Goal: Task Accomplishment & Management: Manage account settings

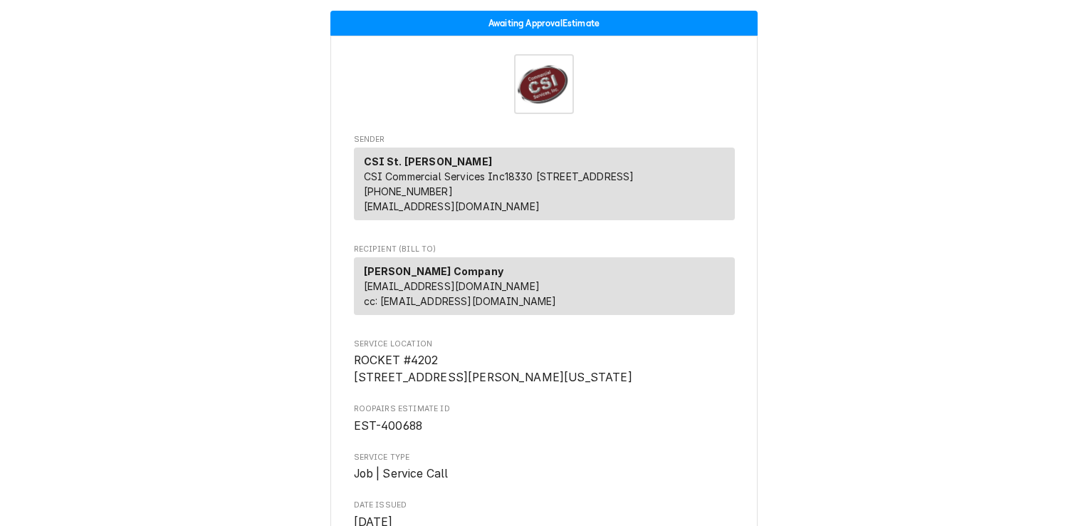
click at [439, 285] on p "Vivian Company invoiceservice@viviancompany.com cc: kprost@viviancompany.com" at bounding box center [460, 285] width 193 height 45
drag, startPoint x: 428, startPoint y: 456, endPoint x: 375, endPoint y: 455, distance: 53.4
click at [375, 434] on span "EST-400688" at bounding box center [544, 425] width 381 height 17
copy span "400688"
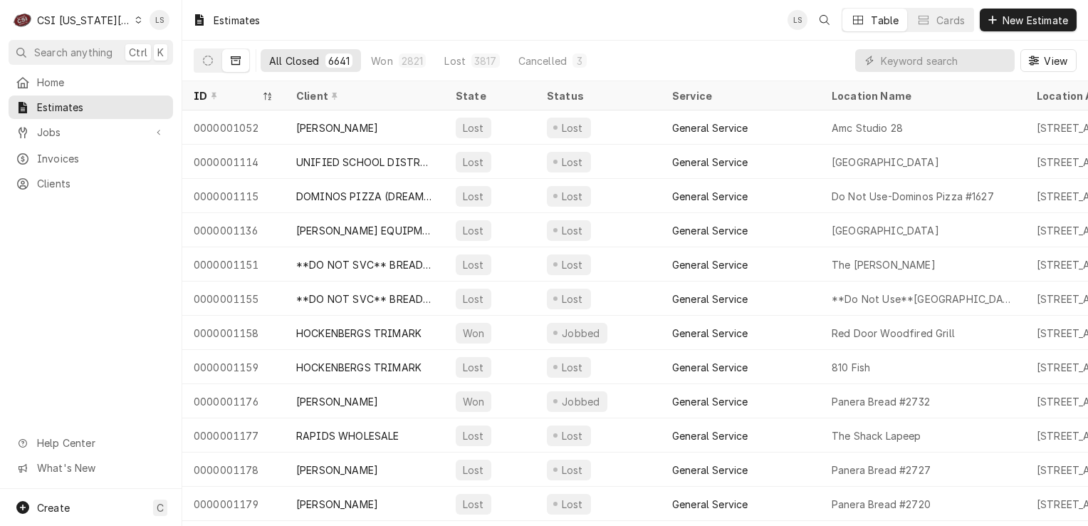
click at [135, 24] on div "Dynamic Content Wrapper" at bounding box center [138, 20] width 6 height 10
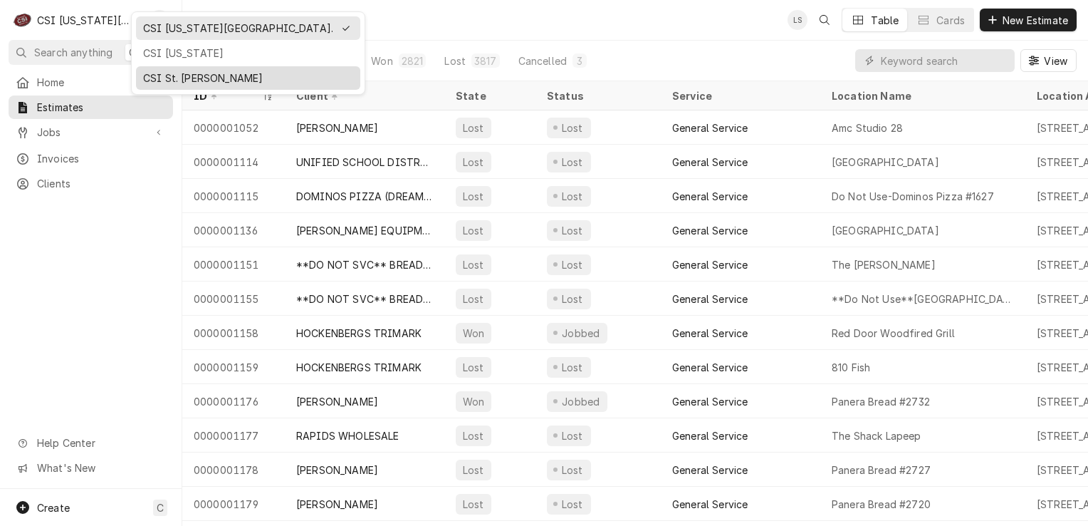
click at [173, 75] on div "CSI St. [PERSON_NAME]" at bounding box center [248, 78] width 210 height 15
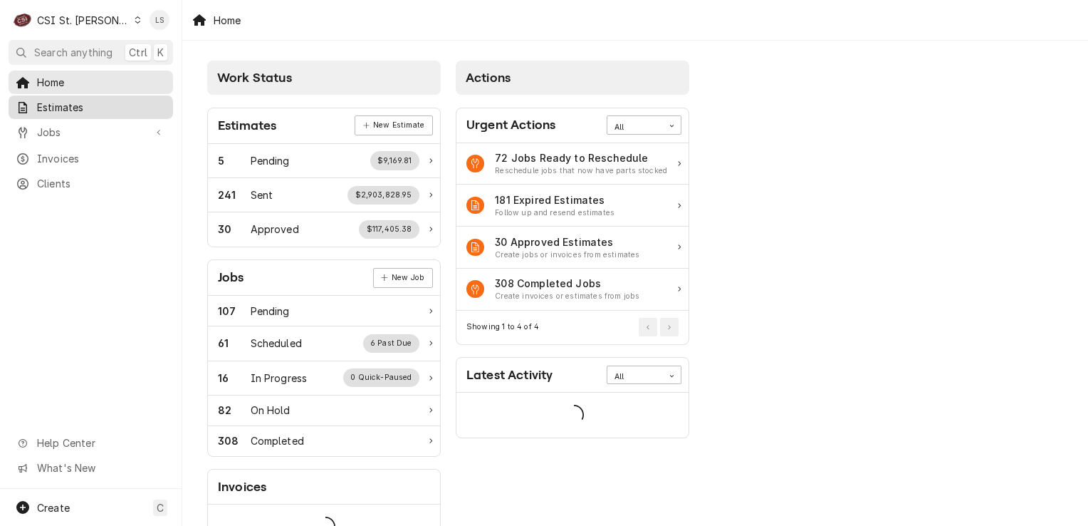
click at [61, 108] on span "Estimates" at bounding box center [101, 107] width 129 height 15
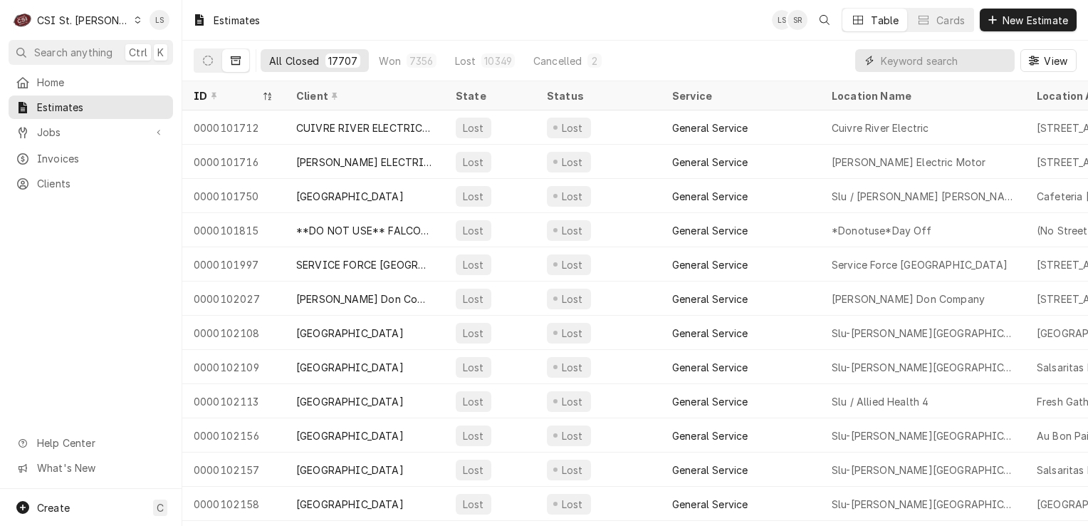
paste input "400688"
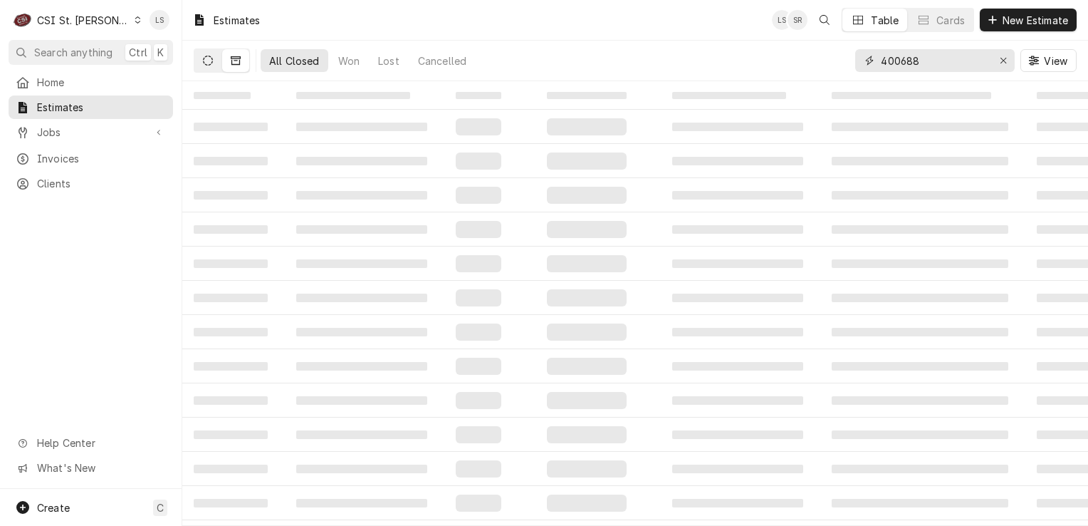
type input "400688"
click at [211, 61] on icon "Dynamic Content Wrapper" at bounding box center [208, 61] width 10 height 10
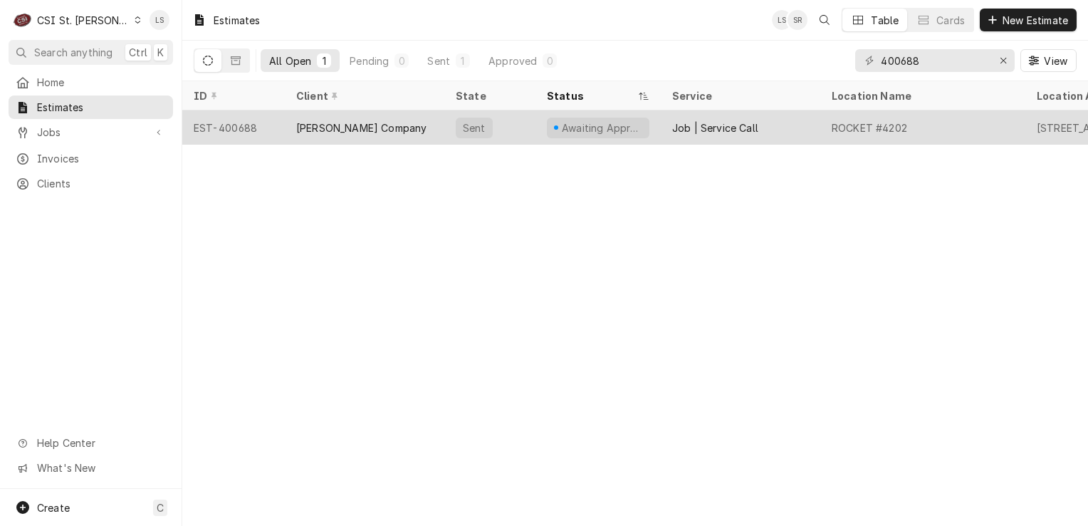
click at [216, 139] on div "EST-400688" at bounding box center [233, 127] width 103 height 34
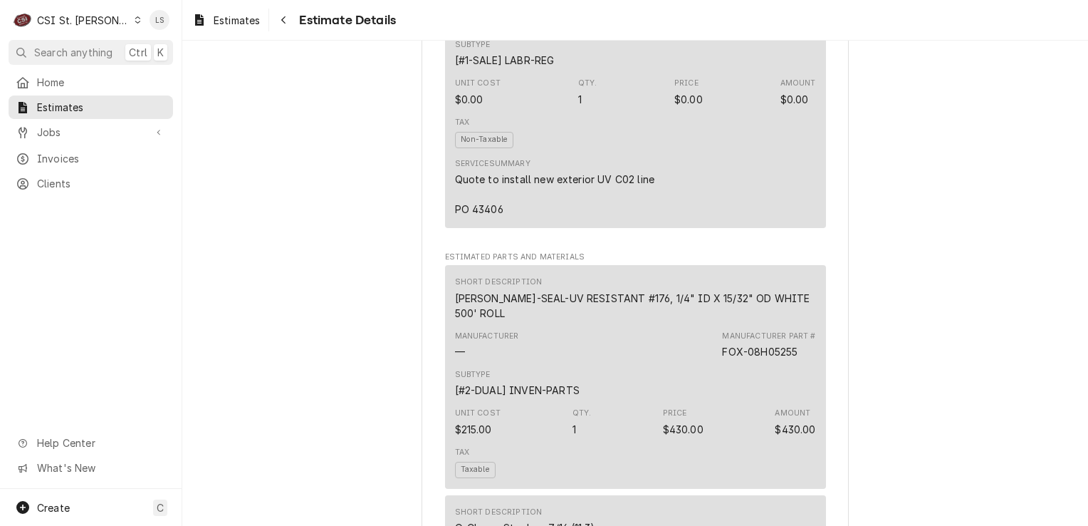
scroll to position [1567, 0]
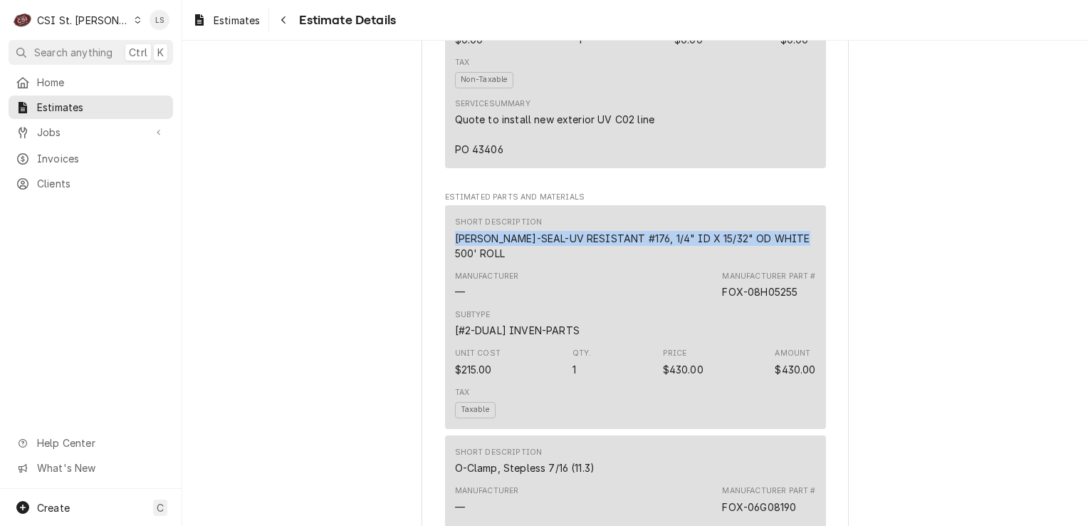
drag, startPoint x: 798, startPoint y: 274, endPoint x: 451, endPoint y: 263, distance: 347.0
click at [455, 263] on div "Short Description [PERSON_NAME]-SEAL-UV RESISTANT #176, 1/4" ID X 15/32" OD WHI…" at bounding box center [635, 238] width 361 height 53
copy div "[PERSON_NAME]-SEAL-UV RESISTANT #176, 1/4" ID X 15/32" OD WHITE 500' ROLL"
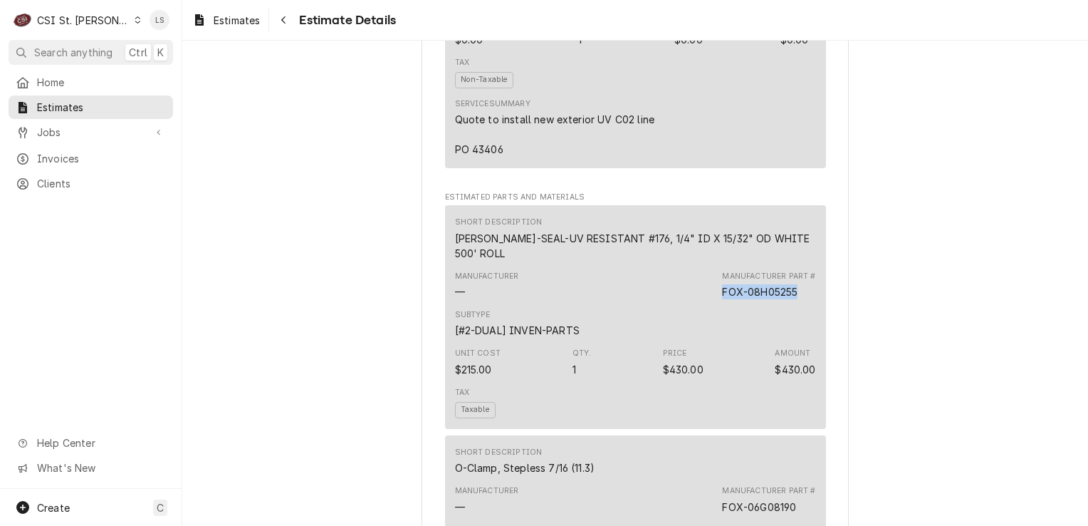
drag, startPoint x: 795, startPoint y: 311, endPoint x: 694, endPoint y: 309, distance: 100.4
click at [694, 304] on div "Manufacturer — Manufacturer Part # FOX-08H05255" at bounding box center [635, 285] width 361 height 38
copy div "FOX-08H05255"
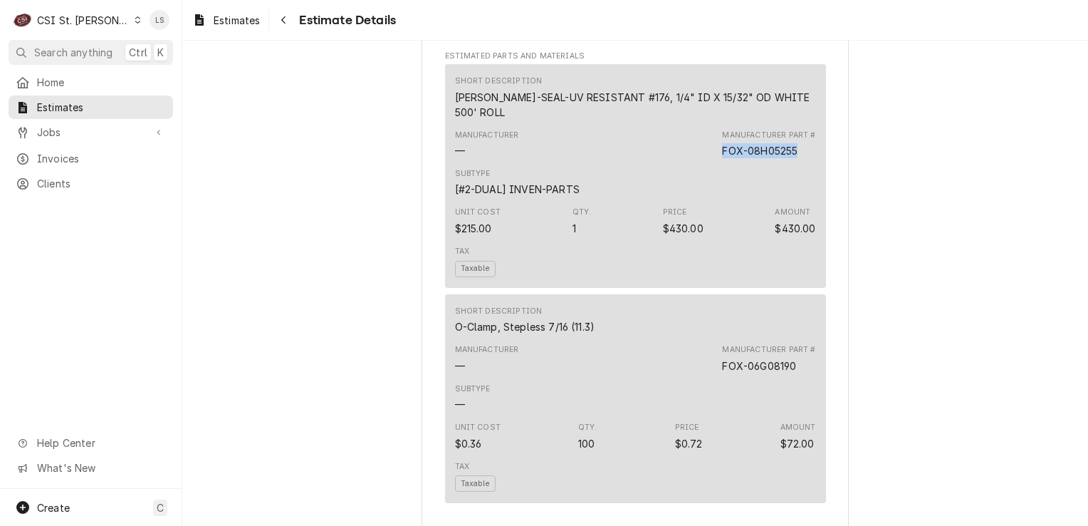
scroll to position [1709, 0]
drag, startPoint x: 592, startPoint y: 344, endPoint x: 436, endPoint y: 338, distance: 156.1
click at [436, 338] on div "Sender CSI St. Louis CSI Commercial Services Inc18330 Edison Ave Chesterfield, …" at bounding box center [635, 186] width 427 height 3638
copy div "O-Clamp, Stepless 7/16 (11.3)"
drag, startPoint x: 791, startPoint y: 384, endPoint x: 703, endPoint y: 383, distance: 88.3
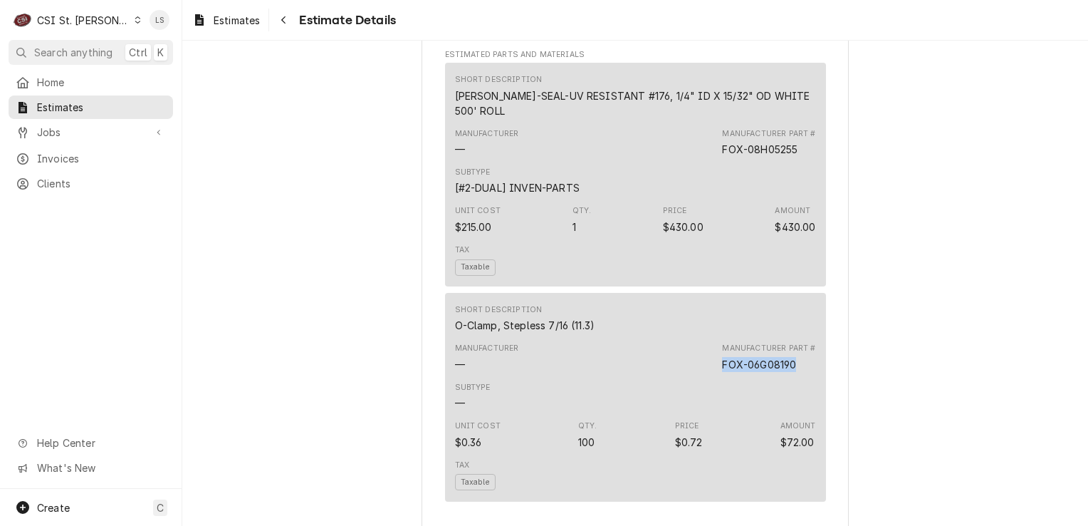
click at [703, 376] on div "Manufacturer — Manufacturer Part # FOX-06G08190" at bounding box center [635, 357] width 361 height 38
copy div "FOX-06G08190"
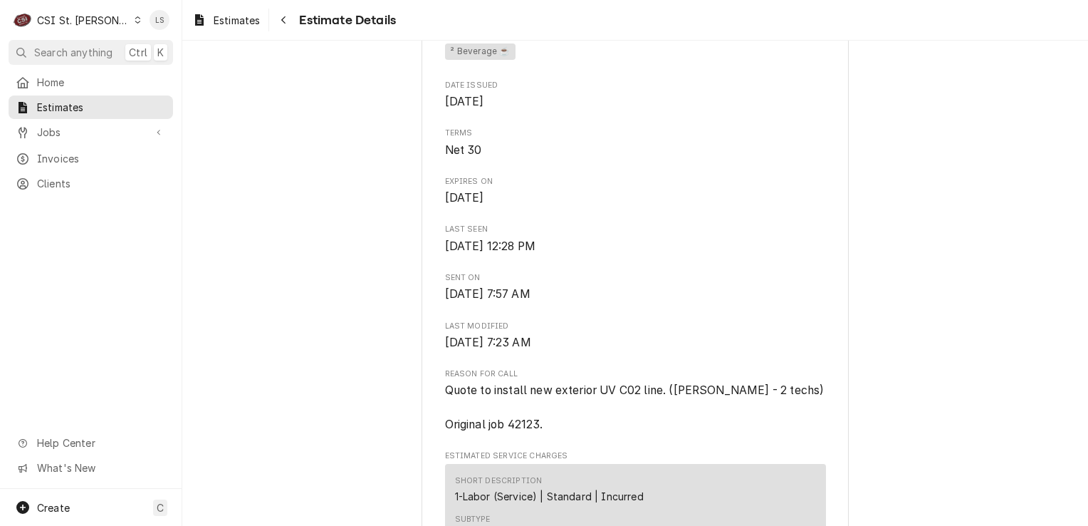
scroll to position [499, 0]
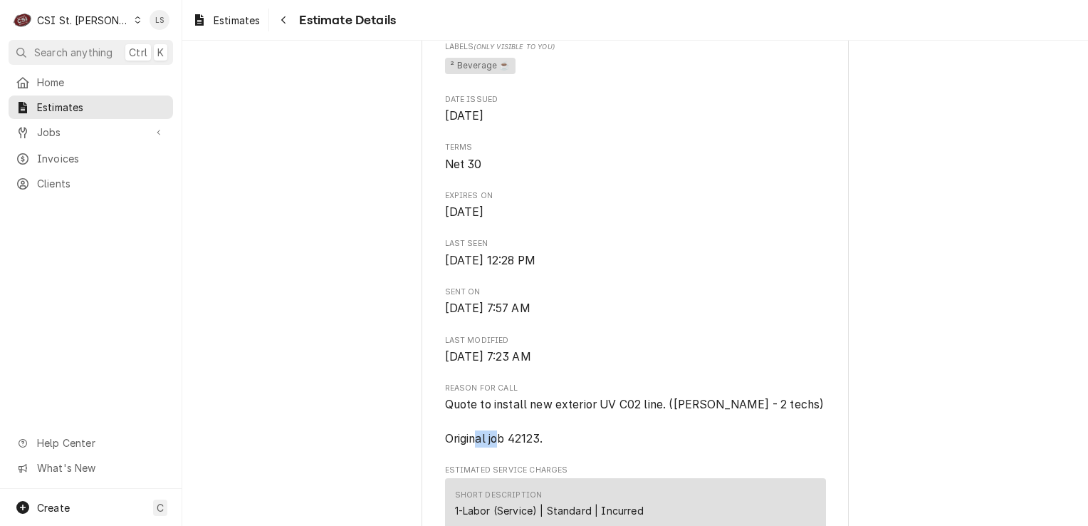
drag, startPoint x: 536, startPoint y: 472, endPoint x: 505, endPoint y: 464, distance: 31.6
click at [505, 444] on span "Quote to install new exterior UV C02 line. ([PERSON_NAME] - 2 techs) Original j…" at bounding box center [635, 420] width 380 height 47
copy span "42123"
click at [72, 134] on span "Jobs" at bounding box center [91, 132] width 108 height 15
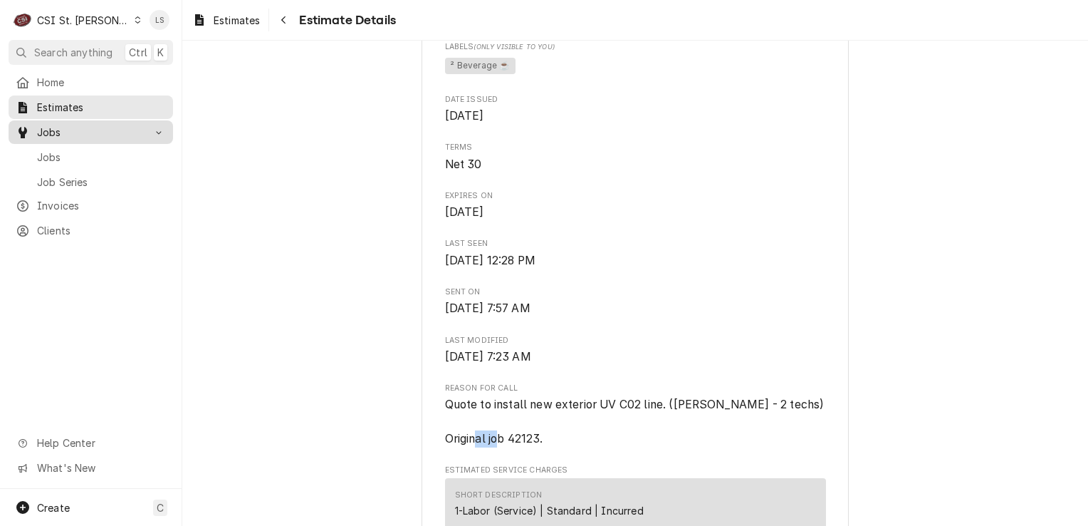
click at [68, 150] on span "Jobs" at bounding box center [101, 157] width 129 height 15
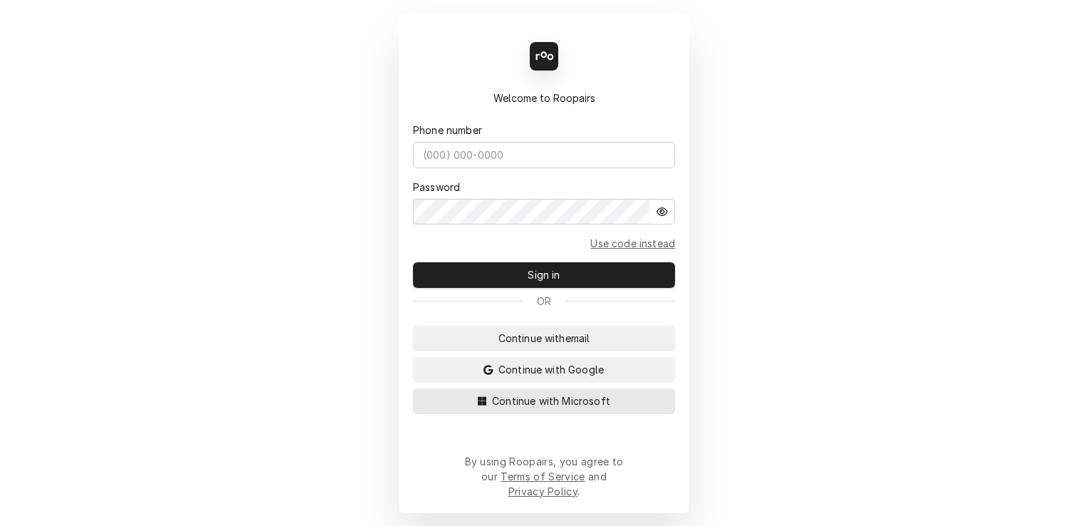
click at [578, 408] on span "Continue with Microsoft" at bounding box center [551, 400] width 124 height 15
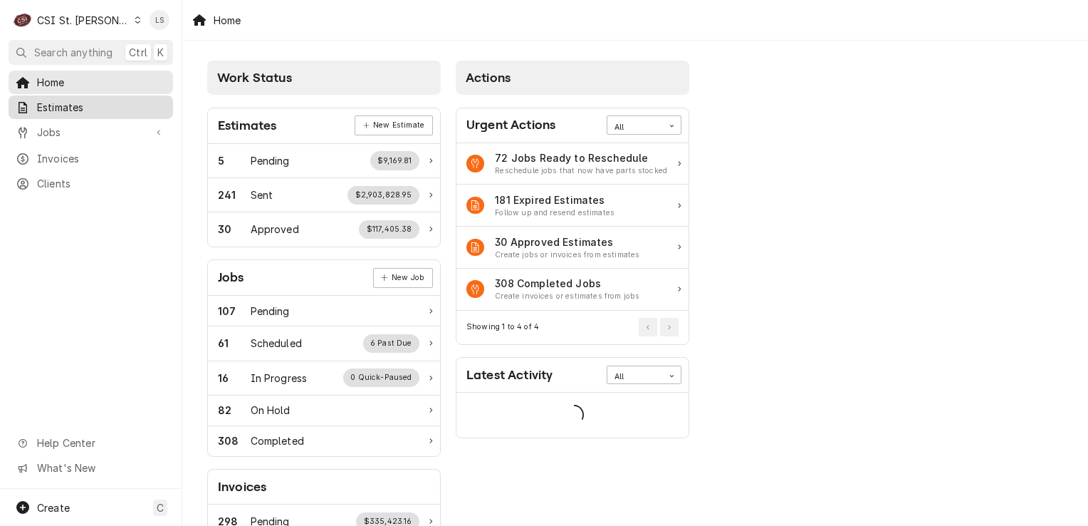
click at [53, 114] on link "Estimates" at bounding box center [91, 107] width 165 height 24
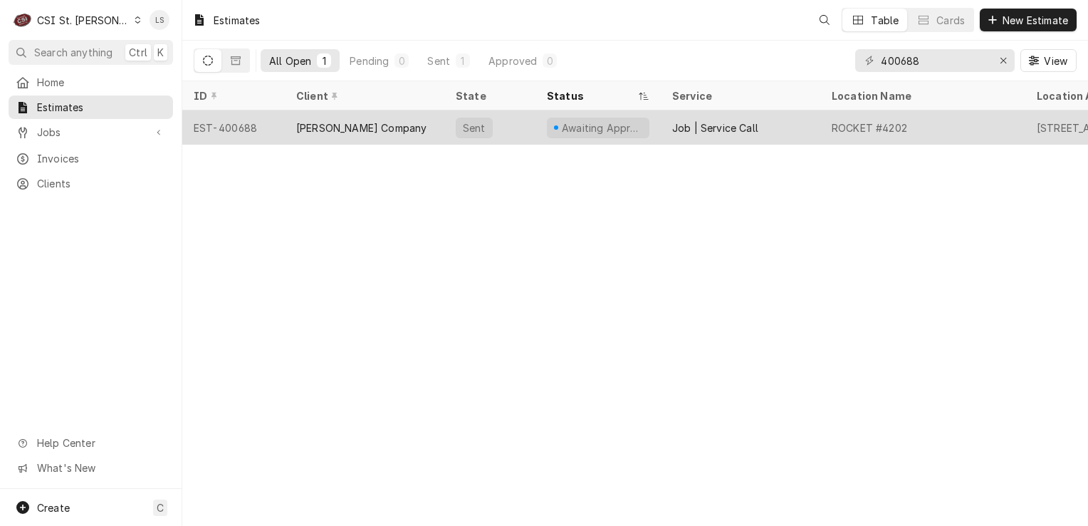
click at [227, 125] on div "EST-400688" at bounding box center [233, 127] width 103 height 34
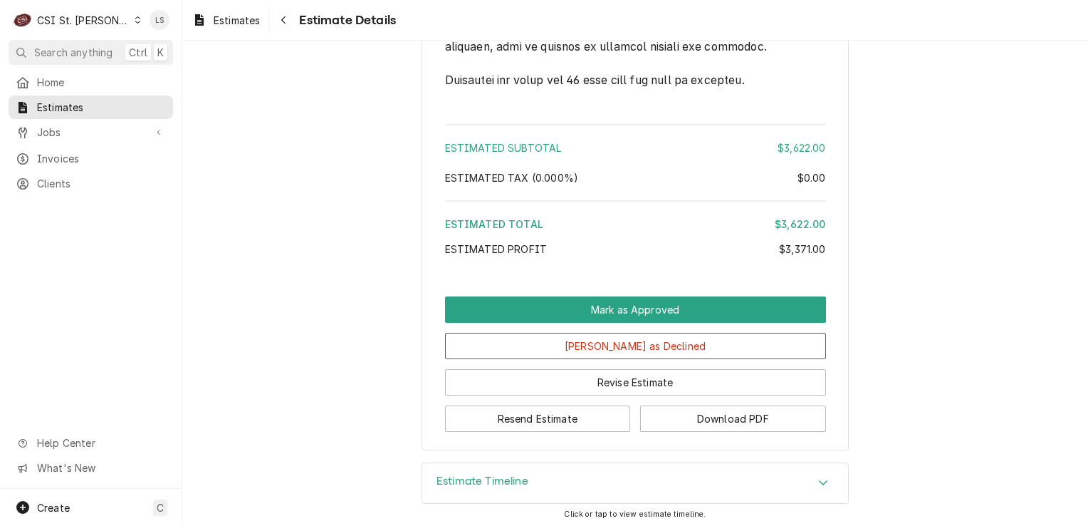
scroll to position [3277, 0]
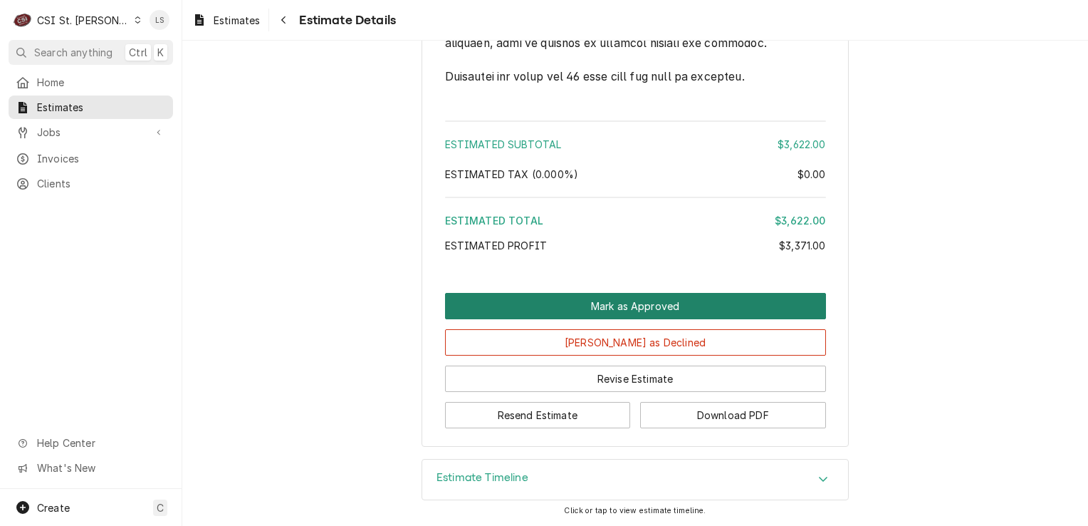
click at [690, 312] on button "Mark as Approved" at bounding box center [635, 306] width 381 height 26
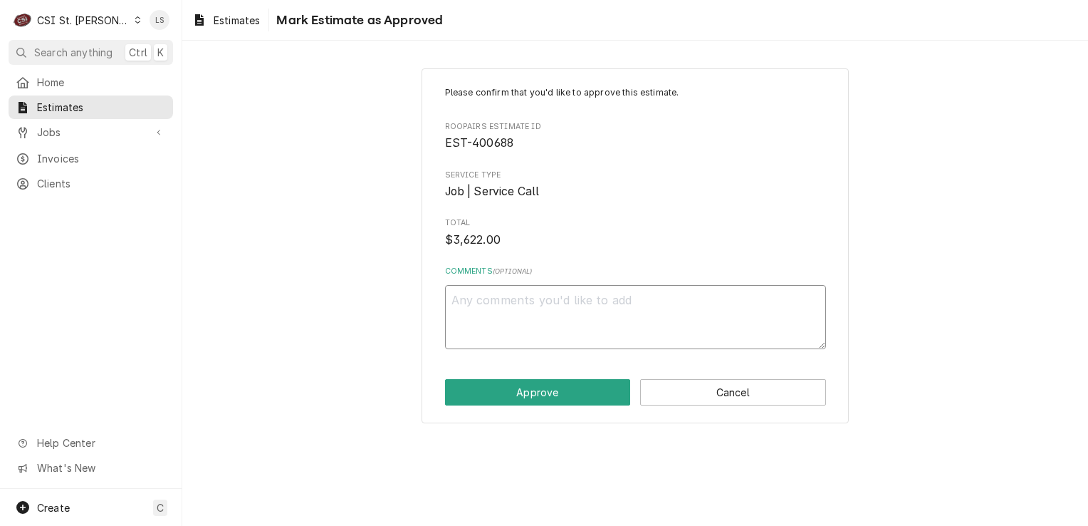
click at [558, 315] on textarea "Comments ( optional )" at bounding box center [635, 317] width 381 height 64
type textarea "x"
type textarea "A"
type textarea "x"
type textarea "Ap"
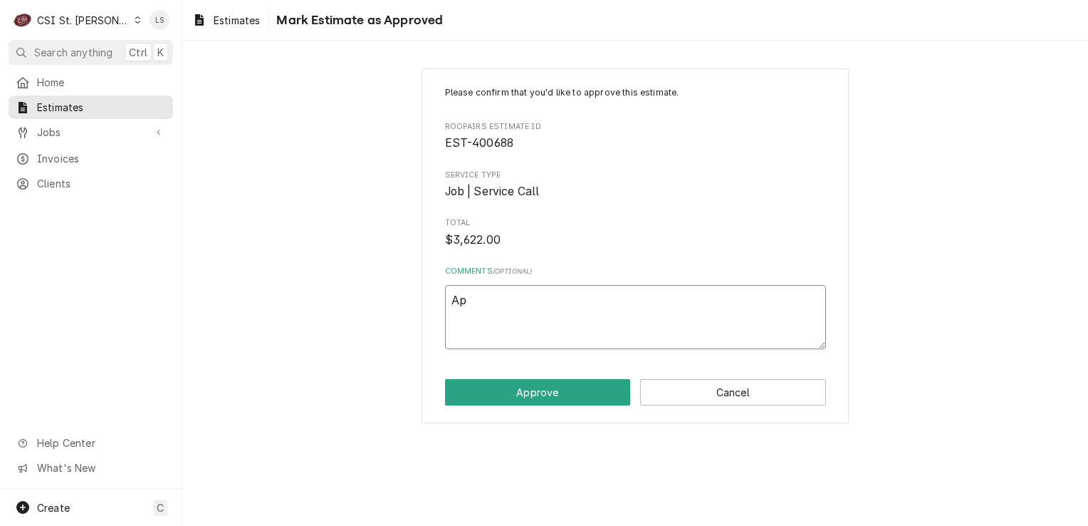
type textarea "x"
type textarea "App"
type textarea "x"
type textarea "Appr"
type textarea "x"
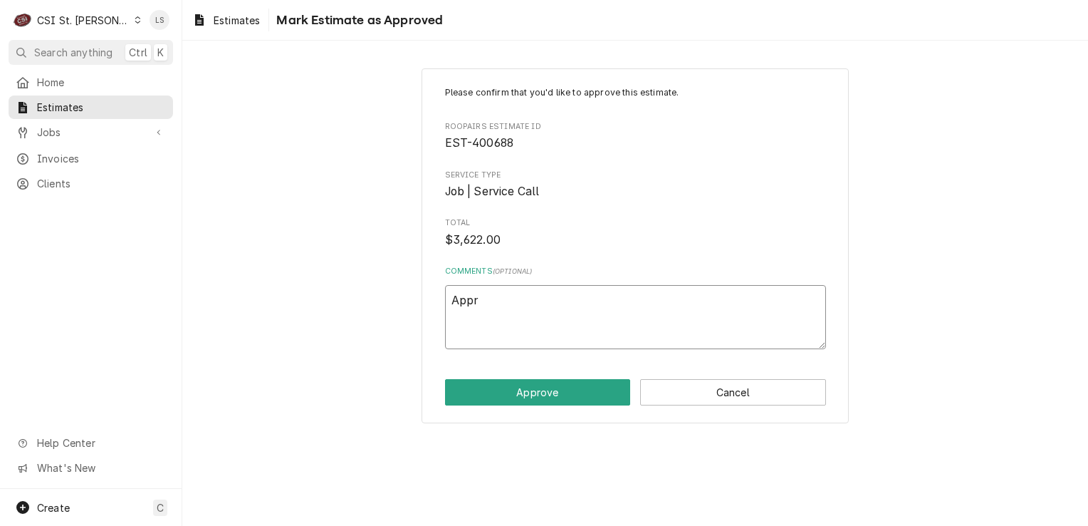
type textarea "Appro"
type textarea "x"
type textarea "Approv"
type textarea "x"
type textarea "Approve"
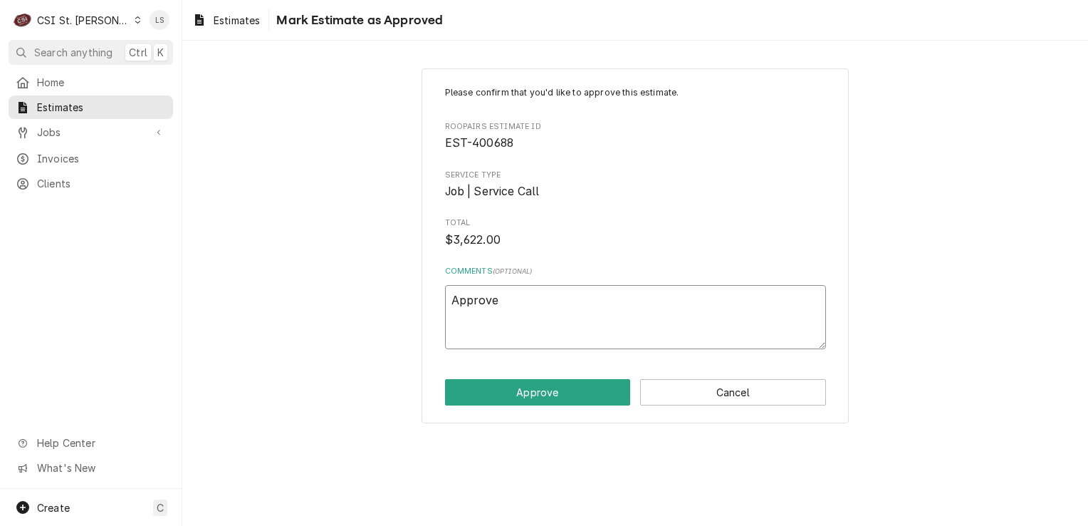
type textarea "x"
type textarea "Approve"
type textarea "x"
type textarea "Approve"
type textarea "x"
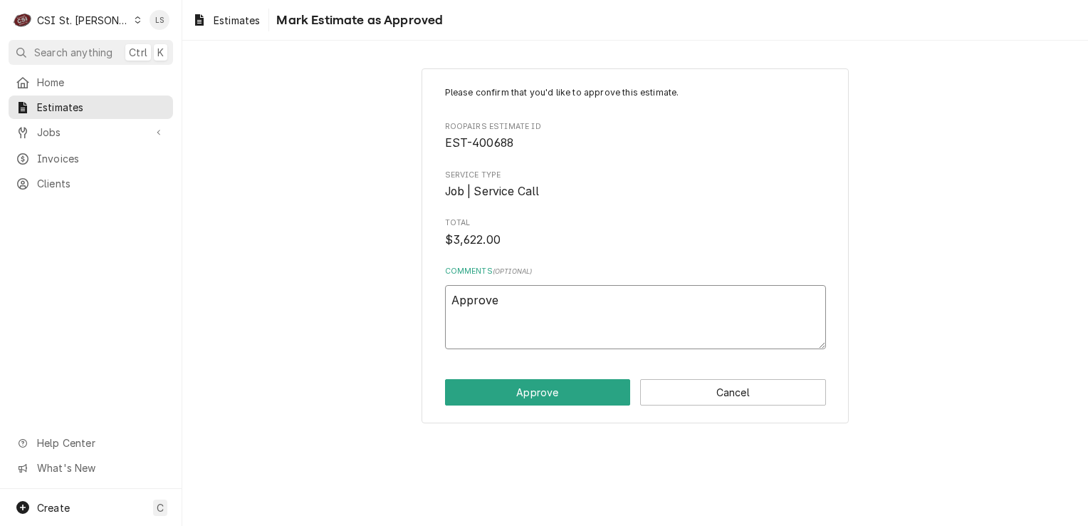
type textarea "Approv"
type textarea "x"
type textarea "Approvd"
type textarea "x"
type textarea "Approv"
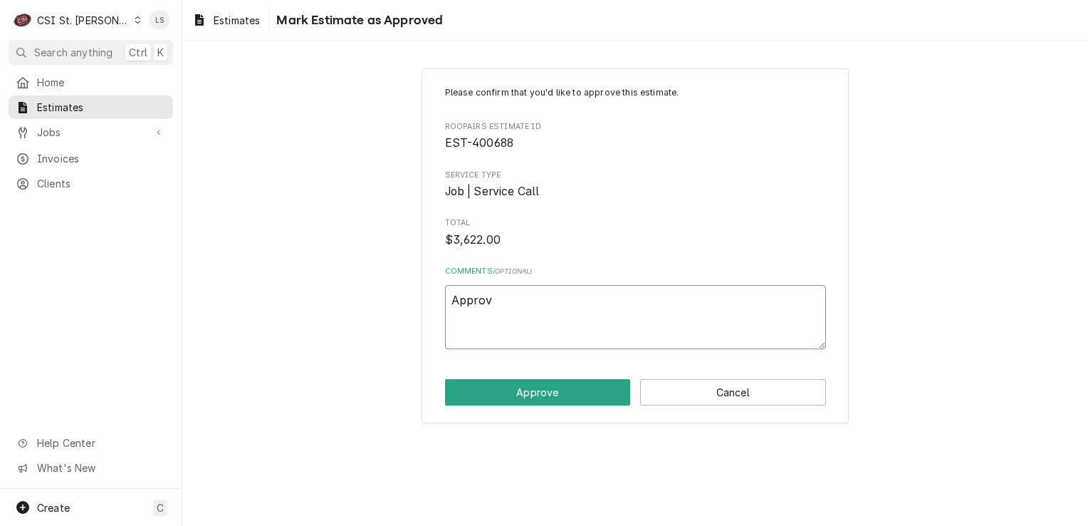
type textarea "x"
type textarea "Approve"
type textarea "x"
type textarea "Approved"
type textarea "x"
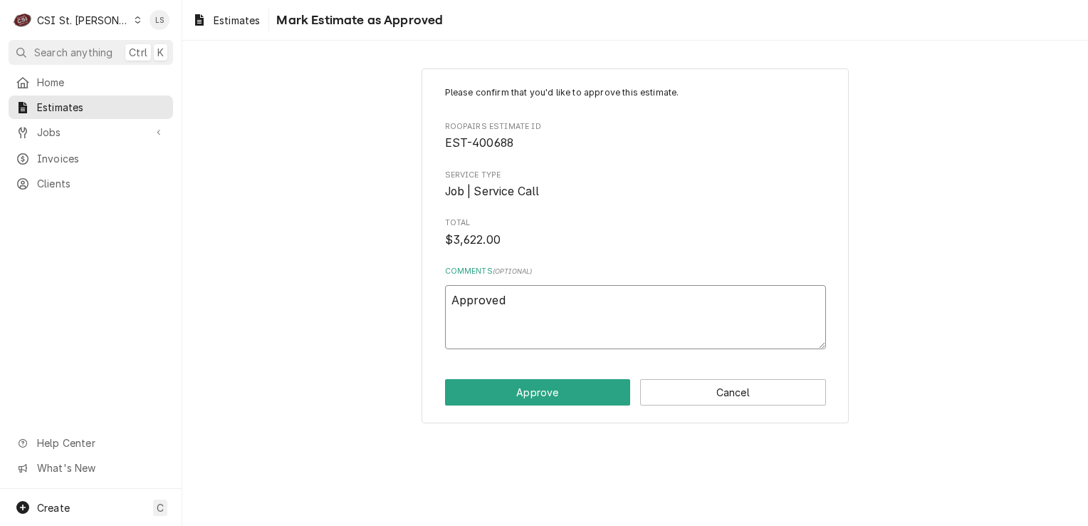
type textarea "Approved"
type textarea "x"
type textarea "Approved v"
type textarea "x"
type textarea "Approved vi"
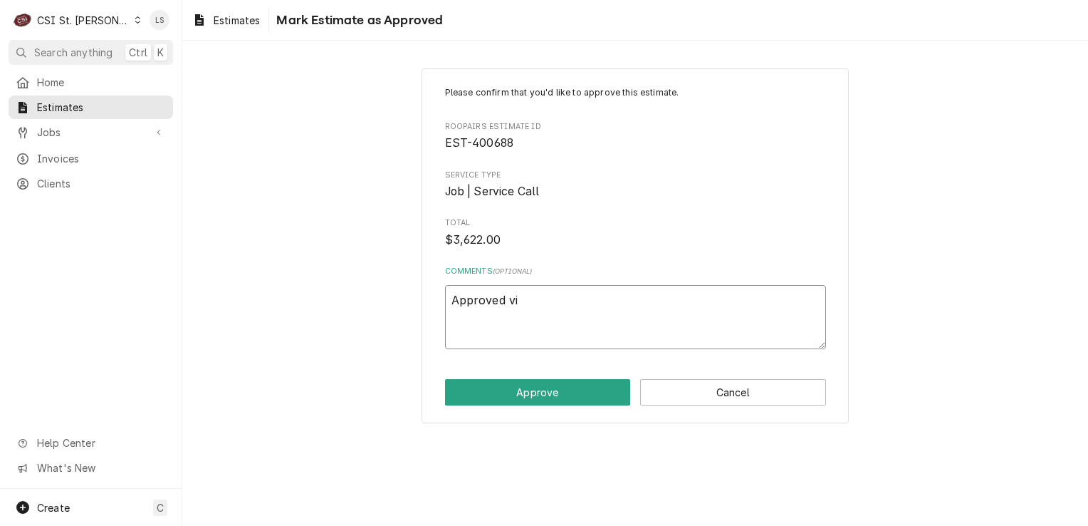
type textarea "x"
type textarea "Approved via"
type textarea "x"
type textarea "Approved via"
type textarea "x"
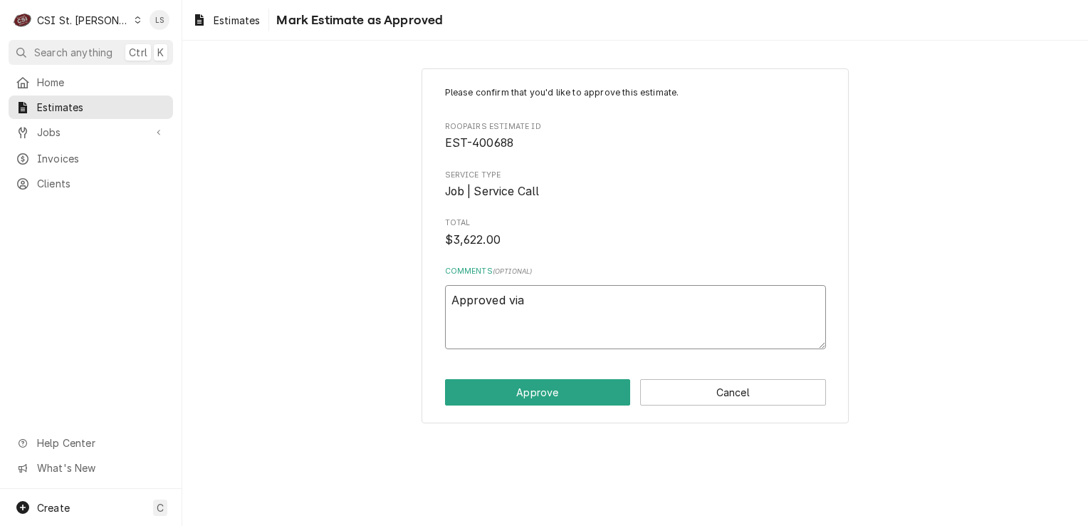
type textarea "Approved via e"
type textarea "x"
type textarea "Approved via em"
type textarea "x"
type textarea "Approved via ema"
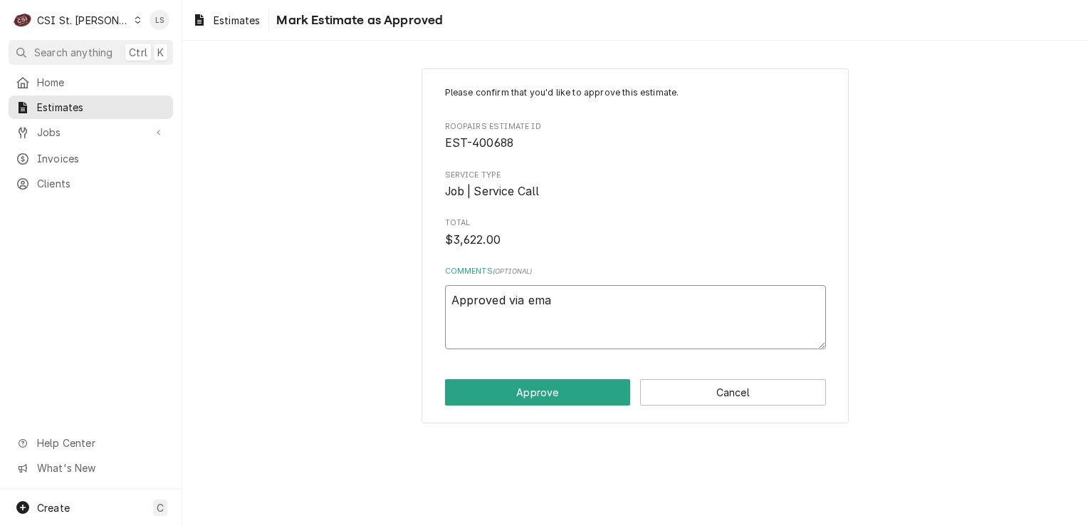
type textarea "x"
type textarea "Approved via emai"
type textarea "x"
type textarea "Approved via email"
type textarea "x"
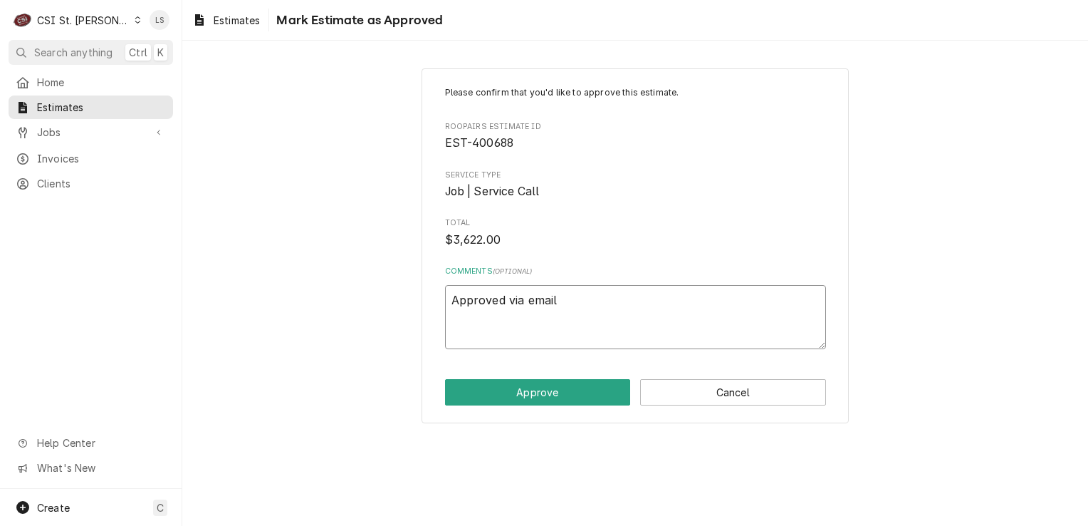
type textarea "Approved via email"
type textarea "x"
type textarea "Approved via email b"
type textarea "x"
type textarea "Approved via email by"
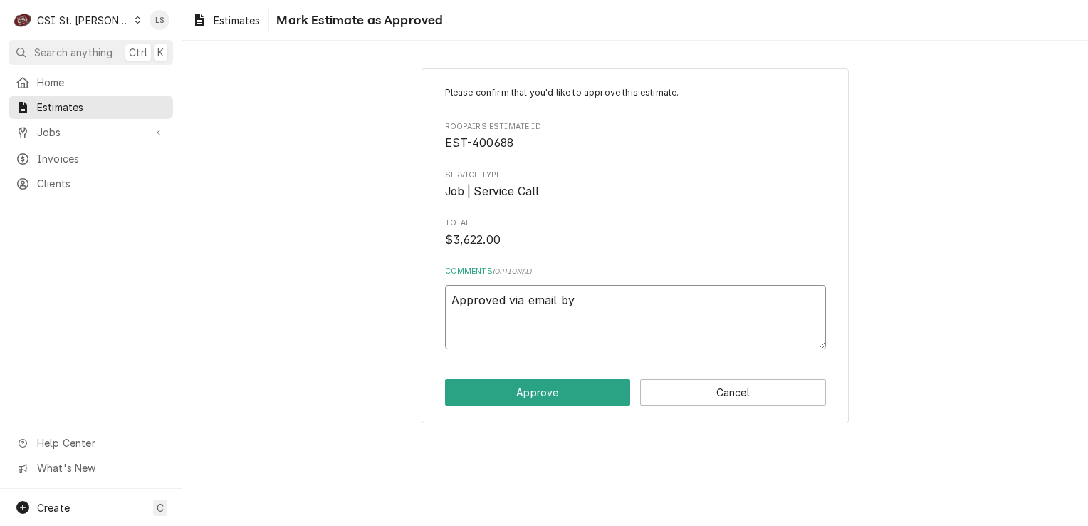
type textarea "x"
type textarea "Approved via email by"
paste textarea "Ryan Hanephin"
type textarea "x"
type textarea "Approved via email by Ryan Hanephin"
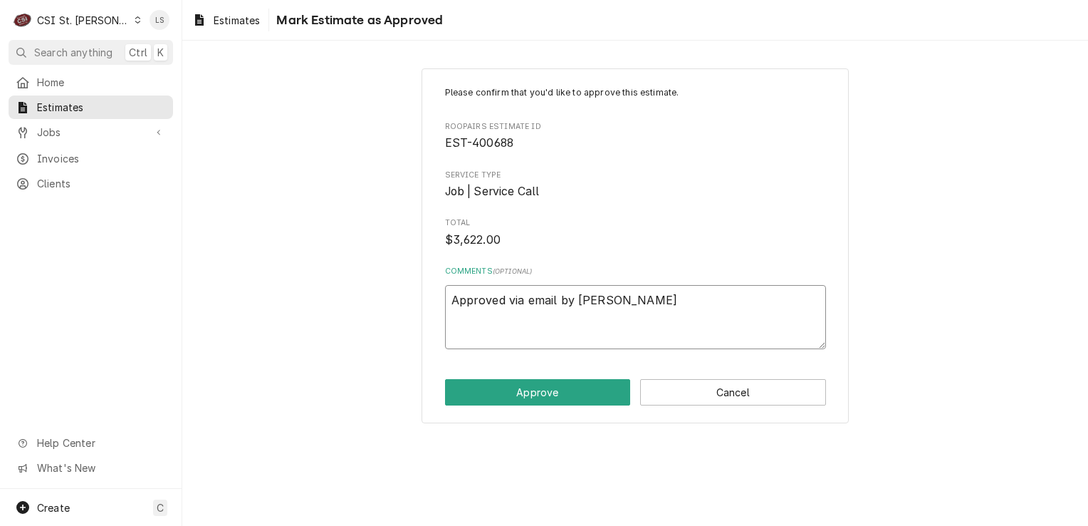
type textarea "x"
type textarea "Approved via email by Ryan Hanephin"
type textarea "x"
type textarea "Approved via email by Ryan Hanephin w"
type textarea "x"
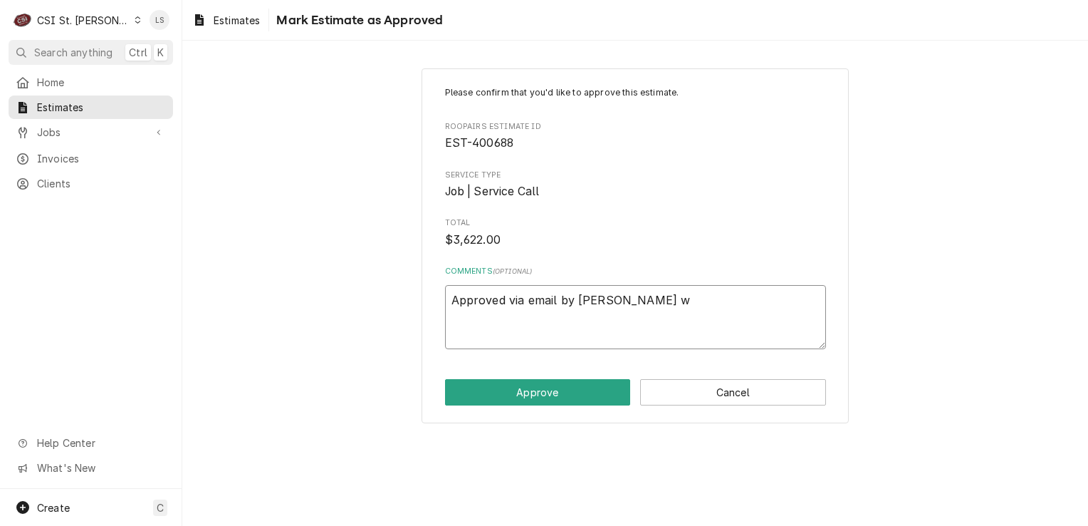
type textarea "Approved via email by Ryan Hanephin wi"
type textarea "x"
type textarea "Approved via email by Ryan Hanephin wit"
type textarea "x"
type textarea "Approved via email by Ryan Hanephin with"
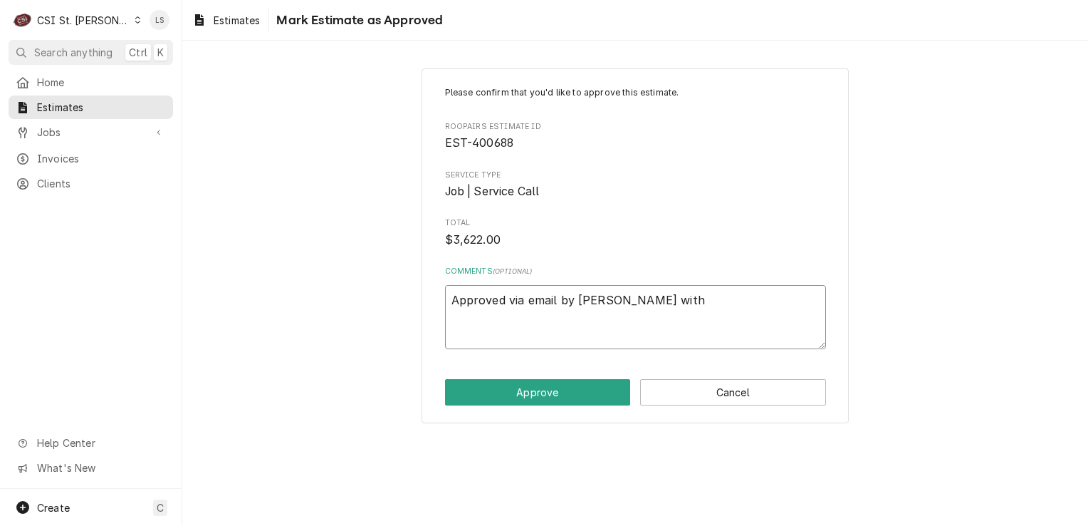
type textarea "x"
type textarea "Approved via email by Ryan Hanephin with"
type textarea "x"
type textarea "Approved via email by Ryan Hanephin with V"
type textarea "x"
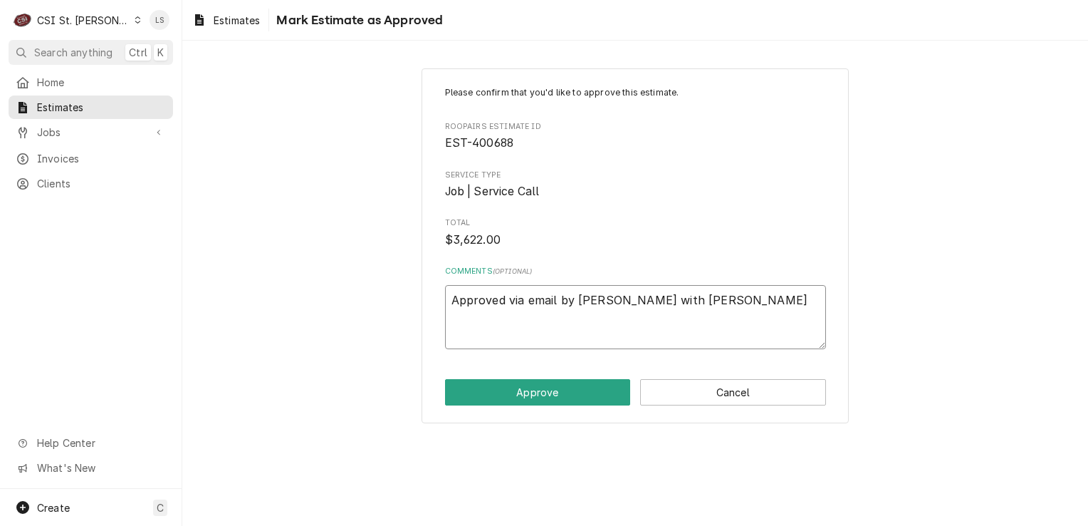
type textarea "Approved via email by Ryan Hanephin with Viv"
type textarea "x"
type textarea "Approved via email by Ryan Hanephin with Vivi"
type textarea "x"
type textarea "Approved via email by Ryan Hanephin with Vivia"
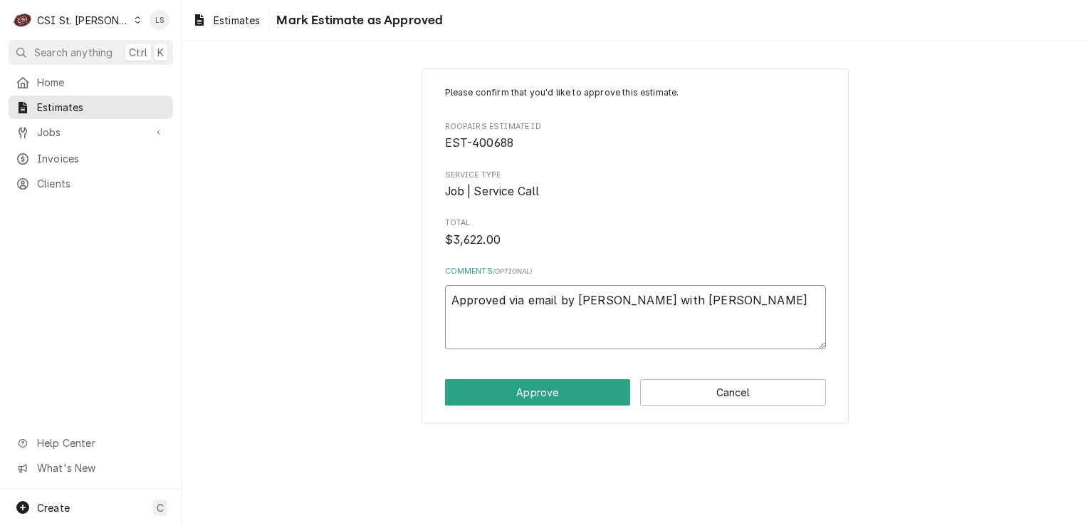
type textarea "x"
type textarea "Approved via email by Ryan Hanephin with Vivian"
type textarea "x"
type textarea "Approved via email by Ryan Hanephin with Vivian."
type textarea "x"
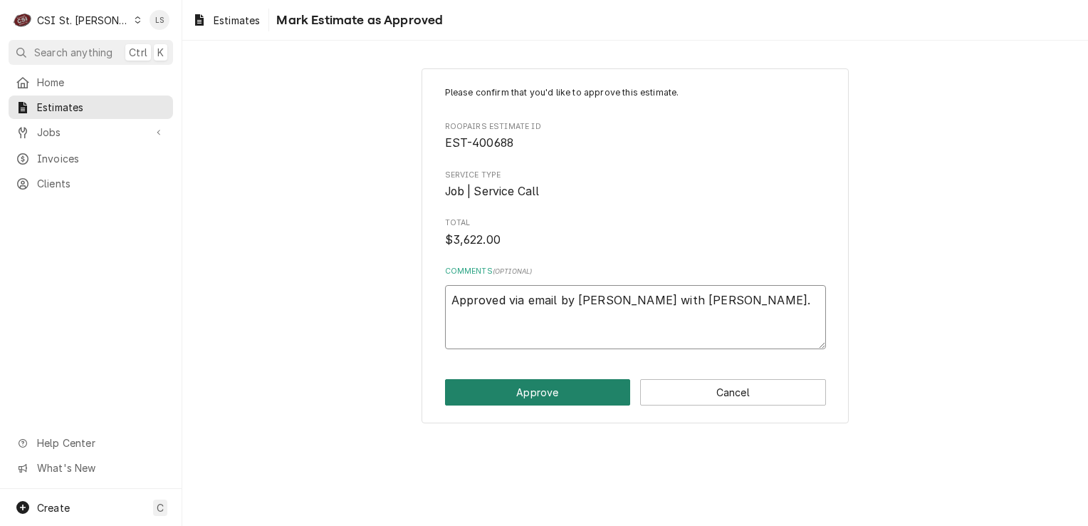
type textarea "Approved via email by Ryan Hanephin with Vivian."
click at [601, 393] on button "Approve" at bounding box center [538, 392] width 186 height 26
type textarea "x"
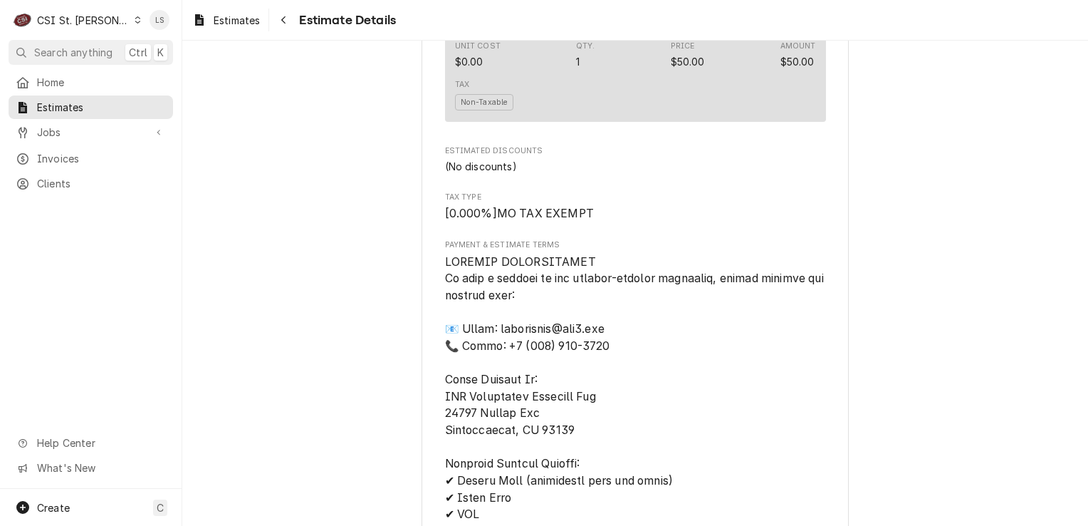
scroll to position [3289, 0]
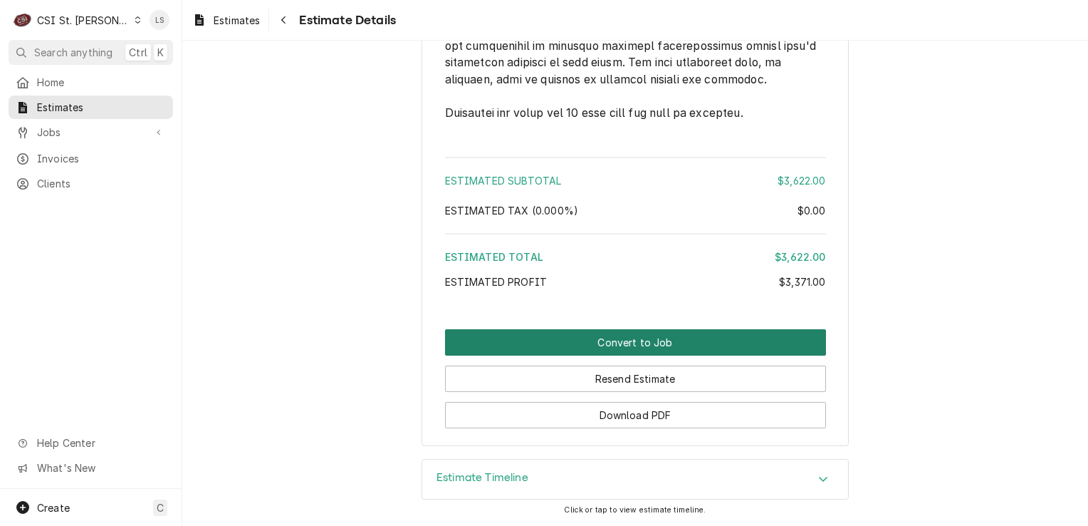
click at [684, 347] on button "Convert to Job" at bounding box center [635, 342] width 381 height 26
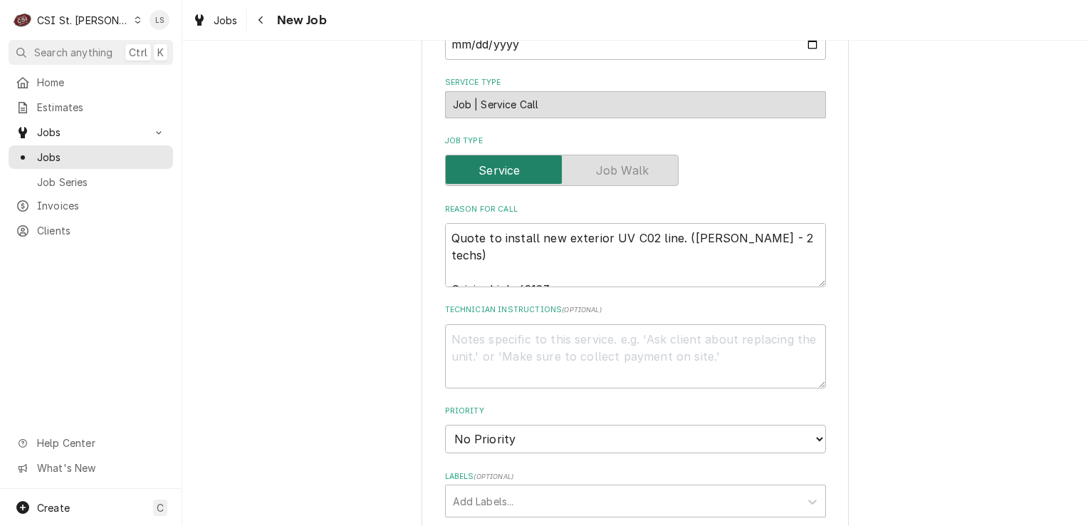
scroll to position [641, 0]
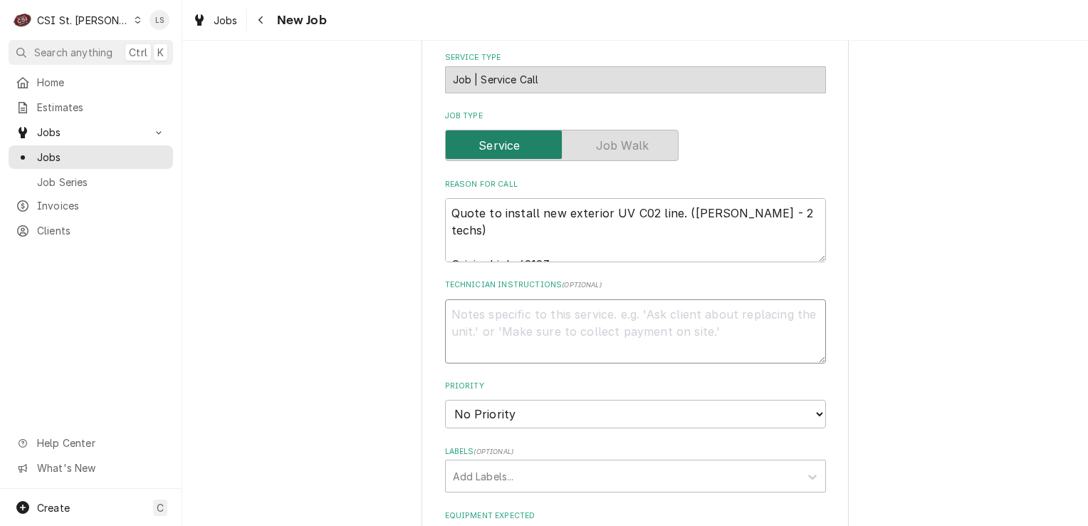
paste textarea "[PERSON_NAME]-SEAL-UV RESISTANT #176, 1/4" ID X 15/32" OD WHITE 500' ROLL"
type textarea "x"
type textarea "[PERSON_NAME]-SEAL-UV RESISTANT #176, 1/4" ID X 15/32" OD WHITE 500' ROLL"
type textarea "x"
type textarea "BEV-SEAL-UV RESISTANT #176, 1/4" ID X 15/32" OD WHITE 500' ROLL"
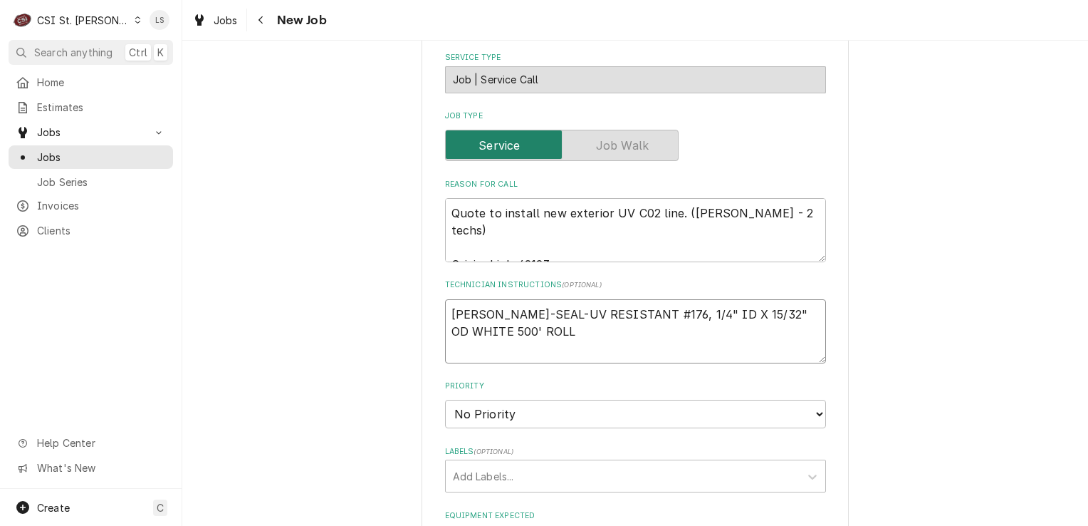
type textarea "x"
type textarea "BEV-SEAL-UV RESISTANT #176, 1/4" ID X 15/32" OD WHITE 500' ROLL -"
type textarea "x"
type textarea "BEV-SEAL-UV RESISTANT #176, 1/4" ID X 15/32" OD WHITE 500' ROLL -"
paste textarea "FOX-08H05255"
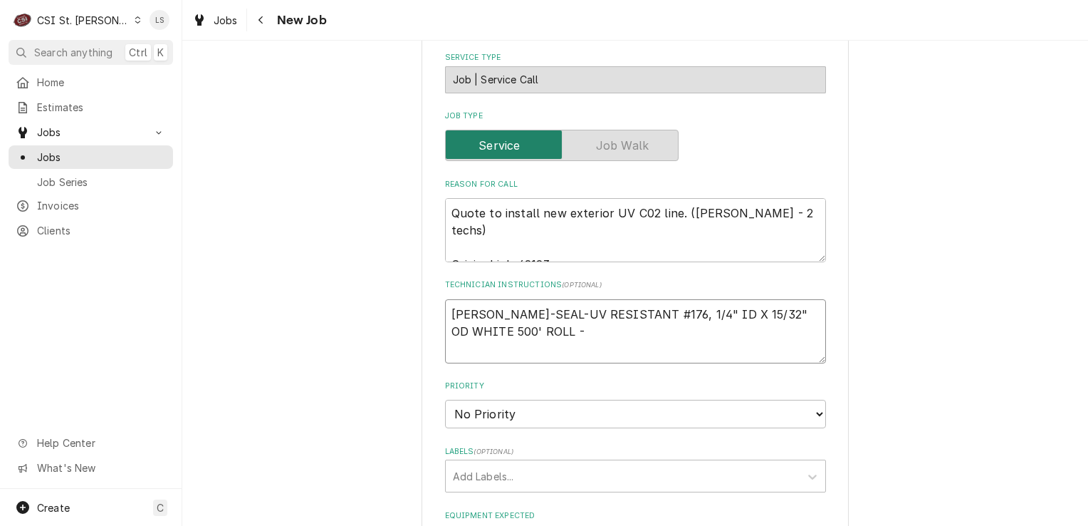
type textarea "x"
type textarea "BEV-SEAL-UV RESISTANT #176, 1/4" ID X 15/32" OD WHITE 500' ROLL - FOX-08H05255"
type textarea "x"
type textarea "BEV-SEAL-UV RESISTANT #176, 1/4" ID X 15/32" OD WHITE 500' ROLL - FOX-08H05255"
type textarea "x"
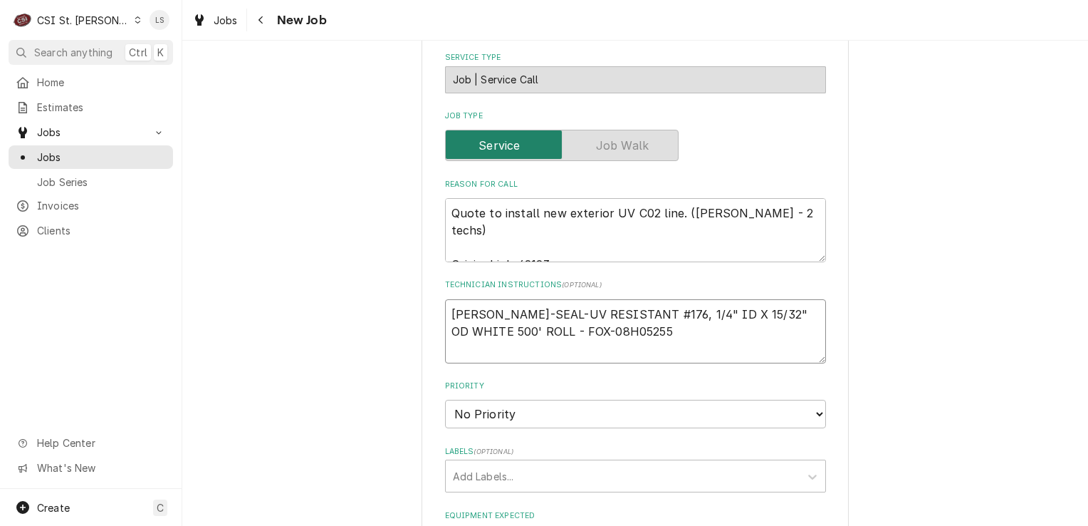
type textarea "BEV-SEAL-UV RESISTANT #176, 1/4" ID X 15/32" OD WHITE 500' ROLL - FOX-08H05255 -"
type textarea "x"
type textarea "BEV-SEAL-UV RESISTANT #176, 1/4" ID X 15/32" OD WHITE 500' ROLL - FOX-08H05255 -"
type textarea "x"
type textarea "BEV-SEAL-UV RESISTANT #176, 1/4" ID X 15/32" OD WHITE 500' ROLL - FOX-08H05255 …"
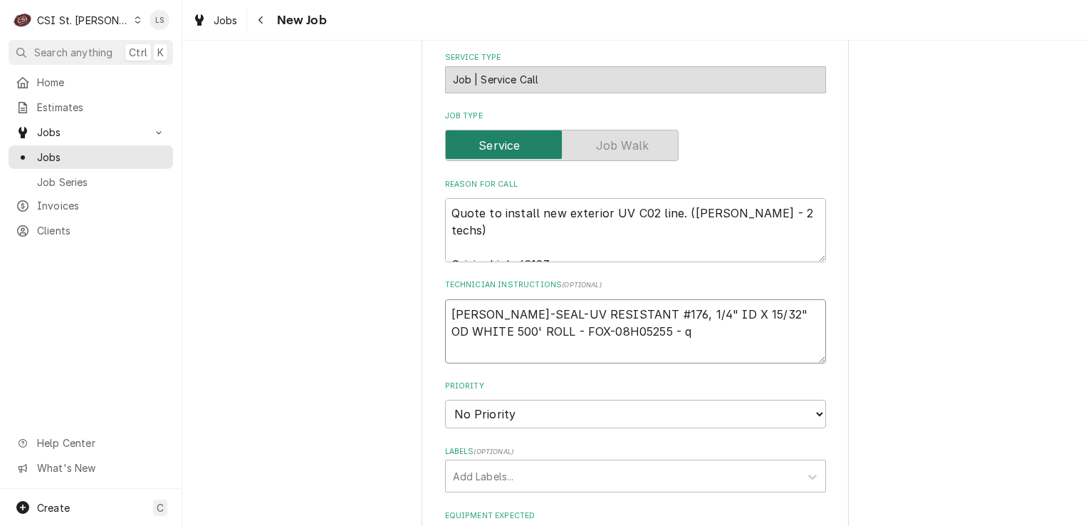
type textarea "x"
type textarea "BEV-SEAL-UV RESISTANT #176, 1/4" ID X 15/32" OD WHITE 500' ROLL - FOX-08H05255 …"
type textarea "x"
type textarea "BEV-SEAL-UV RESISTANT #176, 1/4" ID X 15/32" OD WHITE 500' ROLL - FOX-08H05255 …"
type textarea "x"
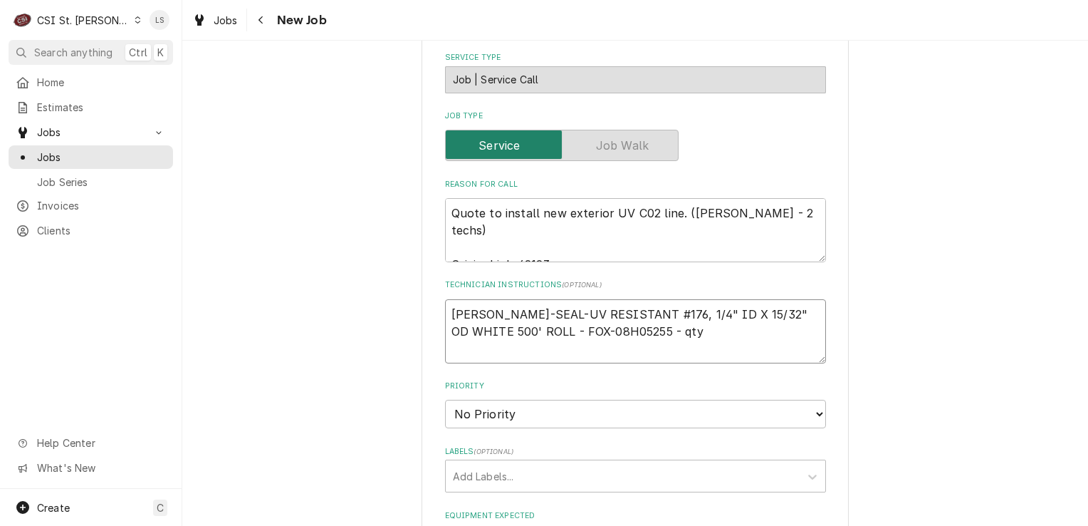
type textarea "BEV-SEAL-UV RESISTANT #176, 1/4" ID X 15/32" OD WHITE 500' ROLL - FOX-08H05255 …"
type textarea "x"
type textarea "BEV-SEAL-UV RESISTANT #176, 1/4" ID X 15/32" OD WHITE 500' ROLL - FOX-08H05255 …"
type textarea "x"
type textarea "BEV-SEAL-UV RESISTANT #176, 1/4" ID X 15/32" OD WHITE 500' ROLL - FOX-08H05255 …"
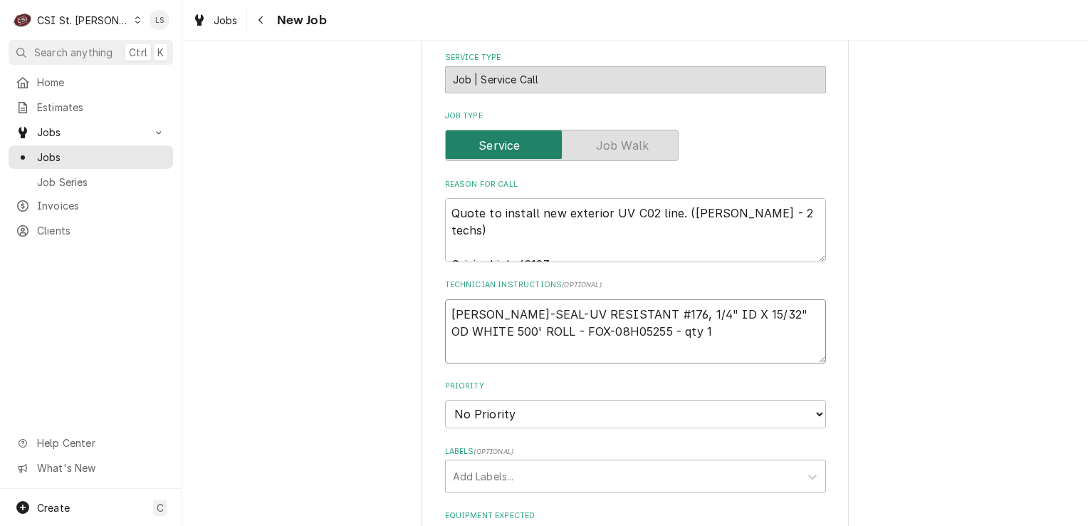
paste textarea "O-Clamp, Stepless 7/16 (11.3)"
type textarea "x"
type textarea "BEV-SEAL-UV RESISTANT #176, 1/4" ID X 15/32" OD WHITE 500' ROLL - FOX-08H05255 …"
type textarea "x"
type textarea "BEV-SEAL-UV RESISTANT #176, 1/4" ID X 15/32" OD WHITE 500' ROLL - FOX-08H05255 …"
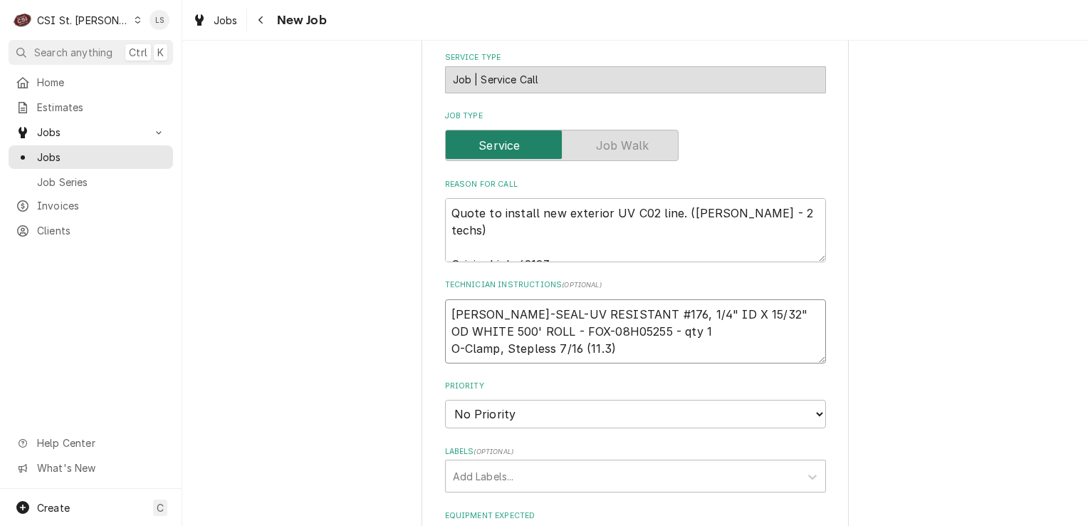
type textarea "x"
type textarea "BEV-SEAL-UV RESISTANT #176, 1/4" ID X 15/32" OD WHITE 500' ROLL - FOX-08H05255 …"
type textarea "x"
type textarea "BEV-SEAL-UV RESISTANT #176, 1/4" ID X 15/32" OD WHITE 500' ROLL - FOX-08H05255 …"
type textarea "x"
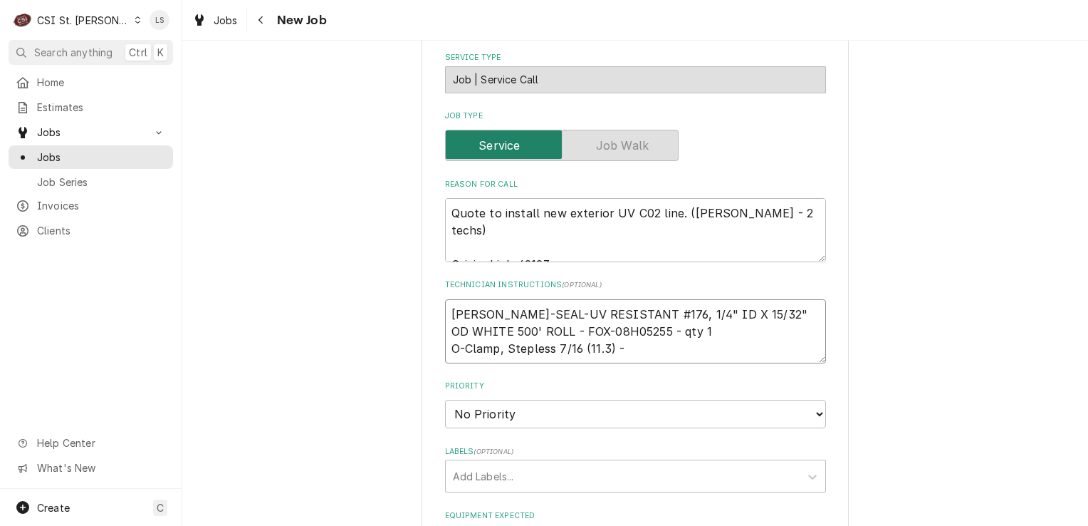
type textarea "BEV-SEAL-UV RESISTANT #176, 1/4" ID X 15/32" OD WHITE 500' ROLL - FOX-08H05255 …"
paste textarea "FOX-06G08190"
type textarea "x"
type textarea "BEV-SEAL-UV RESISTANT #176, 1/4" ID X 15/32" OD WHITE 500' ROLL - FOX-08H05255 …"
type textarea "x"
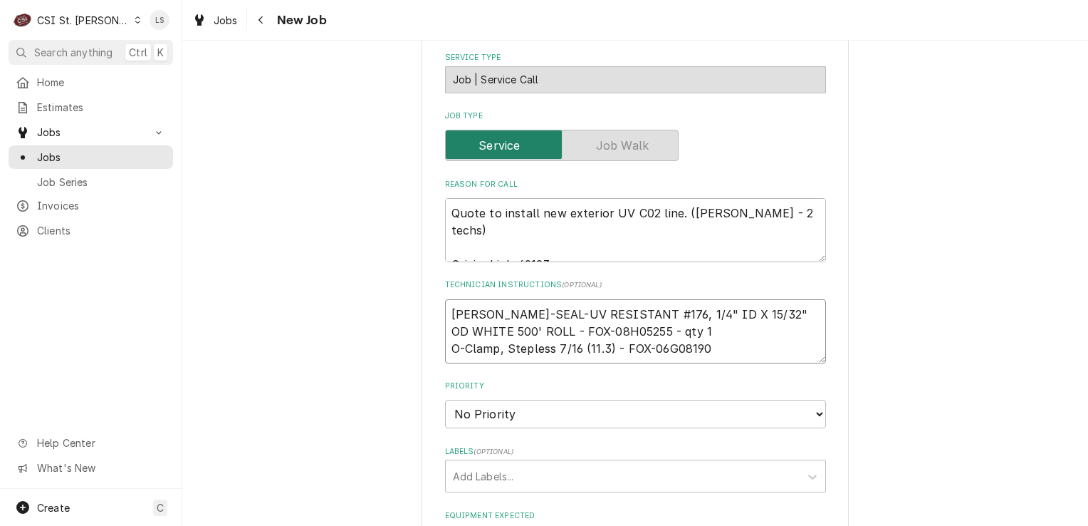
type textarea "BEV-SEAL-UV RESISTANT #176, 1/4" ID X 15/32" OD WHITE 500' ROLL - FOX-08H05255 …"
type textarea "x"
type textarea "BEV-SEAL-UV RESISTANT #176, 1/4" ID X 15/32" OD WHITE 500' ROLL - FOX-08H05255 …"
type textarea "x"
type textarea "BEV-SEAL-UV RESISTANT #176, 1/4" ID X 15/32" OD WHITE 500' ROLL - FOX-08H05255 …"
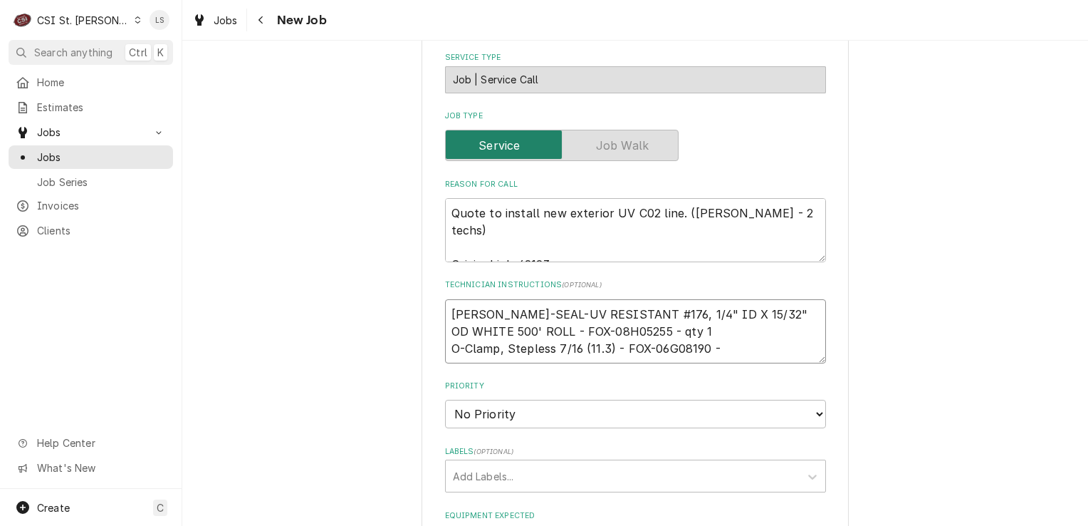
type textarea "x"
type textarea "BEV-SEAL-UV RESISTANT #176, 1/4" ID X 15/32" OD WHITE 500' ROLL - FOX-08H05255 …"
type textarea "x"
type textarea "BEV-SEAL-UV RESISTANT #176, 1/4" ID X 15/32" OD WHITE 500' ROLL - FOX-08H05255 …"
type textarea "x"
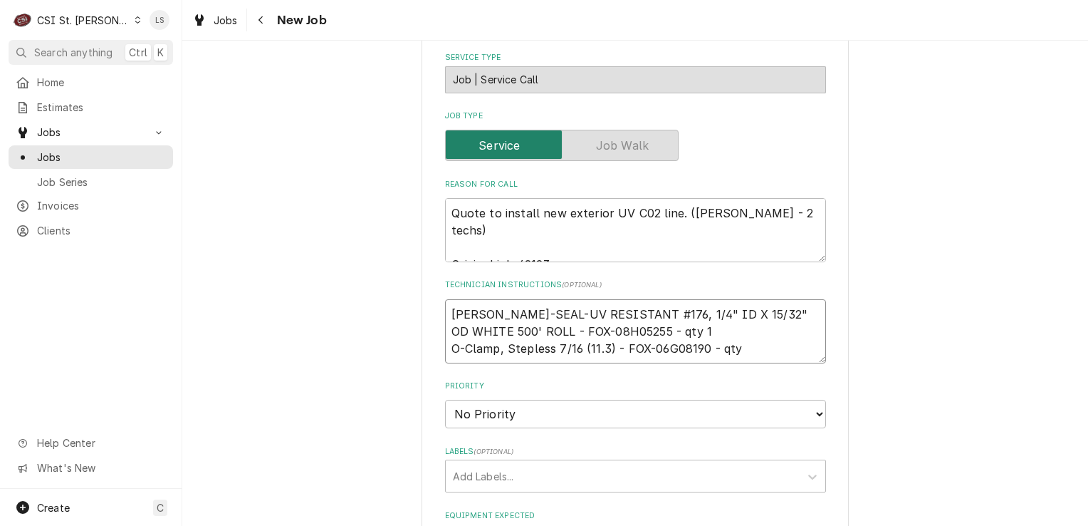
type textarea "BEV-SEAL-UV RESISTANT #176, 1/4" ID X 15/32" OD WHITE 500' ROLL - FOX-08H05255 …"
type textarea "x"
type textarea "BEV-SEAL-UV RESISTANT #176, 1/4" ID X 15/32" OD WHITE 500' ROLL - FOX-08H05255 …"
type textarea "x"
type textarea "BEV-SEAL-UV RESISTANT #176, 1/4" ID X 15/32" OD WHITE 500' ROLL - FOX-08H05255 …"
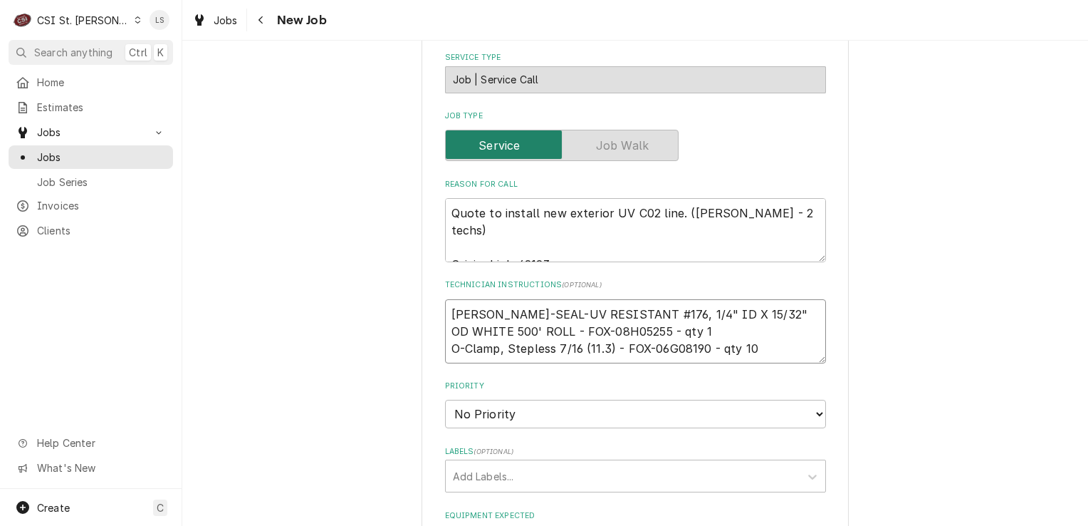
type textarea "x"
type textarea "BEV-SEAL-UV RESISTANT #176, 1/4" ID X 15/32" OD WHITE 500' ROLL - FOX-08H05255 …"
type textarea "x"
type textarea "BEV-SEAL-UV RESISTANT #176, 1/4" ID X 15/32" OD WHITE 500' ROLL - FOX-08H05255 …"
type textarea "x"
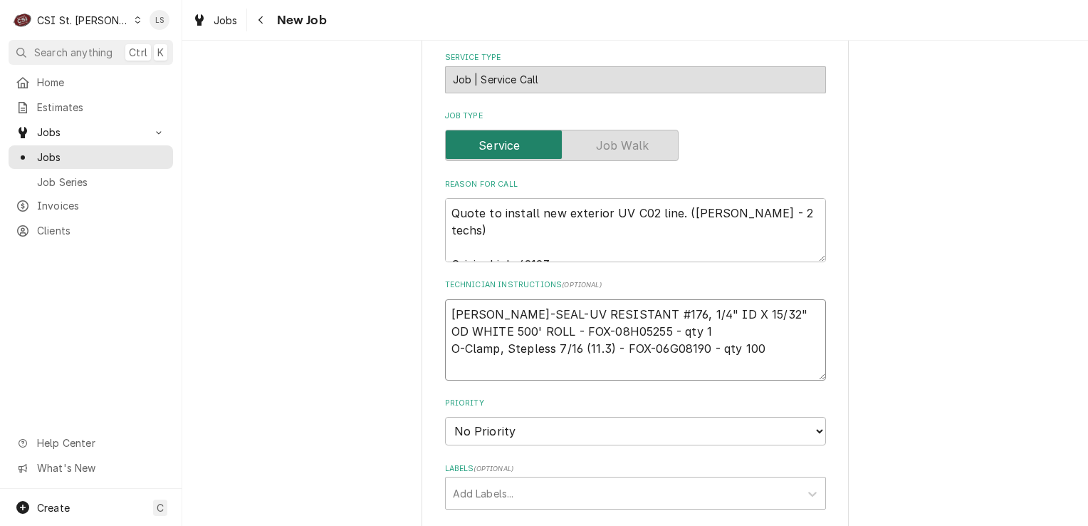
type textarea "BEV-SEAL-UV RESISTANT #176, 1/4" ID X 15/32" OD WHITE 500' ROLL - FOX-08H05255 …"
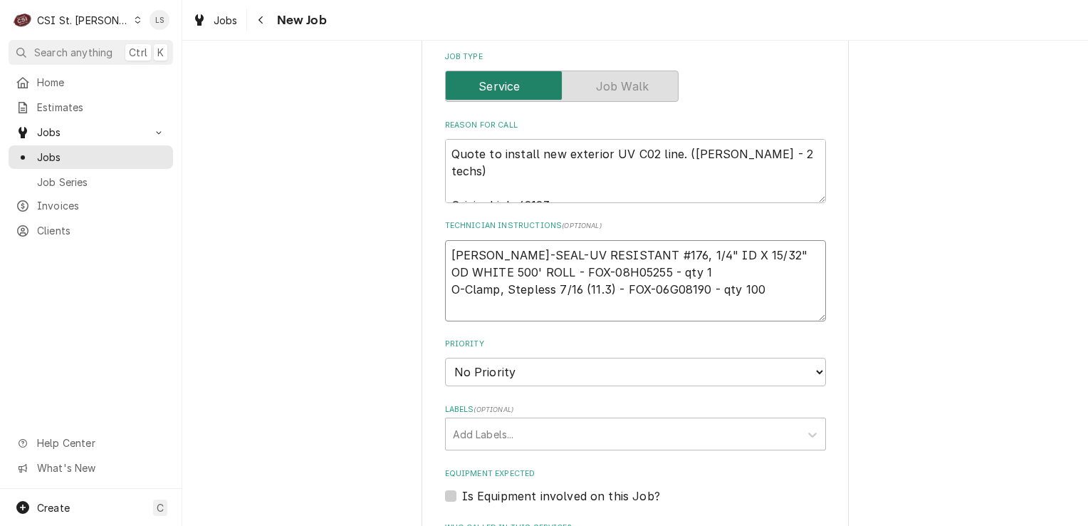
scroll to position [783, 0]
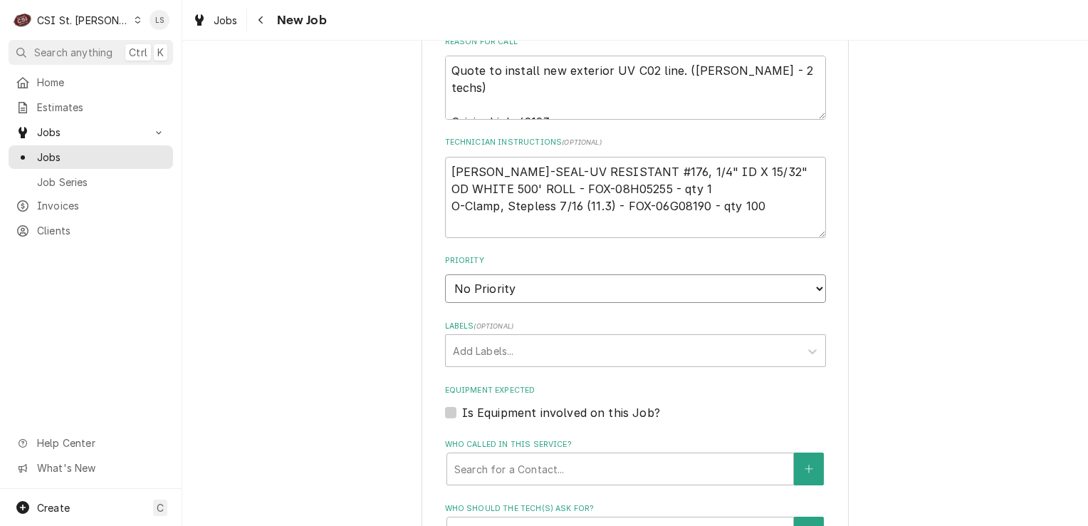
click at [496, 291] on select "No Priority Urgent High Medium Low" at bounding box center [635, 288] width 381 height 28
select select "4"
click at [445, 274] on select "No Priority Urgent High Medium Low" at bounding box center [635, 288] width 381 height 28
click at [469, 355] on div "Labels" at bounding box center [623, 351] width 340 height 26
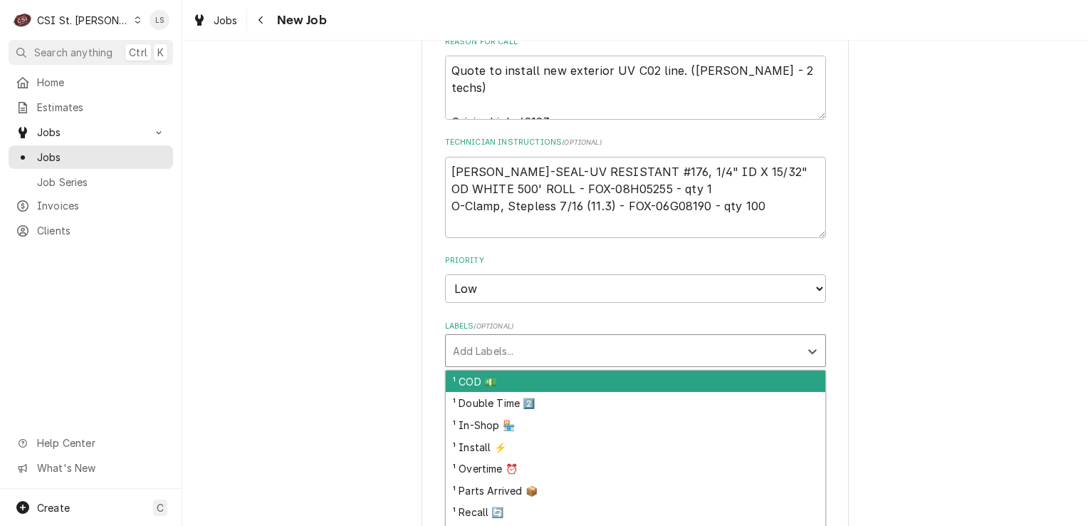
type textarea "x"
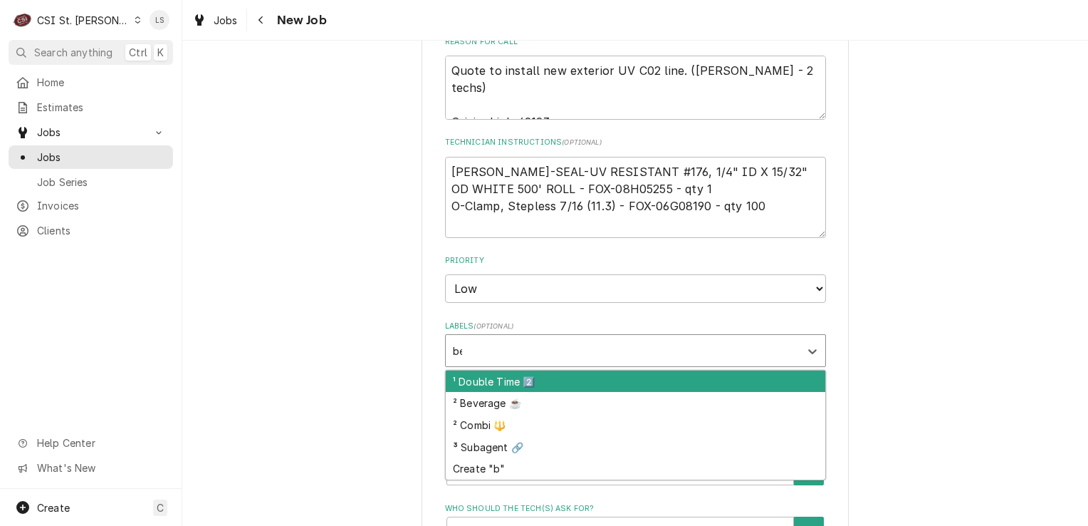
type input "bev"
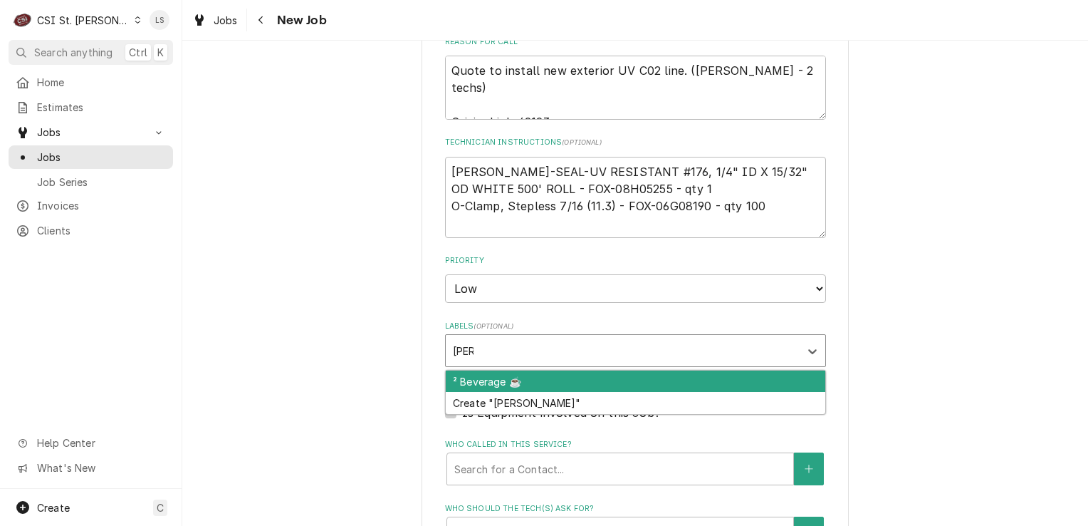
type textarea "x"
type input "qu"
type textarea "x"
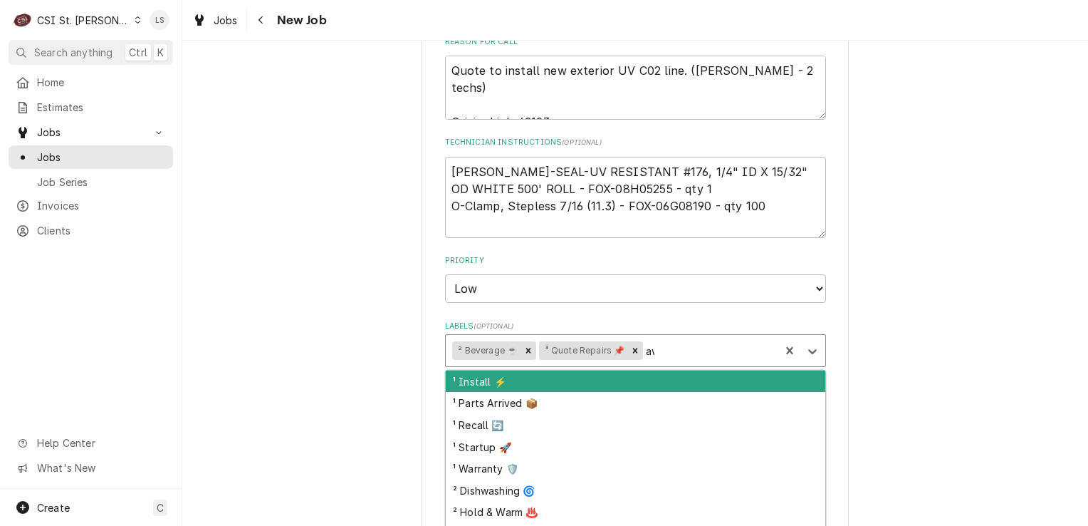
type input "awa"
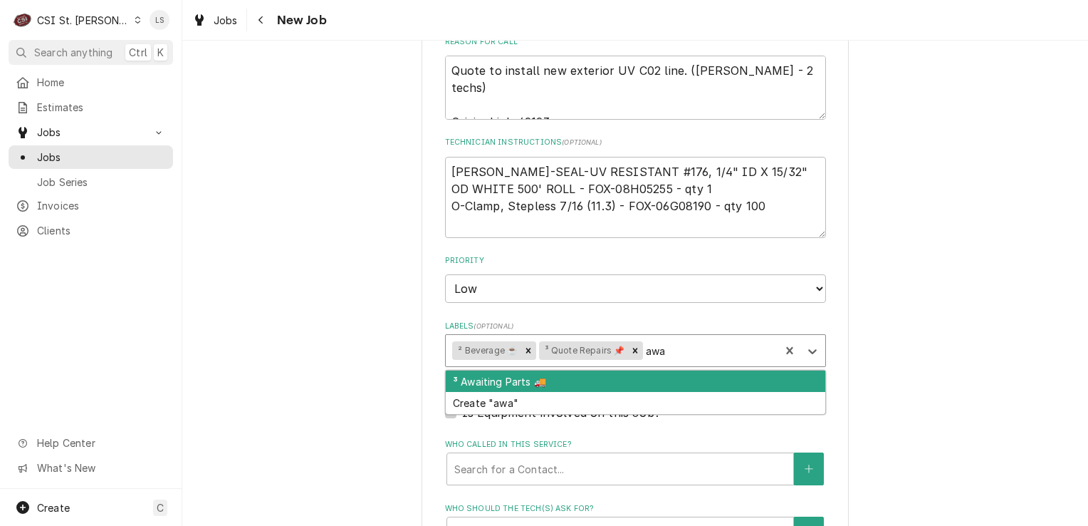
type textarea "x"
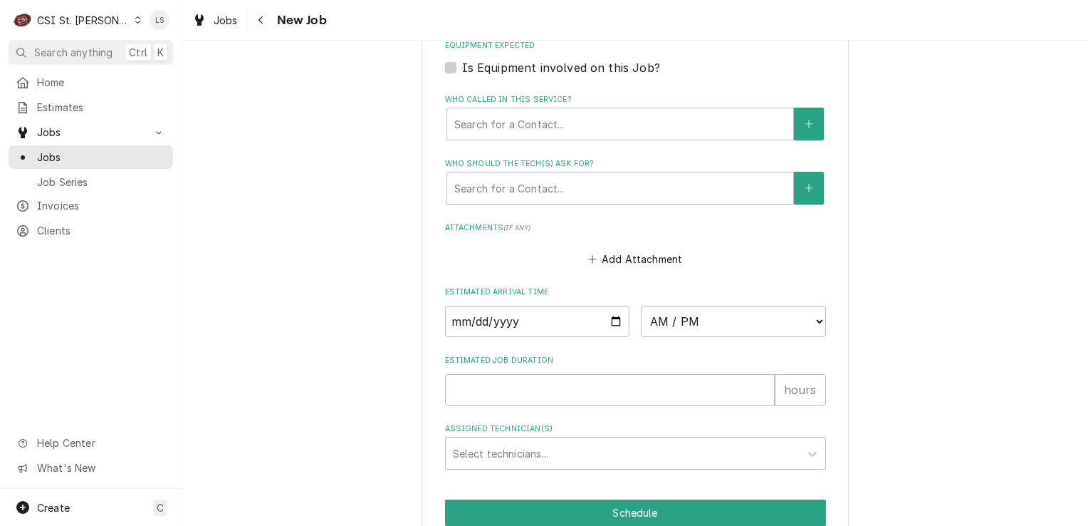
scroll to position [1139, 0]
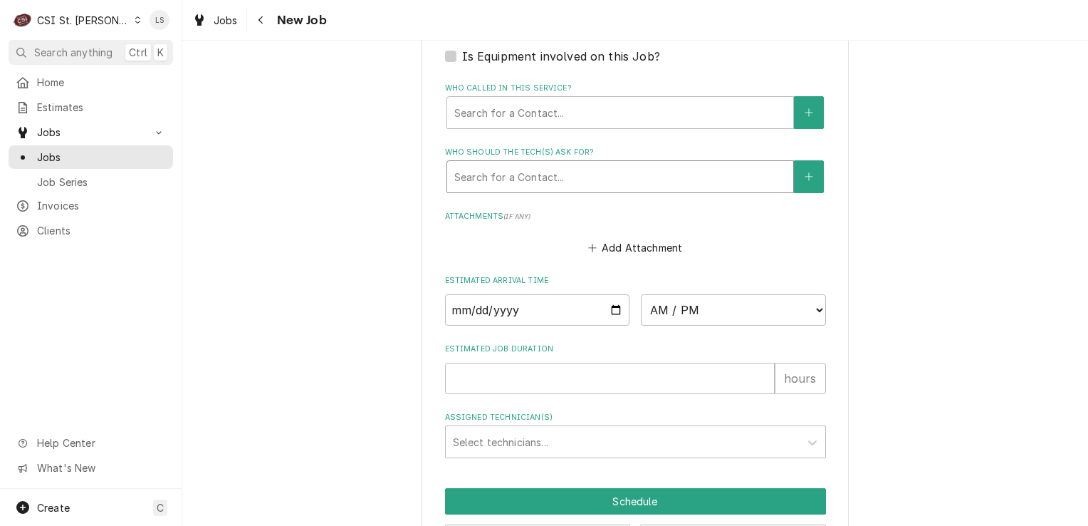
click at [544, 177] on div "Who should the tech(s) ask for?" at bounding box center [620, 177] width 332 height 26
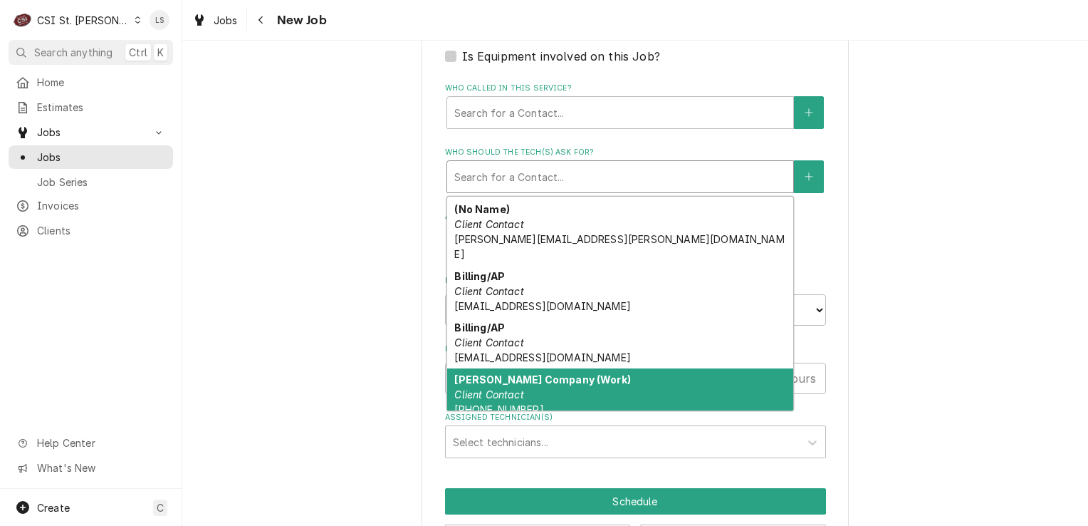
scroll to position [0, 0]
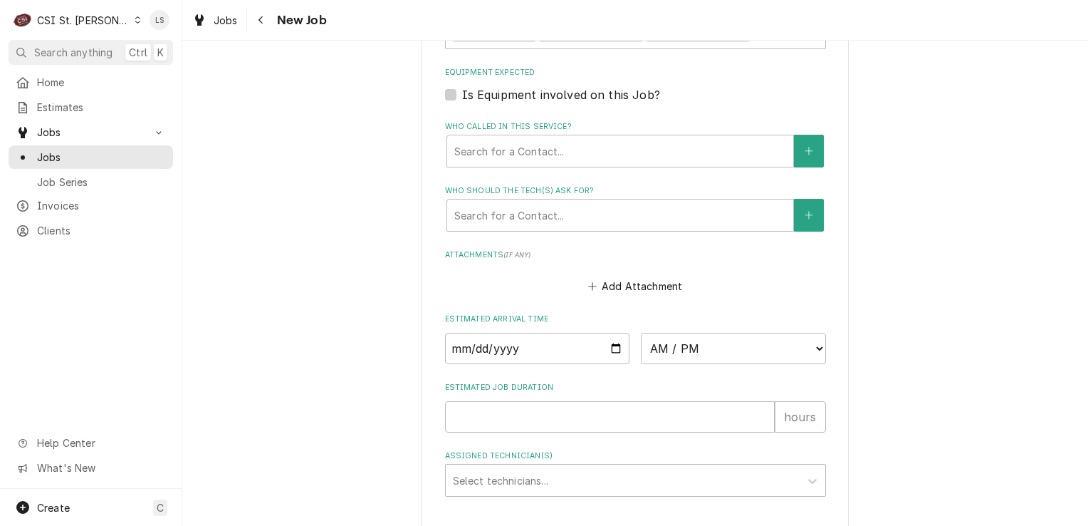
scroll to position [1189, 0]
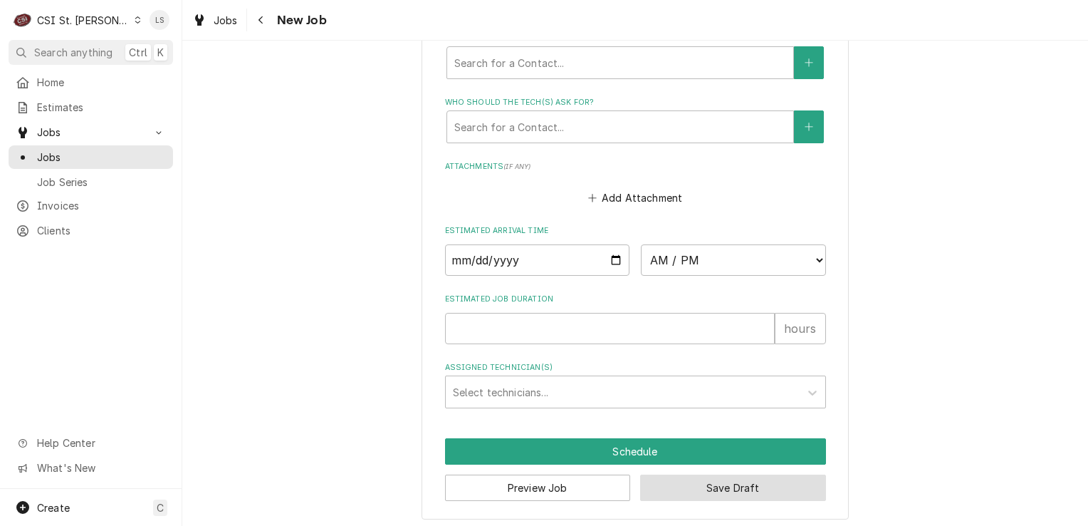
click at [701, 489] on button "Save Draft" at bounding box center [733, 487] width 186 height 26
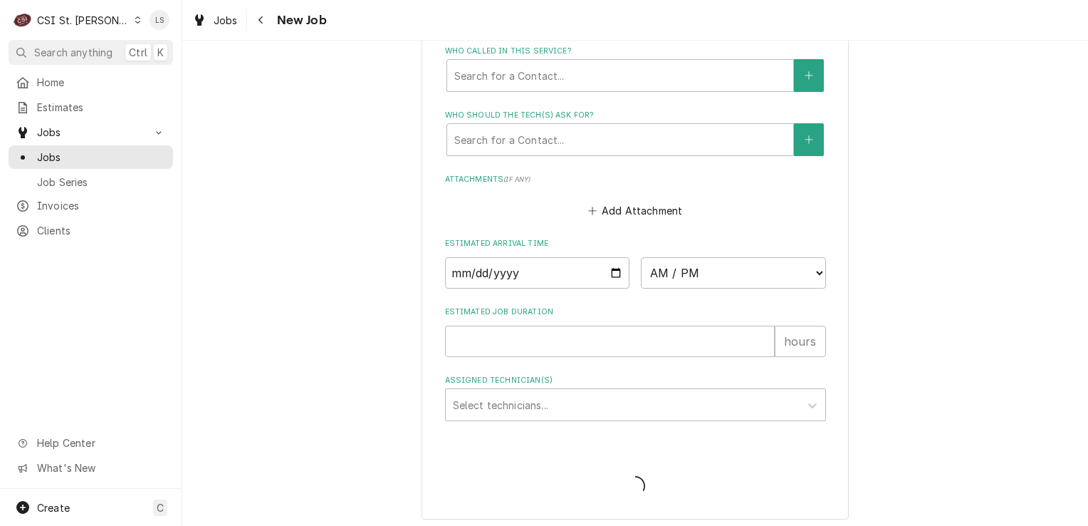
type textarea "x"
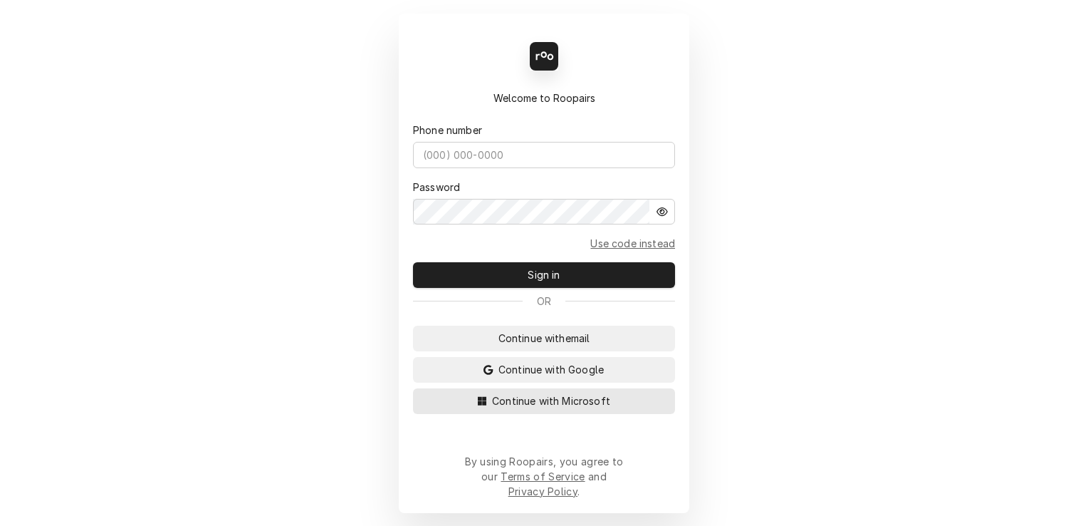
click at [580, 408] on span "Continue with Microsoft" at bounding box center [551, 400] width 124 height 15
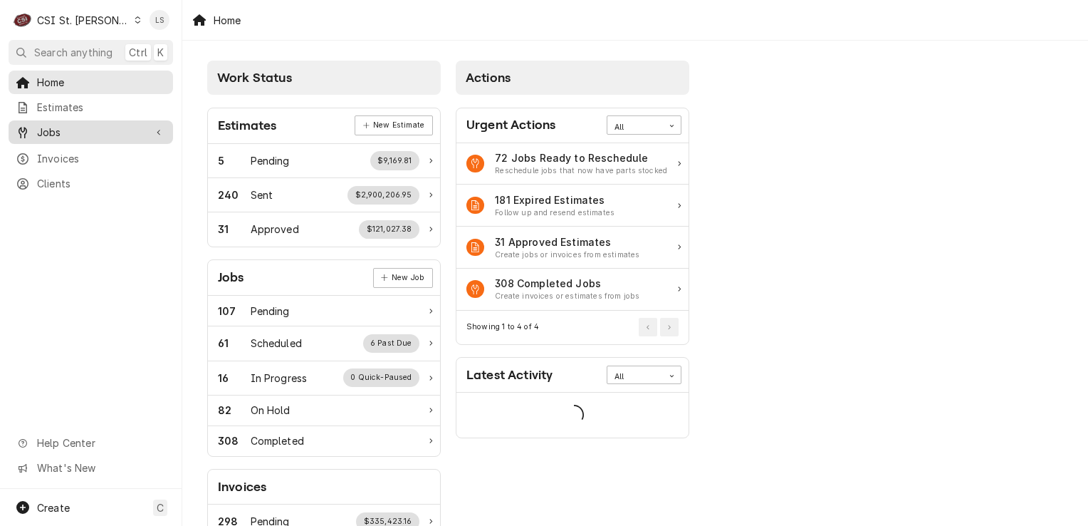
click at [51, 129] on span "Jobs" at bounding box center [91, 132] width 108 height 15
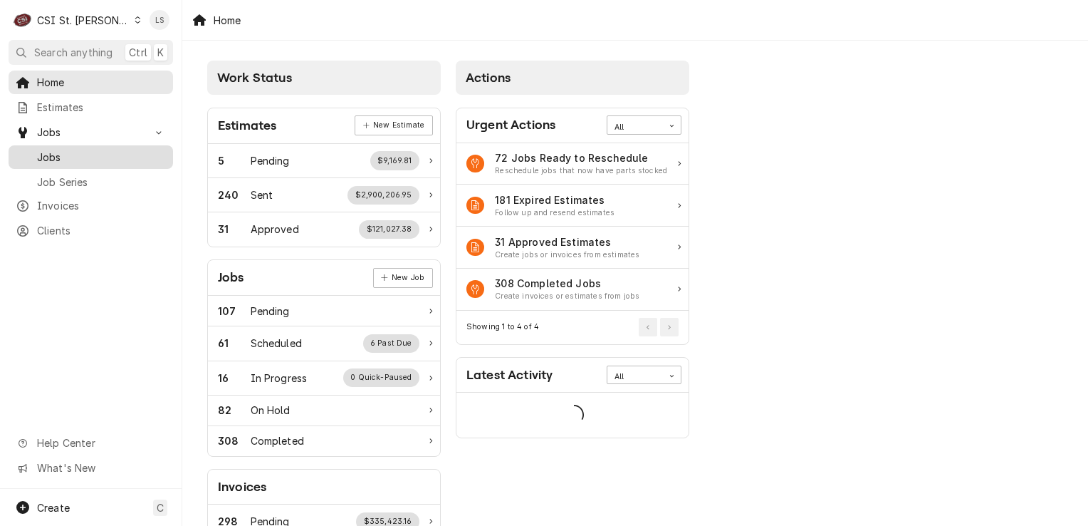
click at [51, 157] on span "Jobs" at bounding box center [101, 157] width 129 height 15
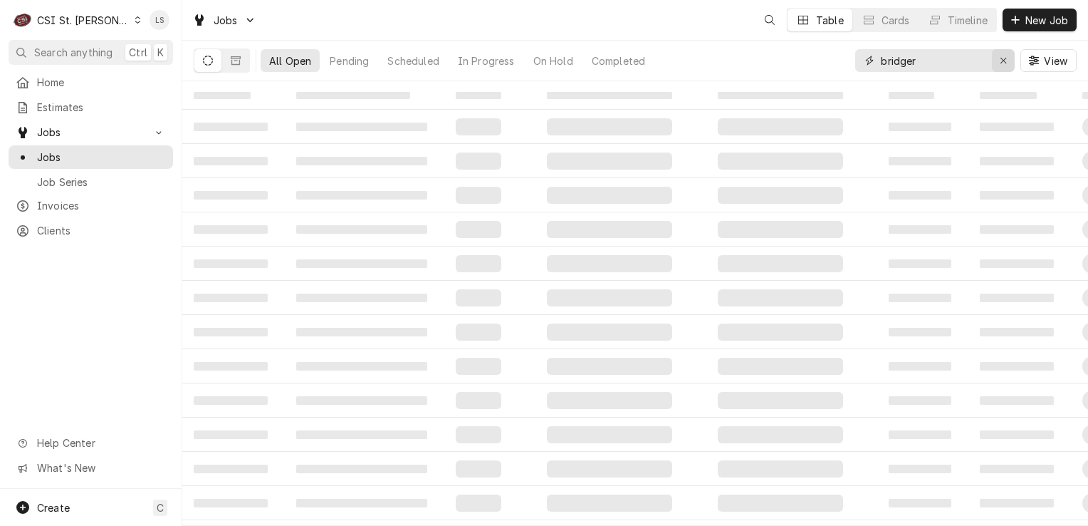
drag, startPoint x: 1001, startPoint y: 61, endPoint x: 986, endPoint y: 60, distance: 15.0
click at [1001, 60] on icon "Erase input" at bounding box center [1004, 61] width 8 height 10
paste input "42123"
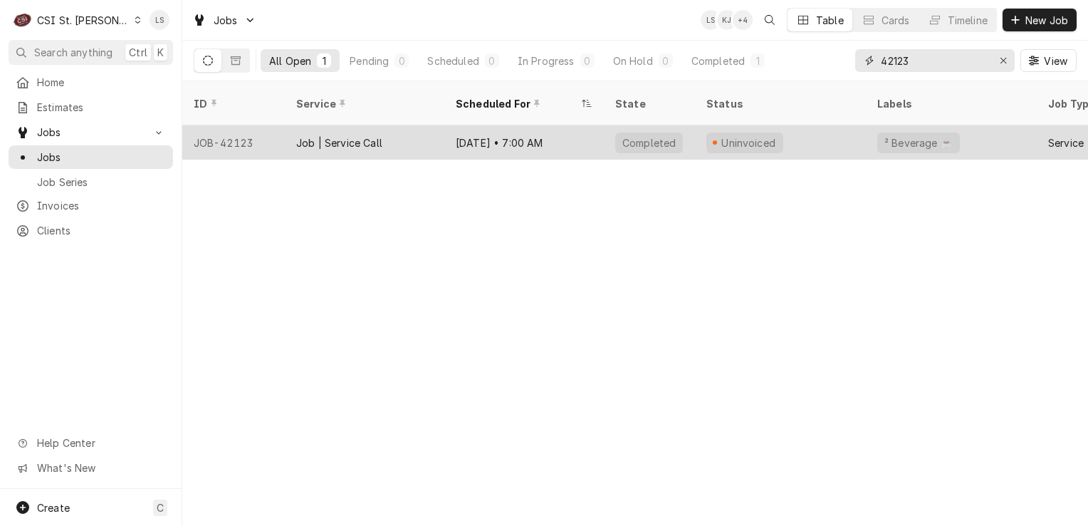
type input "42123"
click at [222, 125] on div "JOB-42123" at bounding box center [233, 142] width 103 height 34
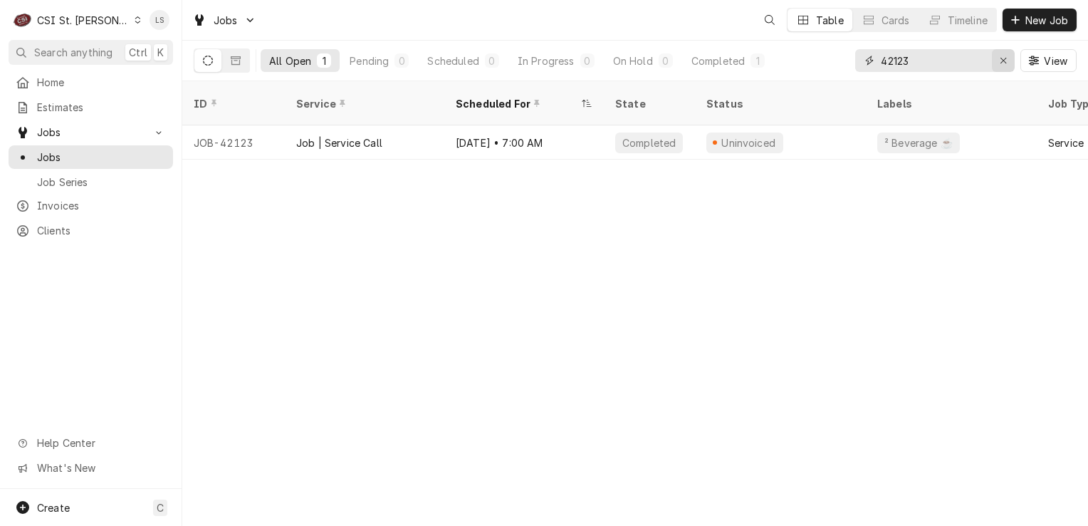
click at [1003, 61] on icon "Erase input" at bounding box center [1004, 61] width 6 height 6
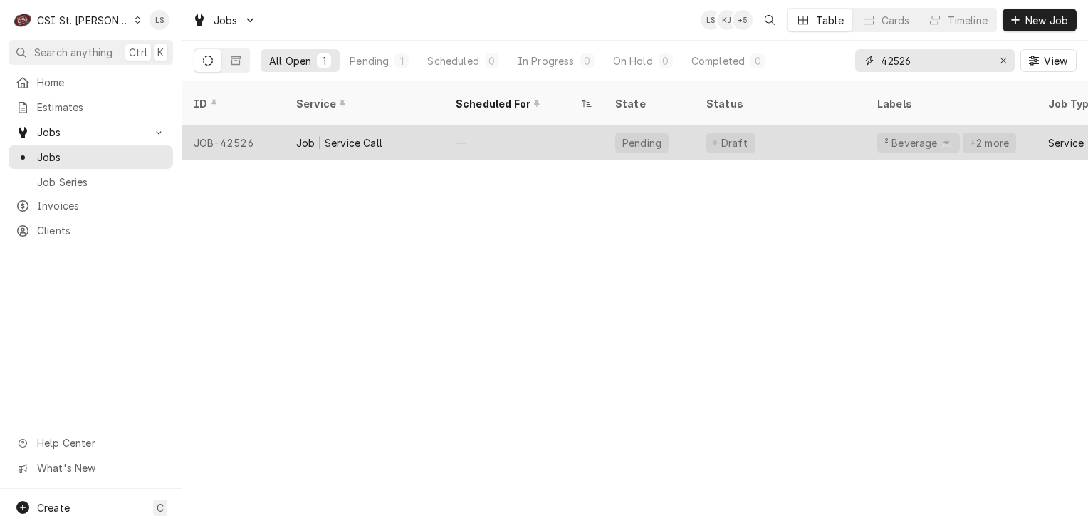
type input "42526"
click at [239, 131] on div "JOB-42526" at bounding box center [233, 142] width 103 height 34
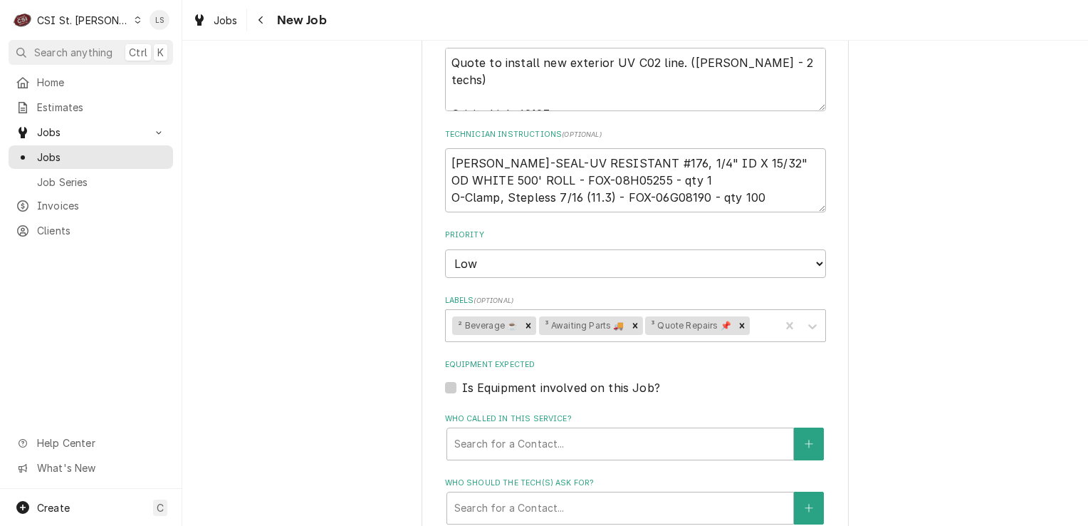
scroll to position [570, 0]
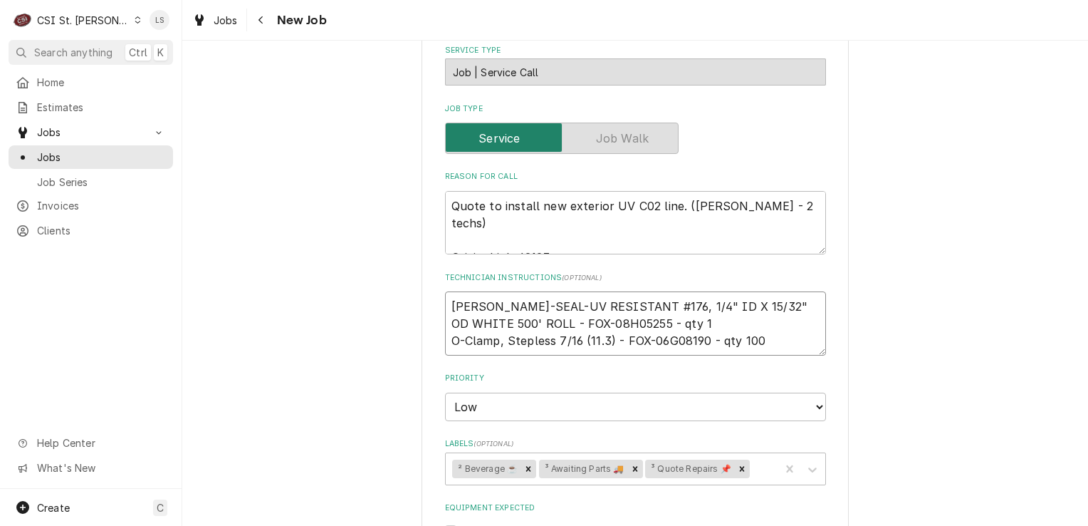
click at [447, 309] on textarea "[PERSON_NAME]-SEAL-UV RESISTANT #176, 1/4" ID X 15/32" OD WHITE 500' ROLL - FOX…" at bounding box center [635, 323] width 381 height 64
type textarea "x"
type textarea "[PERSON_NAME]-SEAL-UV RESISTANT #176, 1/4" ID X 15/32" OD WHITE 500' ROLL - FOX…"
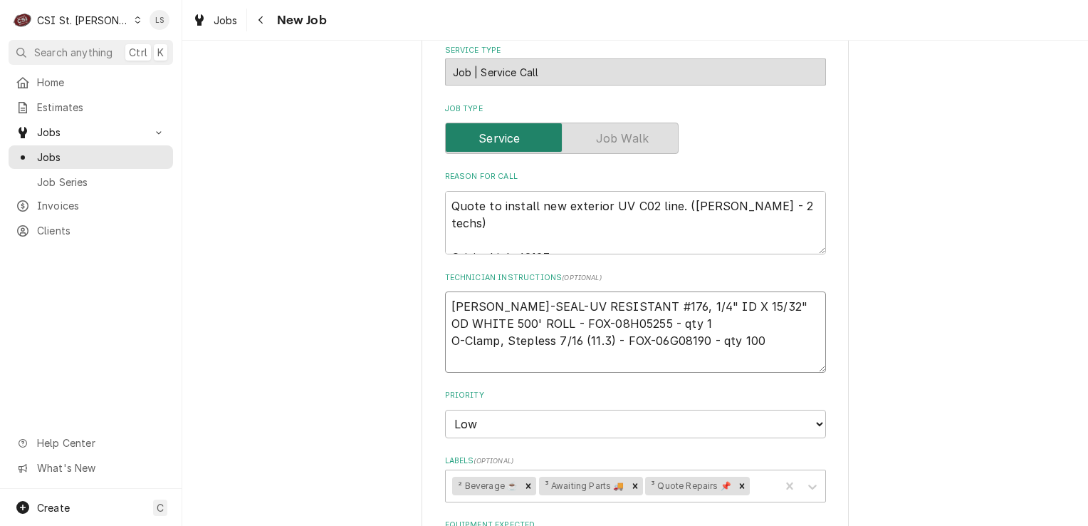
type textarea "x"
type textarea "[PERSON_NAME]-SEAL-UV RESISTANT #176, 1/4" ID X 15/32" OD WHITE 500' ROLL - FOX…"
click at [447, 309] on textarea "BEV-SEAL-UV RESISTANT #176, 1/4" ID X 15/32" OD WHITE 500' ROLL - FOX-08H05255 …" at bounding box center [635, 331] width 381 height 81
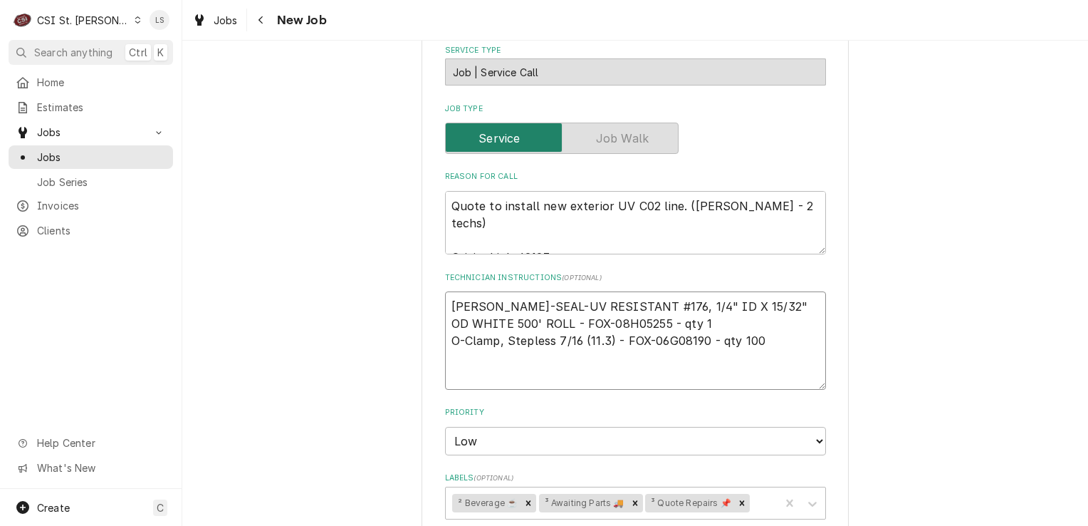
type textarea "x"
type textarea "e BEV-SEAL-UV RESISTANT #176, 1/4" ID X 15/32" OD WHITE 500' ROLL - FOX-08H0525…"
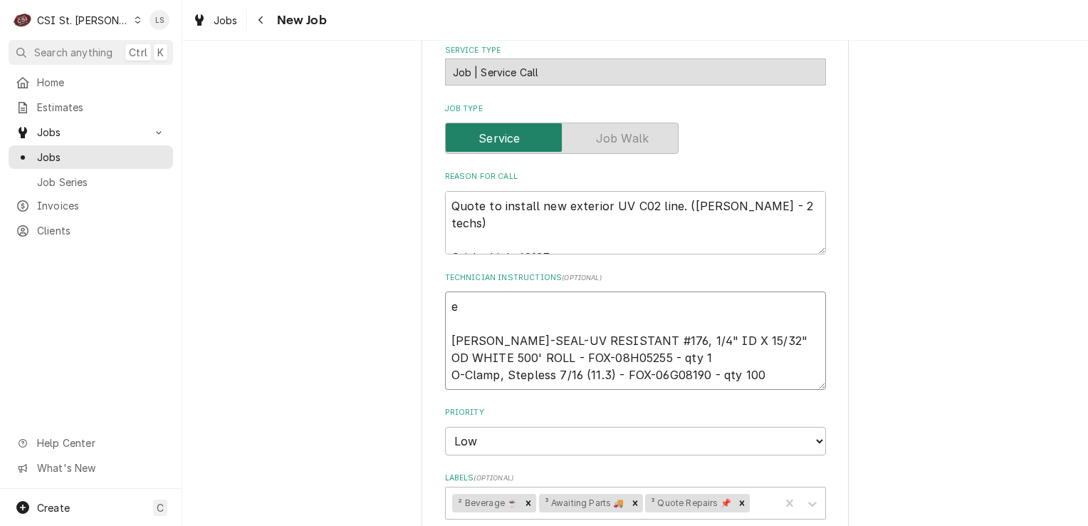
type textarea "x"
type textarea "em BEV-SEAL-UV RESISTANT #176, 1/4" ID X 15/32" OD WHITE 500' ROLL - FOX-08H052…"
type textarea "x"
type textarea "ema BEV-SEAL-UV RESISTANT #176, 1/4" ID X 15/32" OD WHITE 500' ROLL - FOX-08H05…"
type textarea "x"
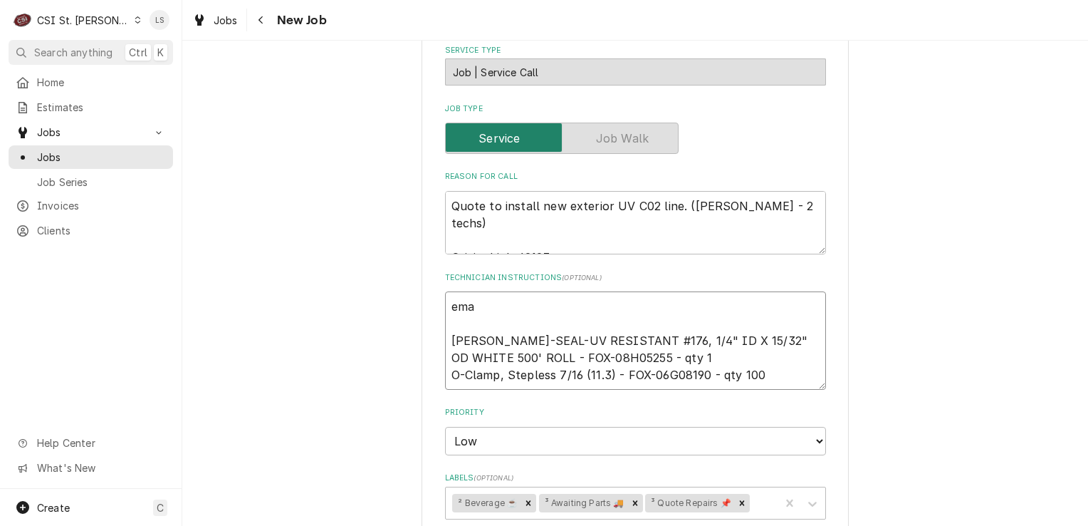
type textarea "emai BEV-SEAL-UV RESISTANT #176, 1/4" ID X 15/32" OD WHITE 500' ROLL - FOX-08H0…"
type textarea "x"
type textarea "emaile BEV-SEAL-UV RESISTANT #176, 1/4" ID X 15/32" OD WHITE 500' ROLL - FOX-08…"
type textarea "x"
type textarea "emailed BEV-SEAL-UV RESISTANT #176, 1/4" ID X 15/32" OD WHITE 500' ROLL - FOX-0…"
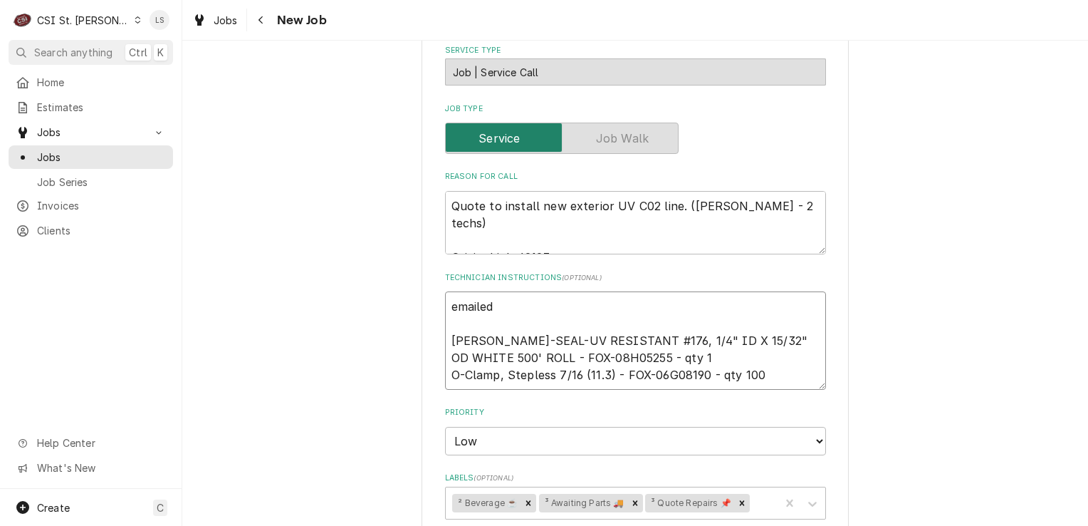
type textarea "x"
type textarea "emailed BEV-SEAL-UV RESISTANT #176, 1/4" ID X 15/32" OD WHITE 500' ROLL - FOX-0…"
type textarea "x"
type textarea "emailed pa BEV-SEAL-UV RESISTANT #176, 1/4" ID X 15/32" OD WHITE 500' ROLL - FO…"
type textarea "x"
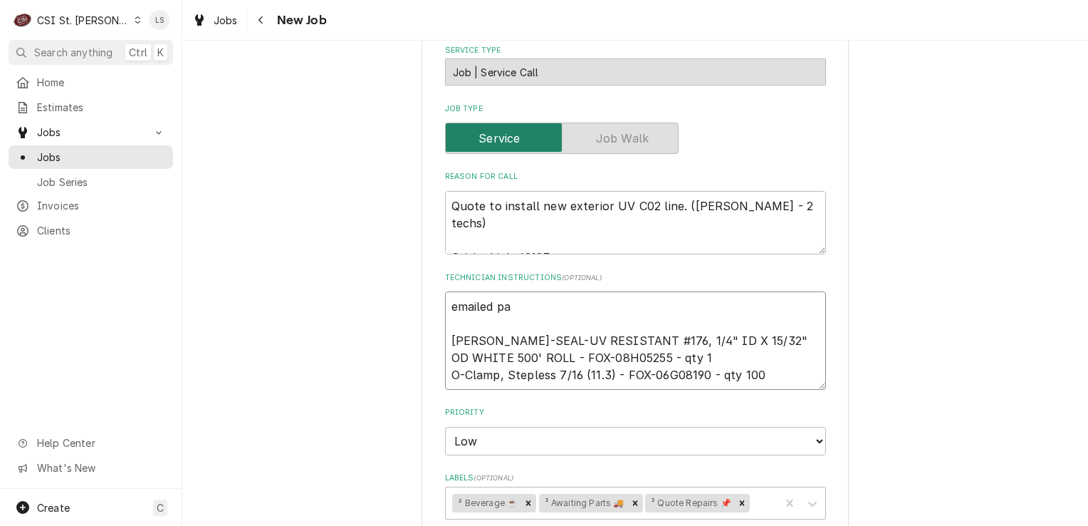
type textarea "emailed par BEV-SEAL-UV RESISTANT #176, 1/4" ID X 15/32" OD WHITE 500' ROLL - F…"
type textarea "x"
type textarea "emailed part BEV-SEAL-UV RESISTANT #176, 1/4" ID X 15/32" OD WHITE 500' ROLL - …"
type textarea "x"
type textarea "emailed parts BEV-SEAL-UV RESISTANT #176, 1/4" ID X 15/32" OD WHITE 500' ROLL -…"
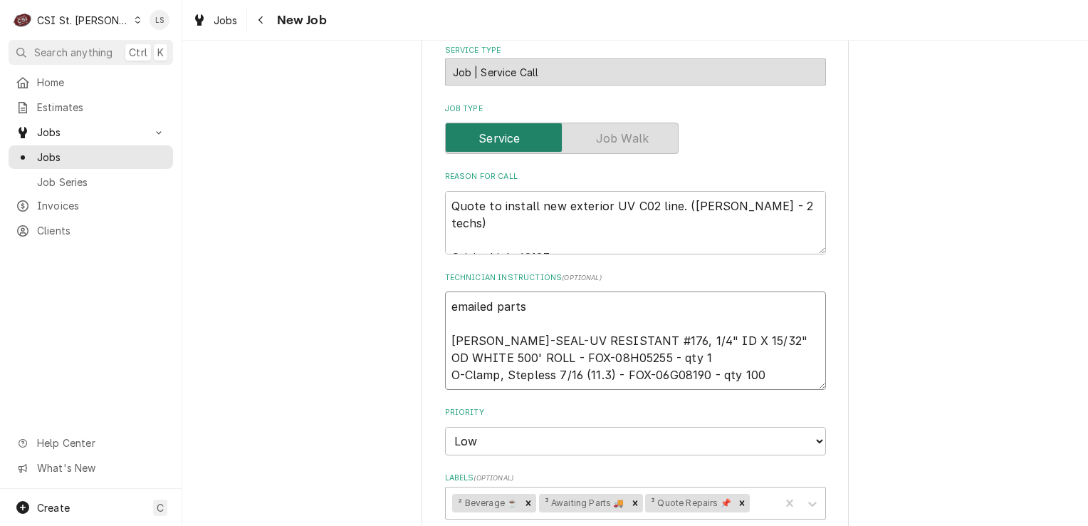
type textarea "x"
type textarea "emailed parts, BEV-SEAL-UV RESISTANT #176, 1/4" ID X 15/32" OD WHITE 500' ROLL …"
type textarea "x"
type textarea "emailed parts, BEV-SEAL-UV RESISTANT #176, 1/4" ID X 15/32" OD WHITE 500' ROLL …"
type textarea "x"
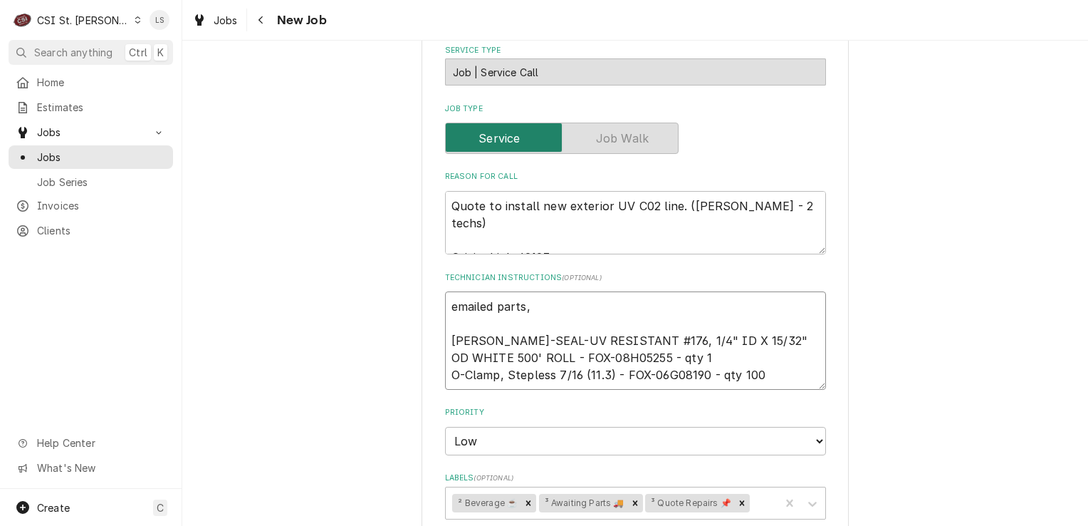
type textarea "emailed parts, a BEV-SEAL-UV RESISTANT #176, 1/4" ID X 15/32" OD WHITE 500' ROL…"
type textarea "x"
type textarea "emailed parts, aw BEV-SEAL-UV RESISTANT #176, 1/4" ID X 15/32" OD WHITE 500' RO…"
type textarea "x"
type textarea "emailed parts, aw n BEV-SEAL-UV RESISTANT #176, 1/4" ID X 15/32" OD WHITE 500' …"
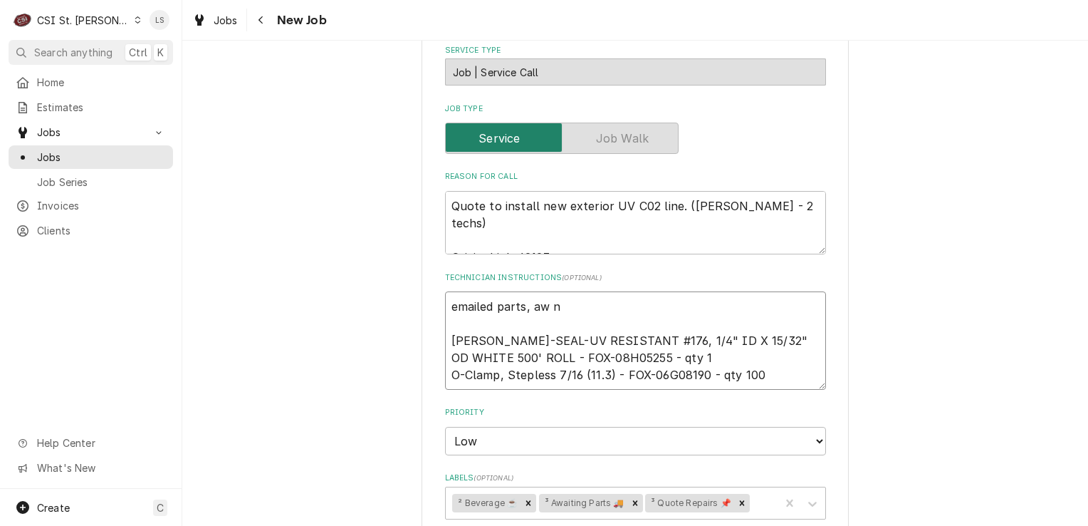
type textarea "x"
type textarea "emailed parts, aw na BEV-SEAL-UV RESISTANT #176, 1/4" ID X 15/32" OD WHITE 500'…"
type textarea "x"
type textarea "emailed parts, aw nad BEV-SEAL-UV RESISTANT #176, 1/4" ID X 15/32" OD WHITE 500…"
type textarea "x"
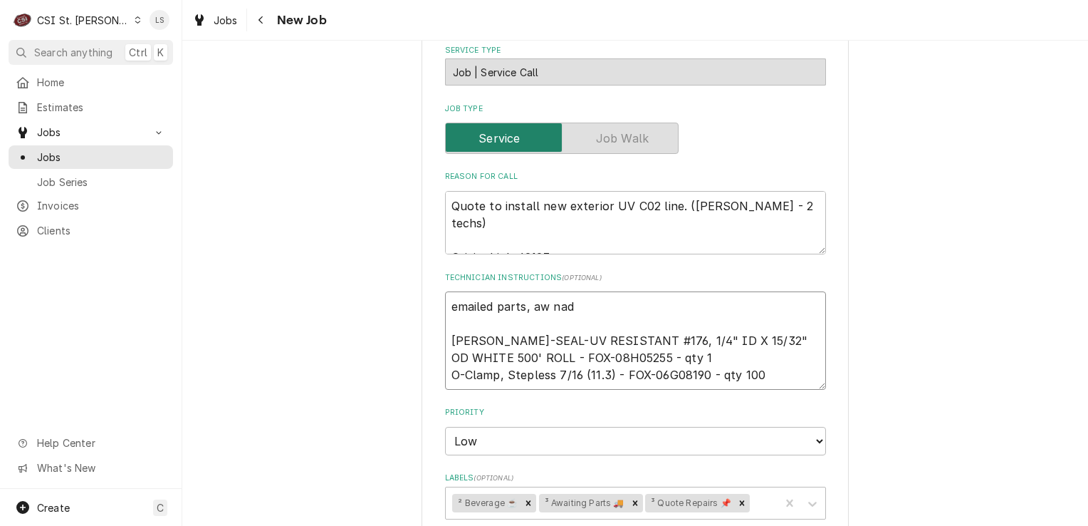
type textarea "emailed parts, aw nad s BEV-SEAL-UV RESISTANT #176, 1/4" ID X 15/32" OD WHITE 5…"
type textarea "x"
type textarea "emailed parts, aw nad BEV-SEAL-UV RESISTANT #176, 1/4" ID X 15/32" OD WHITE 500…"
type textarea "x"
type textarea "emailed parts, aw nad BEV-SEAL-UV RESISTANT #176, 1/4" ID X 15/32" OD WHITE 500…"
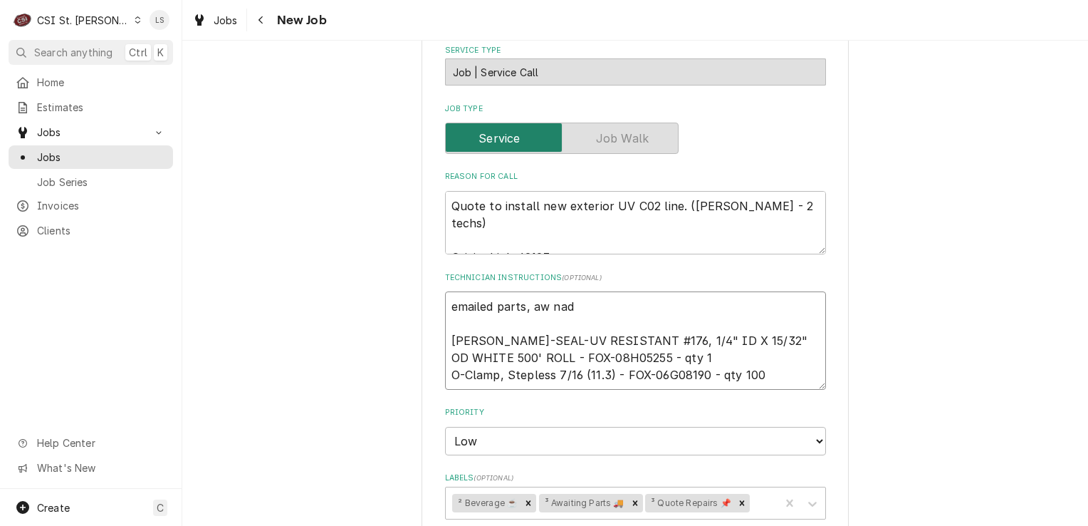
type textarea "x"
type textarea "emailed parts, aw na BEV-SEAL-UV RESISTANT #176, 1/4" ID X 15/32" OD WHITE 500'…"
type textarea "x"
type textarea "emailed parts, aw n BEV-SEAL-UV RESISTANT #176, 1/4" ID X 15/32" OD WHITE 500' …"
type textarea "x"
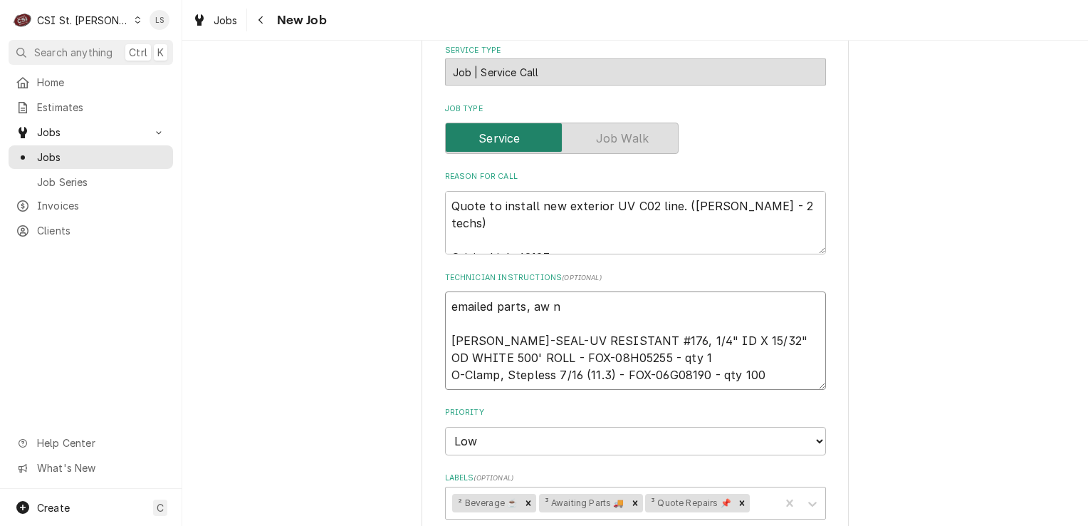
type textarea "emailed parts, aw BEV-SEAL-UV RESISTANT #176, 1/4" ID X 15/32" OD WHITE 500' RO…"
type textarea "x"
type textarea "emailed parts, aw an BEV-SEAL-UV RESISTANT #176, 1/4" ID X 15/32" OD WHITE 500'…"
type textarea "x"
type textarea "emailed parts, aw and BEV-SEAL-UV RESISTANT #176, 1/4" ID X 15/32" OD WHITE 500…"
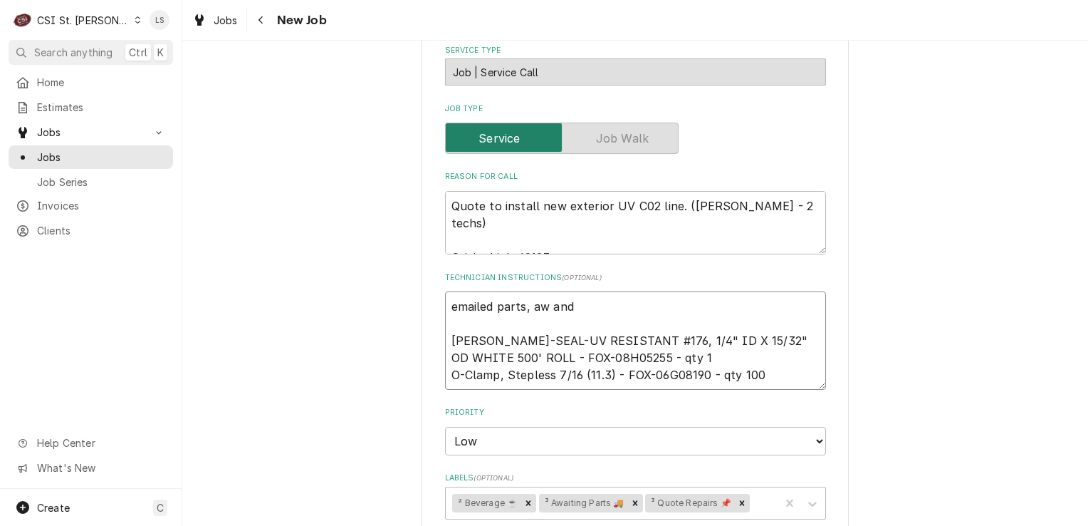
type textarea "x"
type textarea "emailed parts, aw and BEV-SEAL-UV RESISTANT #176, 1/4" ID X 15/32" OD WHITE 500…"
type textarea "x"
type textarea "emailed parts, aw and s BEV-SEAL-UV RESISTANT #176, 1/4" ID X 15/32" OD WHITE 5…"
type textarea "x"
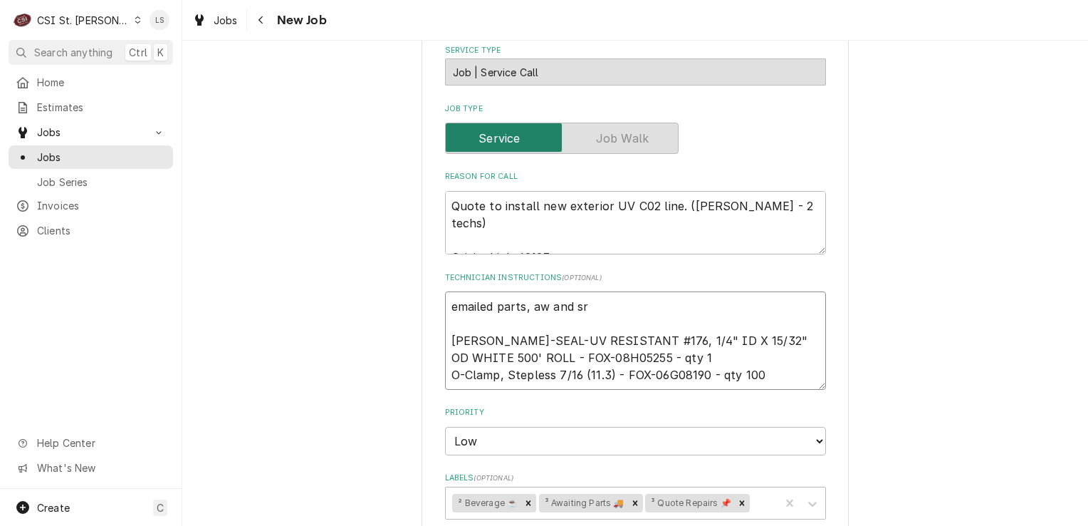
type textarea "emailed parts, aw and sr BEV-SEAL-UV RESISTANT #176, 1/4" ID X 15/32" OD WHITE …"
type textarea "x"
type textarea "emailed parts, aw and sr to BEV-SEAL-UV RESISTANT #176, 1/4" ID X 15/32" OD WHI…"
type textarea "x"
type textarea "emailed parts, aw and sr to BEV-SEAL-UV RESISTANT #176, 1/4" ID X 15/32" OD WHI…"
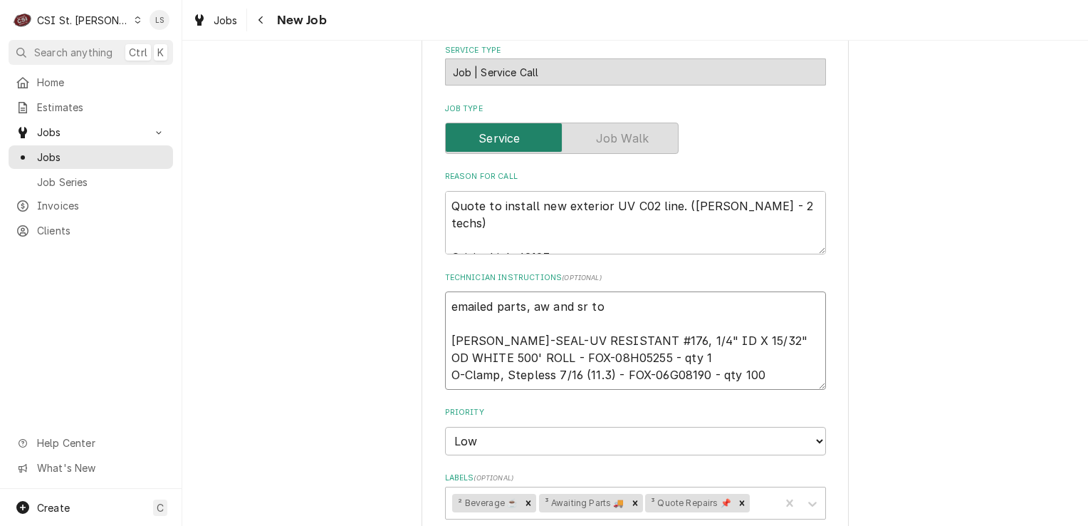
type textarea "x"
type textarea "emailed parts, aw and sr to o BEV-SEAL-UV RESISTANT #176, 1/4" ID X 15/32" OD W…"
type textarea "x"
type textarea "emailed parts, aw and sr to or BEV-SEAL-UV RESISTANT #176, 1/4" ID X 15/32" OD …"
type textarea "x"
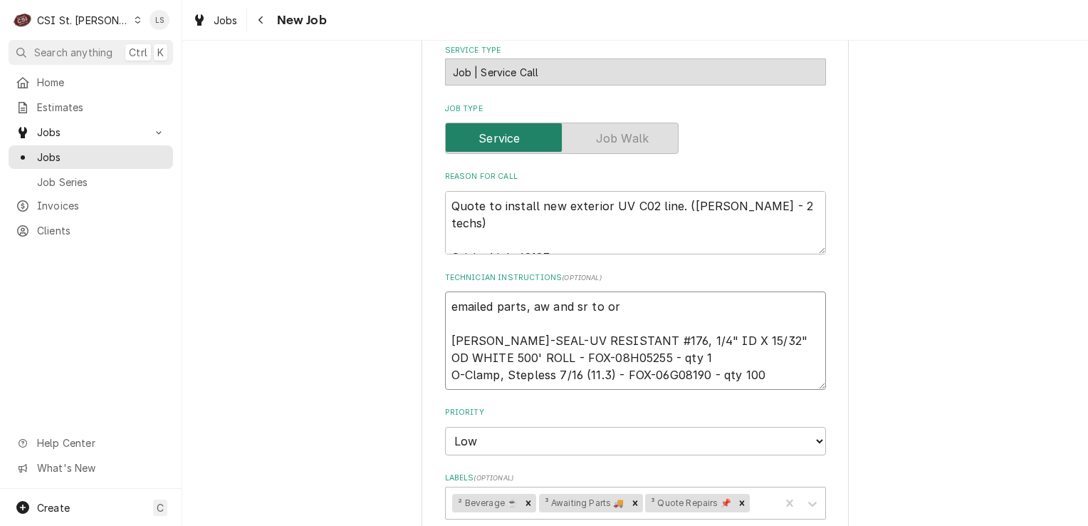
type textarea "emailed parts, aw and sr to ord BEV-SEAL-UV RESISTANT #176, 1/4" ID X 15/32" OD…"
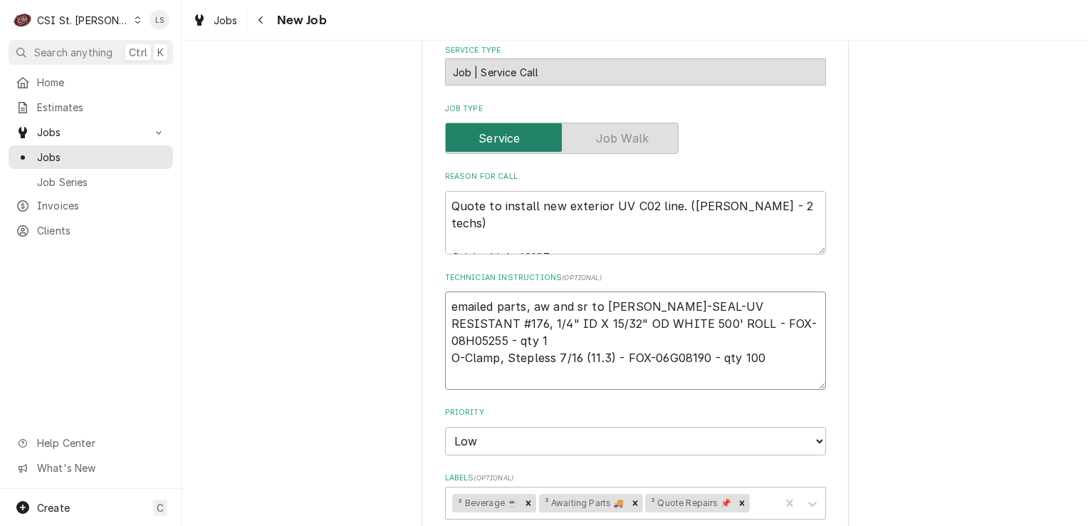
type textarea "x"
type textarea "emailed parts, aw and sr to orde BEV-SEAL-UV RESISTANT #176, 1/4" ID X 15/32" O…"
type textarea "x"
type textarea "emailed parts, aw and sr to order BEV-SEAL-UV RESISTANT #176, 1/4" ID X 15/32" …"
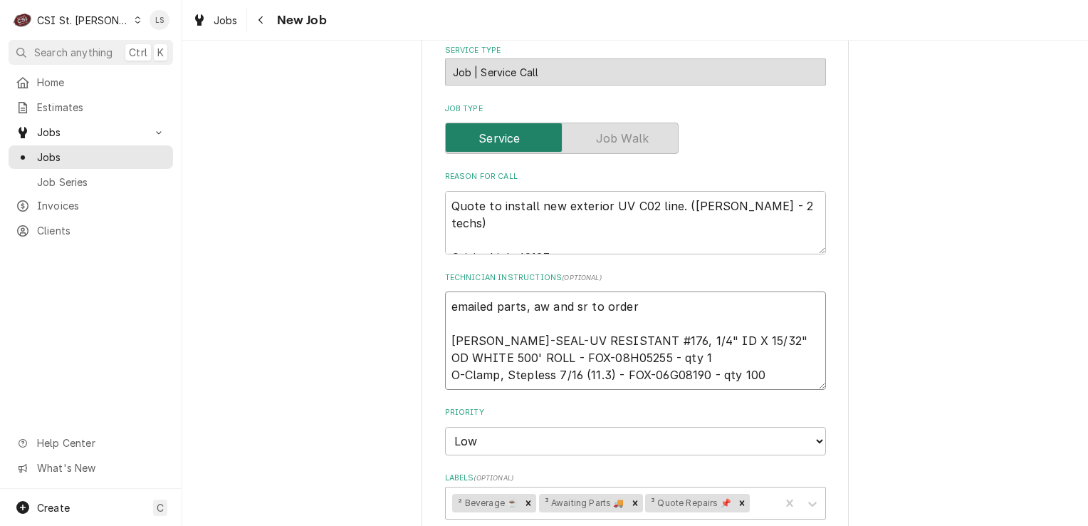
type textarea "x"
type textarea "emailed parts, aw and sr to order BEV-SEAL-UV RESISTANT #176, 1/4" ID X 15/32" …"
type textarea "x"
type textarea "emailed parts, aw and sr to order - BEV-SEAL-UV RESISTANT #176, 1/4" ID X 15/32…"
type textarea "x"
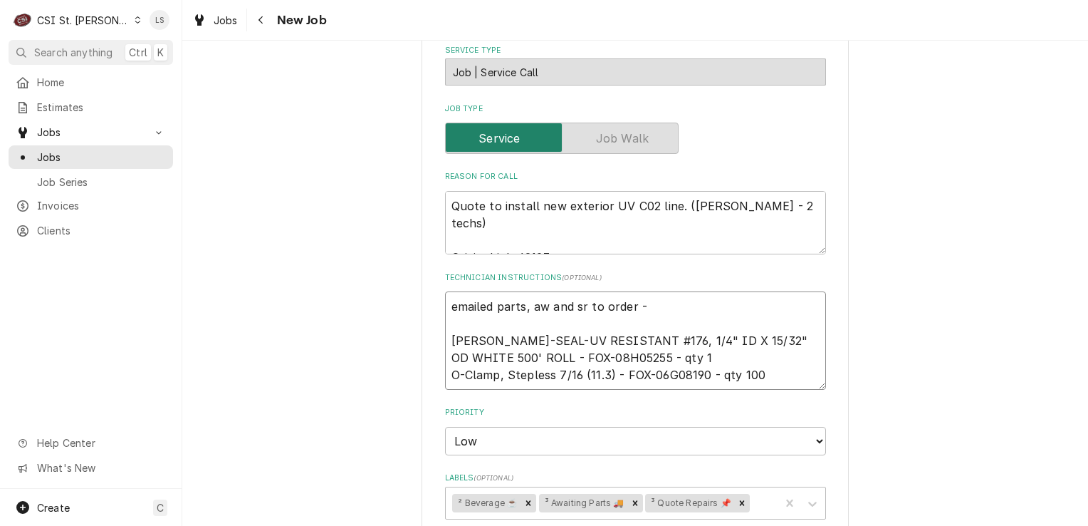
type textarea "emailed parts, aw and sr to order - BEV-SEAL-UV RESISTANT #176, 1/4" ID X 15/32…"
type textarea "x"
type textarea "emailed parts, aw and sr to order - 9 BEV-SEAL-UV RESISTANT #176, 1/4" ID X 15/…"
type textarea "x"
type textarea "emailed parts, aw and sr to order - 9/ BEV-SEAL-UV RESISTANT #176, 1/4" ID X 15…"
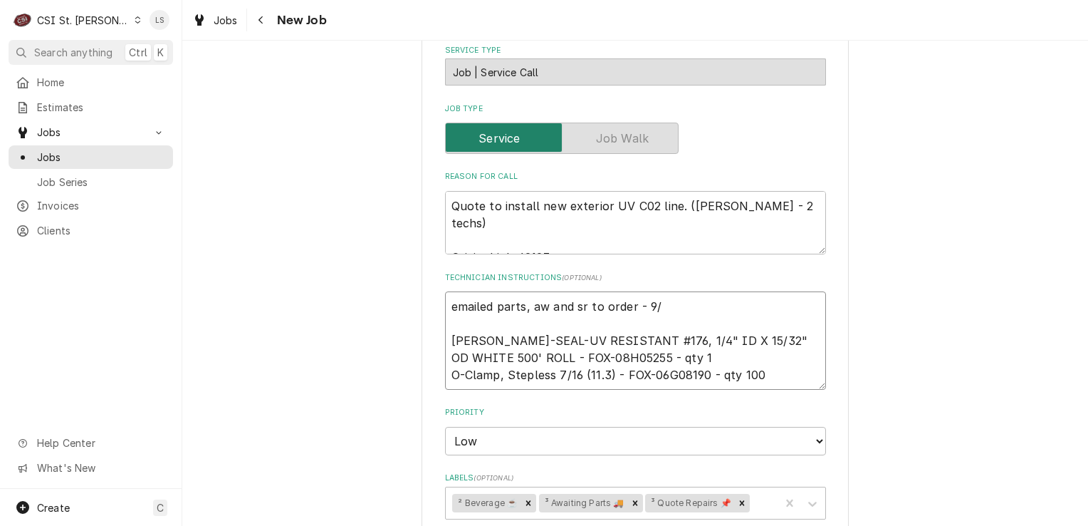
type textarea "x"
type textarea "emailed parts, aw and sr to order - 9/5 BEV-SEAL-UV RESISTANT #176, 1/4" ID X 1…"
type textarea "x"
type textarea "emailed parts, aw and sr to order - 9/5 BEV-SEAL-UV RESISTANT #176, 1/4" ID X 1…"
type textarea "x"
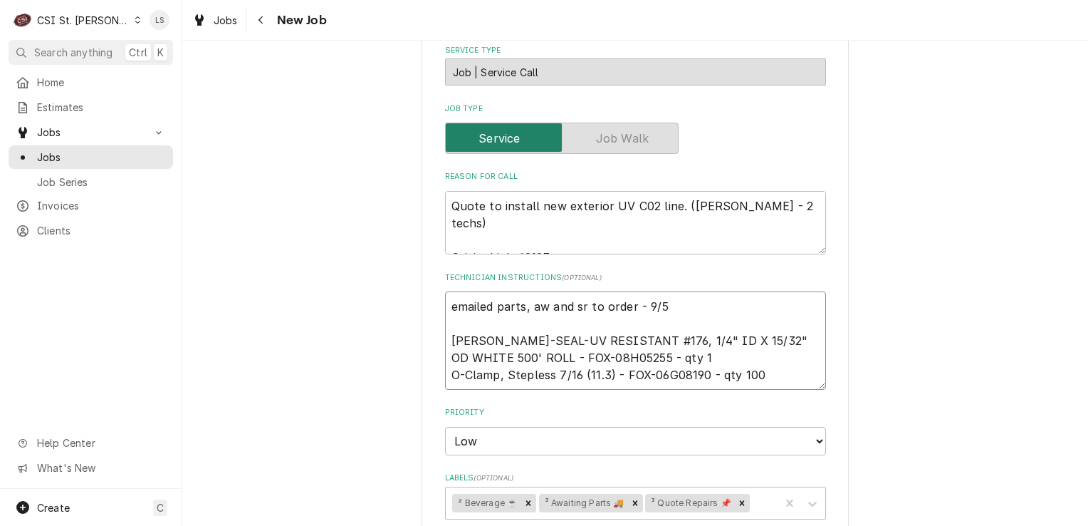
type textarea "emailed parts, aw and sr to order - 9/5 - BEV-SEAL-UV RESISTANT #176, 1/4" ID X…"
type textarea "x"
type textarea "emailed parts, aw and sr to order - 9/5 - BEV-SEAL-UV RESISTANT #176, 1/4" ID X…"
type textarea "x"
type textarea "emailed parts, aw and sr to order - 9/5 - L BEV-SEAL-UV RESISTANT #176, 1/4" ID…"
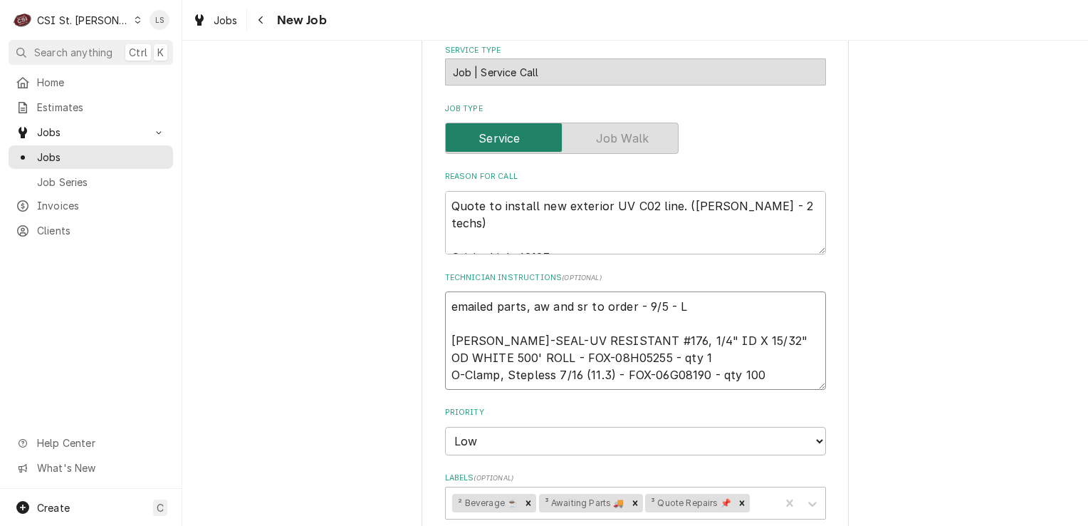
type textarea "x"
type textarea "emailed parts, aw and sr to order - 9/5 - LS BEV-SEAL-UV RESISTANT #176, 1/4" I…"
type textarea "x"
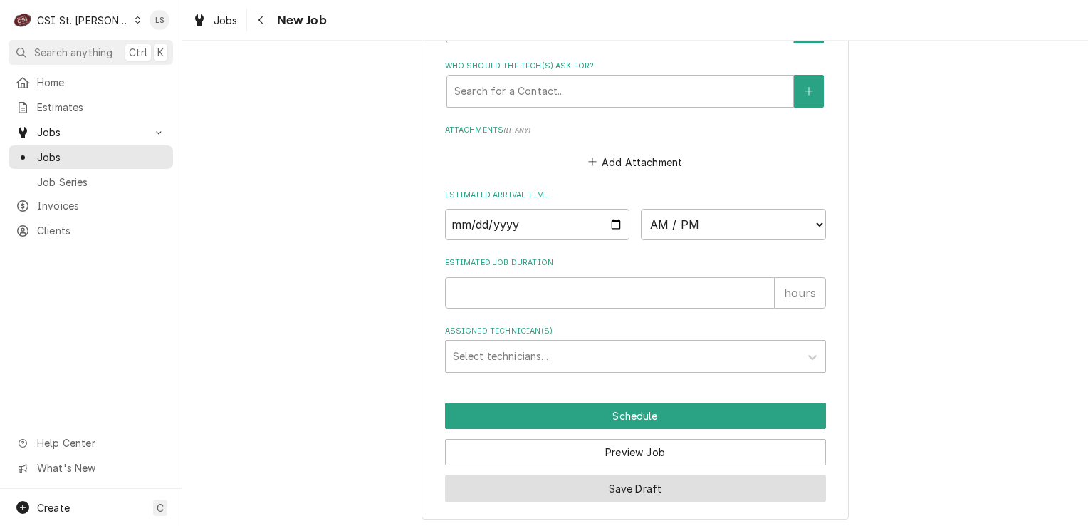
type textarea "emailed parts, aw and sr to order - 9/5 - LS BEV-SEAL-UV RESISTANT #176, 1/4" I…"
click at [620, 483] on button "Save Draft" at bounding box center [635, 488] width 381 height 26
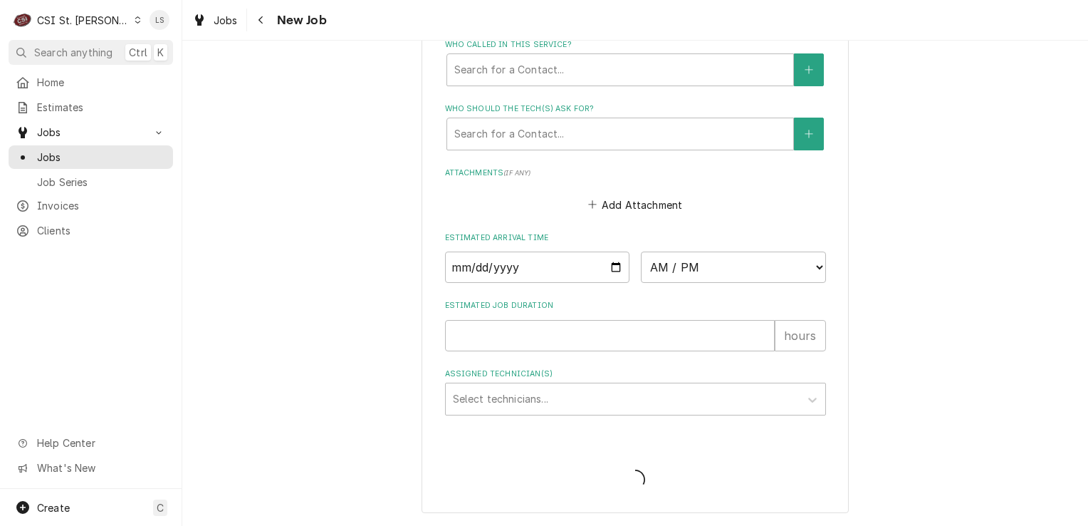
scroll to position [1116, 0]
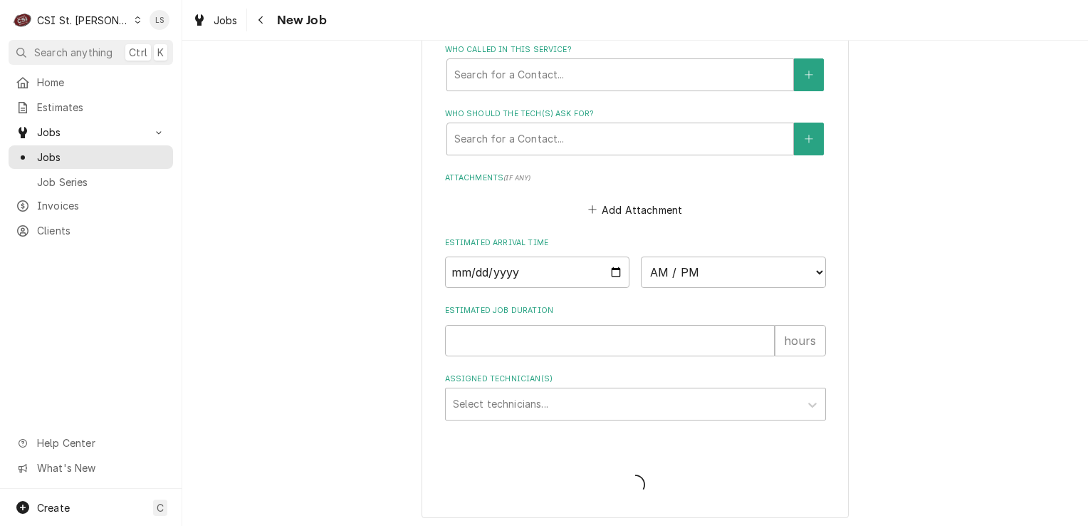
type textarea "x"
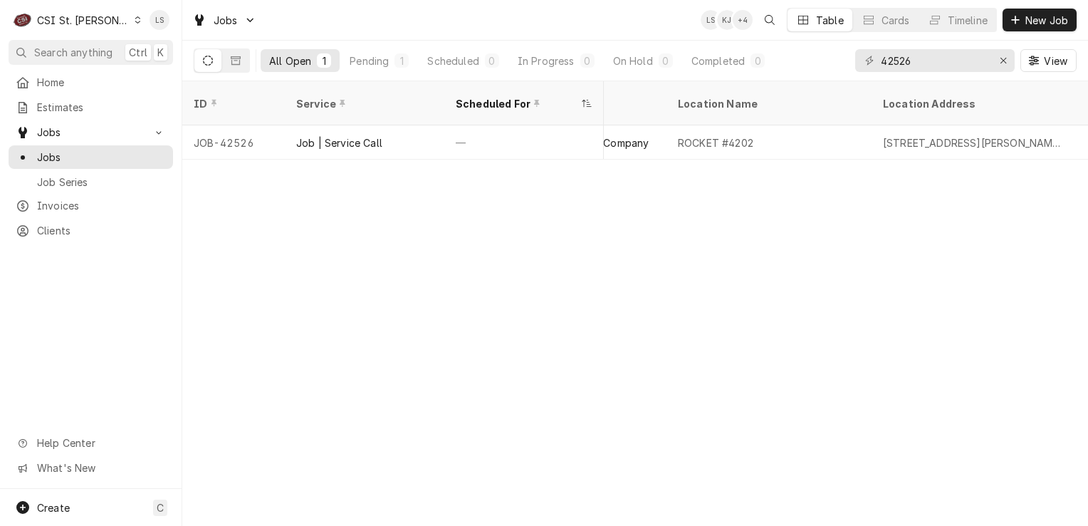
scroll to position [0, 892]
click at [135, 16] on icon "Dynamic Content Wrapper" at bounding box center [138, 19] width 6 height 7
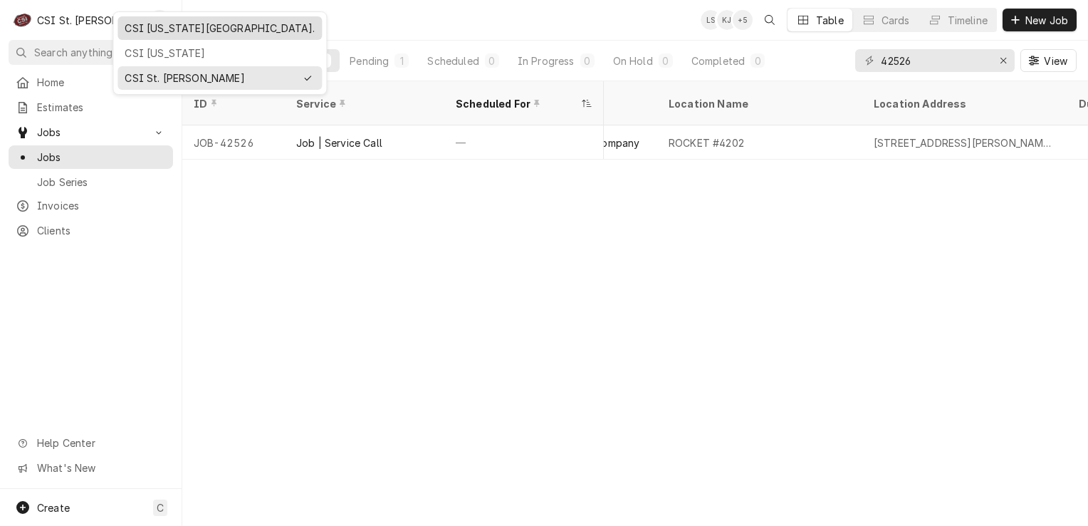
click at [142, 25] on div "CSI Kansas City." at bounding box center [220, 28] width 190 height 15
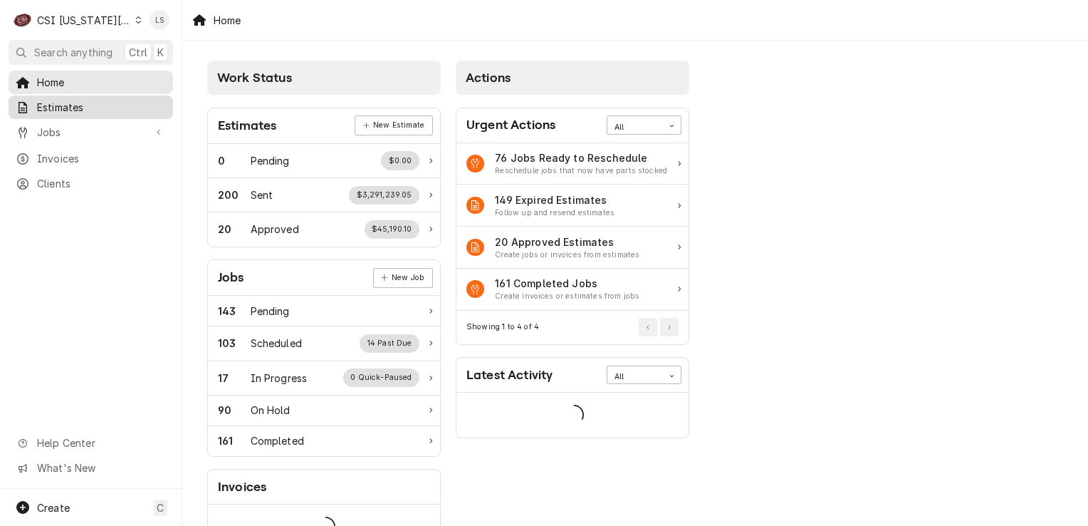
click at [65, 100] on span "Estimates" at bounding box center [101, 107] width 129 height 15
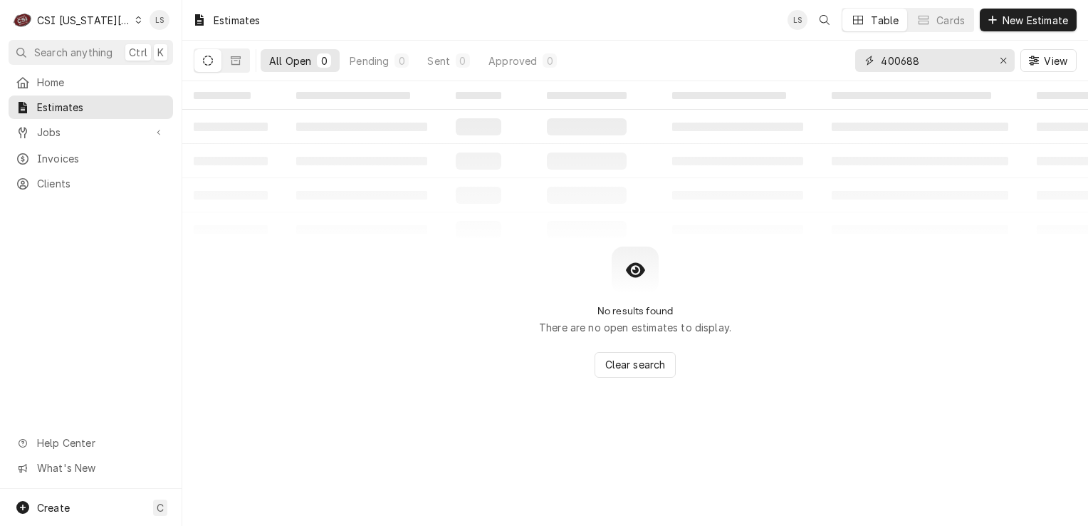
click at [1003, 61] on icon "Erase input" at bounding box center [1004, 61] width 6 height 6
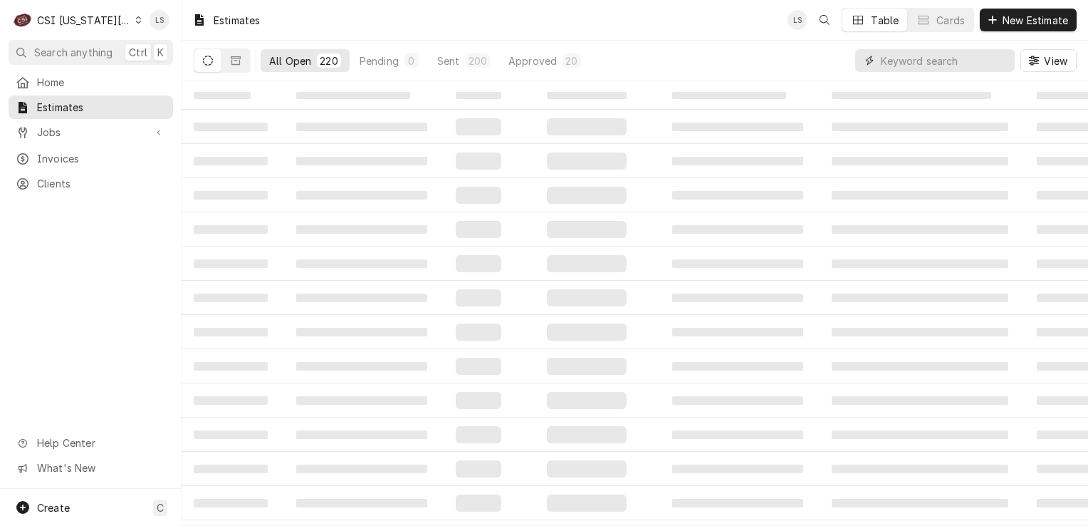
paste input "303847"
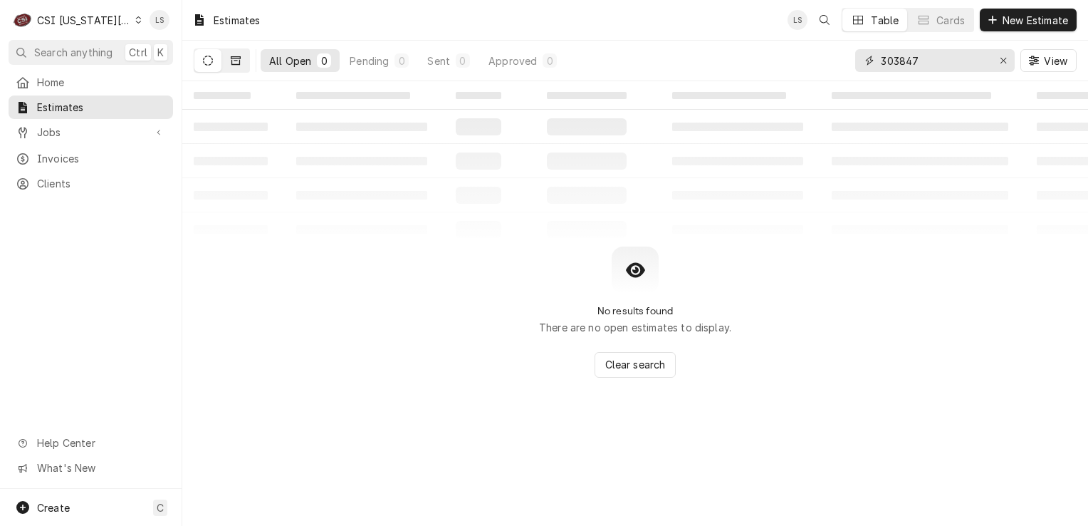
type input "303847"
click at [229, 58] on button "Dynamic Content Wrapper" at bounding box center [235, 60] width 27 height 23
click at [214, 58] on button "Dynamic Content Wrapper" at bounding box center [207, 60] width 27 height 23
click at [1006, 66] on div "Erase input" at bounding box center [1003, 60] width 14 height 14
type input "18060"
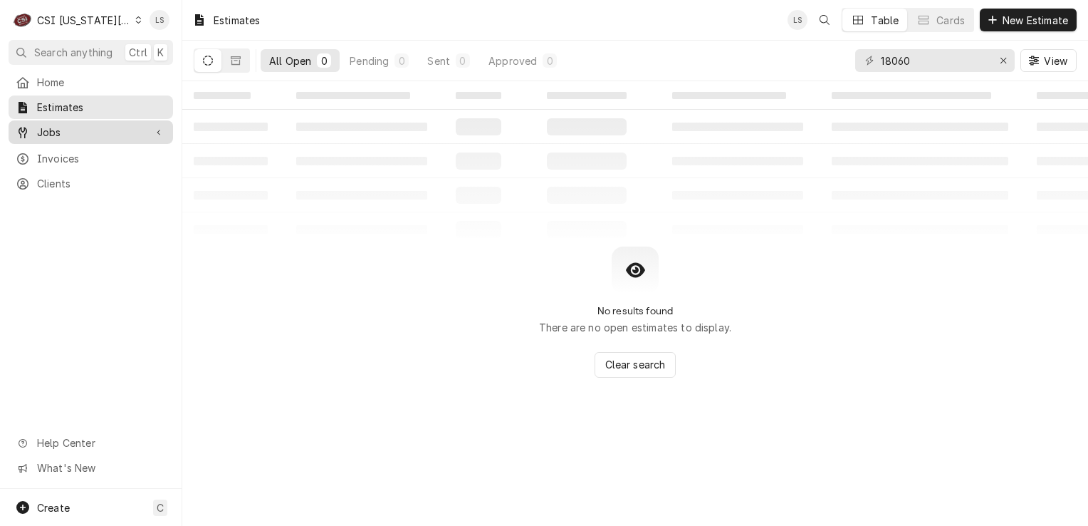
click at [103, 132] on span "Jobs" at bounding box center [91, 132] width 108 height 15
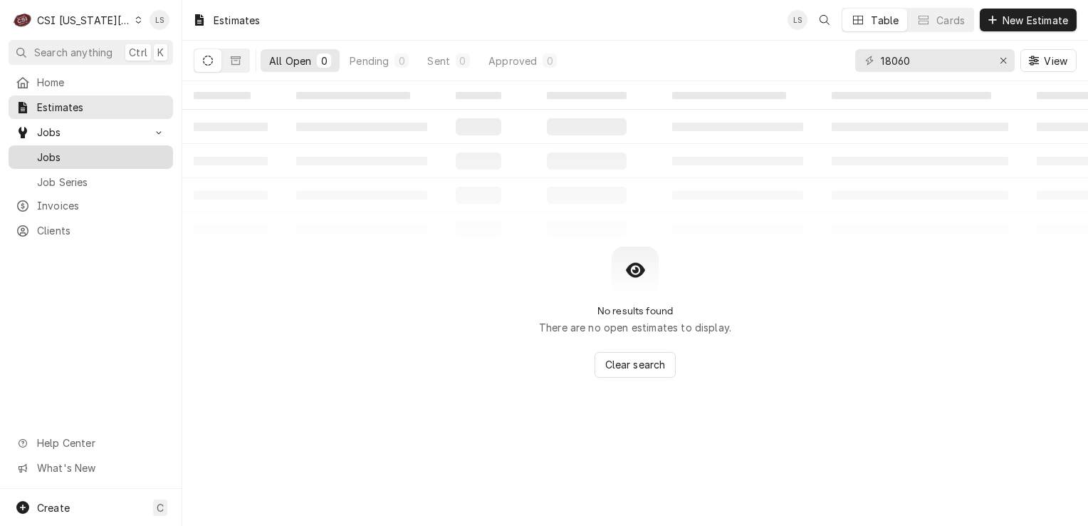
click at [71, 155] on span "Jobs" at bounding box center [101, 157] width 129 height 15
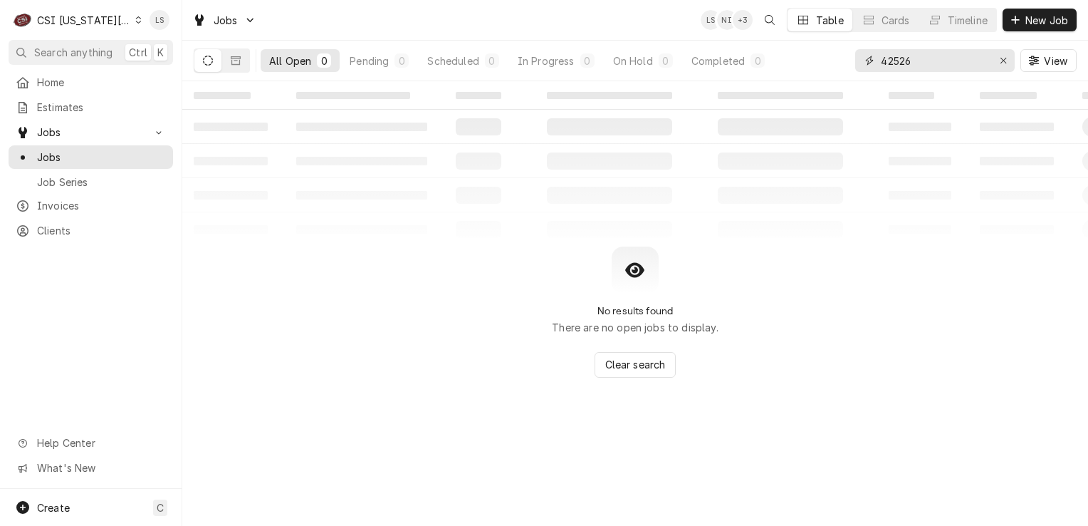
click at [1001, 64] on icon "Erase input" at bounding box center [1004, 61] width 8 height 10
type input "18060"
click at [226, 62] on button "Dynamic Content Wrapper" at bounding box center [235, 60] width 27 height 23
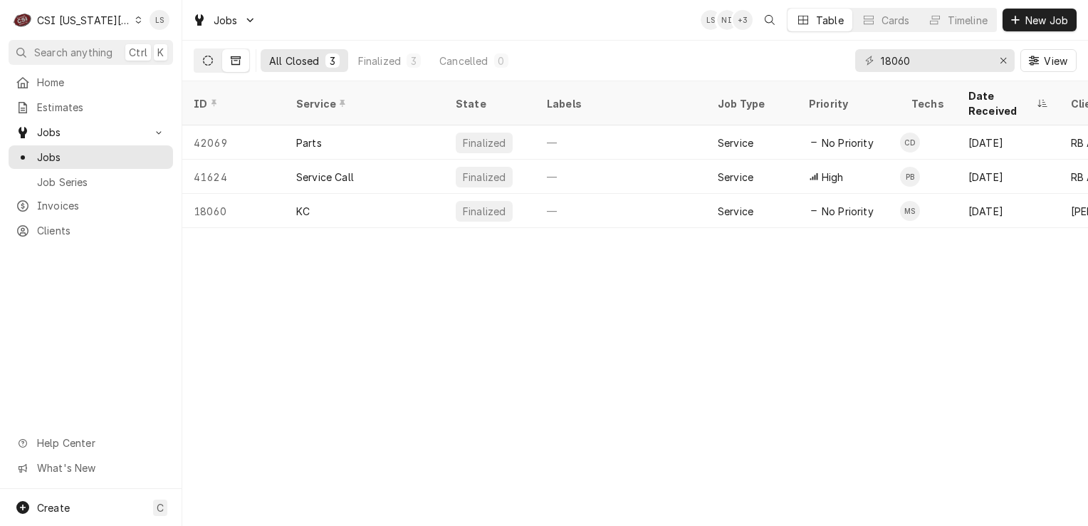
click at [205, 59] on icon "Dynamic Content Wrapper" at bounding box center [208, 61] width 10 height 10
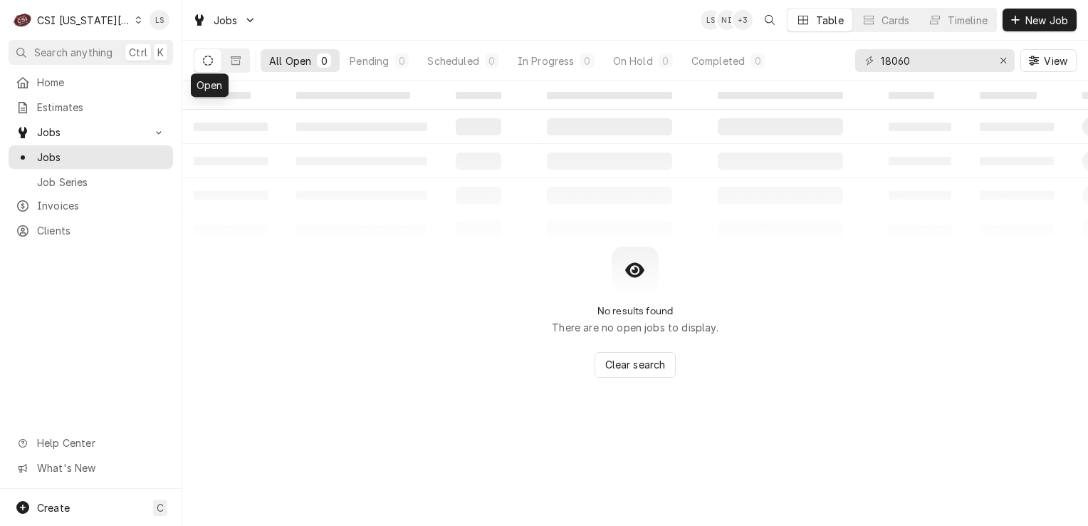
click at [135, 17] on div "Dynamic Content Wrapper" at bounding box center [138, 20] width 6 height 10
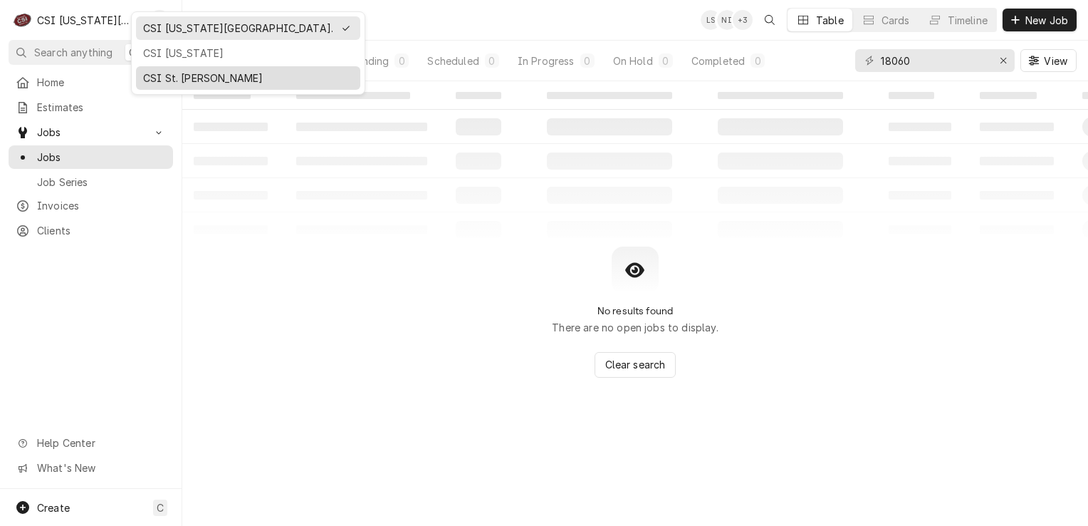
click at [151, 73] on div "CSI St. [PERSON_NAME]" at bounding box center [248, 78] width 210 height 15
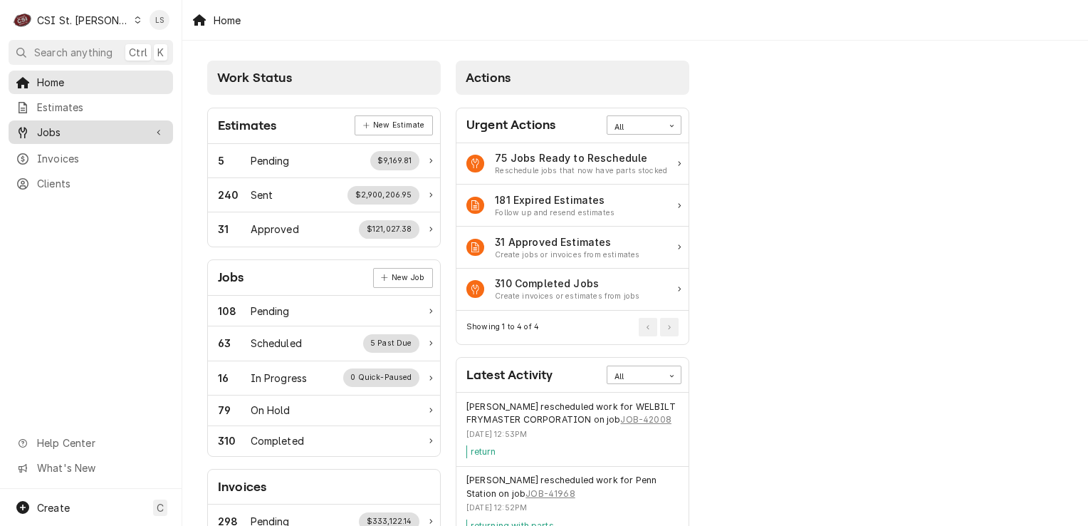
click at [85, 127] on span "Jobs" at bounding box center [91, 132] width 108 height 15
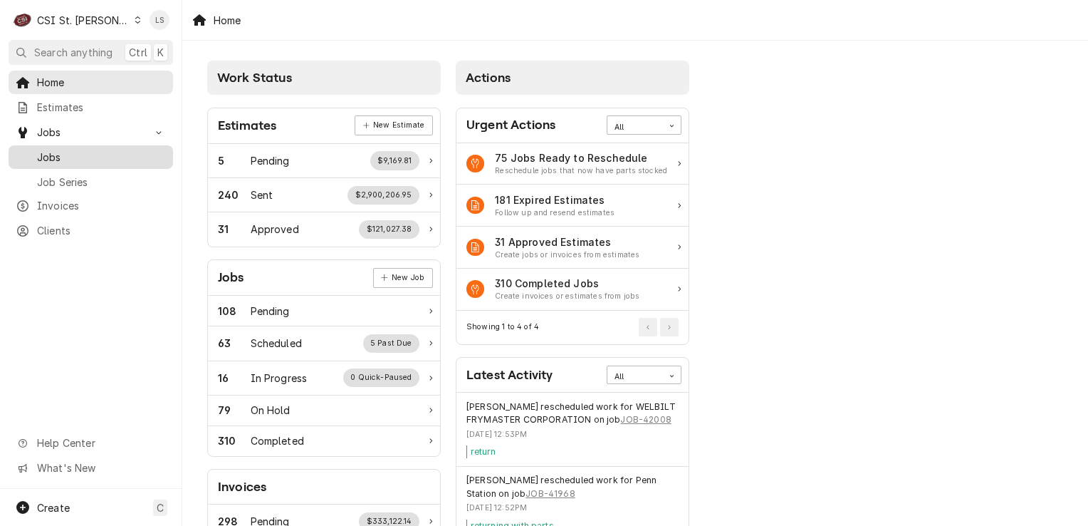
click at [80, 145] on link "Jobs" at bounding box center [91, 157] width 165 height 24
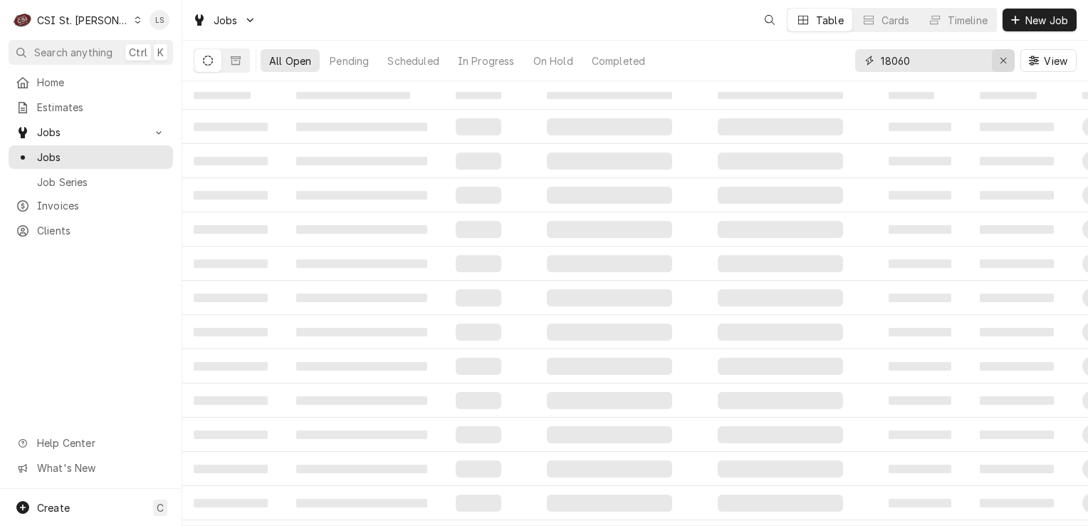
click at [1000, 61] on icon "Erase input" at bounding box center [1004, 61] width 8 height 10
paste input "42336"
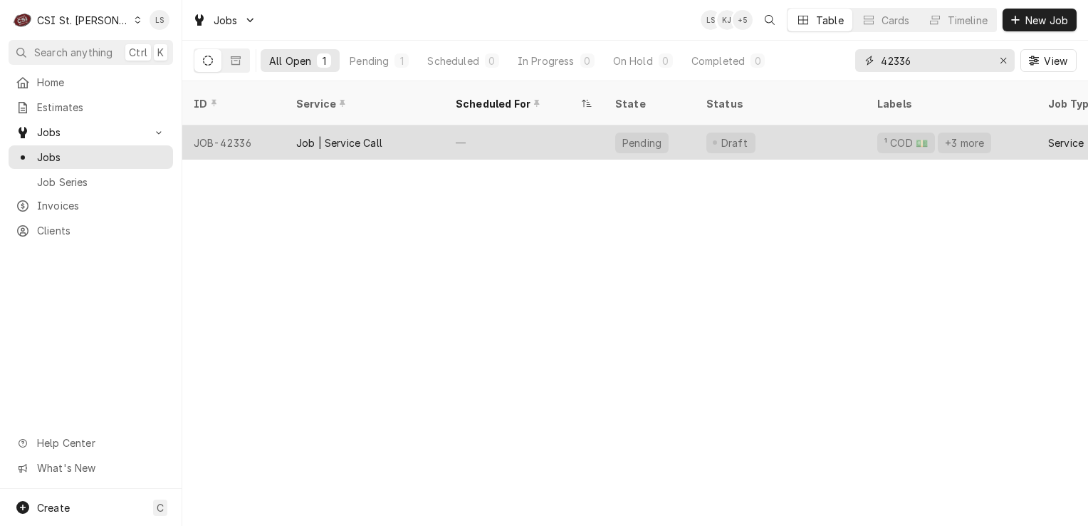
type input "42336"
click at [233, 125] on div "JOB-42336" at bounding box center [233, 142] width 103 height 34
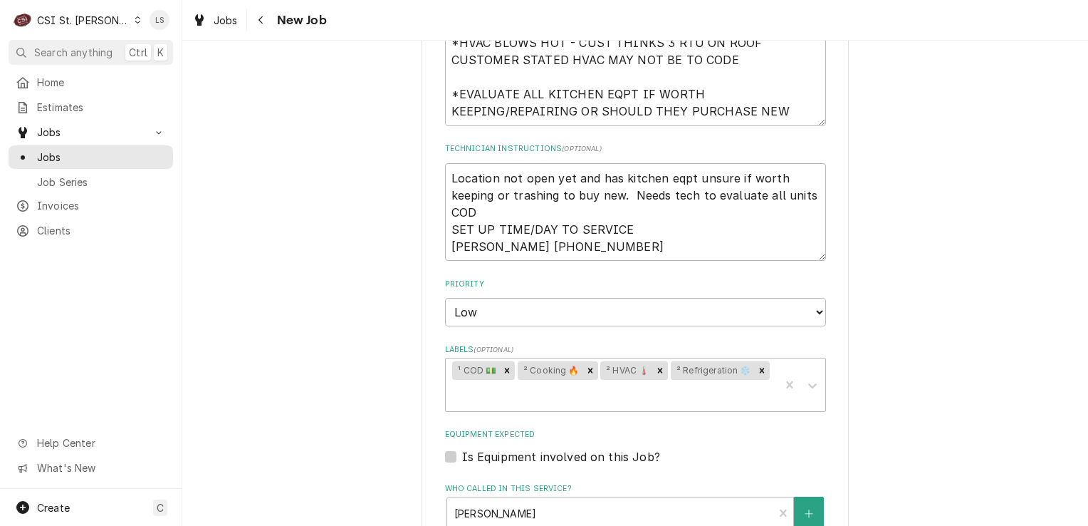
scroll to position [641, 0]
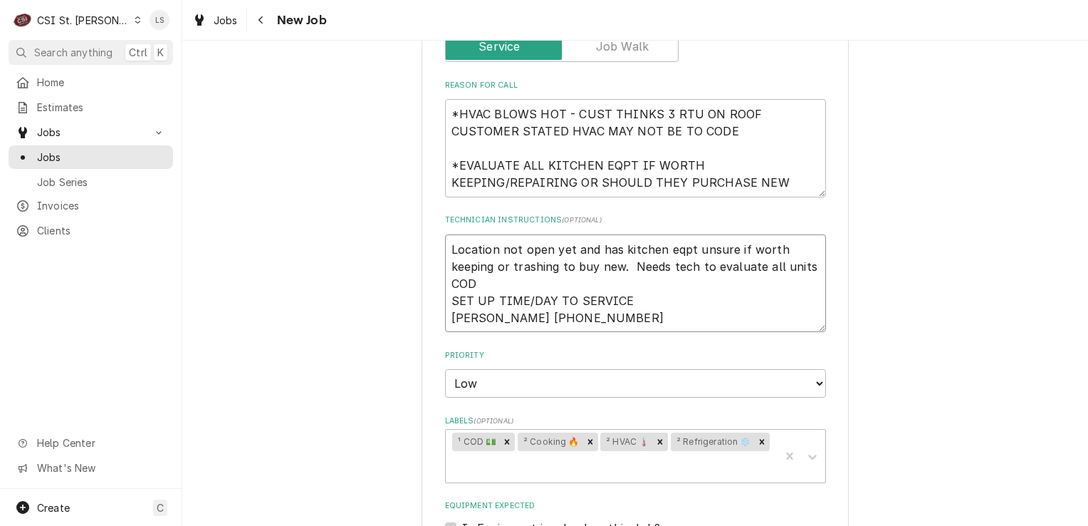
click at [445, 234] on textarea "Location not open yet and has kitchen eqpt unsure if worth keeping or trashing …" at bounding box center [635, 283] width 381 height 98
type textarea "x"
type textarea "Location not open yet and has kitchen eqpt unsure if worth keeping or trashing …"
type textarea "x"
type textarea "Location not open yet and has kitchen eqpt unsure if worth keeping or trashing …"
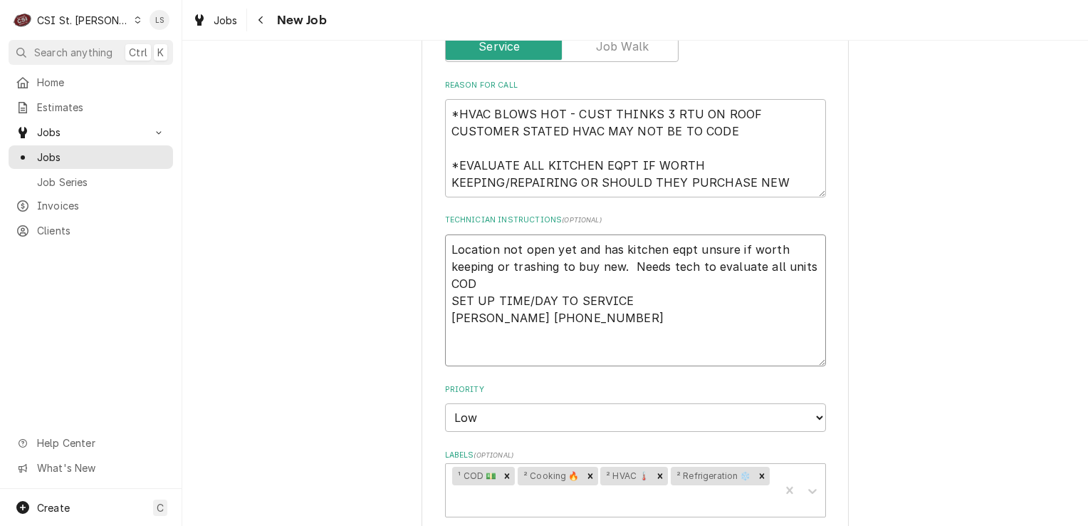
click at [445, 234] on textarea "Location not open yet and has kitchen eqpt unsure if worth keeping or trashing …" at bounding box center [635, 300] width 381 height 132
type textarea "x"
type textarea "Location not open yet and has kitchen eqpt unsure if worth keeping or trashing …"
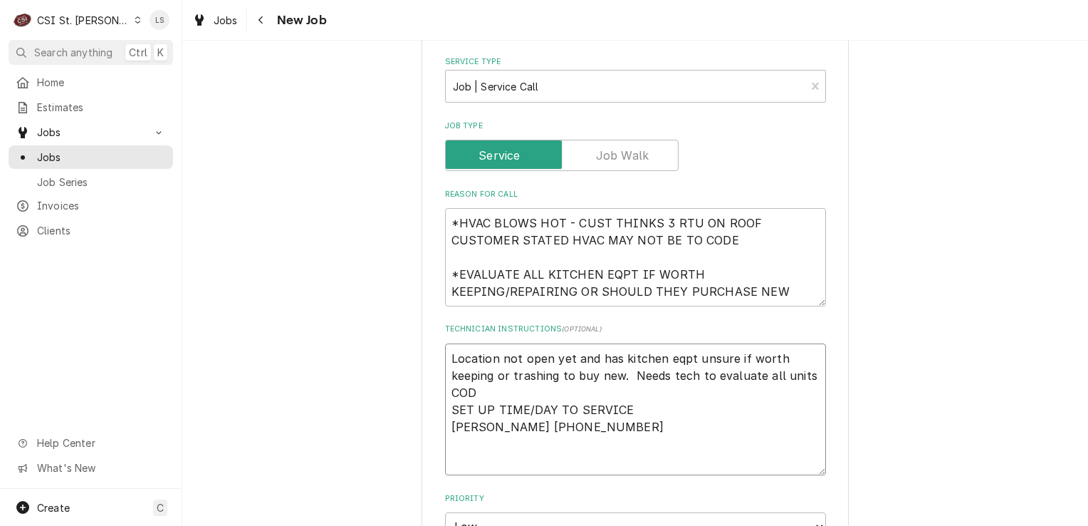
scroll to position [570, 0]
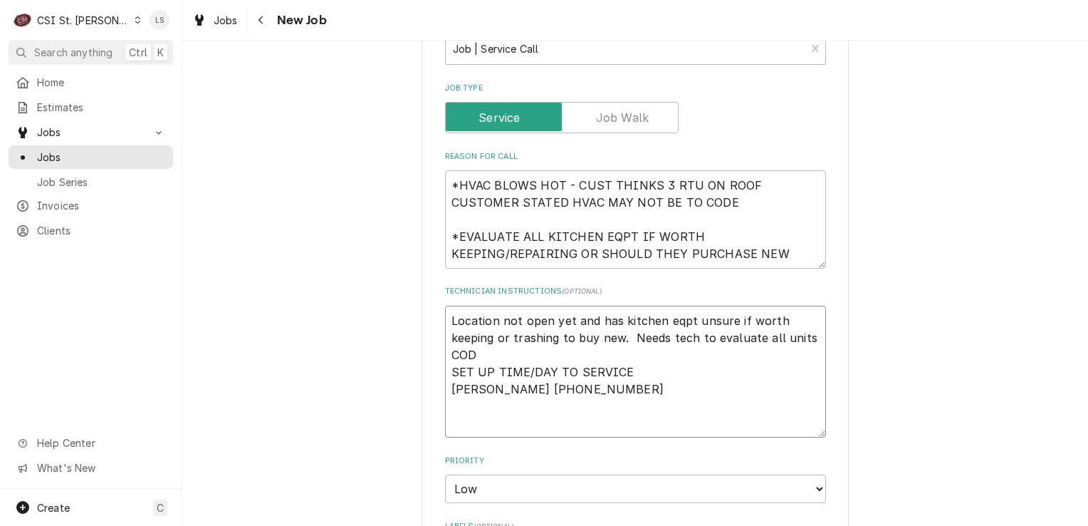
type textarea "x"
type textarea "S Location not open yet and has kitchen eqpt unsure if worth keeping or trashin…"
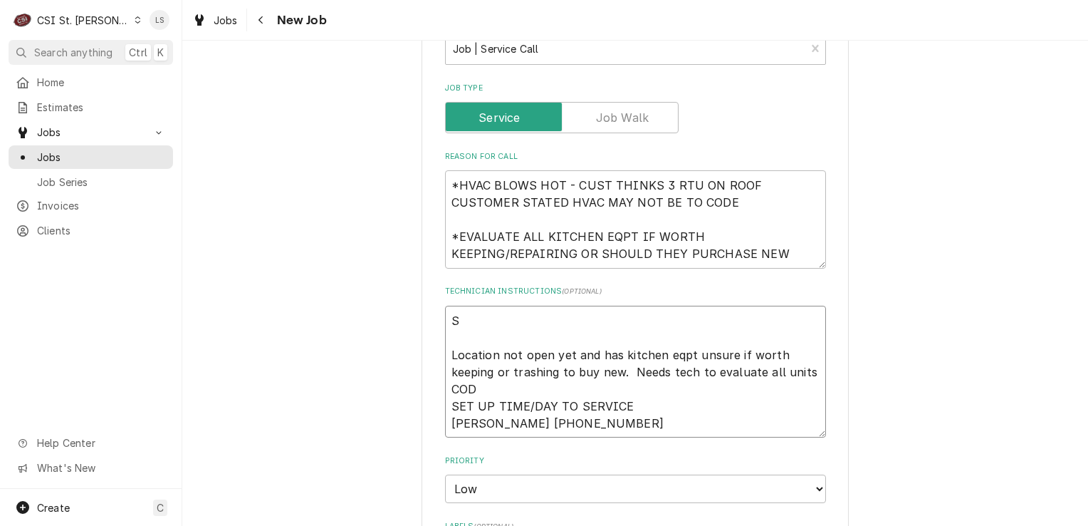
type textarea "x"
type textarea "Sp Location not open yet and has kitchen eqpt unsure if worth keeping or trashi…"
type textarea "x"
type textarea "Spo Location not open yet and has kitchen eqpt unsure if worth keeping or trash…"
type textarea "x"
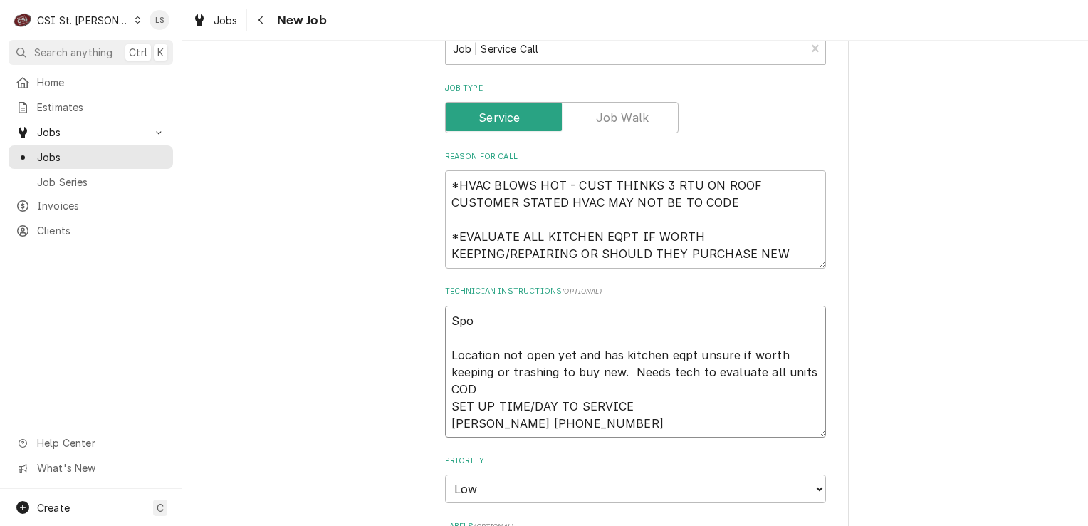
type textarea "Spok Location not open yet and has kitchen eqpt unsure if worth keeping or tras…"
type textarea "x"
type textarea "Spok Location not open yet and has kitchen eqpt unsure if worth keeping or tras…"
type textarea "x"
type textarea "Spok e Location not open yet and has kitchen eqpt unsure if worth keeping or tr…"
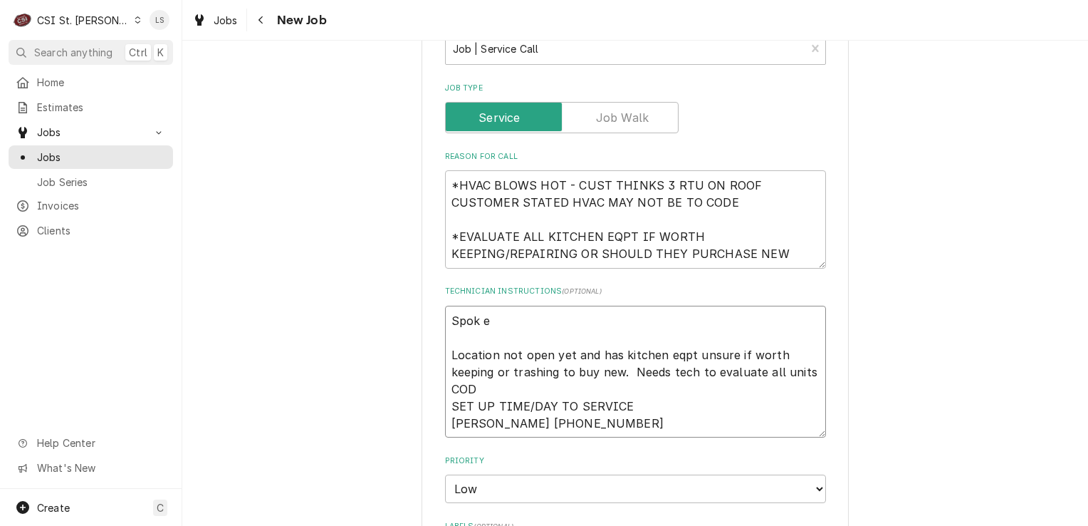
type textarea "x"
type textarea "Spok eo Location not open yet and has kitchen eqpt unsure if worth keeping or t…"
type textarea "x"
type textarea "Spok eot Location not open yet and has kitchen eqpt unsure if worth keeping or …"
type textarea "x"
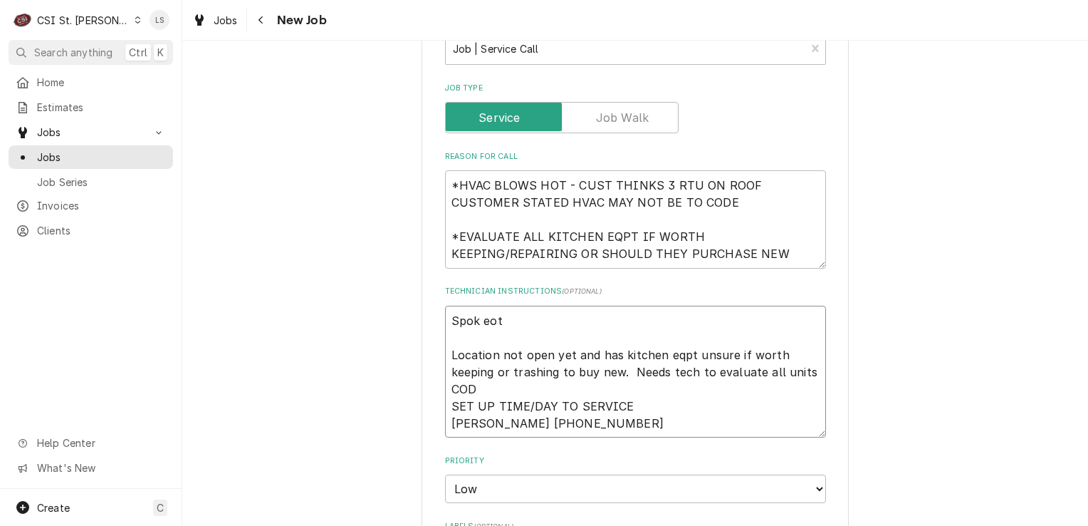
type textarea "Spok eot Location not open yet and has kitchen eqpt unsure if worth keeping or …"
type textarea "x"
type textarea "Spok eot Location not open yet and has kitchen eqpt unsure if worth keeping or …"
type textarea "x"
type textarea "Spok eo Location not open yet and has kitchen eqpt unsure if worth keeping or t…"
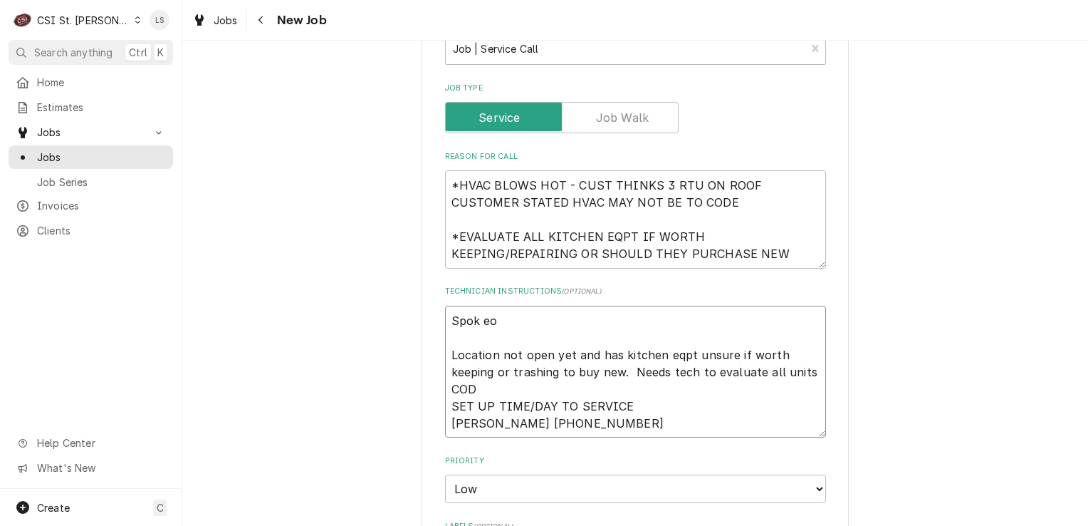
type textarea "x"
type textarea "Spok e Location not open yet and has kitchen eqpt unsure if worth keeping or tr…"
type textarea "x"
type textarea "Spok Location not open yet and has kitchen eqpt unsure if worth keeping or tras…"
type textarea "x"
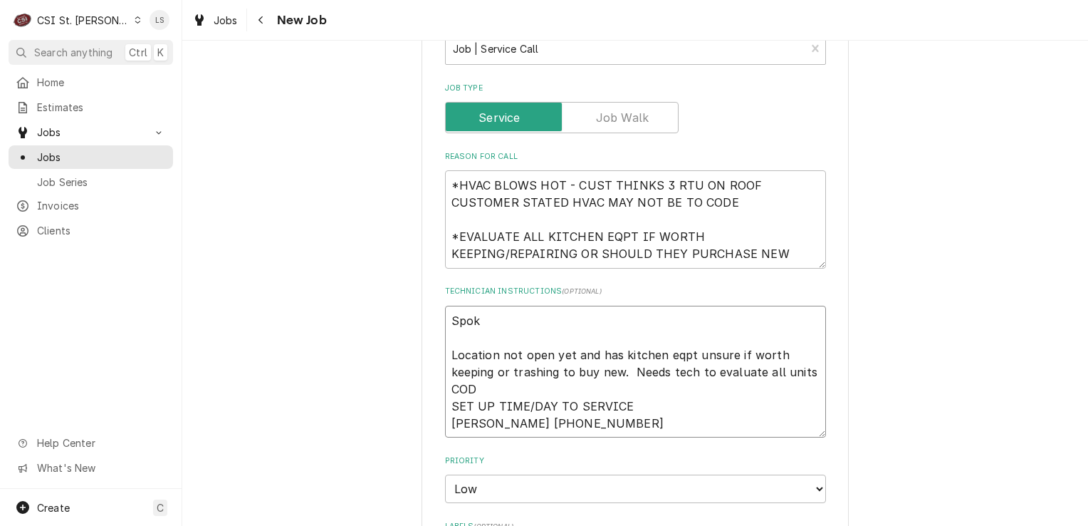
type textarea "Spok Location not open yet and has kitchen eqpt unsure if worth keeping or tras…"
type textarea "x"
type textarea "Spoke Location not open yet and has kitchen eqpt unsure if worth keeping or tra…"
type textarea "x"
type textarea "Spoke Location not open yet and has kitchen eqpt unsure if worth keeping or tra…"
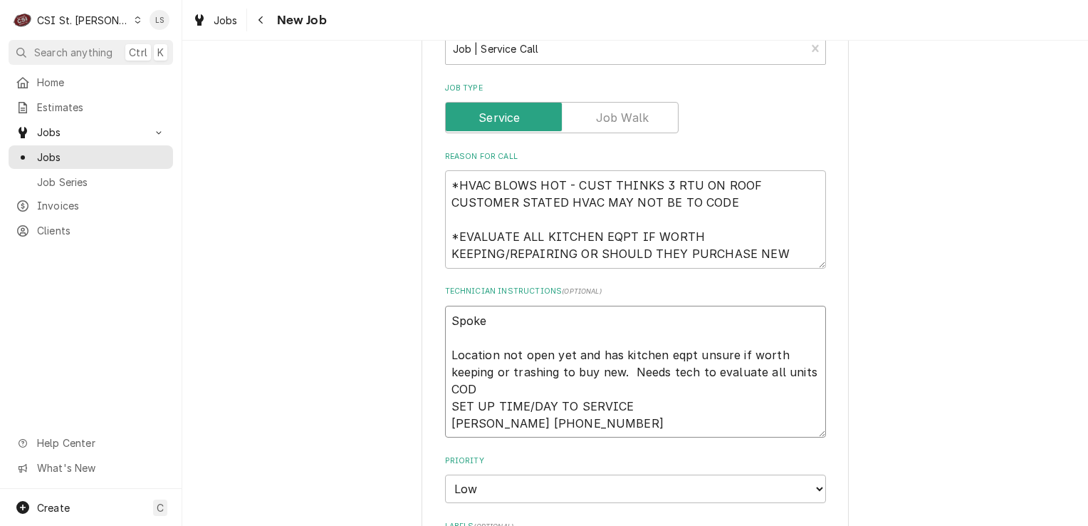
type textarea "x"
type textarea "Spoke t Location not open yet and has kitchen eqpt unsure if worth keeping or t…"
type textarea "x"
type textarea "Spoke to Location not open yet and has kitchen eqpt unsure if worth keeping or …"
type textarea "x"
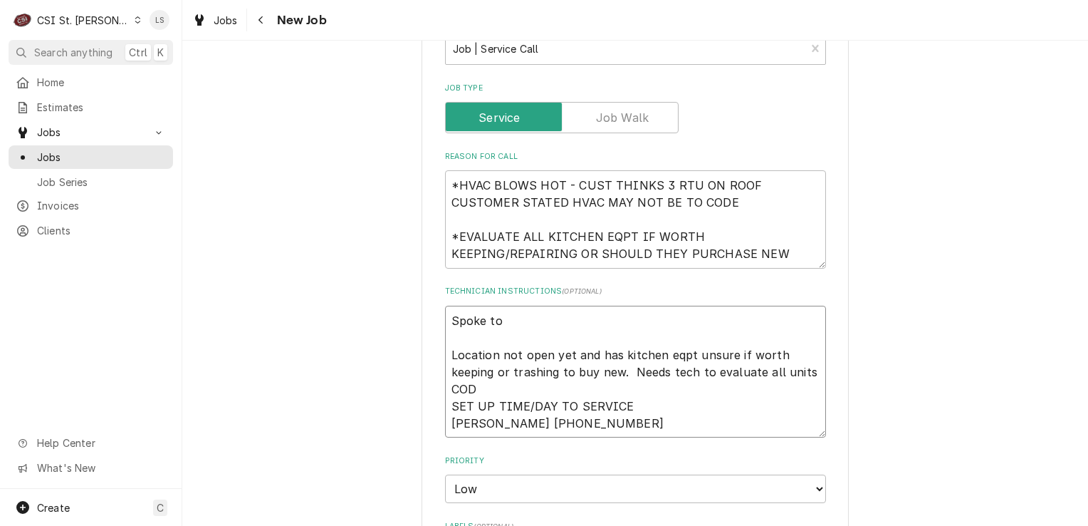
type textarea "Spoke to Location not open yet and has kitchen eqpt unsure if worth keeping or …"
type textarea "x"
type textarea "Spoke to K Location not open yet and has kitchen eqpt unsure if worth keeping o…"
type textarea "x"
type textarea "Spoke to Ke Location not open yet and has kitchen eqpt unsure if worth keeping …"
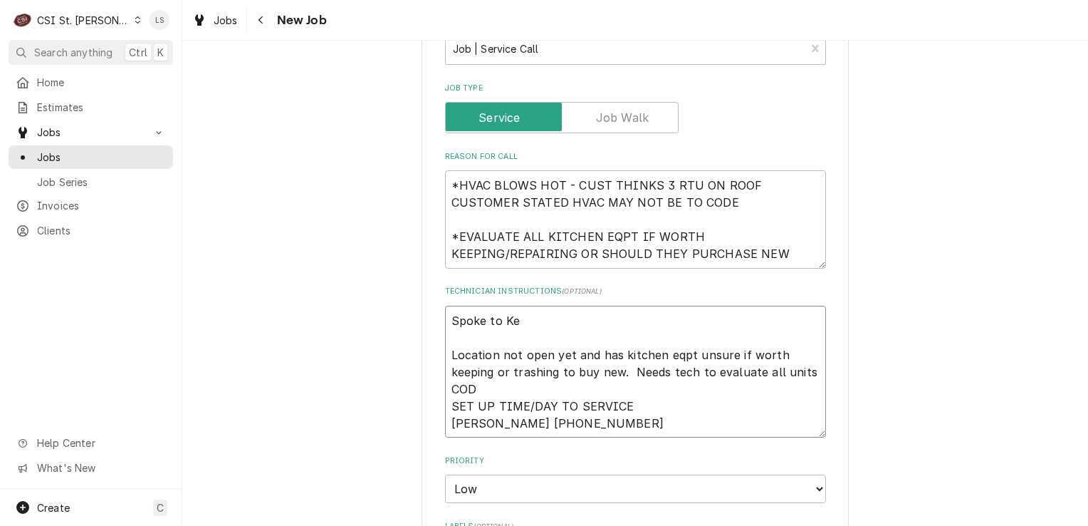
type textarea "x"
type textarea "Spoke to Kei Location not open yet and has kitchen eqpt unsure if worth keeping…"
type textarea "x"
type textarea "Spoke to Keit Location not open yet and has kitchen eqpt unsure if worth keepin…"
type textarea "x"
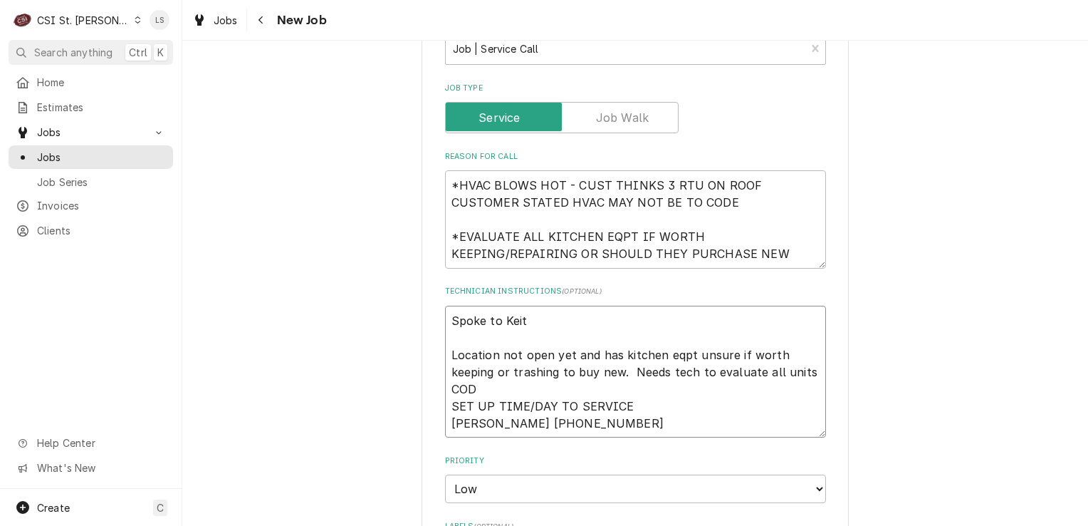
type textarea "Spoke to Keith Location not open yet and has kitchen eqpt unsure if worth keepi…"
type textarea "x"
type textarea "Spoke to Keith Location not open yet and has kitchen eqpt unsure if worth keepi…"
type textarea "x"
type textarea "Spoke to Keith a Location not open yet and has kitchen eqpt unsure if worth kee…"
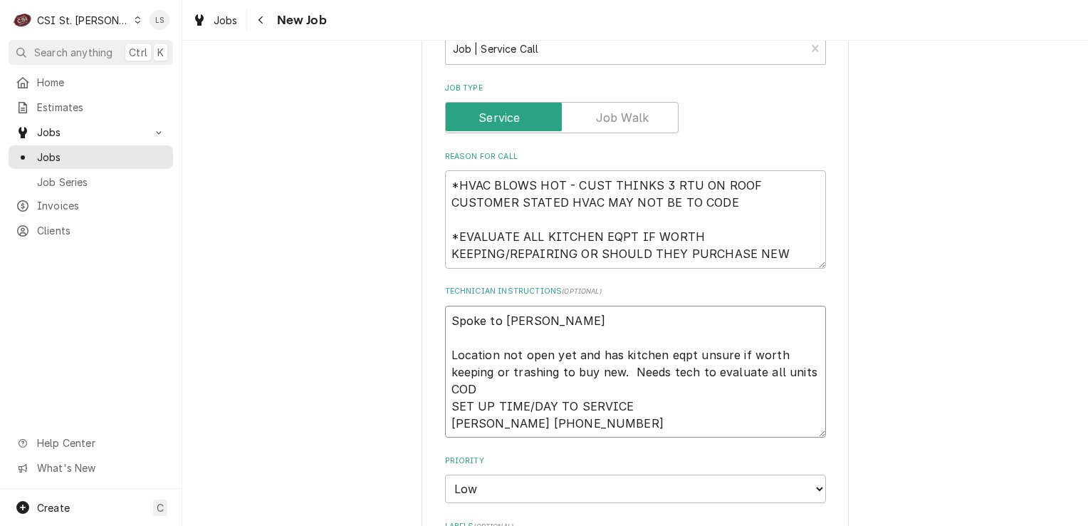
type textarea "x"
type textarea "Spoke to Keith ab Location not open yet and has kitchen eqpt unsure if worth ke…"
type textarea "x"
type textarea "Spoke to Keith abo Location not open yet and has kitchen eqpt unsure if worth k…"
type textarea "x"
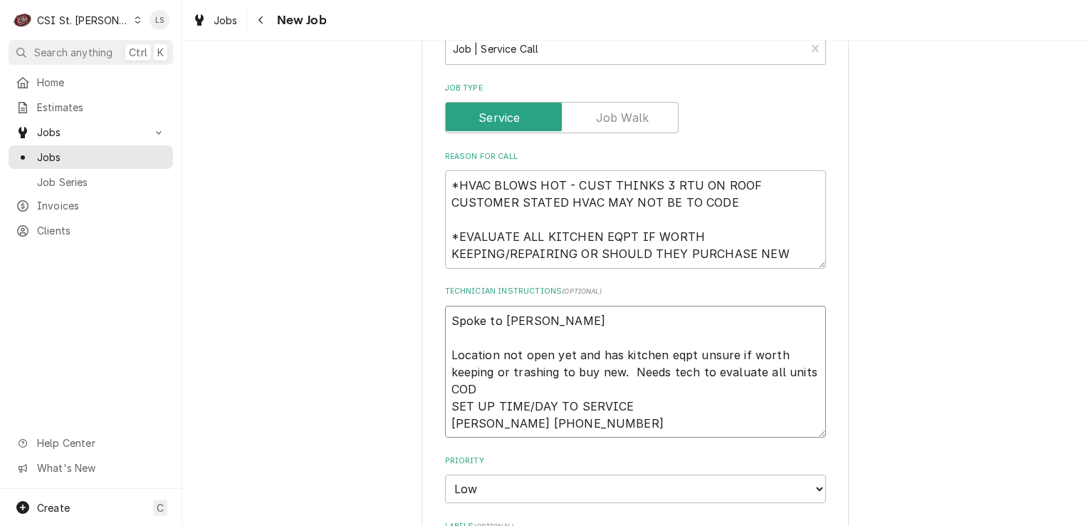
type textarea "Spoke to Keith abou Location not open yet and has kitchen eqpt unsure if worth …"
type textarea "x"
type textarea "Spoke to Keith about Location not open yet and has kitchen eqpt unsure if worth…"
type textarea "x"
type textarea "Spoke to Keith about Location not open yet and has kitchen eqpt unsure if worth…"
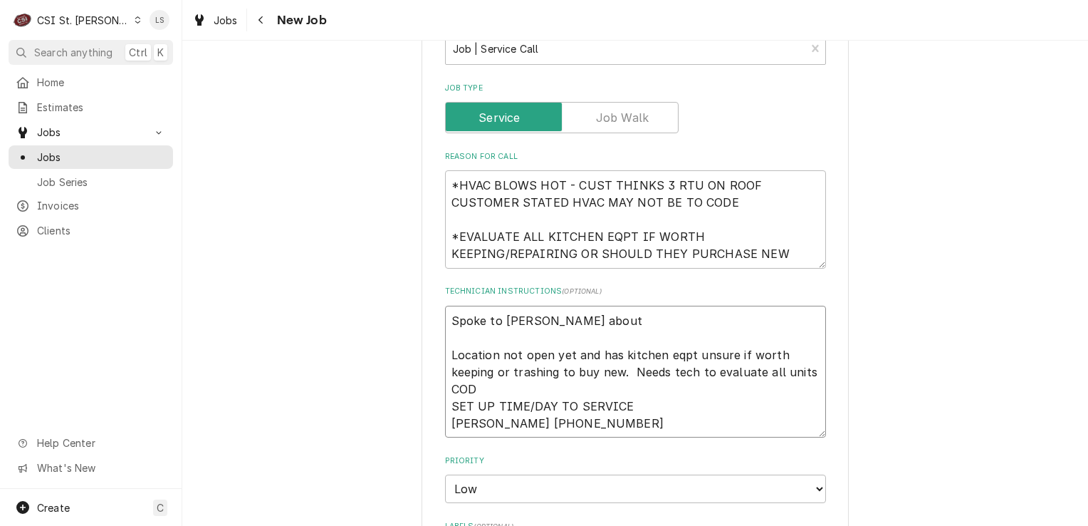
type textarea "x"
type textarea "Spoke to Keith about u Location not open yet and has kitchen eqpt unsure if wor…"
type textarea "x"
type textarea "Spoke to Keith about us Location not open yet and has kitchen eqpt unsure if wo…"
type textarea "x"
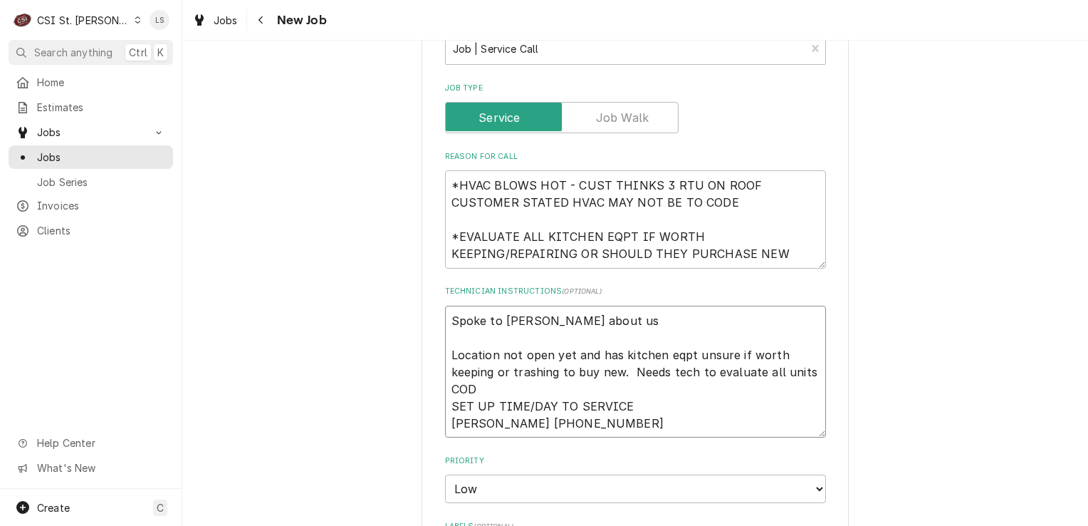
type textarea "Spoke to Keith about us Location not open yet and has kitchen eqpt unsure if wo…"
type textarea "x"
type textarea "Spoke to Keith about us c Location not open yet and has kitchen eqpt unsure if …"
type textarea "x"
type textarea "Spoke to Keith about us co Location not open yet and has kitchen eqpt unsure if…"
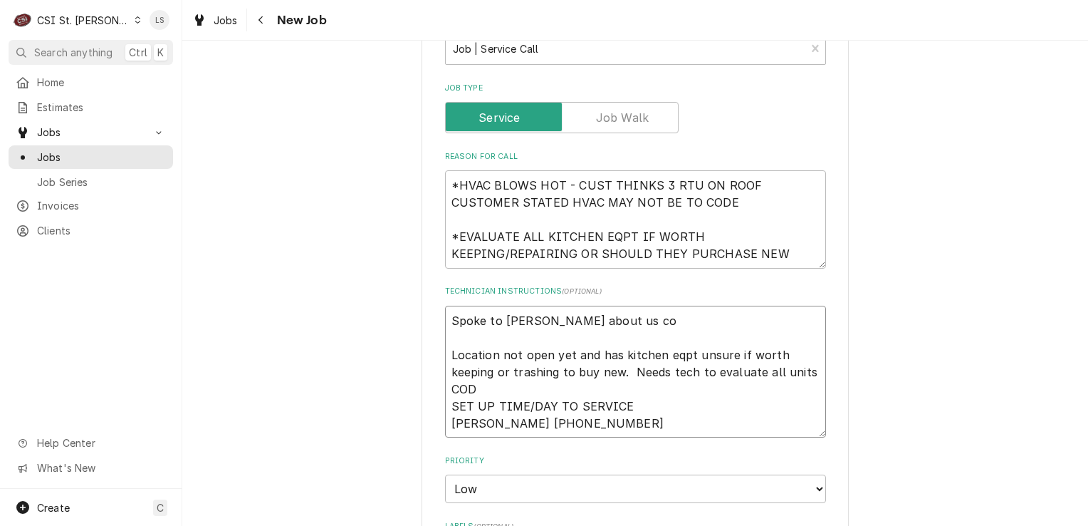
type textarea "x"
type textarea "Spoke to Keith about us com Location not open yet and has kitchen eqpt unsure i…"
type textarea "x"
type textarea "Spoke to Keith about us comi Location not open yet and has kitchen eqpt unsure …"
type textarea "x"
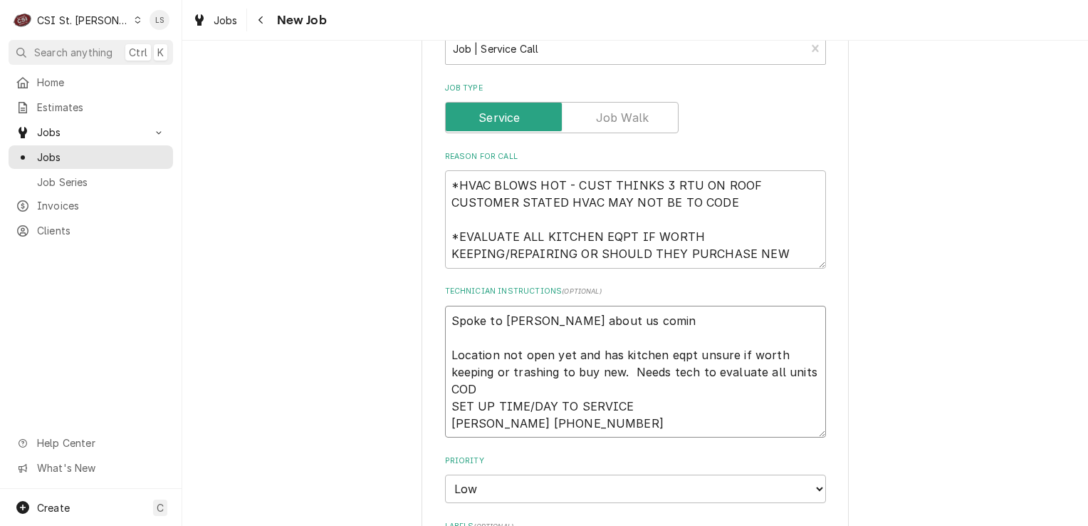
type textarea "Spoke to Keith about us coming Location not open yet and has kitchen eqpt unsur…"
type textarea "x"
type textarea "Spoke to Keith about us coming Location not open yet and has kitchen eqpt unsur…"
type textarea "x"
type textarea "Spoke to Keith about us coming o Location not open yet and has kitchen eqpt uns…"
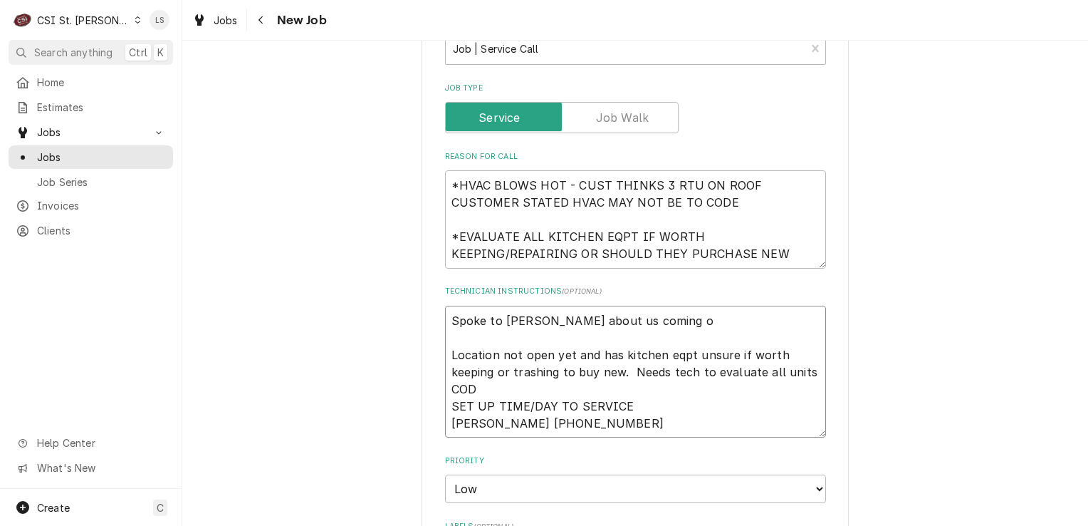
type textarea "x"
type textarea "Spoke to Keith about us coming ou Location not open yet and has kitchen eqpt un…"
type textarea "x"
type textarea "Spoke to Keith about us coming out Location not open yet and has kitchen eqpt u…"
type textarea "x"
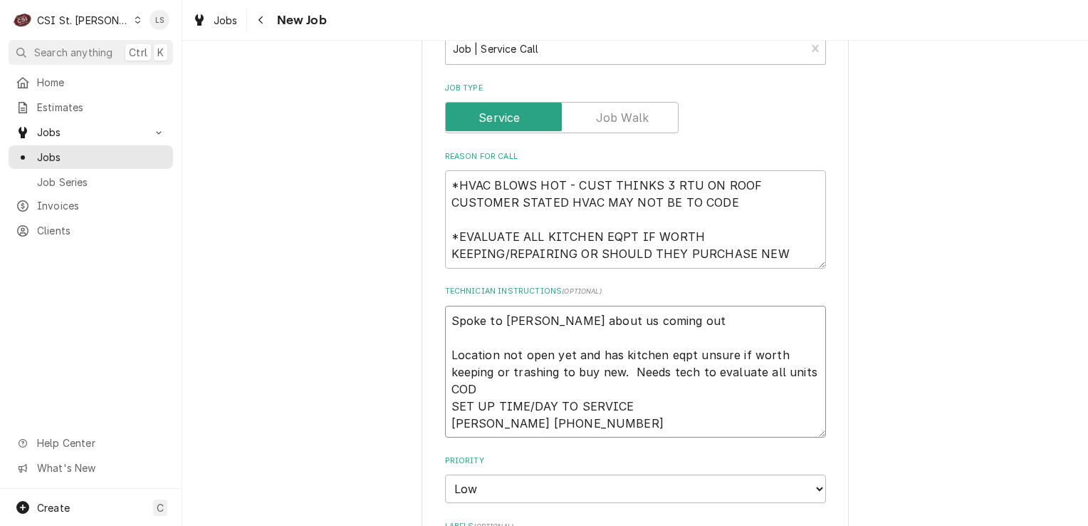
type textarea "Spoke to Keith about us coming out Location not open yet and has kitchen eqpt u…"
type textarea "x"
type textarea "Spoke to Keith about us coming out M Location not open yet and has kitchen eqpt…"
type textarea "x"
type textarea "Spoke to Keith about us coming out Mo Location not open yet and has kitchen eqp…"
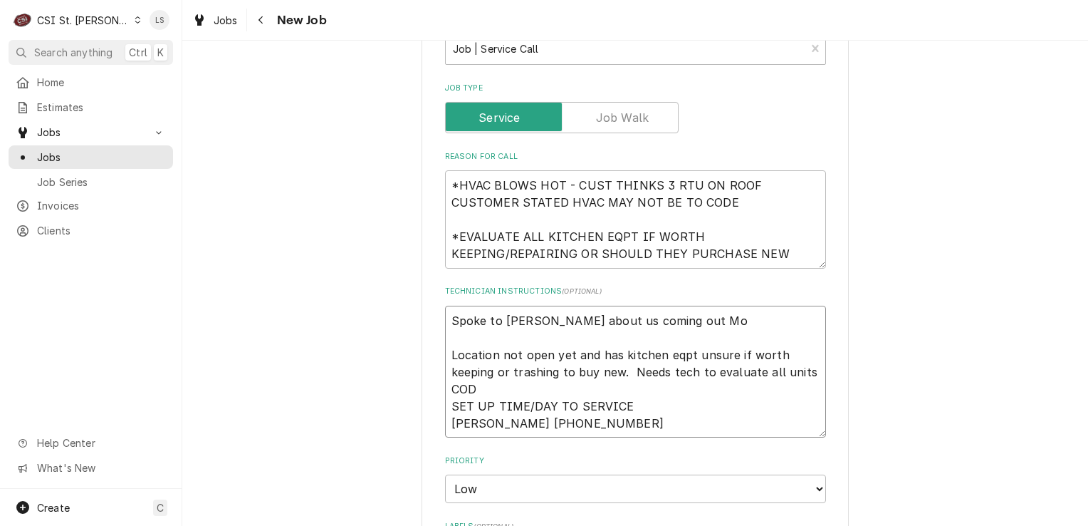
type textarea "x"
type textarea "Spoke to Keith about us coming out Mon Location not open yet and has kitchen eq…"
type textarea "x"
type textarea "Spoke to Keith about us coming out Mond Location not open yet and has kitchen e…"
type textarea "x"
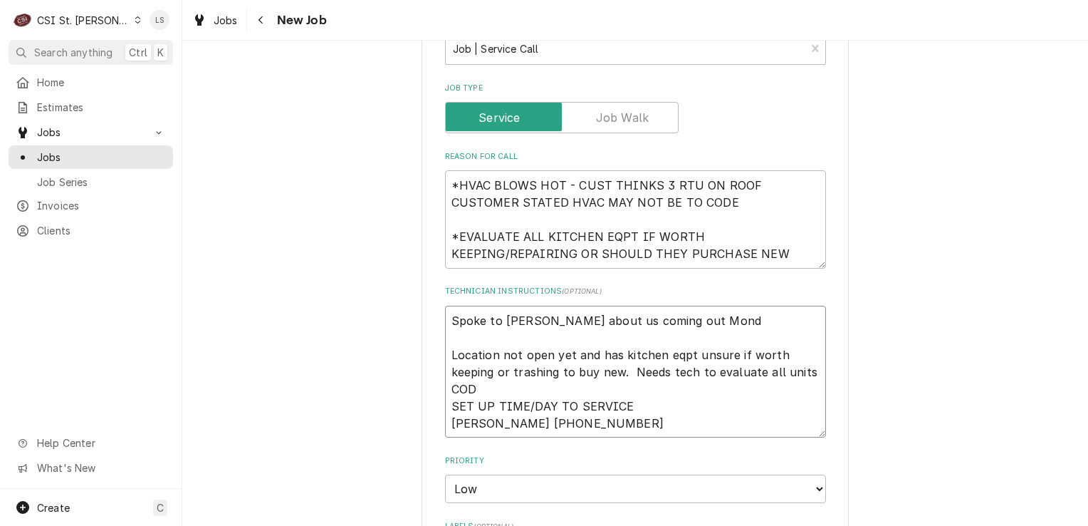
type textarea "Spoke to Keith about us coming out Monda Location not open yet and has kitchen …"
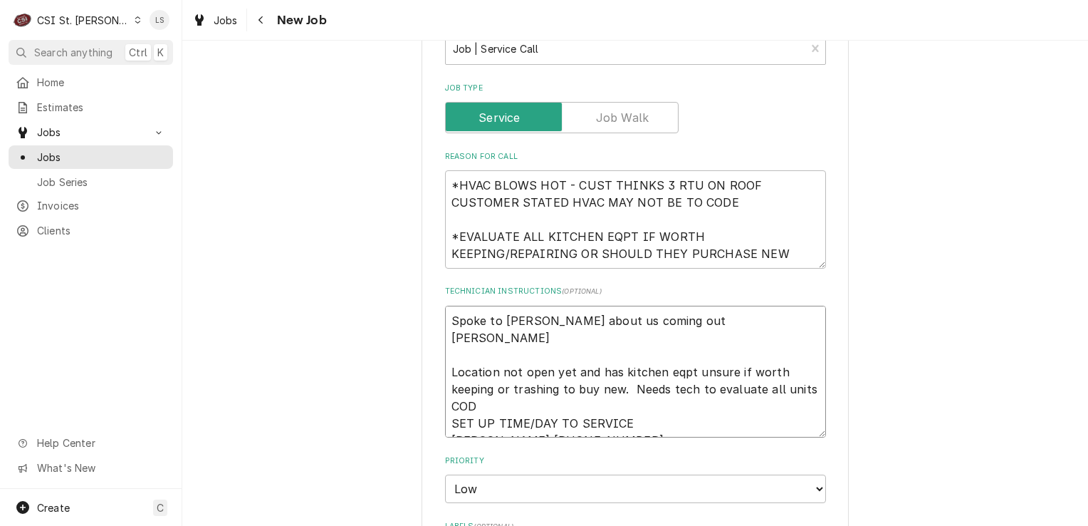
type textarea "x"
type textarea "Spoke to Keith about us coming out Monday Location not open yet and has kitchen…"
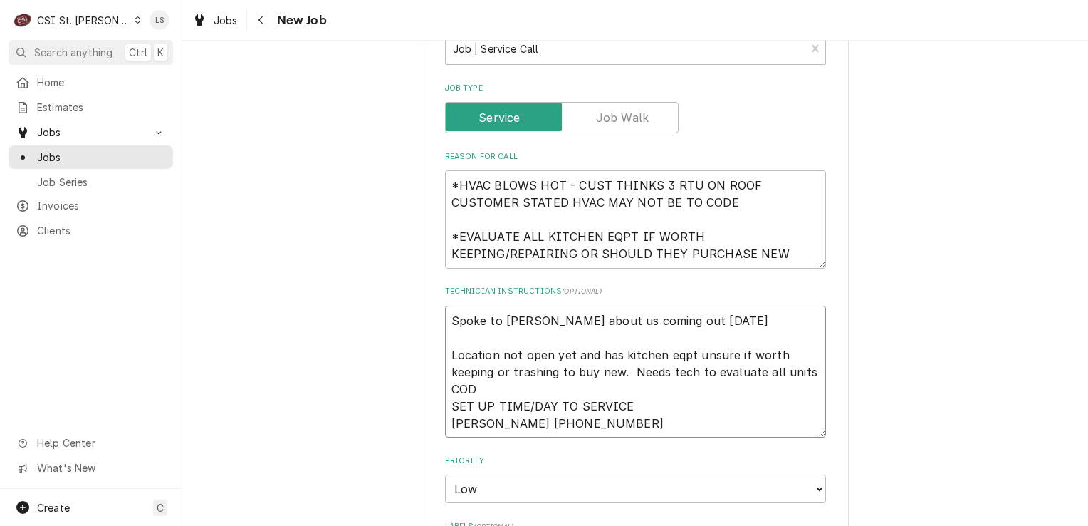
type textarea "x"
type textarea "Spoke to Keith about us coming out Monday Location not open yet and has kitchen…"
type textarea "x"
type textarea "Spoke to Keith about us coming out Monday 9 Location not open yet and has kitch…"
type textarea "x"
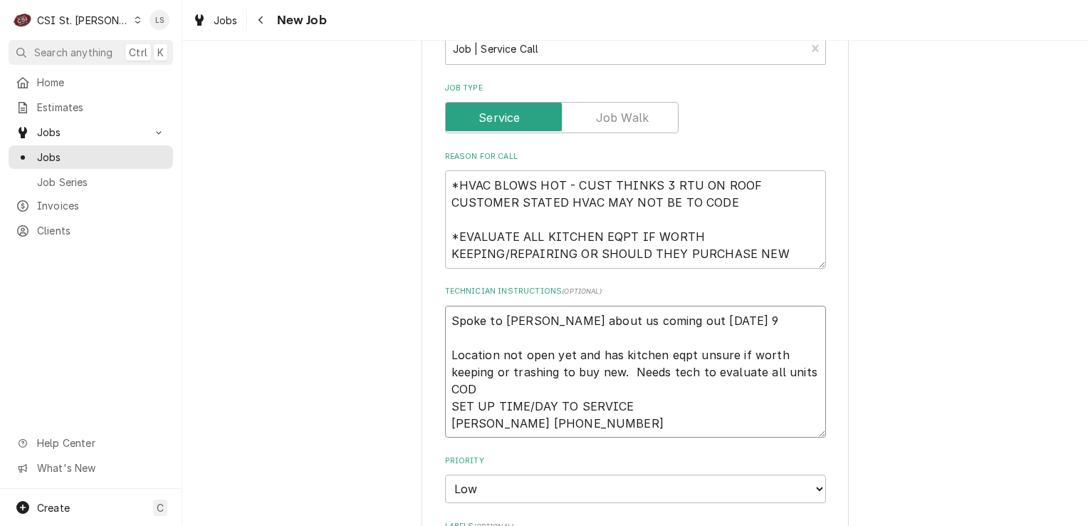
type textarea "Spoke to Keith about us coming out Monday 9/ Location not open yet and has kitc…"
type textarea "x"
type textarea "Spoke to Keith about us coming out Monday 9/8 Location not open yet and has kit…"
type textarea "x"
type textarea "Spoke to Keith about us coming out Monday 9/8 Location not open yet and has kit…"
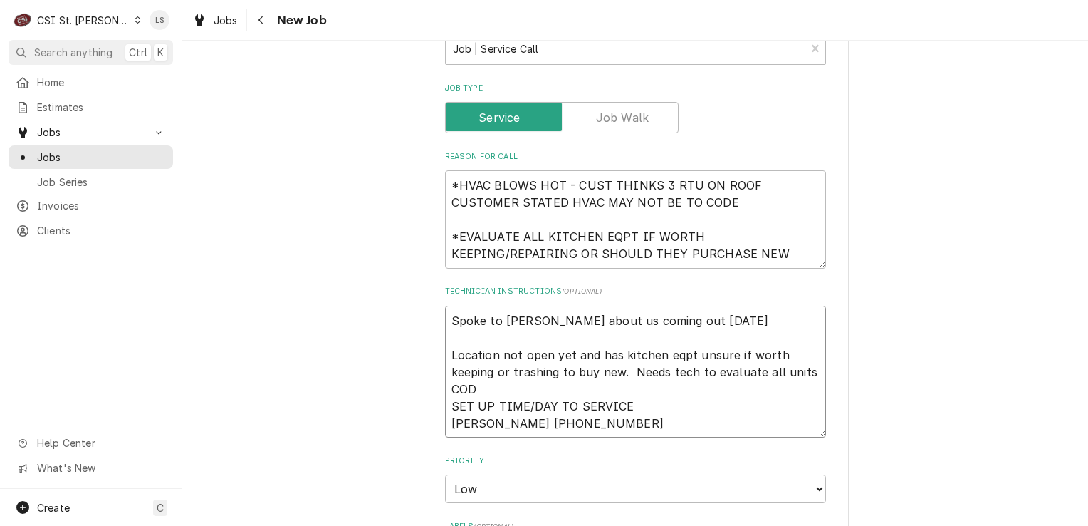
type textarea "x"
type textarea "Spoke to Keith about us coming out Monday 9/8 a Location not open yet and has k…"
type textarea "x"
type textarea "Spoke to Keith about us coming out Monday 9/8 at Location not open yet and has …"
type textarea "x"
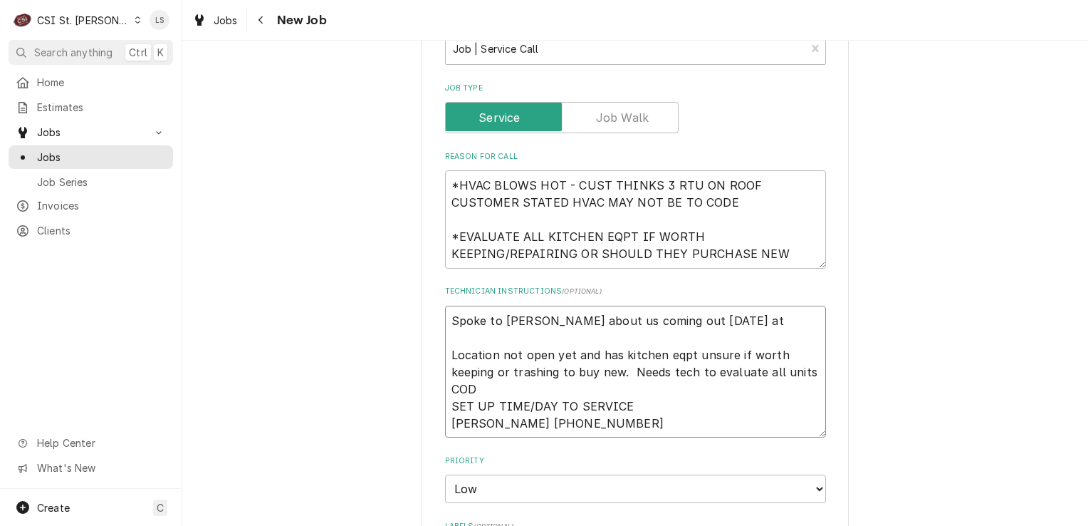
type textarea "Spoke to Keith about us coming out Monday 9/8 at 7 Location not open yet and ha…"
type textarea "x"
type textarea "Spoke to Keith about us coming out Monday 9/8 at 7a Location not open yet and h…"
type textarea "x"
type textarea "Spoke to Keith about us coming out Monday 9/8 at 7am Location not open yet and …"
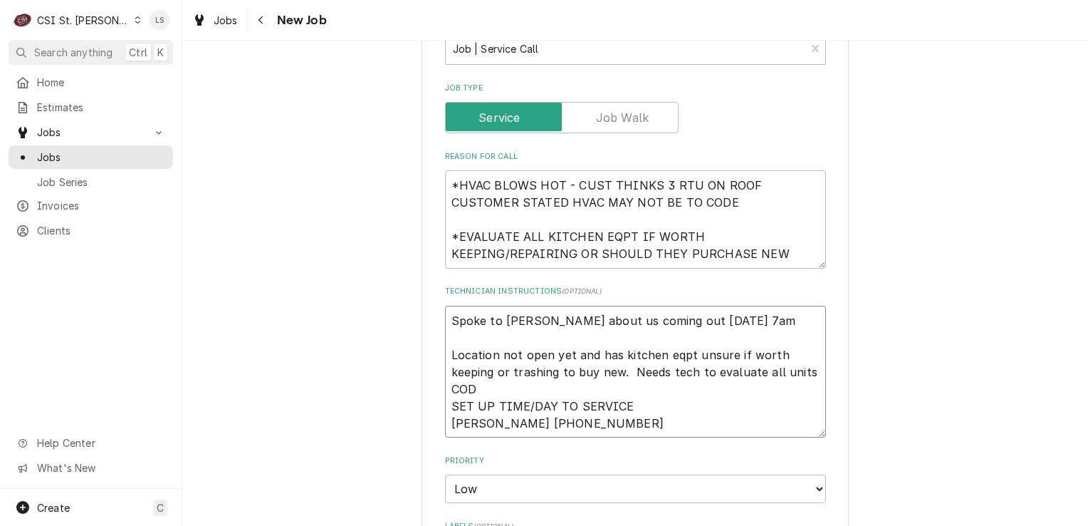
type textarea "x"
type textarea "Spoke to Keith about us coming out Monday 9/8 at 7am, Location not open yet and…"
type textarea "x"
type textarea "Spoke to Keith about us coming out Monday 9/8 at 7am, Location not open yet and…"
type textarea "x"
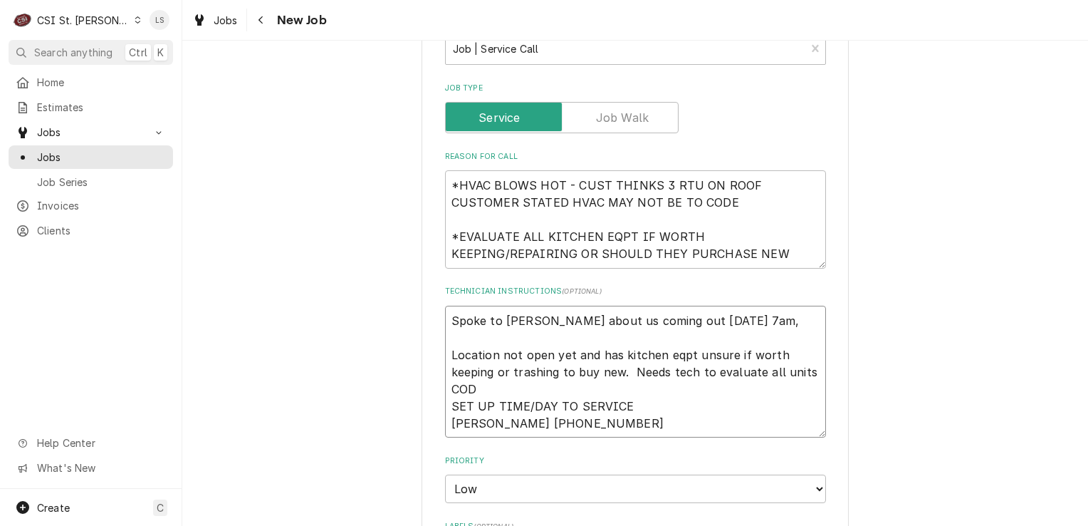
type textarea "Spoke to Keith about us coming out Monday 9/8 at 7am, h Location not open yet a…"
type textarea "x"
type textarea "Spoke to Keith about us coming out Monday 9/8 at 7am, ha Location not open yet …"
type textarea "x"
type textarea "Spoke to Keith about us coming out Monday 9/8 at 7am, has Location not open yet…"
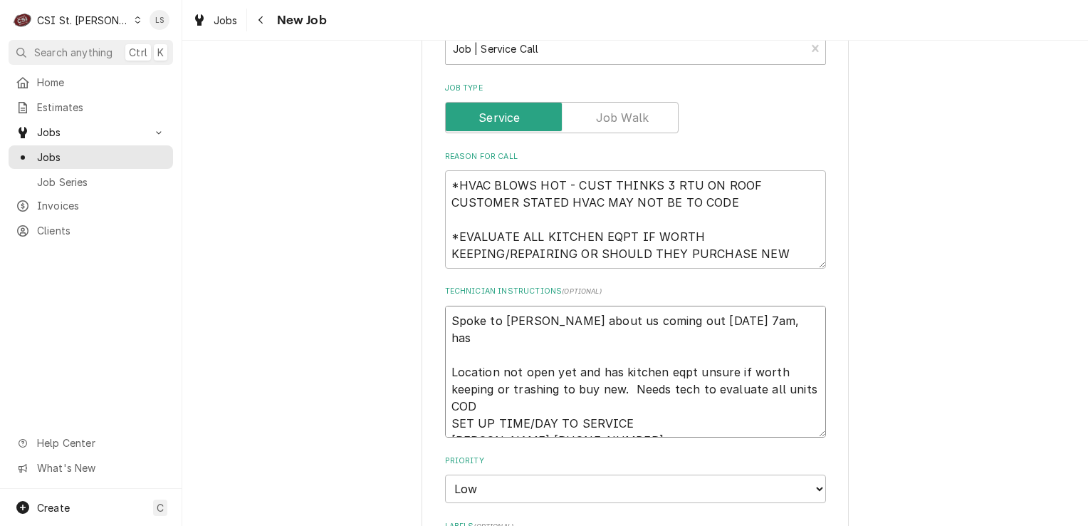
type textarea "x"
type textarea "Spoke to Keith about us coming out Monday 9/8 at 7am, has Location not open yet…"
type textarea "x"
type textarea "Spoke to Keith about us coming out Monday 9/8 at 7am, has t Location not open y…"
type textarea "x"
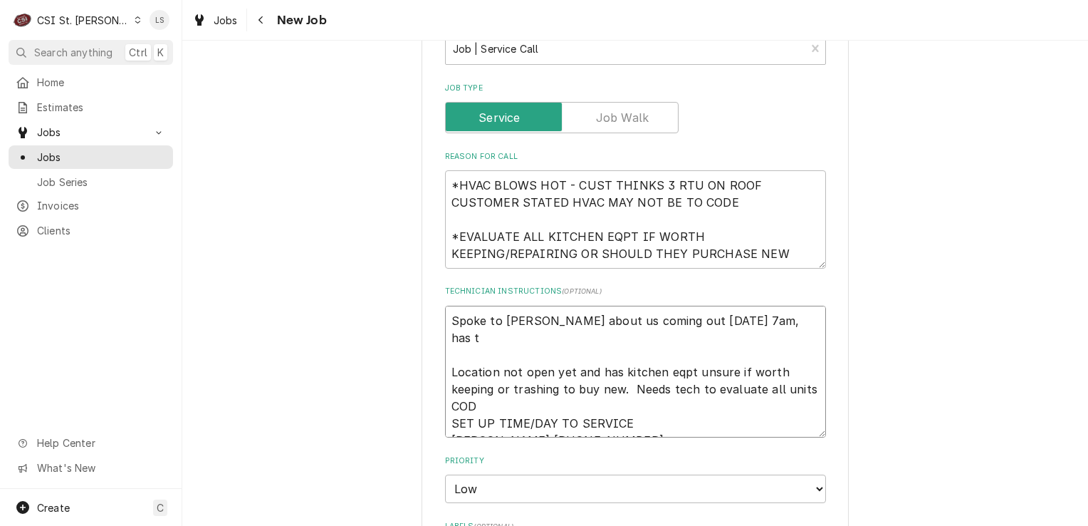
type textarea "Spoke to Keith about us coming out Monday 9/8 at 7am, has to Location not open …"
type textarea "x"
type textarea "Spoke to Keith about us coming out Monday 9/8 at 7am, has to t Location not ope…"
type textarea "x"
type textarea "Spoke to Keith about us coming out Monday 9/8 at 7am, has to ta Location not op…"
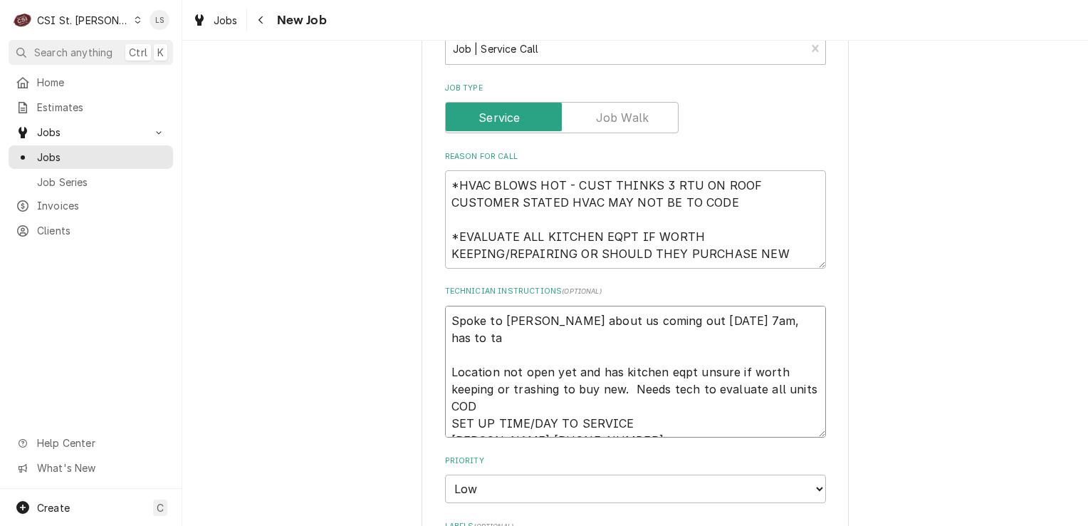
type textarea "x"
type textarea "Spoke to Keith about us coming out Monday 9/8 at 7am, has to tal Location not o…"
type textarea "x"
type textarea "Spoke to Keith about us coming out Monday 9/8 at 7am, has to talk Location not …"
type textarea "x"
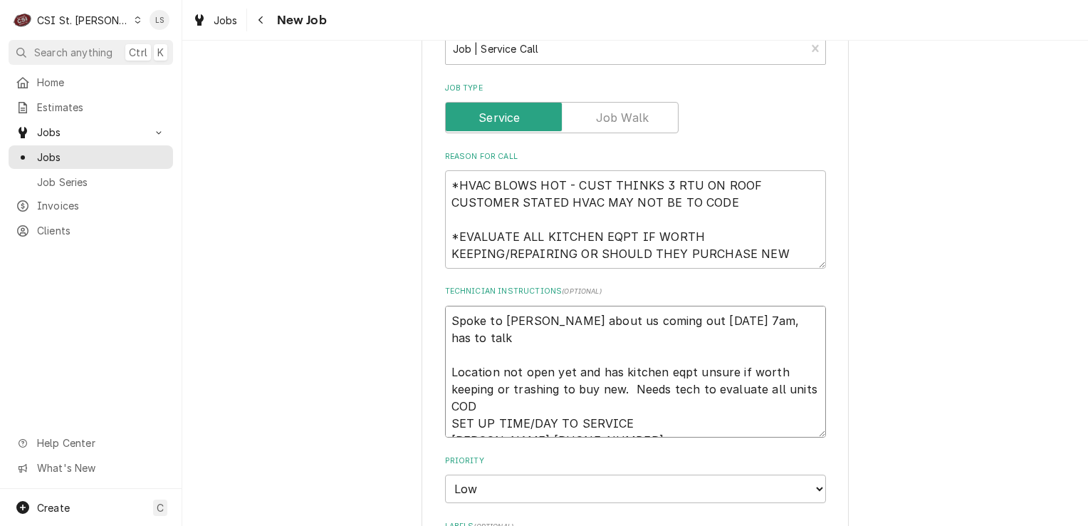
type textarea "Spoke to Keith about us coming out Monday 9/8 at 7am, has to talk Location not …"
type textarea "x"
type textarea "Spoke to Keith about us coming out Monday 9/8 at 7am, has to talk to Location n…"
type textarea "x"
type textarea "Spoke to Keith about us coming out Monday 9/8 at 7am, has to talk to Location n…"
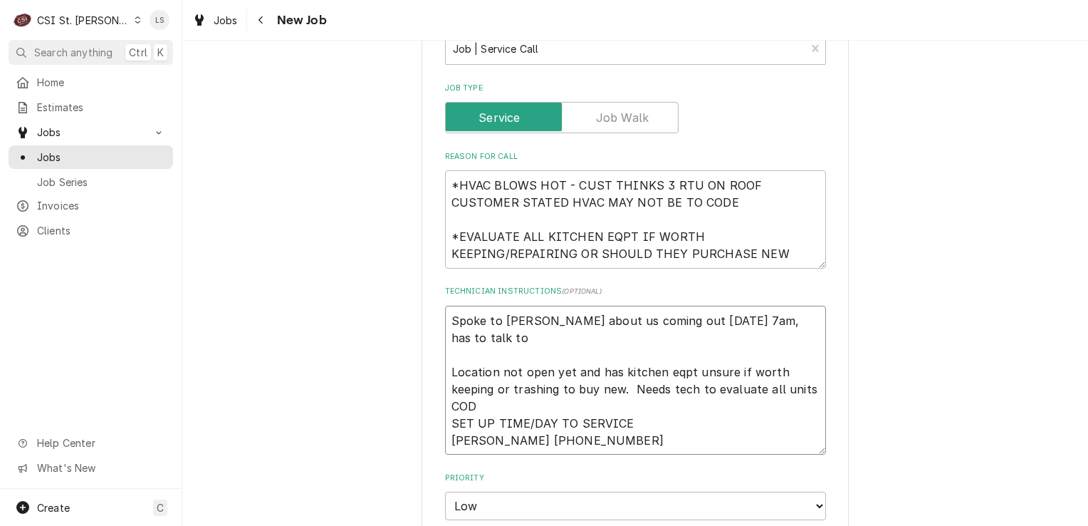
type textarea "x"
type textarea "Spoke to Keith about us coming out Monday 9/8 at 7am, has to talk to h Location…"
type textarea "x"
type textarea "Spoke to Keith about us coming out Monday 9/8 at 7am, has to talk to hi Locatio…"
type textarea "x"
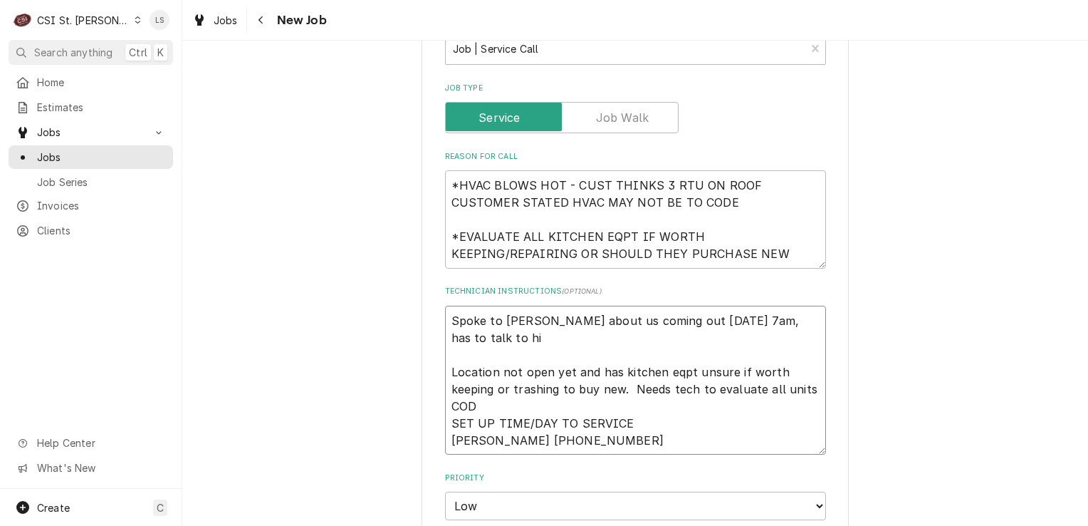
type textarea "Spoke to Keith about us coming out Monday 9/8 at 7am, has to talk to his Locati…"
type textarea "x"
type textarea "Spoke to Keith about us coming out Monday 9/8 at 7am, has to talk to his Locati…"
type textarea "x"
type textarea "Spoke to Keith about us coming out Monday 9/8 at 7am, has to talk to his b Loca…"
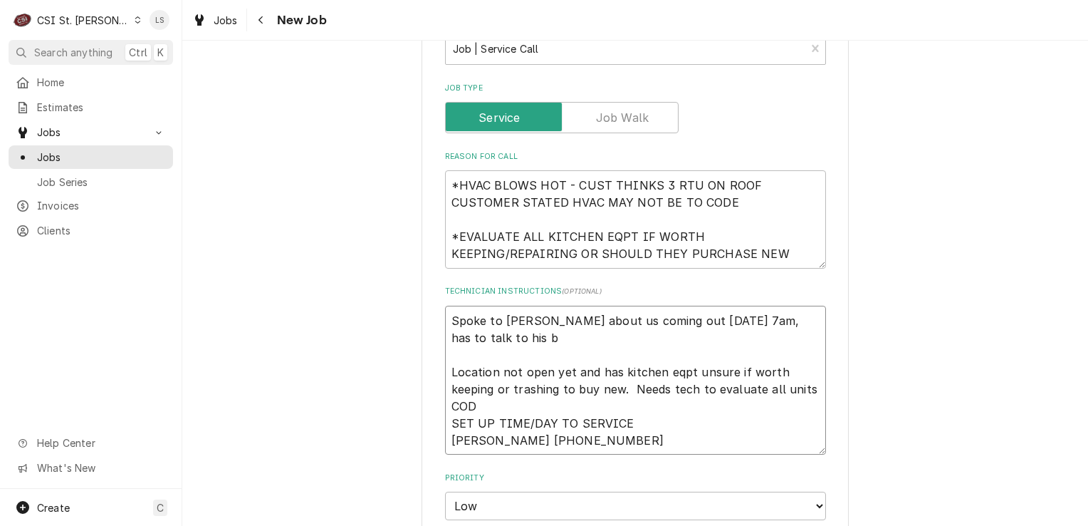
type textarea "x"
type textarea "Spoke to Keith about us coming out Monday 9/8 at 7am, has to talk to his bu Loc…"
type textarea "x"
type textarea "Spoke to Keith about us coming out Monday 9/8 at 7am, has to talk to his bus Lo…"
type textarea "x"
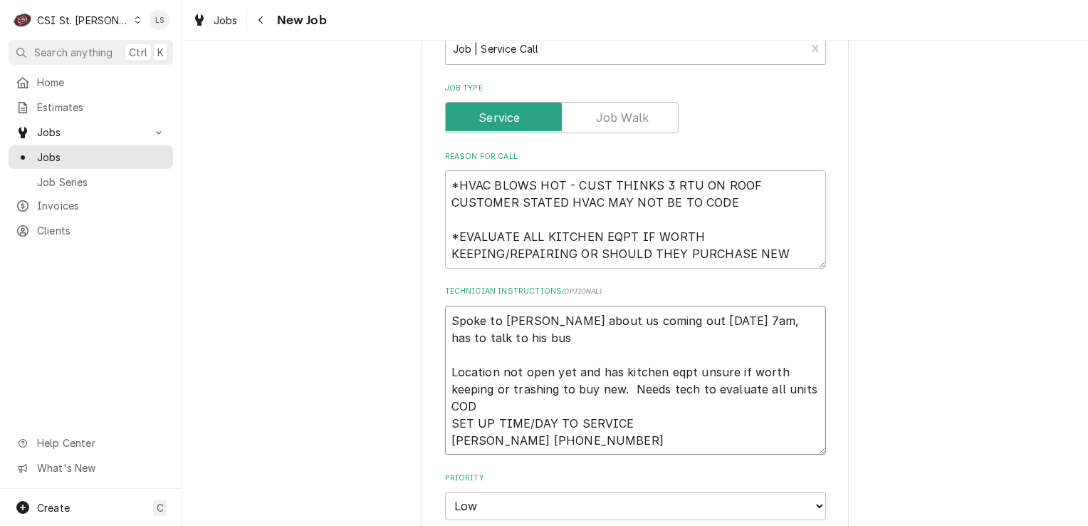
type textarea "Spoke to Keith about us coming out Monday 9/8 at 7am, has to talk to his busi L…"
type textarea "x"
type textarea "Spoke to Keith about us coming out Monday 9/8 at 7am, has to talk to his busin …"
type textarea "x"
type textarea "Spoke to Keith about us coming out Monday 9/8 at 7am, has to talk to his busine…"
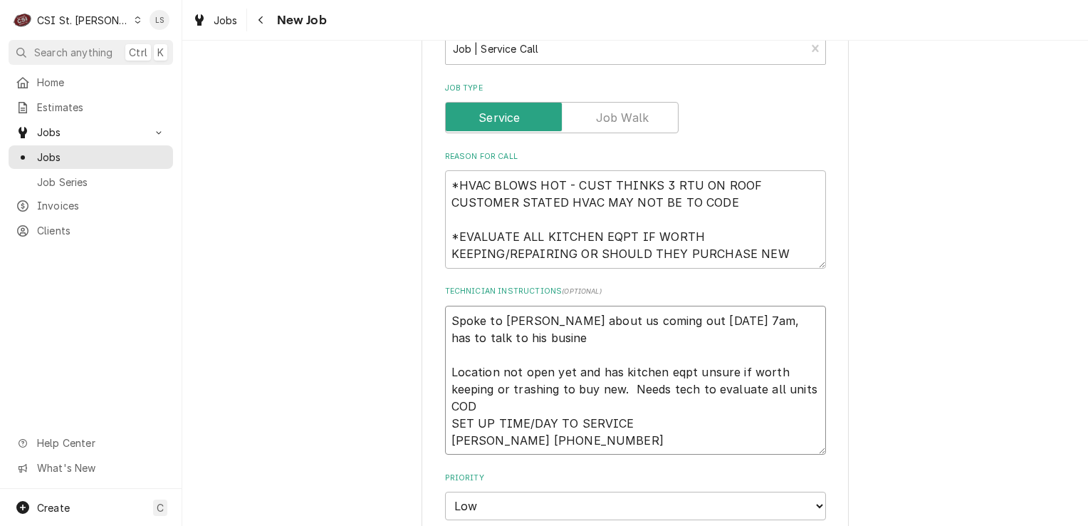
type textarea "x"
type textarea "Spoke to Keith about us coming out Monday 9/8 at 7am, has to talk to his busine…"
type textarea "x"
type textarea "Spoke to Keith about us coming out Monday 9/8 at 7am, has to talk to his busine…"
type textarea "x"
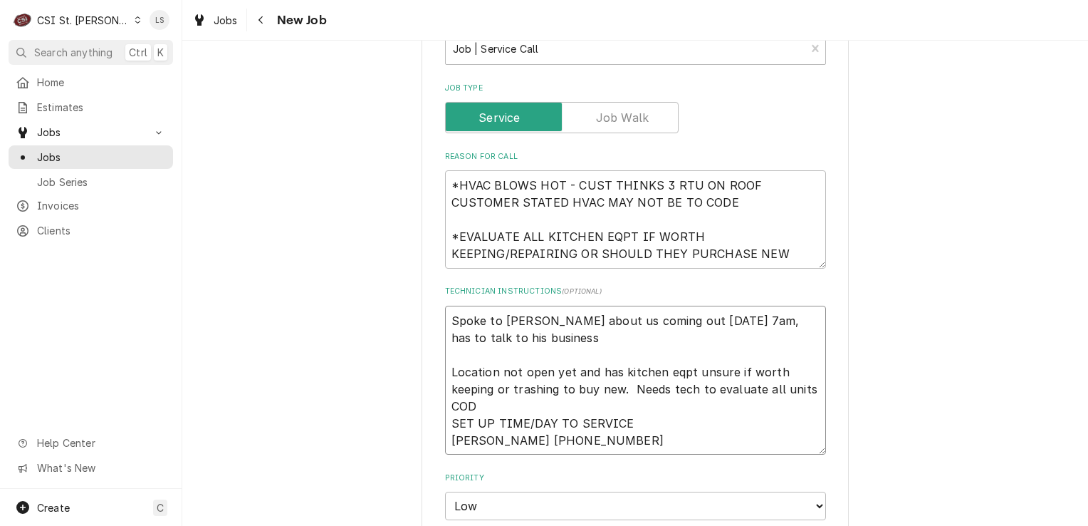
type textarea "Spoke to Keith about us coming out Monday 9/8 at 7am, has to talk to his busine…"
type textarea "x"
type textarea "Spoke to Keith about us coming out Monday 9/8 at 7am, has to talk to his busine…"
type textarea "x"
type textarea "Spoke to Keith about us coming out Monday 9/8 at 7am, has to talk to his busine…"
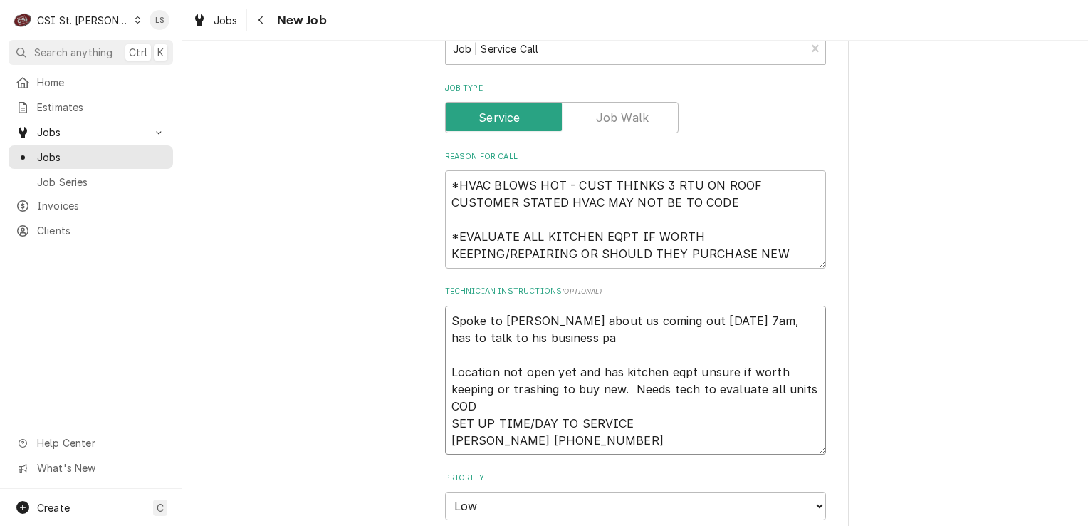
type textarea "x"
type textarea "Spoke to Keith about us coming out Monday 9/8 at 7am, has to talk to his busine…"
type textarea "x"
type textarea "Spoke to Keith about us coming out Monday 9/8 at 7am, has to talk to his busine…"
type textarea "x"
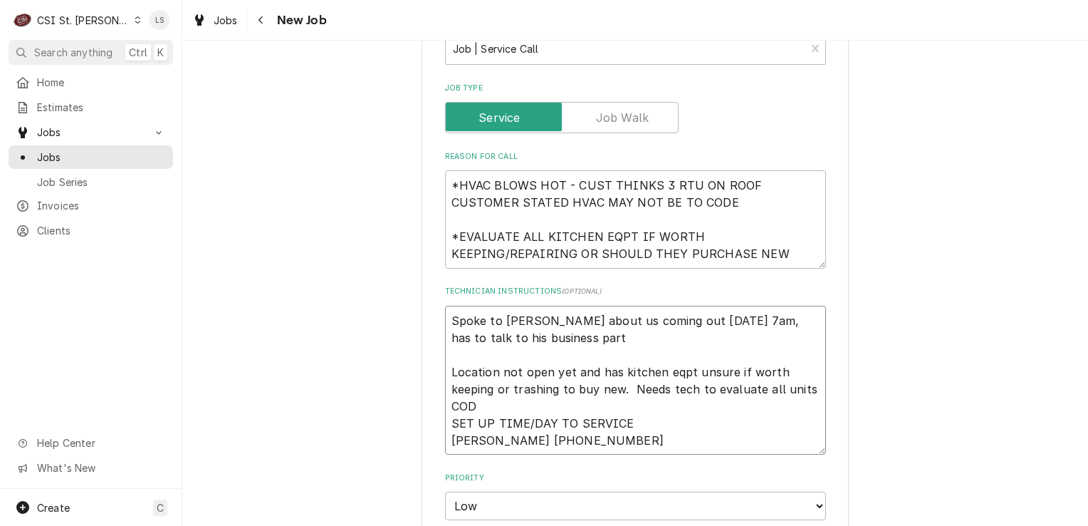
type textarea "Spoke to Keith about us coming out Monday 9/8 at 7am, has to talk to his busine…"
type textarea "x"
type textarea "Spoke to Keith about us coming out Monday 9/8 at 7am, has to talk to his busine…"
type textarea "x"
type textarea "Spoke to Keith about us coming out Monday 9/8 at 7am, has to talk to his busine…"
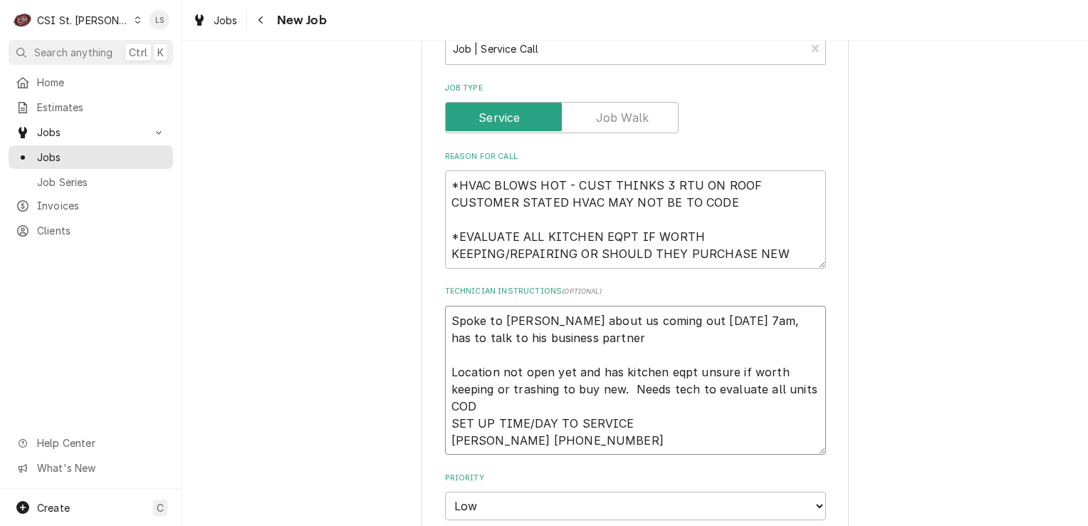
type textarea "x"
type textarea "Spoke to Keith about us coming out Monday 9/8 at 7am, has to talk to his busine…"
type textarea "x"
type textarea "Spoke to Keith about us coming out Monday 9/8 at 7am, has to talk to his busine…"
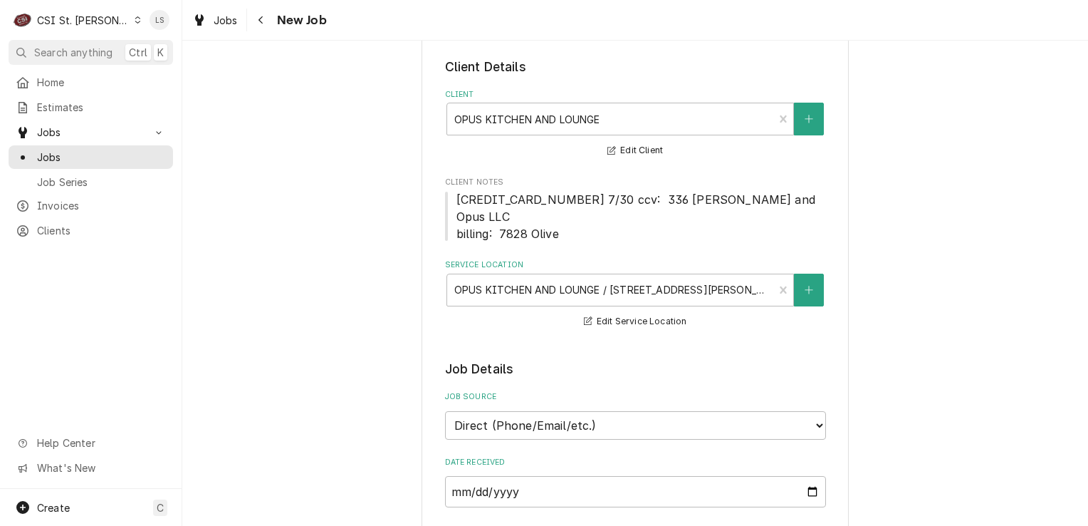
scroll to position [0, 0]
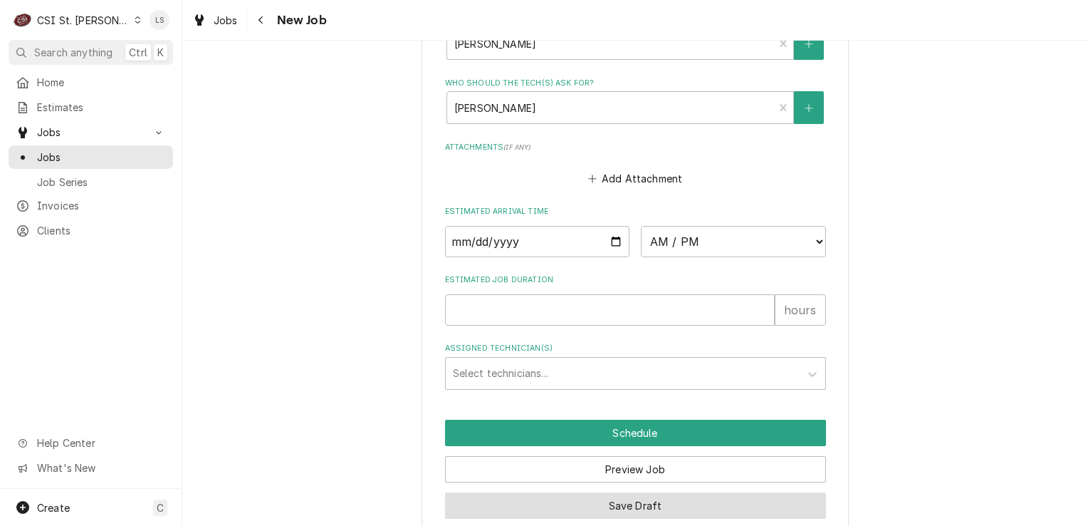
drag, startPoint x: 627, startPoint y: 488, endPoint x: 637, endPoint y: 496, distance: 13.2
click at [629, 492] on button "Save Draft" at bounding box center [635, 505] width 381 height 26
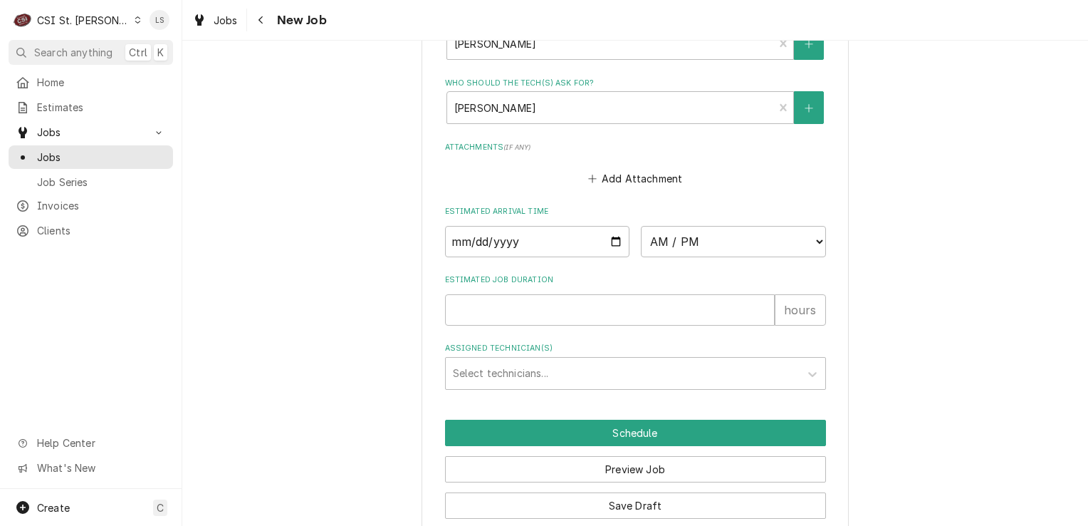
scroll to position [1184, 0]
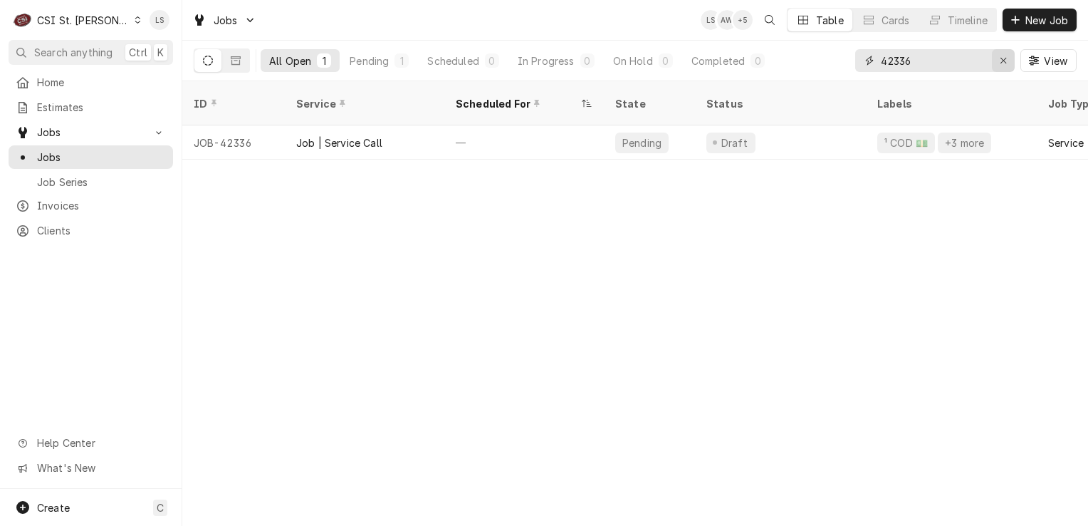
click at [998, 58] on div "Erase input" at bounding box center [1003, 60] width 14 height 14
paste input "42312"
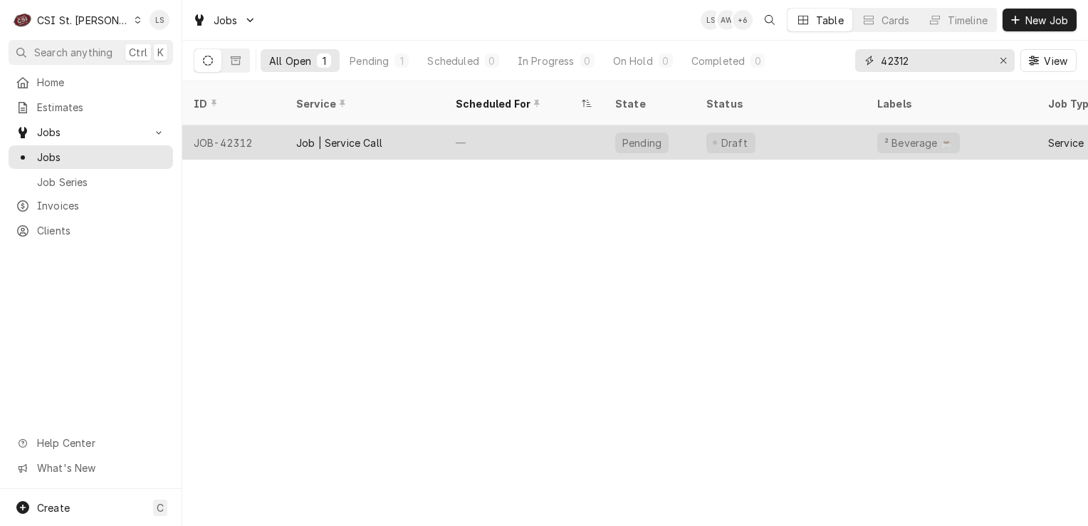
type input "42312"
click at [235, 127] on div "JOB-42312" at bounding box center [233, 142] width 103 height 34
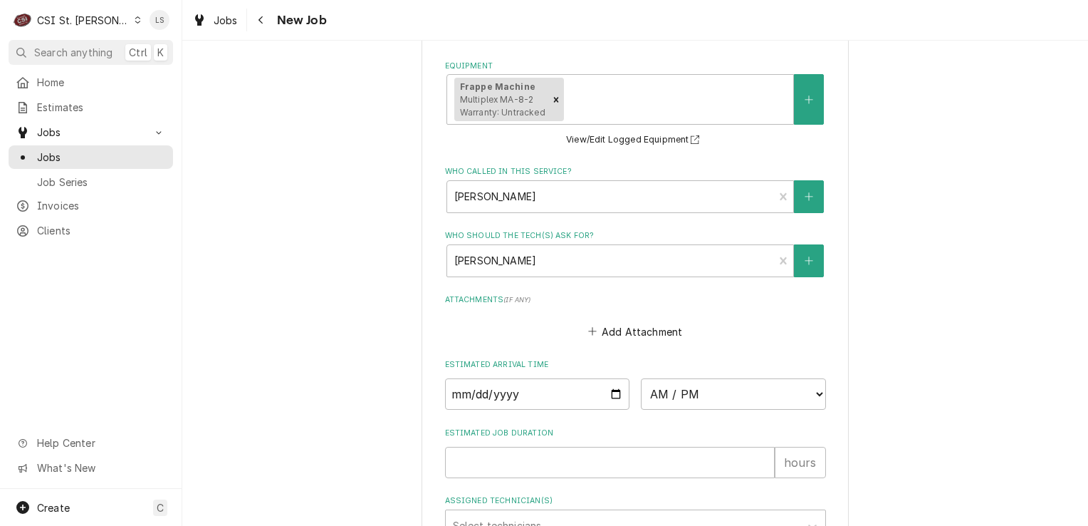
scroll to position [1068, 0]
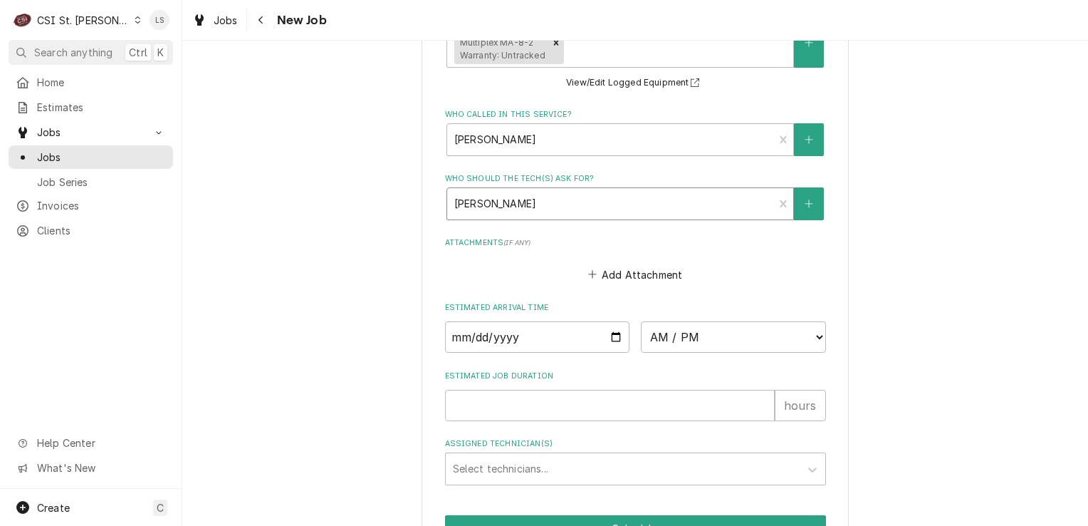
click at [479, 205] on div "Who should the tech(s) ask for?" at bounding box center [610, 204] width 313 height 26
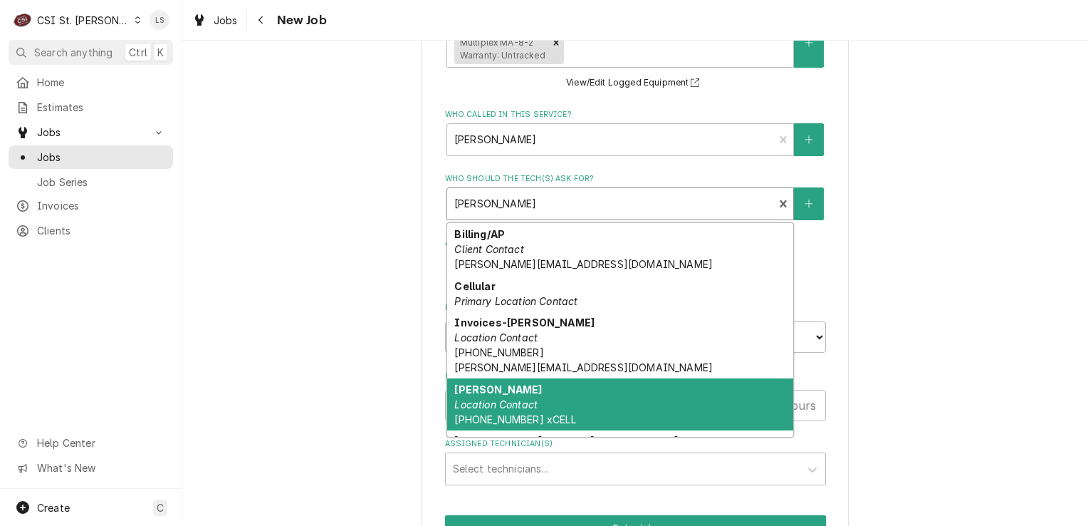
click at [507, 398] on em "Location Contact" at bounding box center [495, 404] width 83 height 12
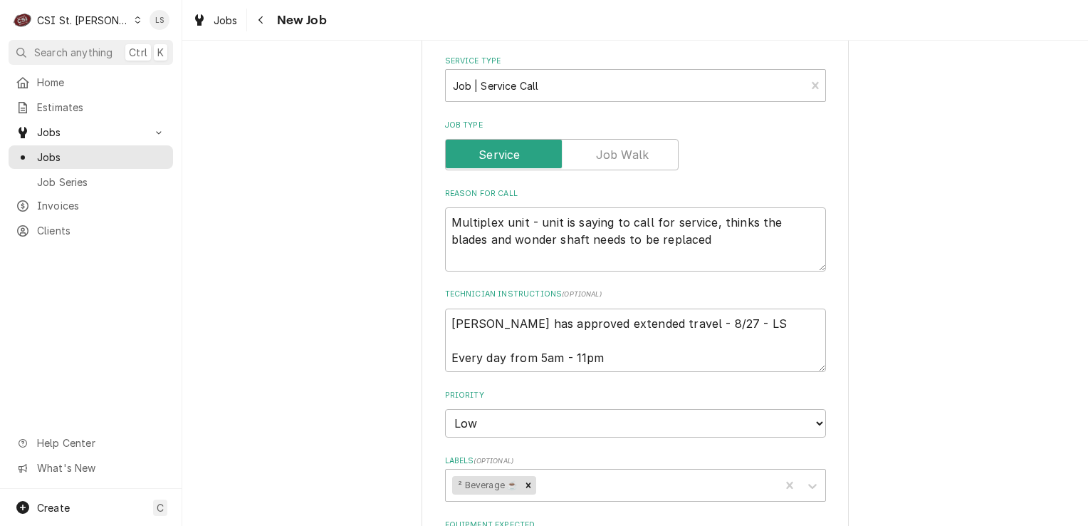
scroll to position [356, 0]
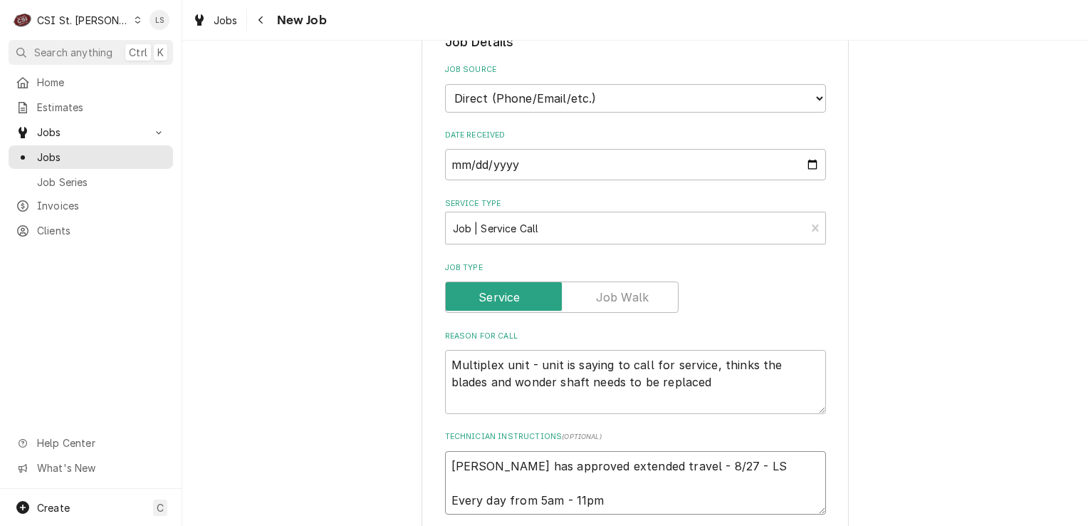
click at [449, 459] on textarea "Jacob has approved extended travel - 8/27 - LS Every day from 5am - 11pm" at bounding box center [635, 483] width 381 height 64
type textarea "x"
type textarea "J acob has approved extended travel - 8/27 - LS Every day from 5am - 11pm"
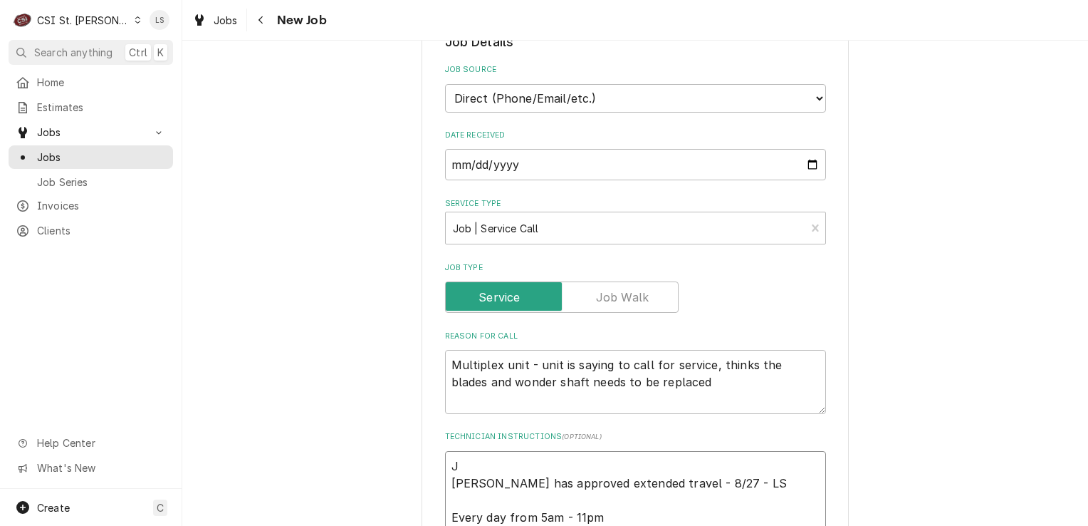
type textarea "x"
type textarea "J acob has approved extended travel - 8/27 - LS Every day from 5am - 11pm"
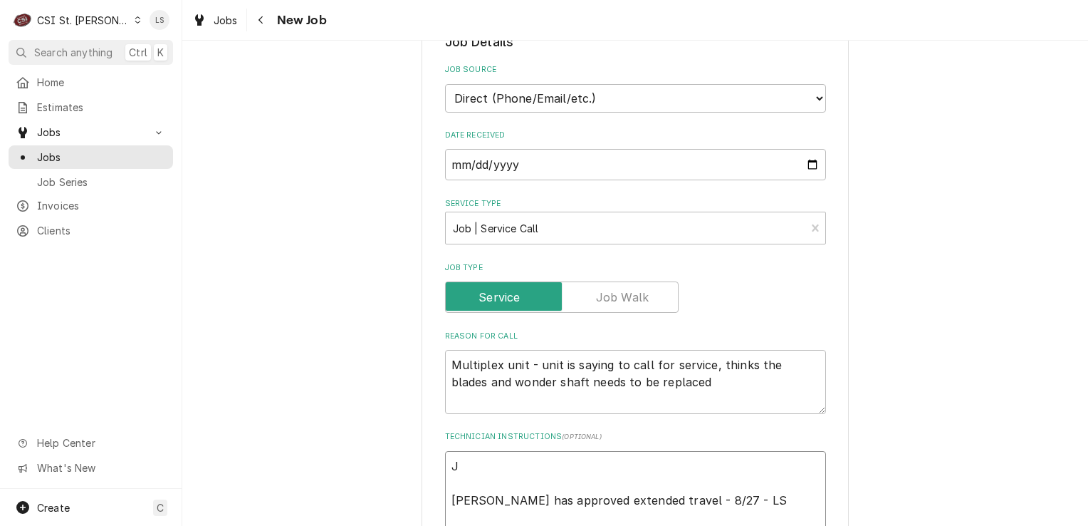
click at [449, 459] on textarea "J acob has approved extended travel - 8/27 - LS Every day from 5am - 11pm" at bounding box center [635, 500] width 381 height 98
type textarea "x"
type textarea "J acob has approved extended travel - 8/27 - LS Every day from 5am - 11pm"
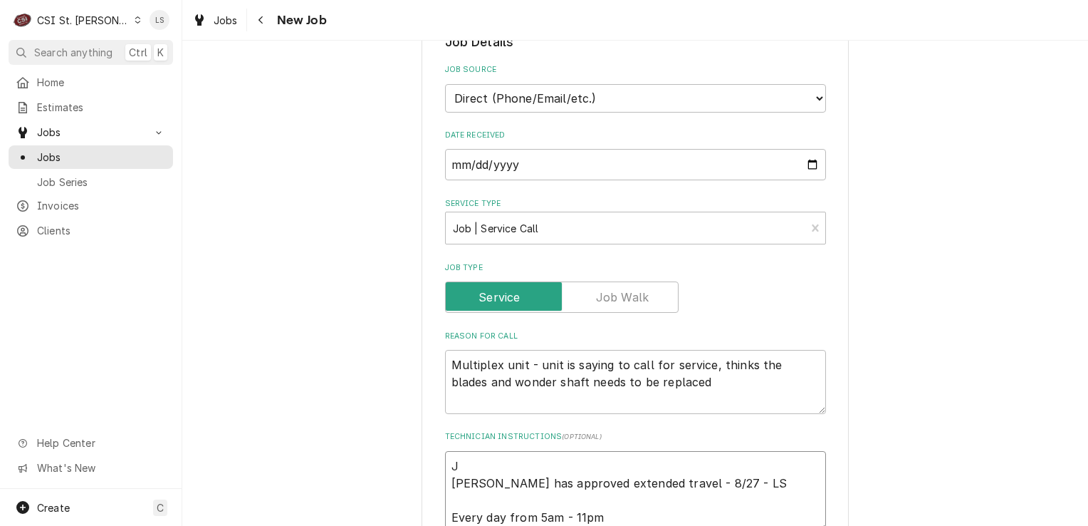
type textarea "x"
type textarea "Jacob has approved extended travel - 8/27 - LS Every day from 5am - 11pm"
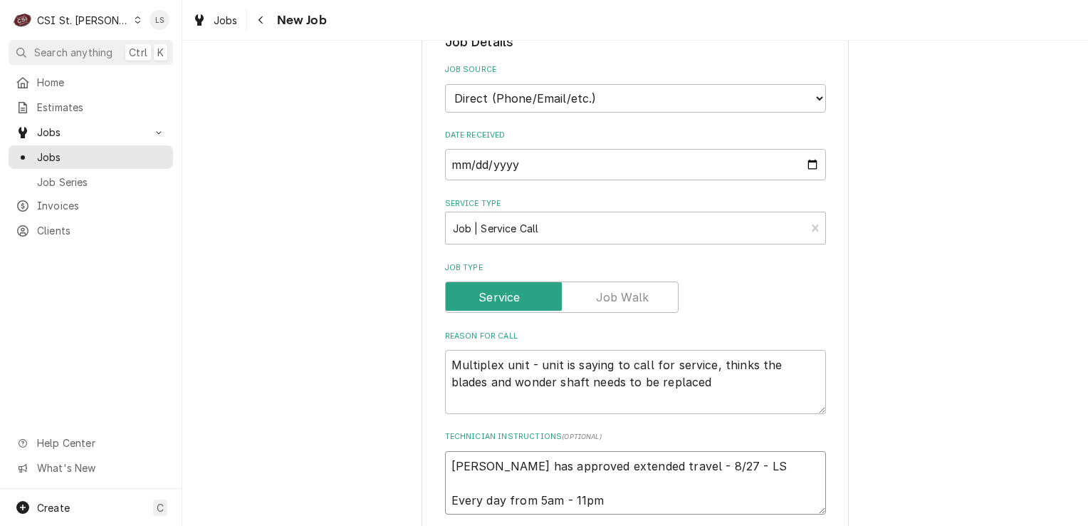
click at [445, 463] on textarea "Jacob has approved extended travel - 8/27 - LS Every day from 5am - 11pm" at bounding box center [635, 483] width 381 height 64
type textarea "x"
type textarea "Jacob has approved extended travel - 8/27 - LS Every day from 5am - 11pm"
type textarea "x"
type textarea "Jacob has approved extended travel - 8/27 - LS Every day from 5am - 11pm"
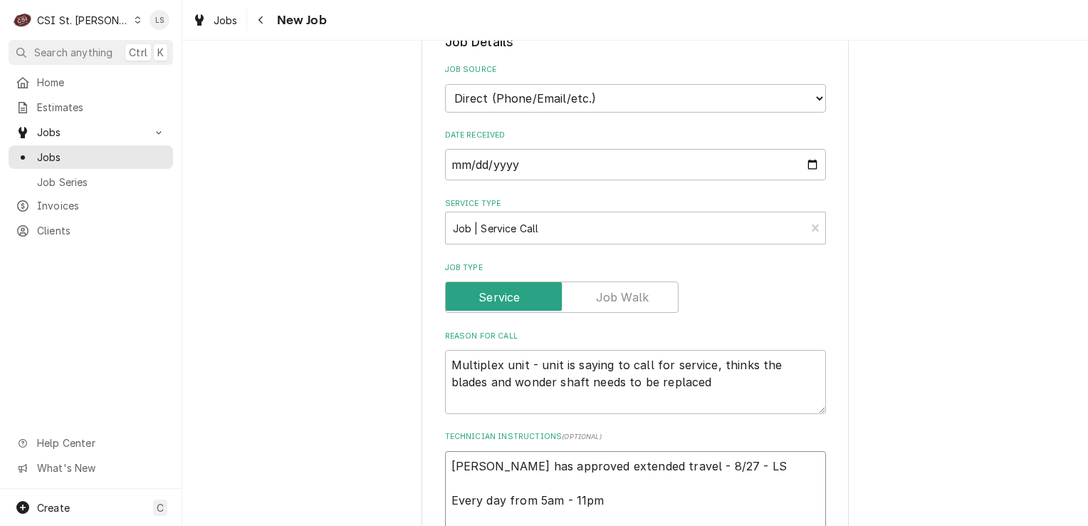
click at [445, 463] on textarea "Jacob has approved extended travel - 8/27 - LS Every day from 5am - 11pm" at bounding box center [635, 500] width 381 height 98
type textarea "x"
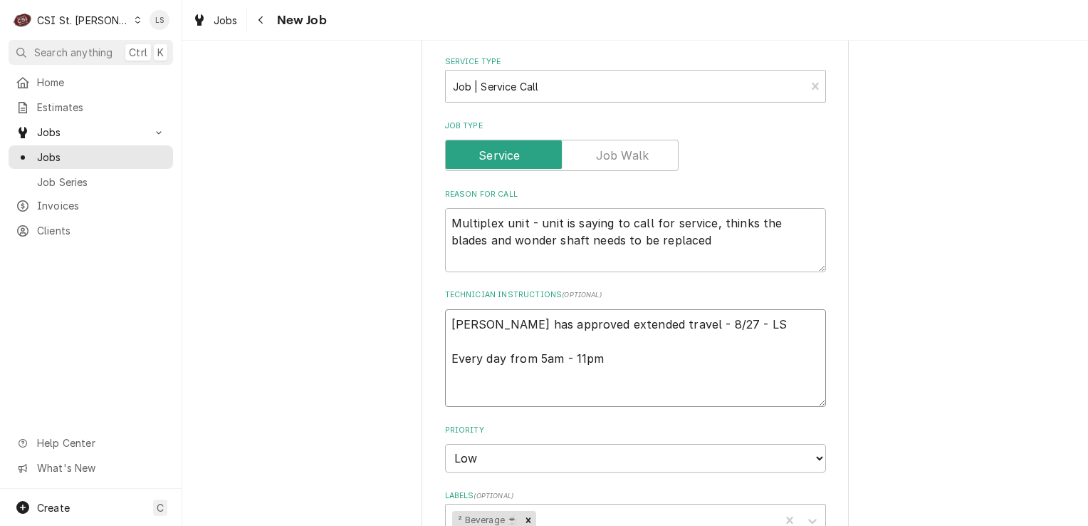
scroll to position [499, 0]
type textarea "Jacob has approved extended travel - 8/27 - LS Every day from 5am - 11pm"
click at [578, 234] on textarea "Multiplex unit - unit is saying to call for service, thinks the blades and wond…" at bounding box center [635, 239] width 381 height 64
type textarea "x"
type textarea "Multiplex unit - unit is saying to call for service, thinks the blades and wond…"
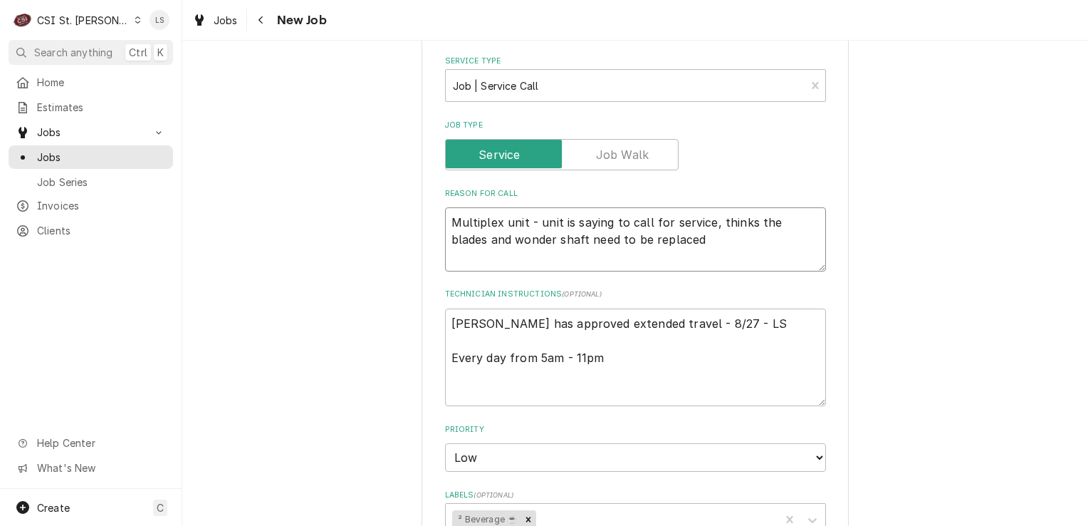
type textarea "x"
type textarea "Multiplex unit - unit is saying to call for service, thinks the blades and wond…"
click at [479, 323] on textarea "Jacob has approved extended travel - 8/27 - LS Every day from 5am - 11pm" at bounding box center [635, 357] width 381 height 98
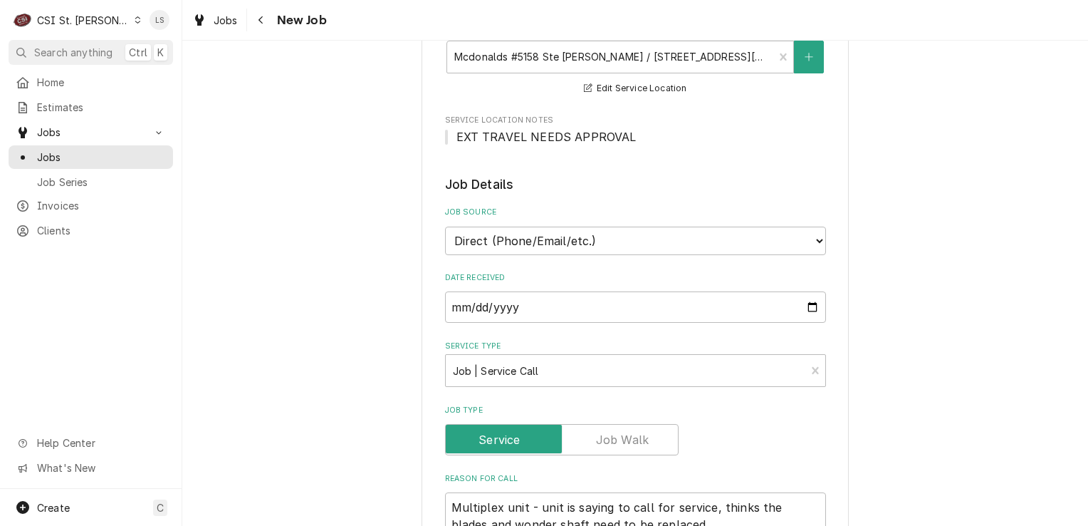
scroll to position [427, 0]
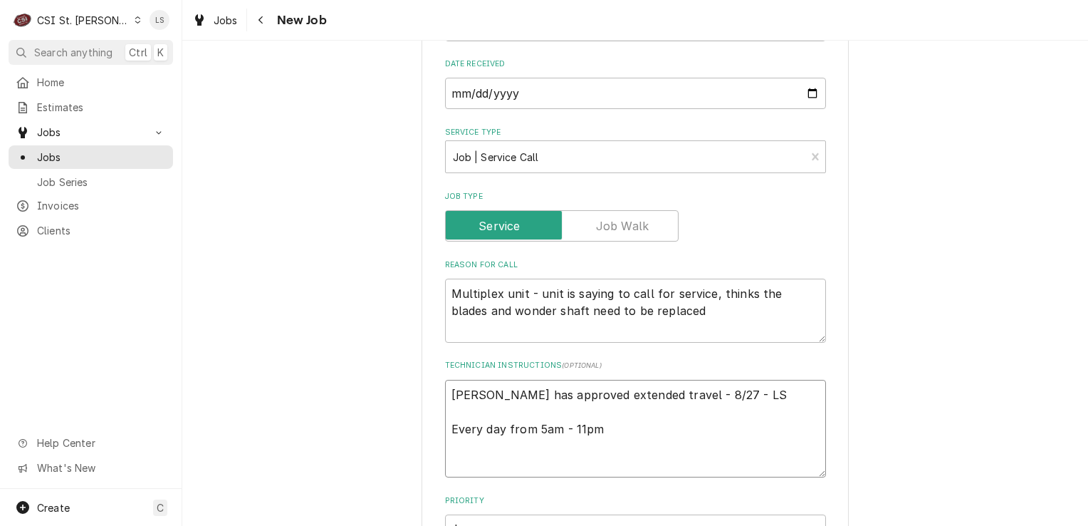
type textarea "x"
type textarea "S Jacob has approved extended travel - 8/27 - LS Every day from 5am - 11pm"
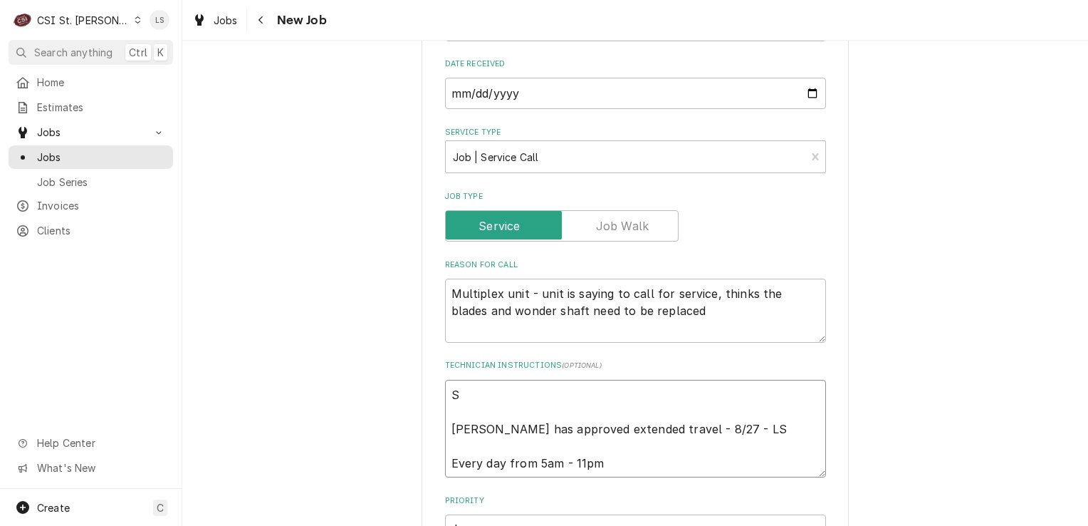
type textarea "x"
type textarea "Sp Jacob has approved extended travel - 8/27 - LS Every day from 5am - 11pm"
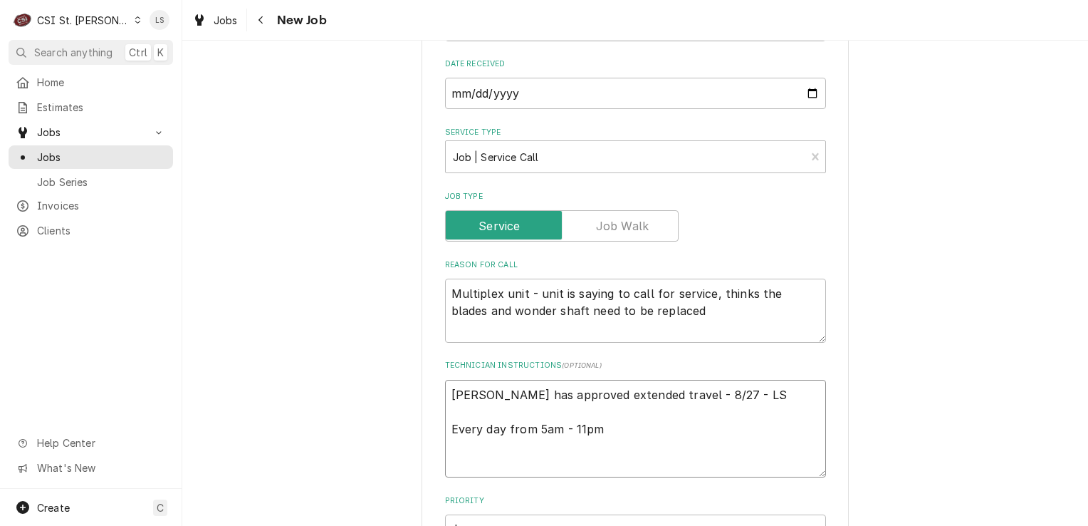
type textarea "x"
type textarea "Spo Jacob has approved extended travel - 8/27 - LS Every day from 5am - 11pm"
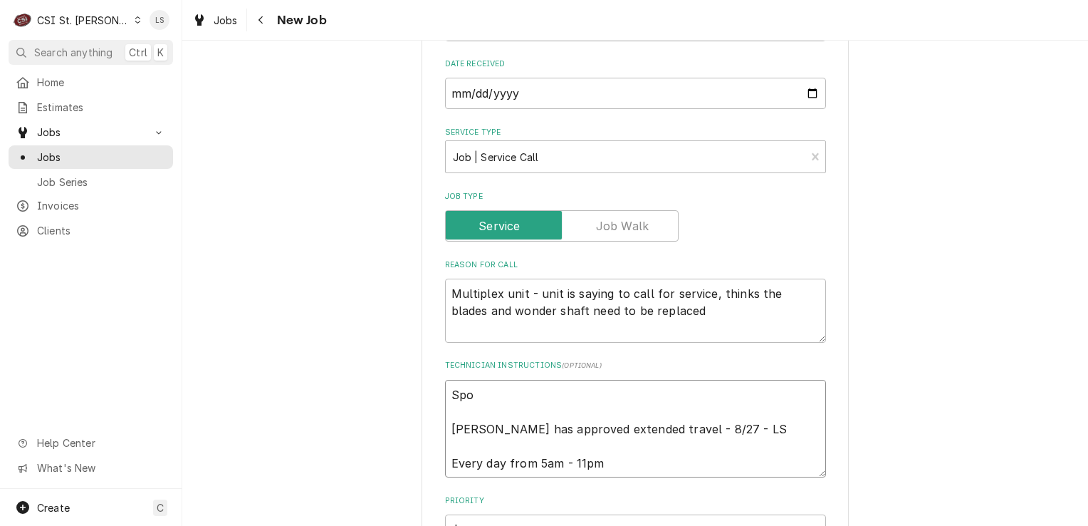
type textarea "x"
type textarea "Spok Jacob has approved extended travel - 8/27 - LS Every day from 5am - 11pm"
type textarea "x"
type textarea "Spoke Jacob has approved extended travel - 8/27 - LS Every day from 5am - 11pm"
type textarea "x"
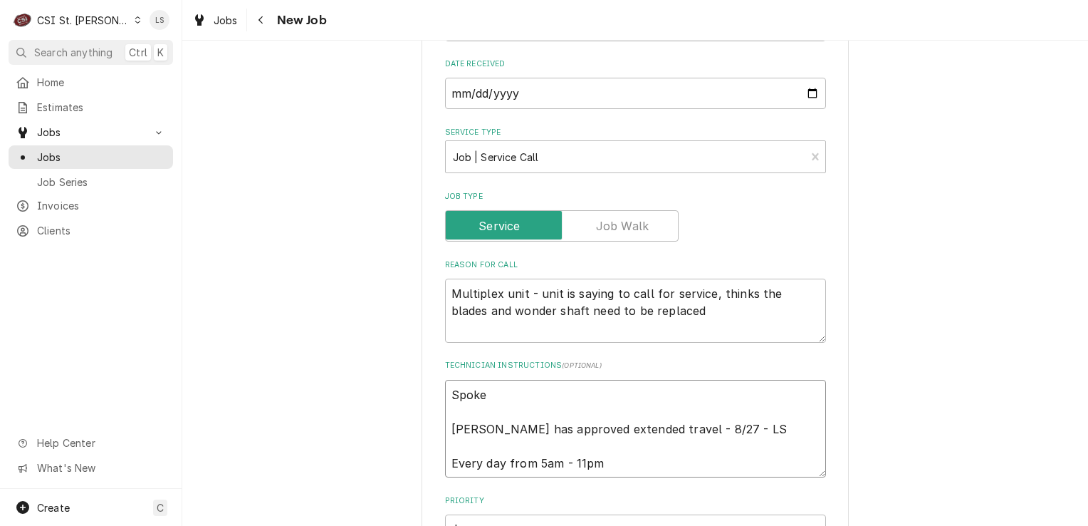
type textarea "Spoke Jacob has approved extended travel - 8/27 - LS Every day from 5am - 11pm"
type textarea "x"
type textarea "Spoke t Jacob has approved extended travel - 8/27 - LS Every day from 5am - 11pm"
type textarea "x"
type textarea "Spoke to Jacob has approved extended travel - 8/27 - LS Every day from 5am - 11…"
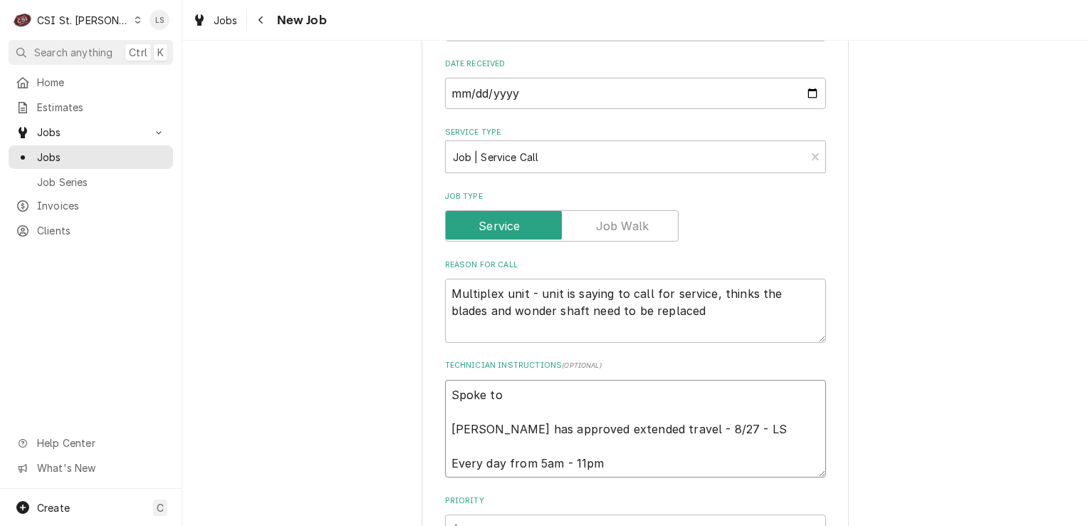
type textarea "x"
type textarea "Spoke to j Jacob has approved extended travel - 8/27 - LS Every day from 5am - …"
type textarea "x"
type textarea "Spoke to ja Jacob has approved extended travel - 8/27 - LS Every day from 5am -…"
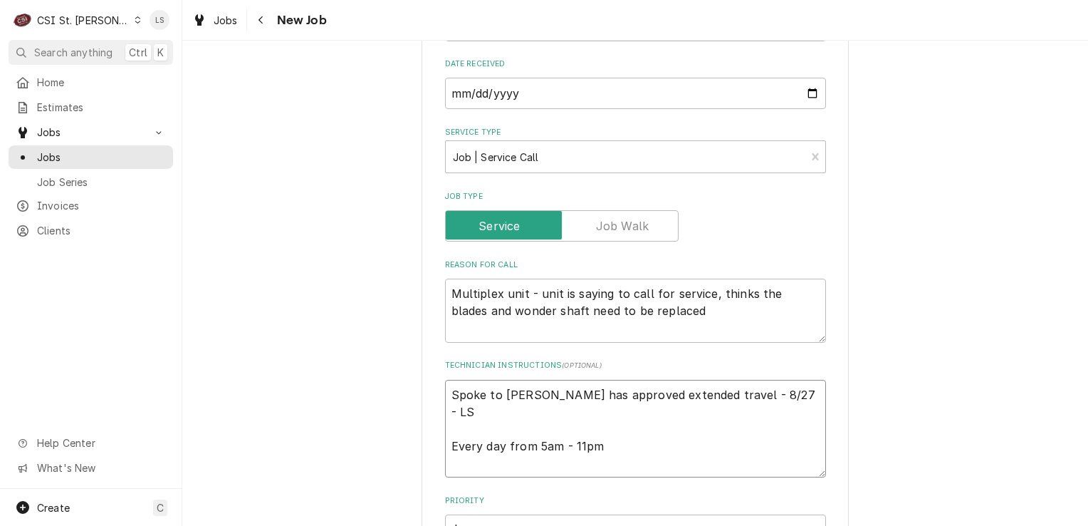
type textarea "x"
type textarea "Spoke to jac Jacob has approved extended travel - 8/27 - LS Every day from 5am …"
type textarea "x"
type textarea "Spoke to ja Jacob has approved extended travel - 8/27 - LS Every day from 5am -…"
type textarea "x"
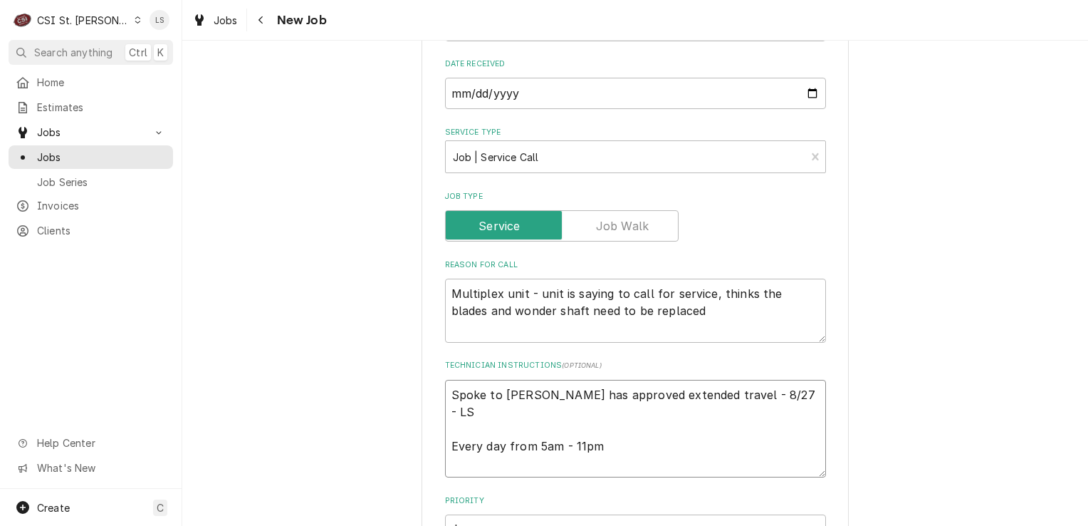
type textarea "Spoke to j Jacob has approved extended travel - 8/27 - LS Every day from 5am - …"
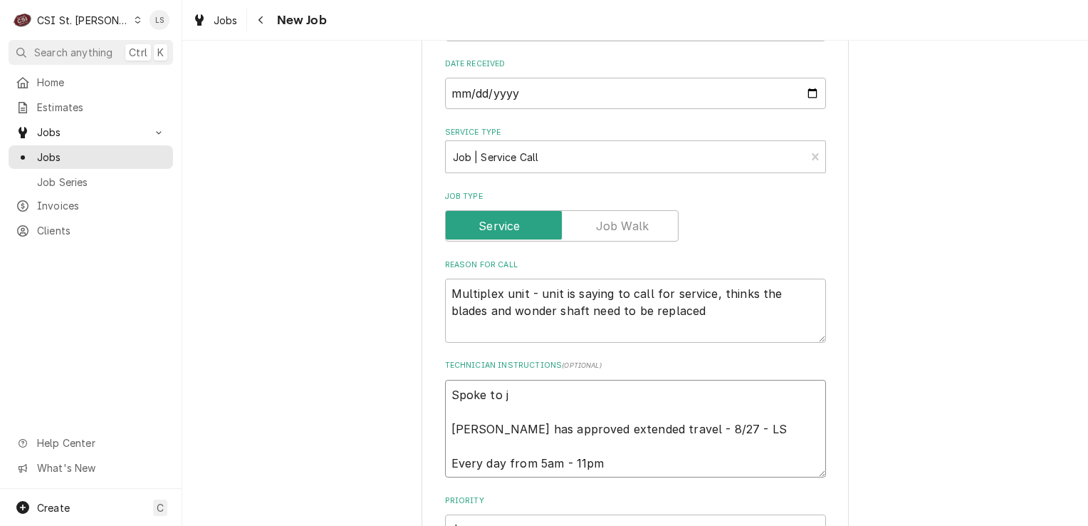
type textarea "x"
type textarea "Spoke to Jacob has approved extended travel - 8/27 - LS Every day from 5am - 11…"
type textarea "x"
type textarea "Spoke to J Jacob has approved extended travel - 8/27 - LS Every day from 5am - …"
type textarea "x"
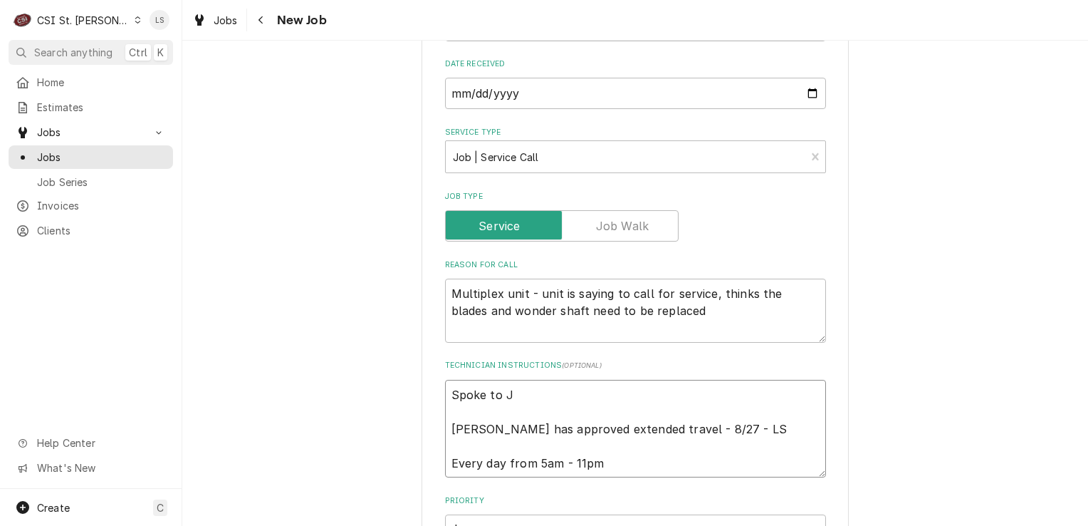
type textarea "Spoke to Ja Jacob has approved extended travel - 8/27 - LS Every day from 5am -…"
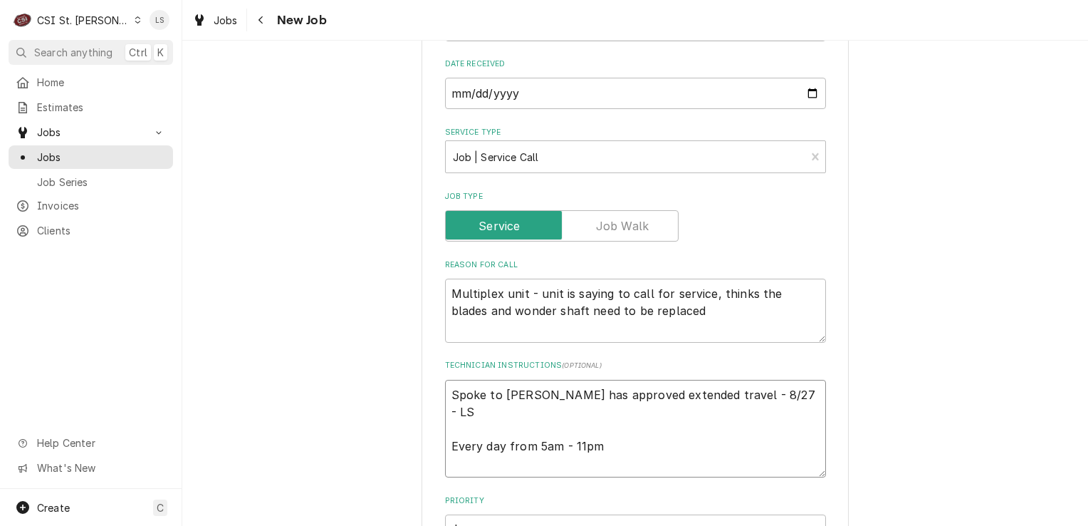
type textarea "x"
type textarea "Spoke to Jac Jacob has approved extended travel - 8/27 - LS Every day from 5am …"
type textarea "x"
type textarea "Spoke to Jacn Jacob has approved extended travel - 8/27 - LS Every day from 5am…"
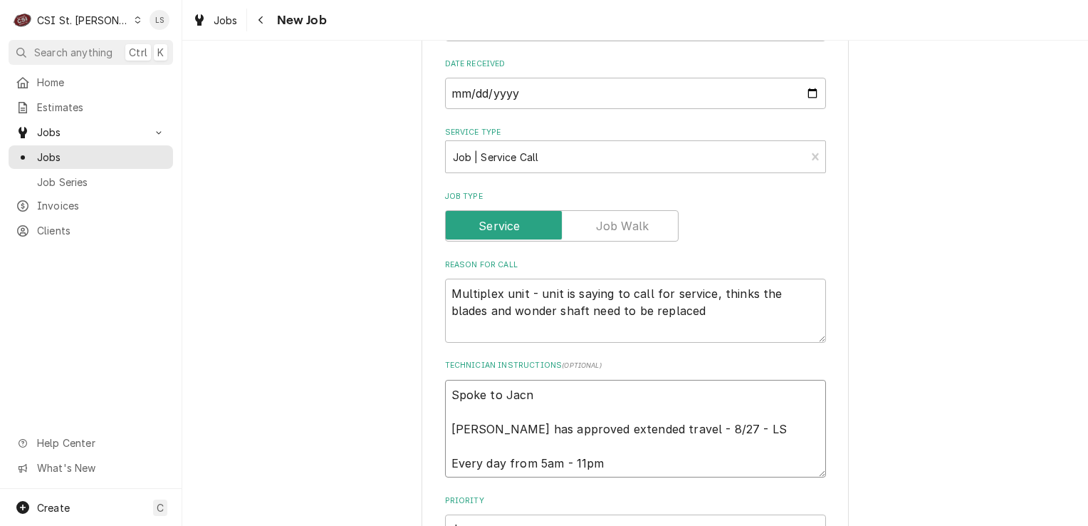
type textarea "x"
type textarea "Spoke to Jac Jacob has approved extended travel - 8/27 - LS Every day from 5am …"
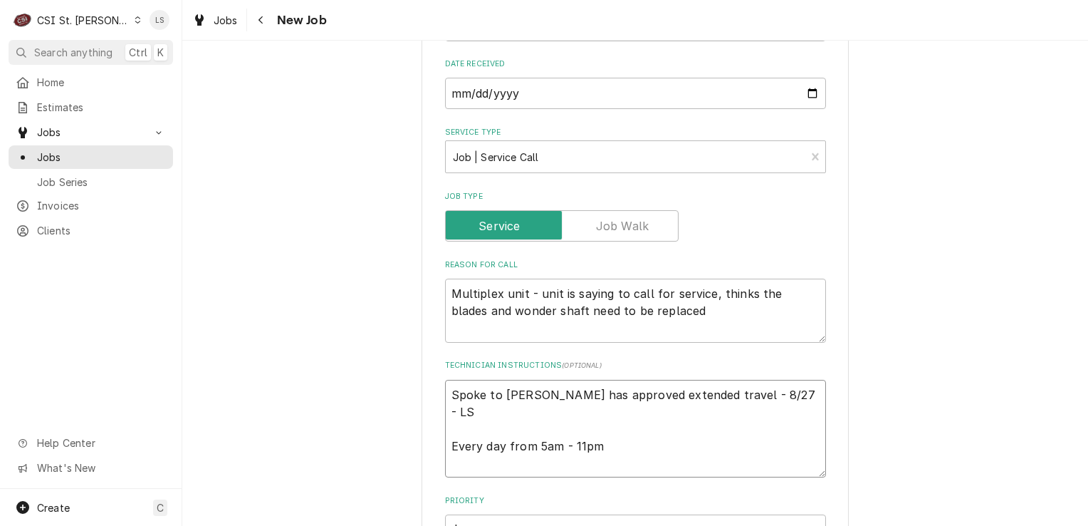
type textarea "x"
type textarea "Spoke to Jaco Jacob has approved extended travel - 8/27 - LS Every day from 5am…"
type textarea "x"
type textarea "Spoke to Jacob Jacob has approved extended travel - 8/27 - LS Every day from 5a…"
type textarea "x"
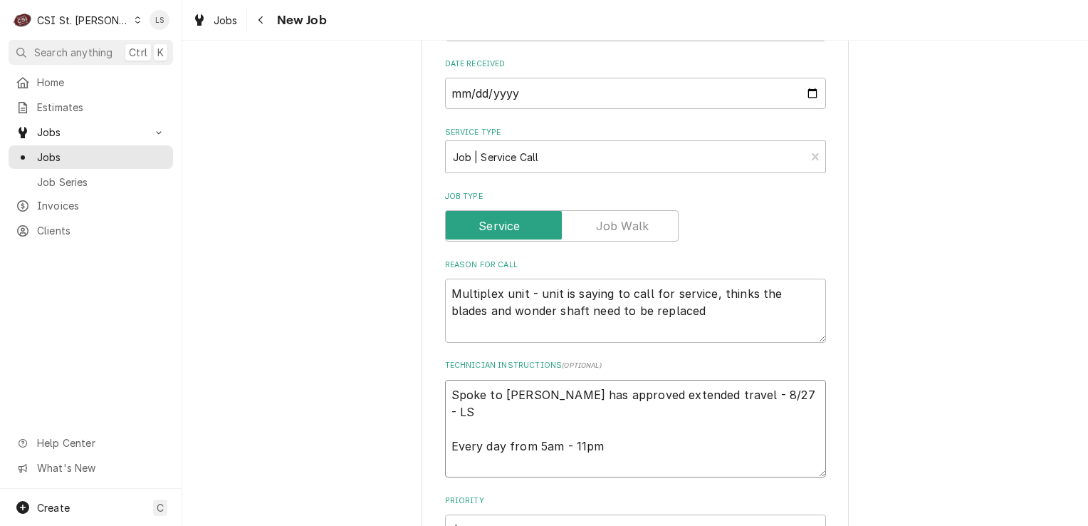
type textarea "Spoke to Jacob Jacob has approved extended travel - 8/27 - LS Every day from 5a…"
type textarea "x"
type textarea "Spoke to Jacob an Jacob has approved extended travel - 8/27 - LS Every day from…"
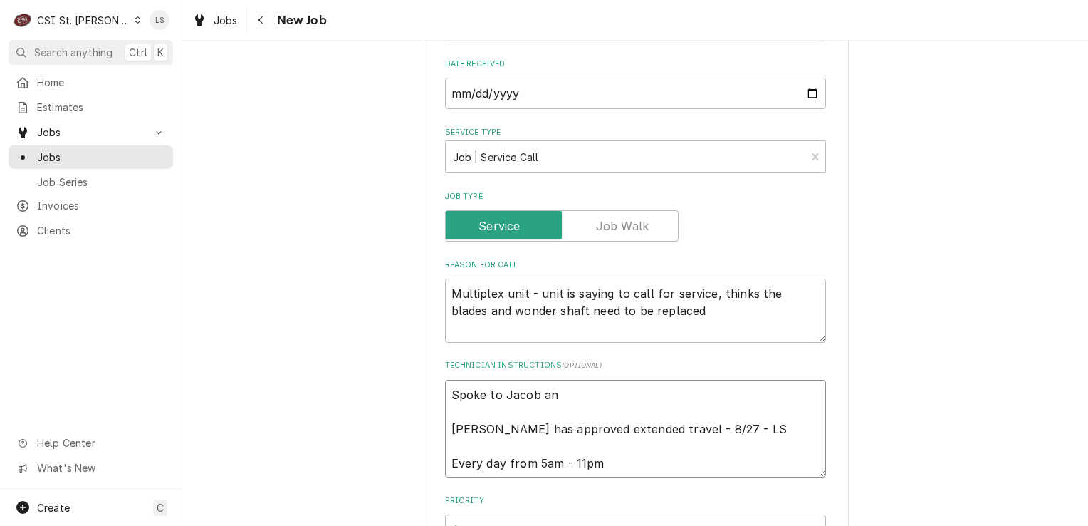
type textarea "x"
type textarea "Spoke to Jacob and Jacob has approved extended travel - 8/27 - LS Every day fro…"
type textarea "x"
type textarea "Spoke to Jacob and Jacob has approved extended travel - 8/27 - LS Every day fro…"
type textarea "x"
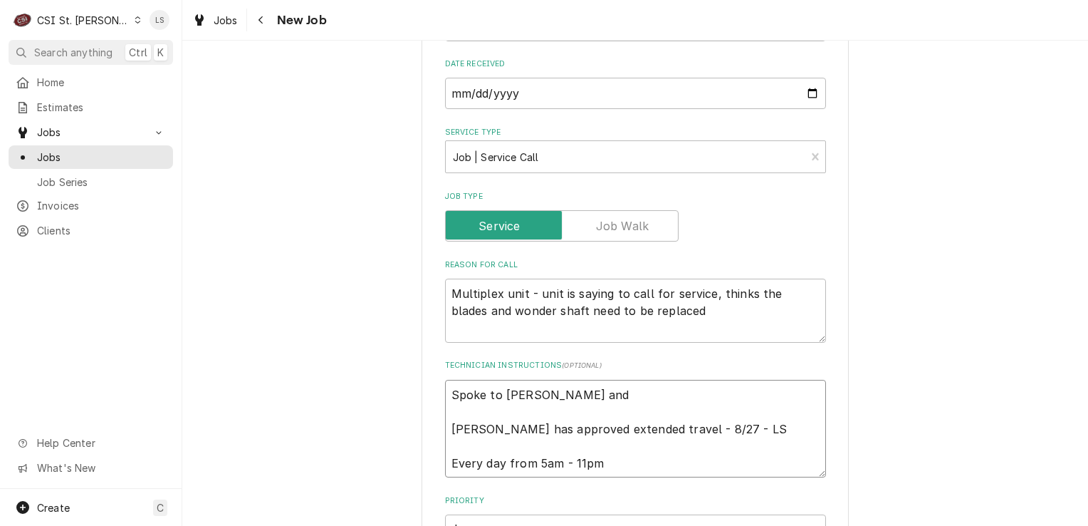
type textarea "Spoke to Jacob and c Jacob has approved extended travel - 8/27 - LS Every day f…"
type textarea "x"
type textarea "Spoke to Jacob and co Jacob has approved extended travel - 8/27 - LS Every day …"
type textarea "x"
type textarea "Spoke to Jacob and con Jacob has approved extended travel - 8/27 - LS Every day…"
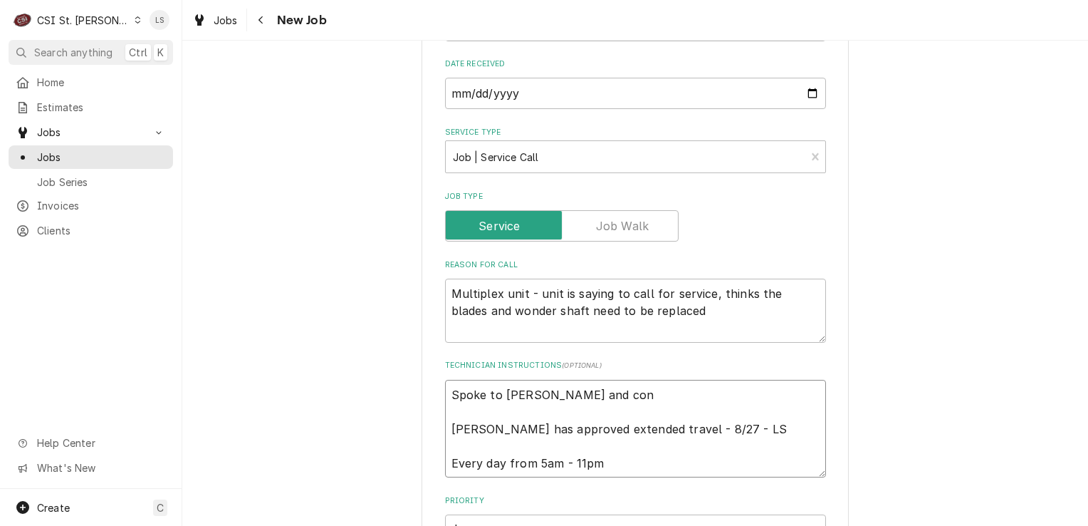
type textarea "x"
type textarea "Spoke to Jacob and conf Jacob has approved extended travel - 8/27 - LS Every da…"
type textarea "x"
type textarea "Spoke to Jacob and confir Jacob has approved extended travel - 8/27 - LS Every …"
type textarea "x"
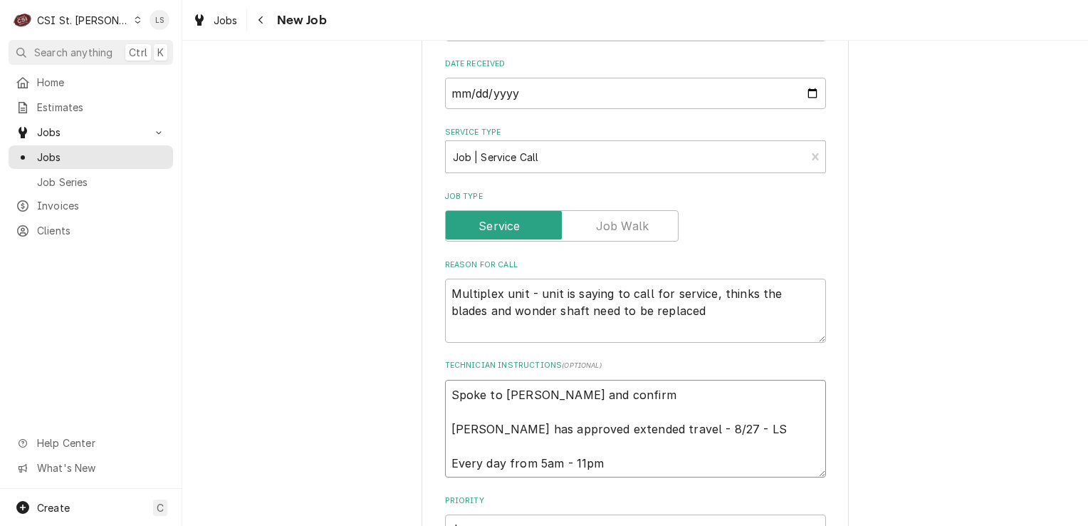
type textarea "Spoke to Jacob and confirme Jacob has approved extended travel - 8/27 - LS Ever…"
type textarea "x"
type textarea "Spoke to Jacob and confirmed Jacob has approved extended travel - 8/27 - LS Eve…"
type textarea "x"
type textarea "Spoke to Jacob and confirmed Jacob has approved extended travel - 8/27 - LS Eve…"
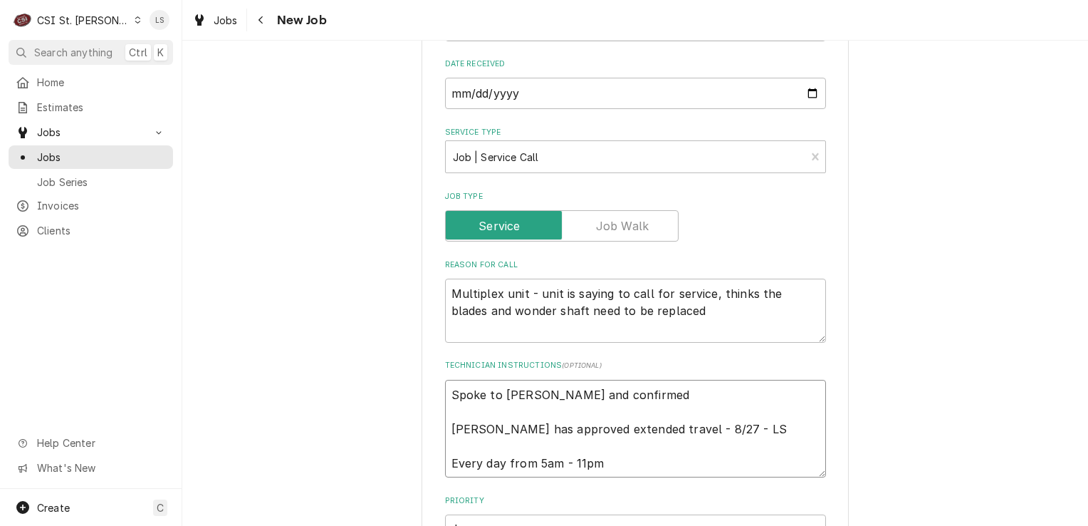
type textarea "x"
type textarea "Spoke to Jacob and confirmed fo Jacob has approved extended travel - 8/27 - LS …"
type textarea "x"
type textarea "Spoke to Jacob and confirmed for Jacob has approved extended travel - 8/27 - LS…"
type textarea "x"
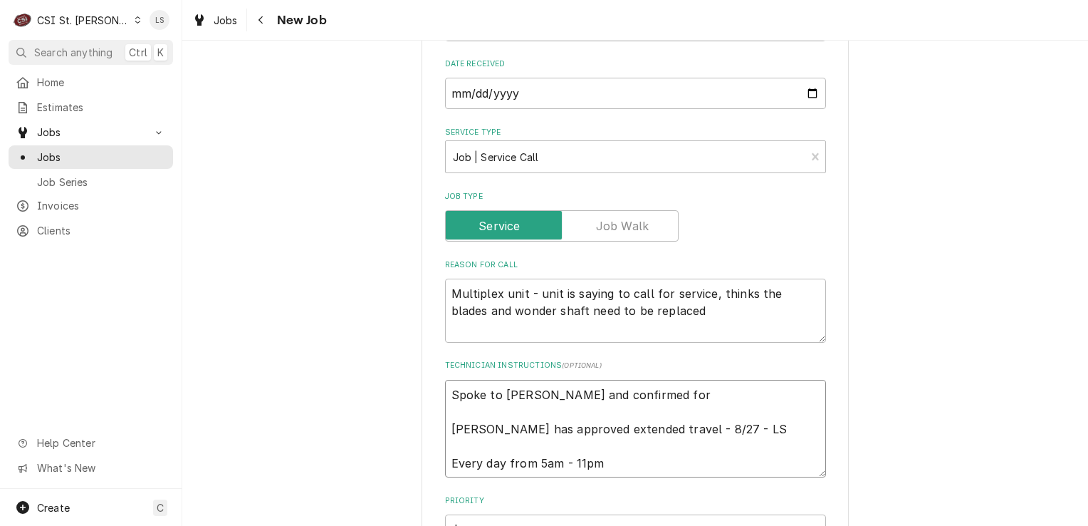
type textarea "Spoke to Jacob and confirmed for M Jacob has approved extended travel - 8/27 - …"
type textarea "x"
type textarea "Spoke to Jacob and confirmed for Mo Jacob has approved extended travel - 8/27 -…"
type textarea "x"
type textarea "Spoke to Jacob and confirmed for Mon Jacob has approved extended travel - 8/27 …"
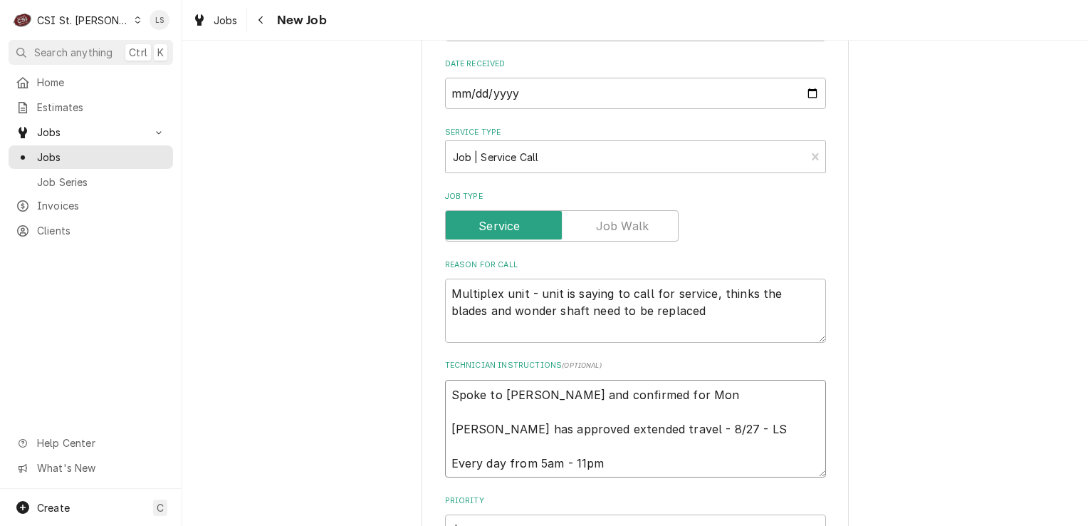
type textarea "x"
type textarea "Spoke to Jacob and confirmed for Mond Jacob has approved extended travel - 8/27…"
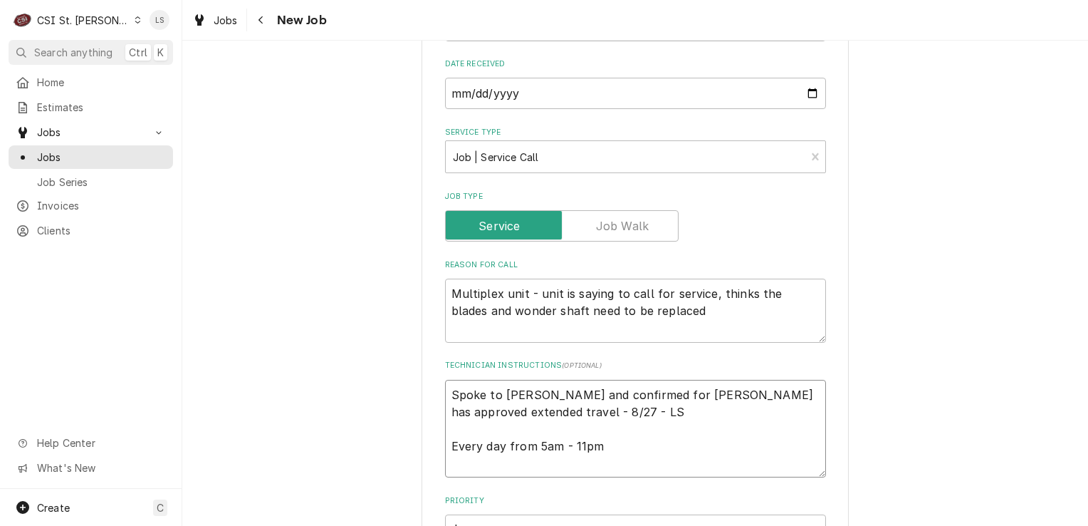
type textarea "x"
type textarea "Spoke to Jacob and confirmed for Monda Jacob has approved extended travel - 8/2…"
type textarea "x"
type textarea "Spoke to Jacob and confirmed for Monday Jacob has approved extended travel - 8/…"
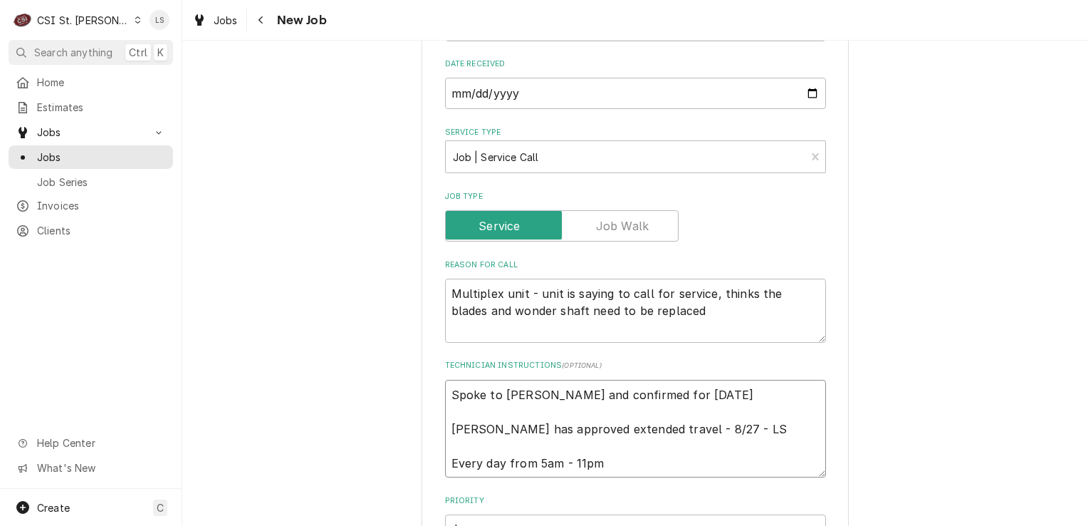
type textarea "x"
type textarea "Spoke to Jacob and confirmed for Monday Jacob has approved extended travel - 8/…"
type textarea "x"
type textarea "Spoke to Jacob and confirmed for Monday 9 Jacob has approved extended travel - …"
type textarea "x"
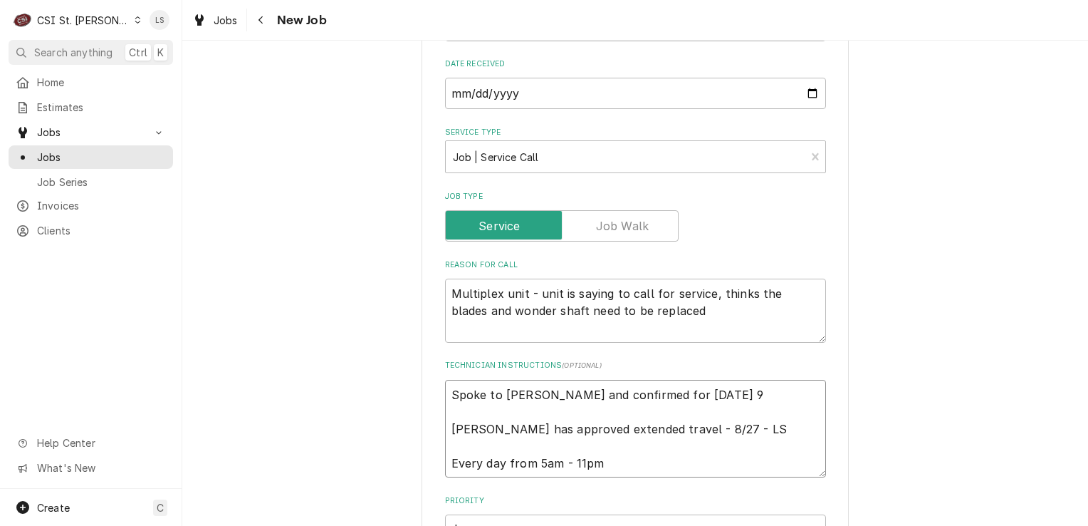
type textarea "Spoke to Jacob and confirmed for Monday 9/ Jacob has approved extended travel -…"
type textarea "x"
type textarea "Spoke to Jacob and confirmed for Monday 9/8 Jacob has approved extended travel …"
type textarea "x"
type textarea "Spoke to Jacob and confirmed for Monday 9/8 Jacob has approved extended travel …"
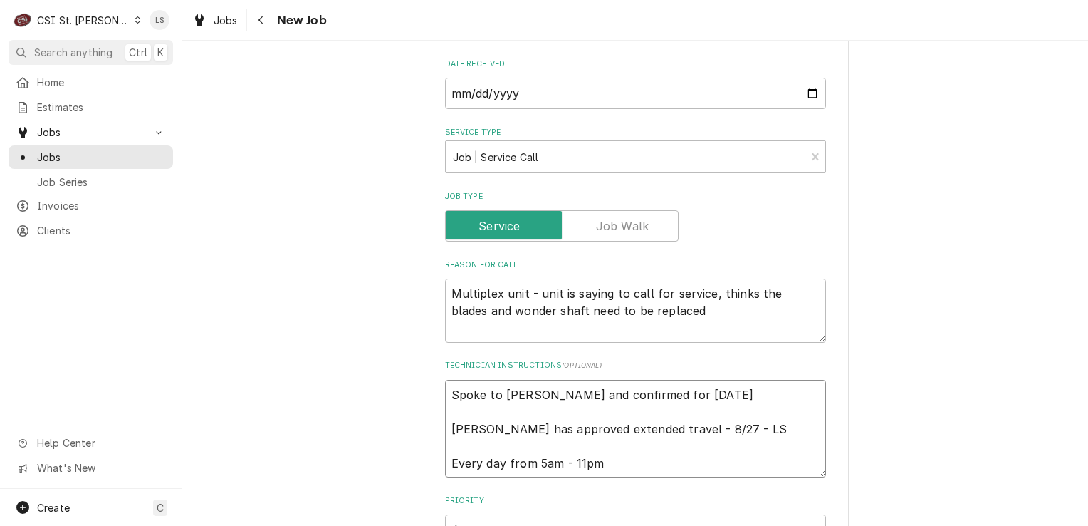
type textarea "x"
type textarea "Spoke to Jacob and confirmed for Monday 9/8 a Jacob has approved extended trave…"
type textarea "x"
type textarea "Spoke to Jacob and confirmed for Monday 9/8 ar Jacob has approved extended trav…"
type textarea "x"
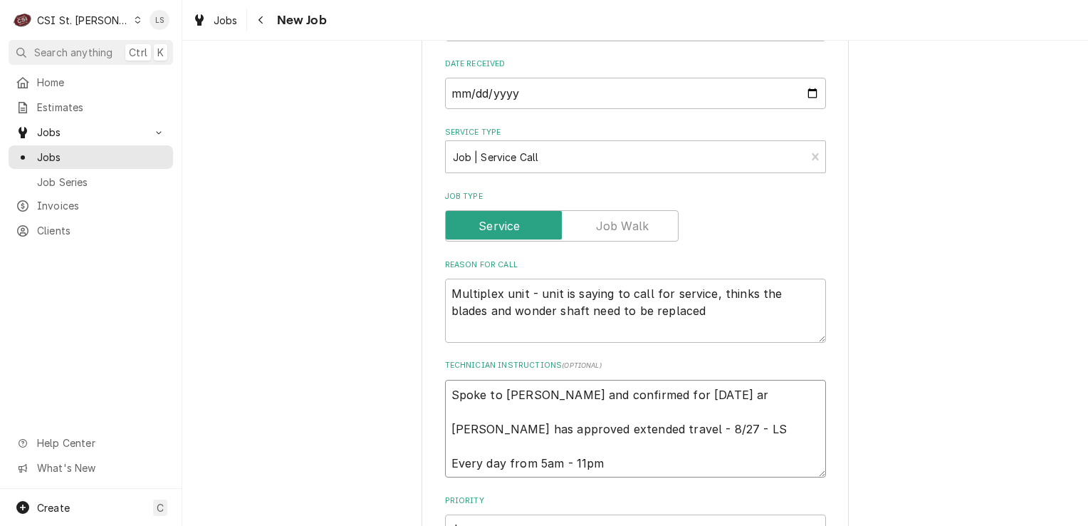
type textarea "Spoke to Jacob and confirmed for Monday 9/8 aro Jacob has approved extended tra…"
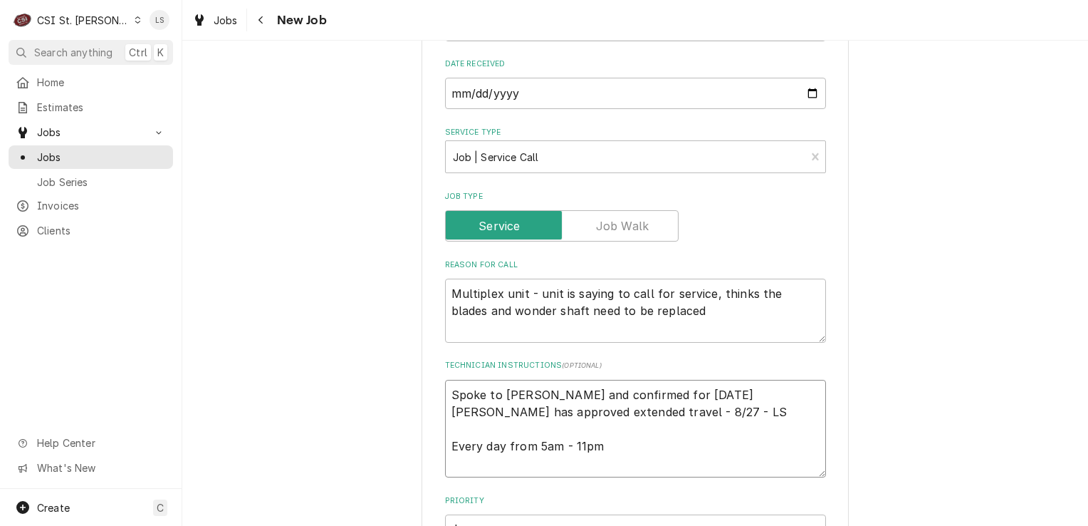
type textarea "x"
type textarea "Spoke to Jacob and confirmed for Monday 9/8 arou Jacob has approved extended tr…"
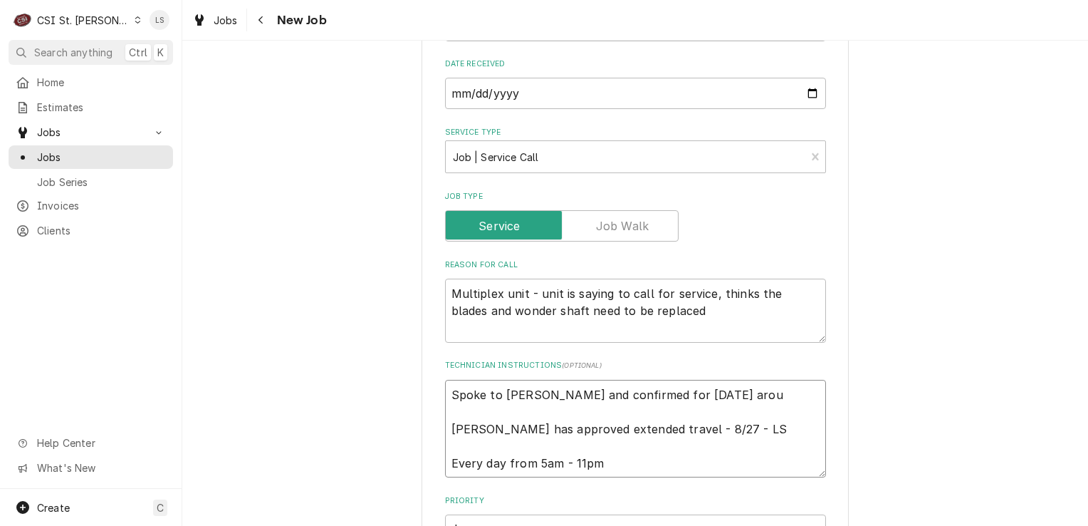
type textarea "x"
type textarea "Spoke to Jacob and confirmed for Monday 9/8 aroun Jacob has approved extended t…"
type textarea "x"
type textarea "Spoke to Jacob and confirmed for Monday 9/8 around Jacob has approved extended …"
type textarea "x"
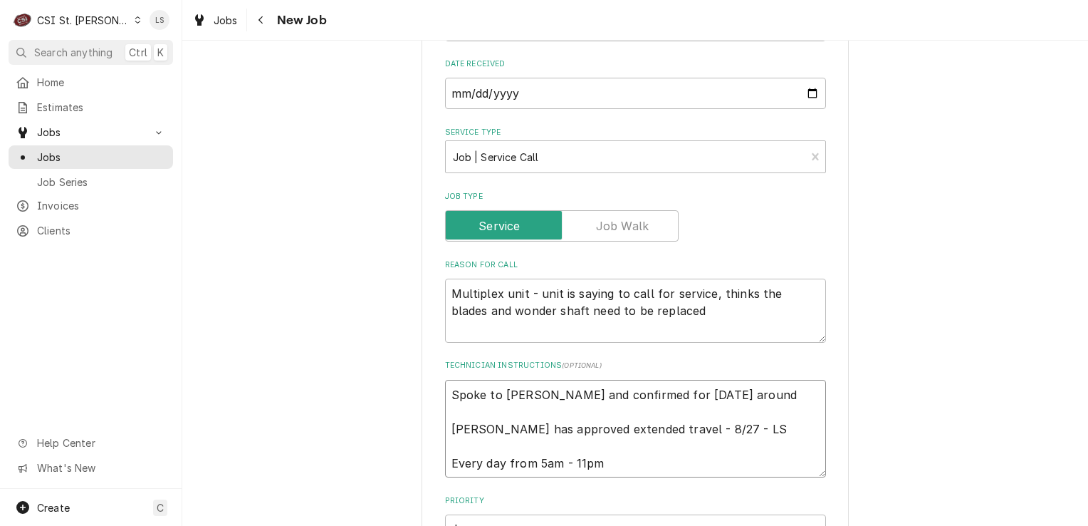
type textarea "Spoke to Jacob and confirmed for Monday 9/8 around Jacob has approved extended …"
type textarea "x"
type textarea "Spoke to Jacob and confirmed for Monday 9/8 around 8 Jacob has approved extende…"
type textarea "x"
type textarea "Spoke to Jacob and confirmed for Monday 9/8 around 8: Jacob has approved extend…"
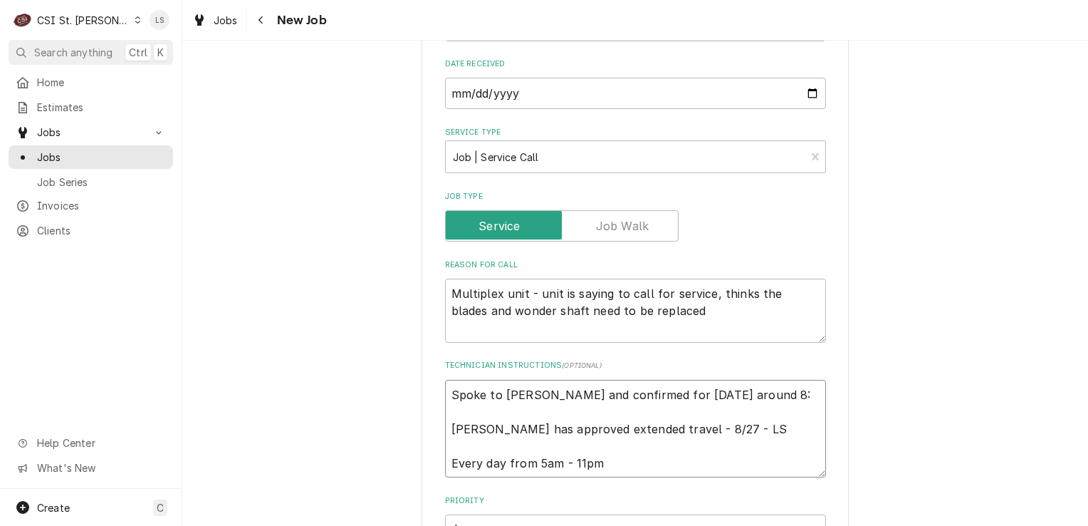
type textarea "x"
type textarea "Spoke to Jacob and confirmed for Monday 9/8 around 8:30 Jacob has approved exte…"
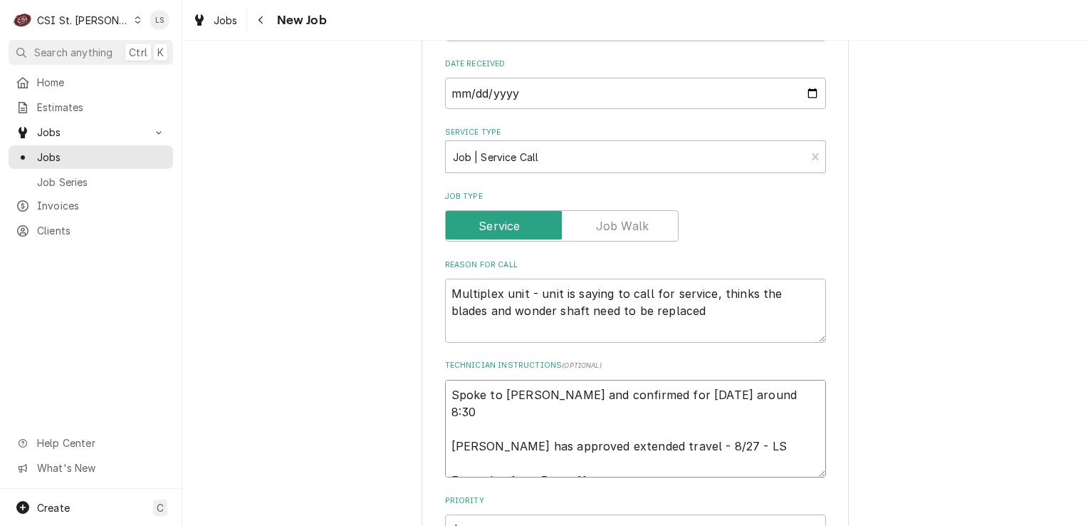
type textarea "x"
type textarea "Spoke to Jacob and confirmed for Monday 9/8 around 8:30a Jacob has approved ext…"
type textarea "x"
type textarea "Spoke to Jacob and confirmed for Monday 9/8 around 8:30am Jacob has approved ex…"
type textarea "x"
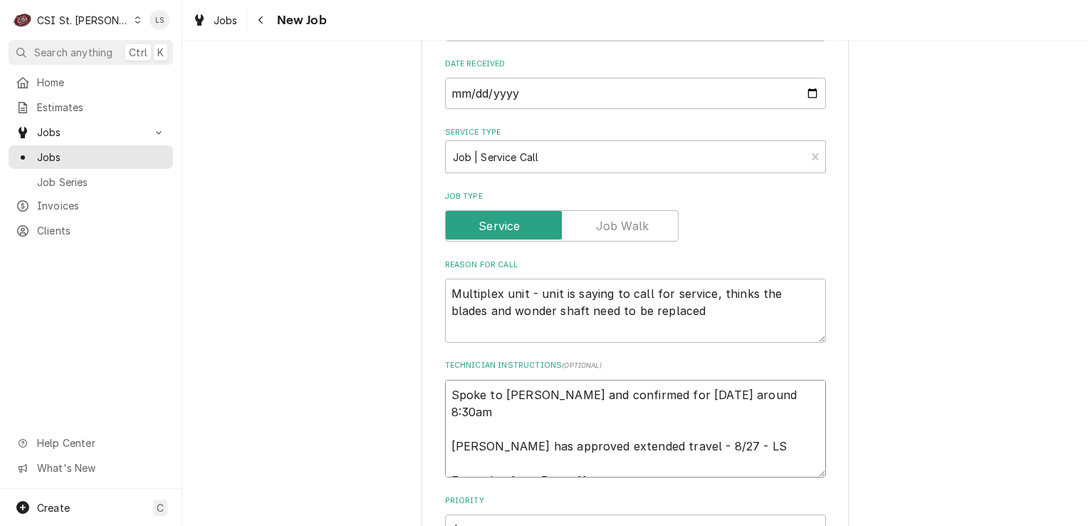
type textarea "Spoke to Jacob and confirmed for Monday 9/8 around 8:30am Jacob has approved ex…"
type textarea "x"
type textarea "Spoke to Jacob and confirmed for Monday 9/8 around 8:30am - Jacob has approved …"
type textarea "x"
type textarea "Spoke to Jacob and confirmed for Monday 9/8 around 8:30am - Jacob has approved …"
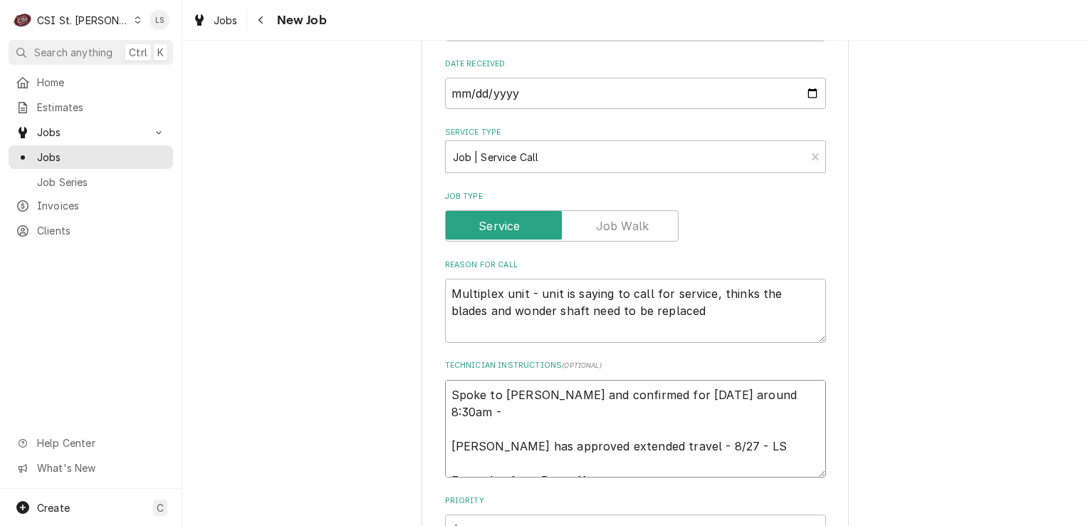
type textarea "x"
type textarea "Spoke to Jacob and confirmed for Monday 9/8 around 8:30am - L Jacob has approve…"
type textarea "x"
type textarea "Spoke to Jacob and confirmed for Monday 9/8 around 8:30am - LS Jacob has approv…"
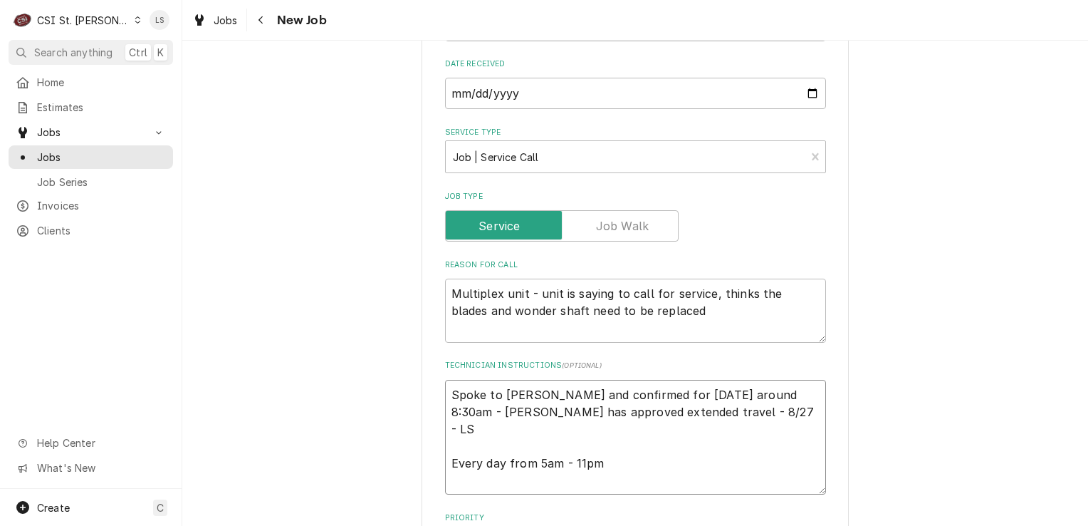
type textarea "x"
type textarea "Spoke to Jacob and confirmed for Monday 9/8 around 8:30am - LS Jacob has approv…"
click at [672, 315] on textarea "Multiplex unit - unit is saying to call for service, thinks the blades and wond…" at bounding box center [635, 310] width 381 height 64
type textarea "x"
type textarea "Multiplex unit - unit is saying to call for service, thinks the blades and wond…"
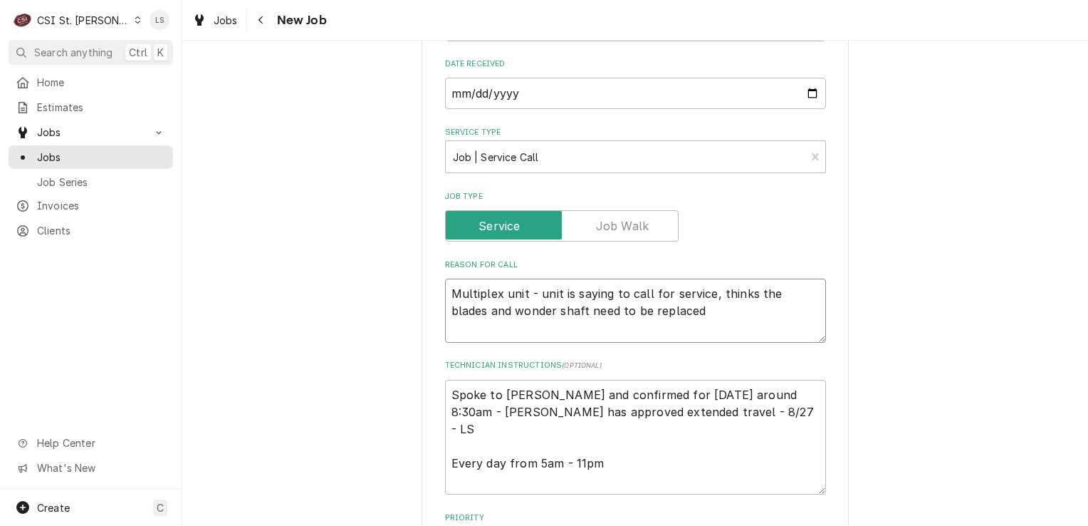
type textarea "x"
type textarea "Multiplex unit - unit is saying to call for service, thinks the blades and wond…"
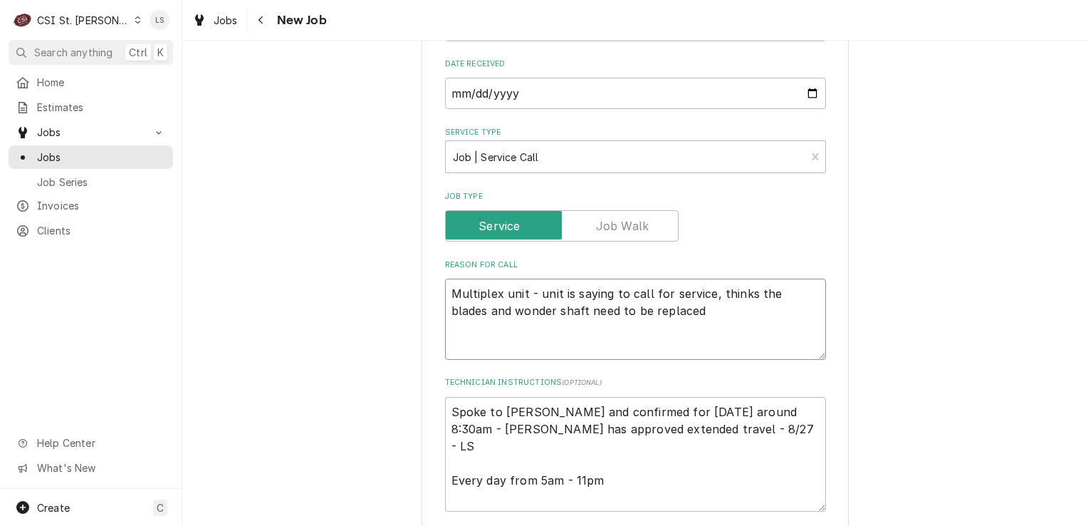
type textarea "x"
type textarea "Multiplex unit - unit is saying to call for service, thinks the blades and wond…"
type textarea "x"
type textarea "Multiplex unit - unit is saying to call for service, thinks the blades and wond…"
type textarea "x"
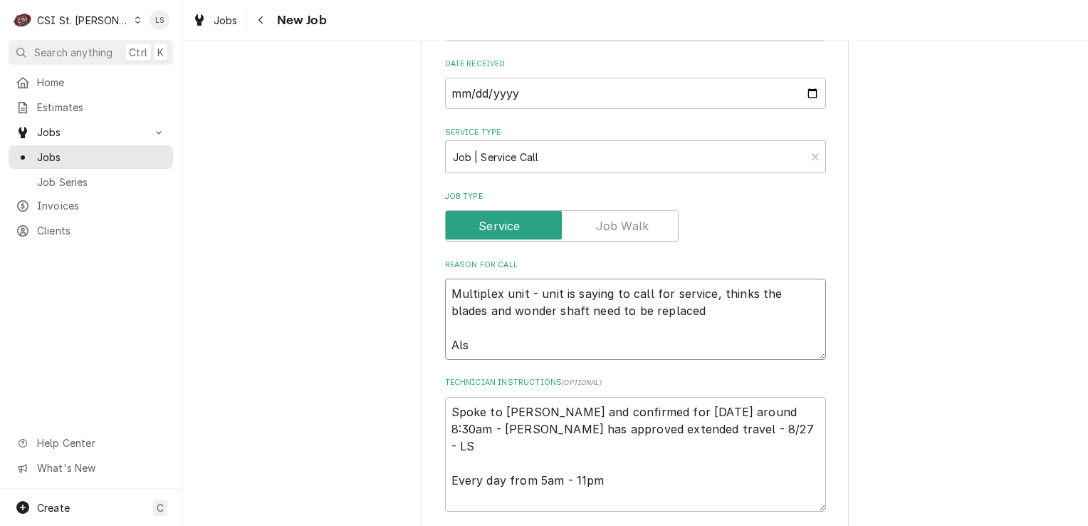
type textarea "Multiplex unit - unit is saying to call for service, thinks the blades and wond…"
type textarea "x"
type textarea "Multiplex unit - unit is saying to call for service, thinks the blades and wond…"
type textarea "x"
type textarea "Multiplex unit - unit is saying to call for service, thinks the blades and wond…"
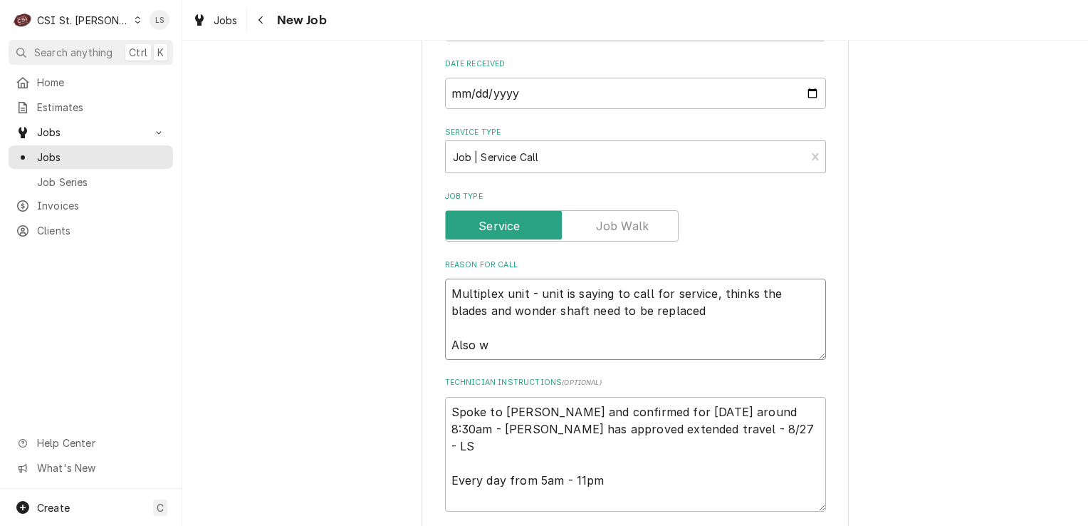
type textarea "x"
type textarea "Multiplex unit - unit is saying to call for service, thinks the blades and wond…"
type textarea "x"
type textarea "Multiplex unit - unit is saying to call for service, thinks the blades and wond…"
type textarea "x"
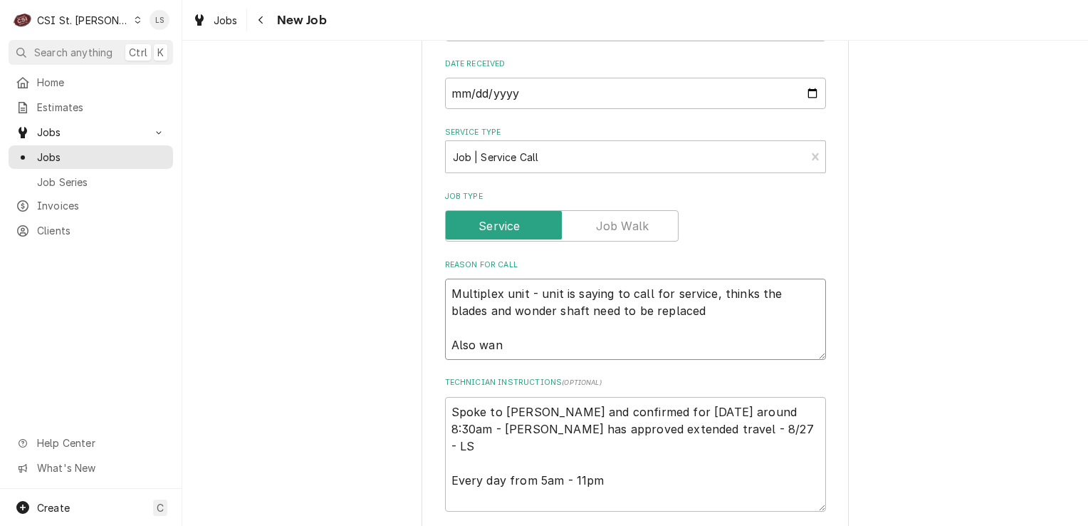
type textarea "Multiplex unit - unit is saying to call for service, thinks the blades and wond…"
type textarea "x"
type textarea "Multiplex unit - unit is saying to call for service, thinks the blades and wond…"
type textarea "x"
type textarea "Multiplex unit - unit is saying to call for service, thinks the blades and wond…"
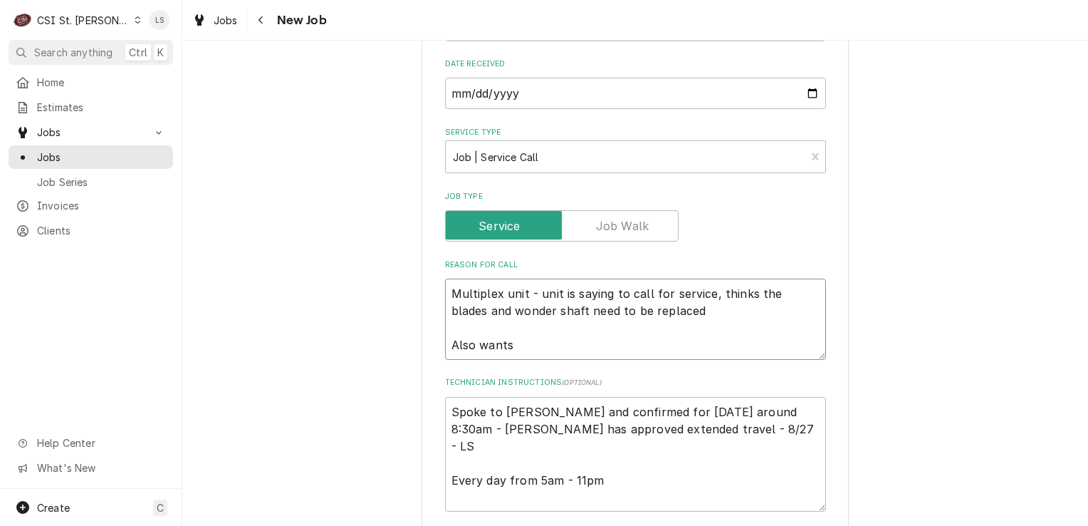
type textarea "x"
type textarea "Multiplex unit - unit is saying to call for service, thinks the blades and wond…"
type textarea "x"
type textarea "Multiplex unit - unit is saying to call for service, thinks the blades and wond…"
type textarea "x"
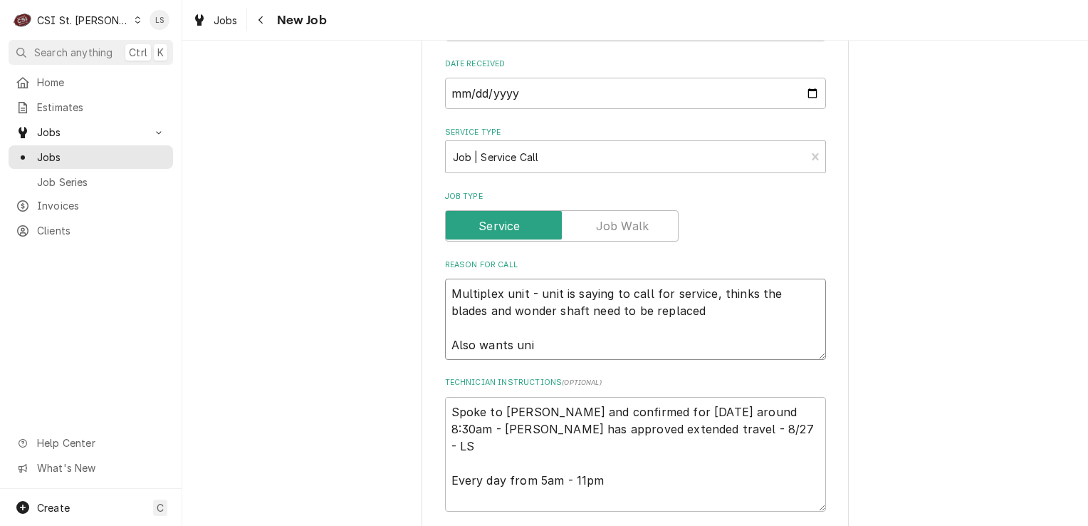
type textarea "Multiplex unit - unit is saying to call for service, thinks the blades and wond…"
type textarea "x"
type textarea "Multiplex unit - unit is saying to call for service, thinks the blades and wond…"
type textarea "x"
type textarea "Multiplex unit - unit is saying to call for service, thinks the blades and wond…"
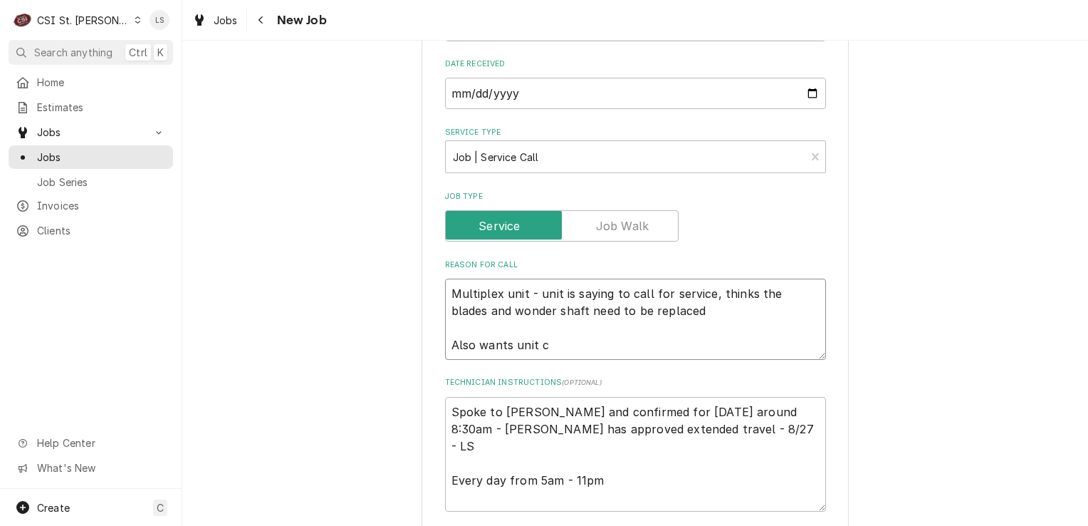
type textarea "x"
type textarea "Multiplex unit - unit is saying to call for service, thinks the blades and wond…"
type textarea "x"
type textarea "Multiplex unit - unit is saying to call for service, thinks the blades and wond…"
type textarea "x"
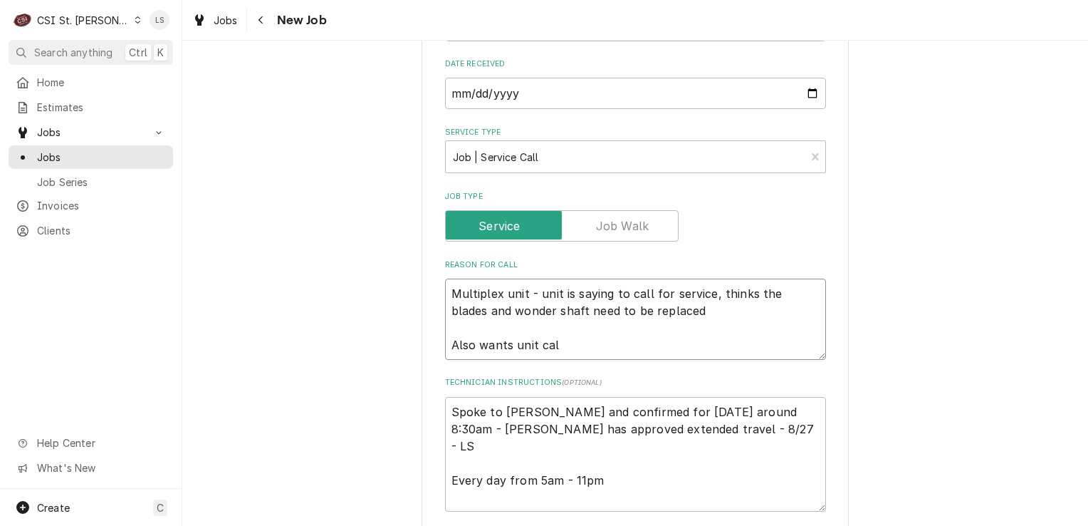
type textarea "Multiplex unit - unit is saying to call for service, thinks the blades and wond…"
type textarea "x"
type textarea "Multiplex unit - unit is saying to call for service, thinks the blades and wond…"
type textarea "x"
type textarea "Multiplex unit - unit is saying to call for service, thinks the blades and wond…"
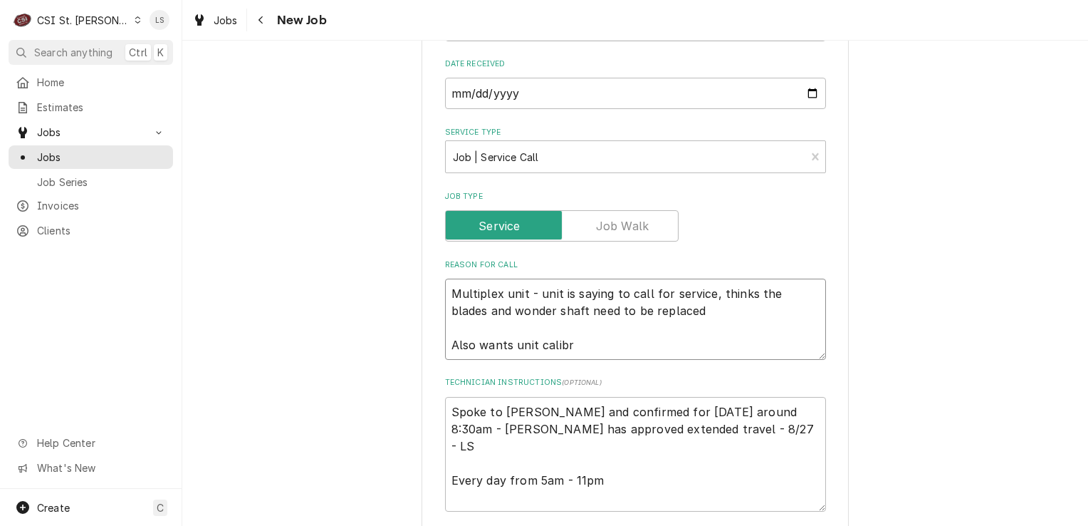
type textarea "x"
type textarea "Multiplex unit - unit is saying to call for service, thinks the blades and wond…"
type textarea "x"
type textarea "Multiplex unit - unit is saying to call for service, thinks the blades and wond…"
type textarea "x"
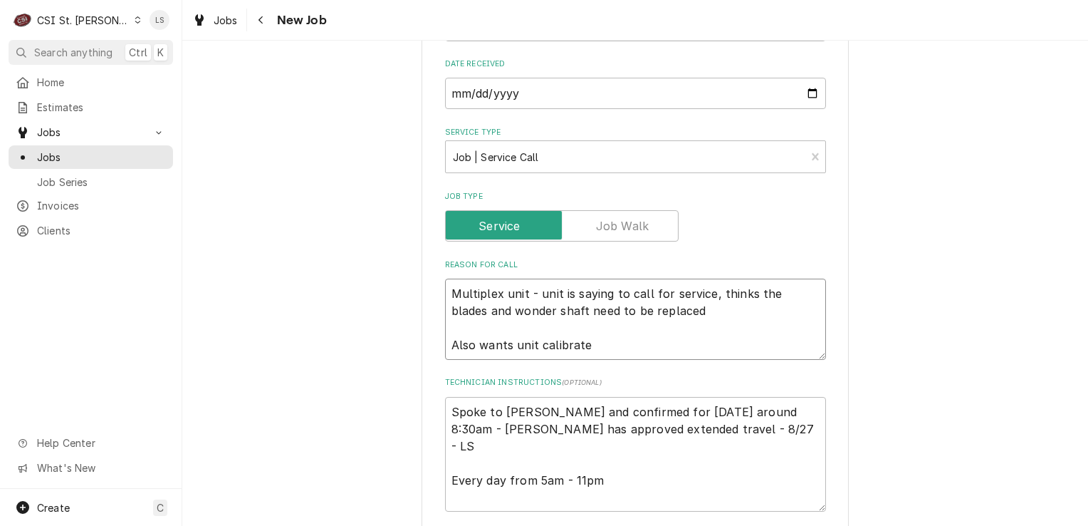
type textarea "Multiplex unit - unit is saying to call for service, thinks the blades and wond…"
type textarea "x"
type textarea "Multiplex unit - unit is saying to call for service, thinks the blades and wond…"
type textarea "x"
type textarea "Multiplex unit - unit is saying to call for service, thinks the blades and wond…"
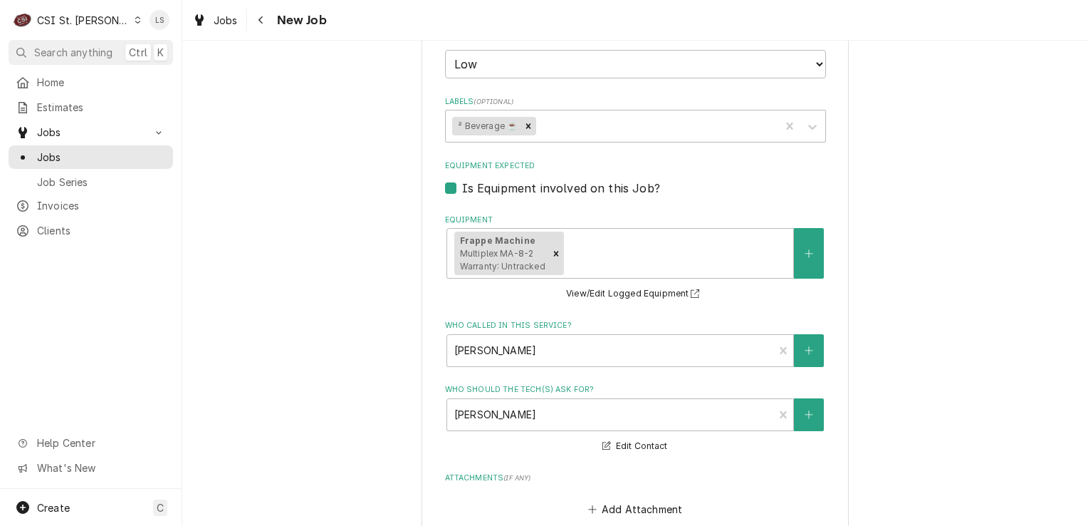
scroll to position [1273, 0]
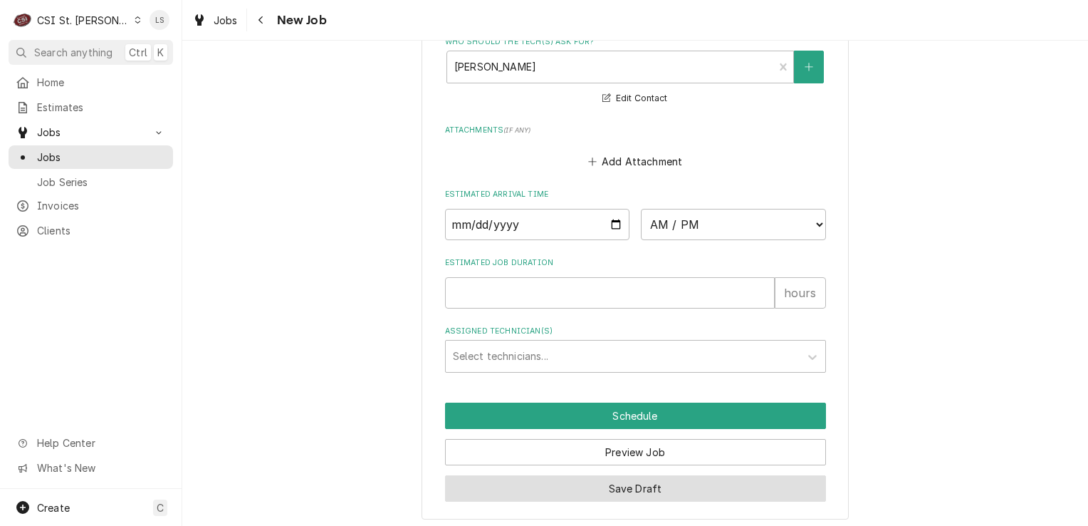
click at [585, 475] on button "Save Draft" at bounding box center [635, 488] width 381 height 26
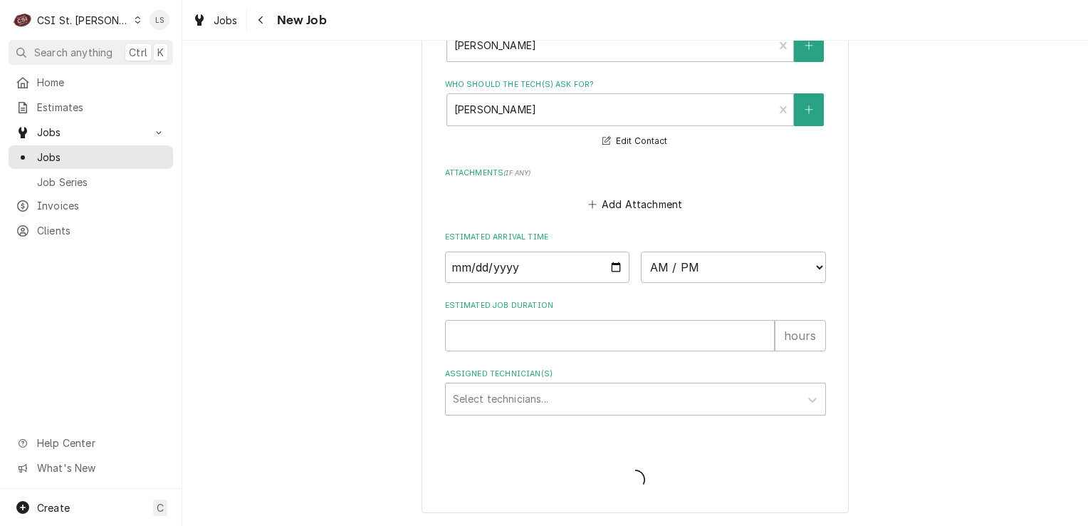
scroll to position [1225, 0]
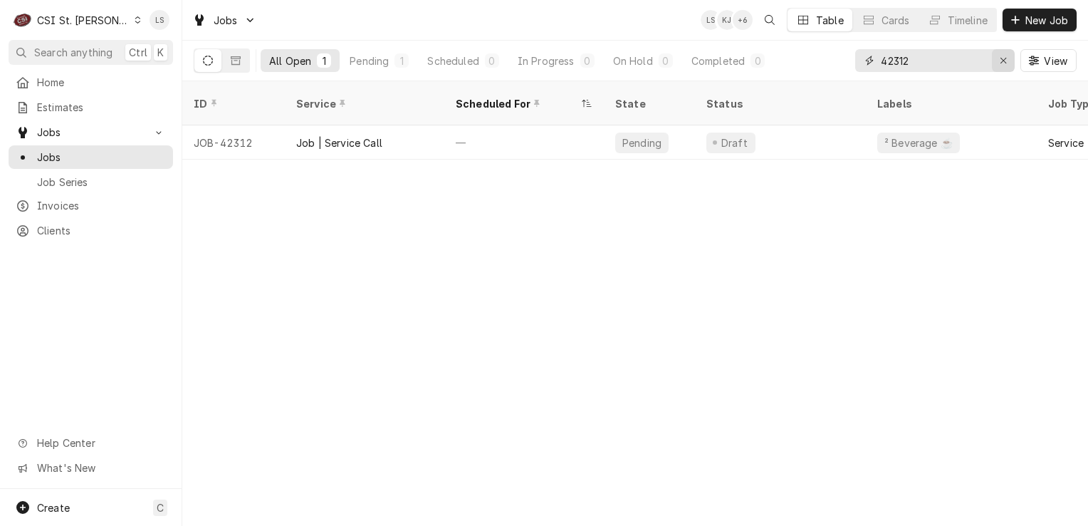
click at [994, 58] on button "Erase input" at bounding box center [1003, 60] width 23 height 23
paste input "42506"
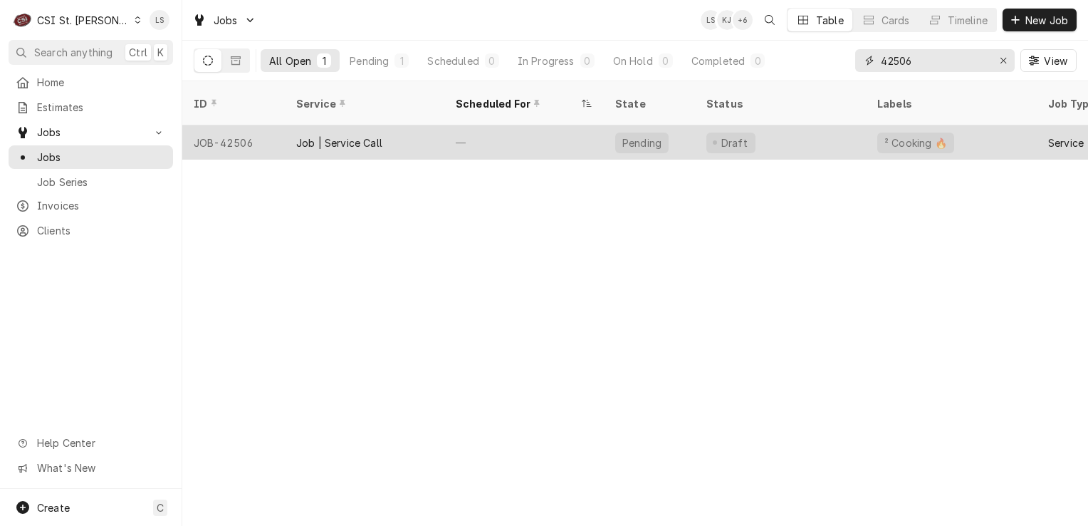
type input "42506"
click at [207, 127] on div "JOB-42506" at bounding box center [233, 142] width 103 height 34
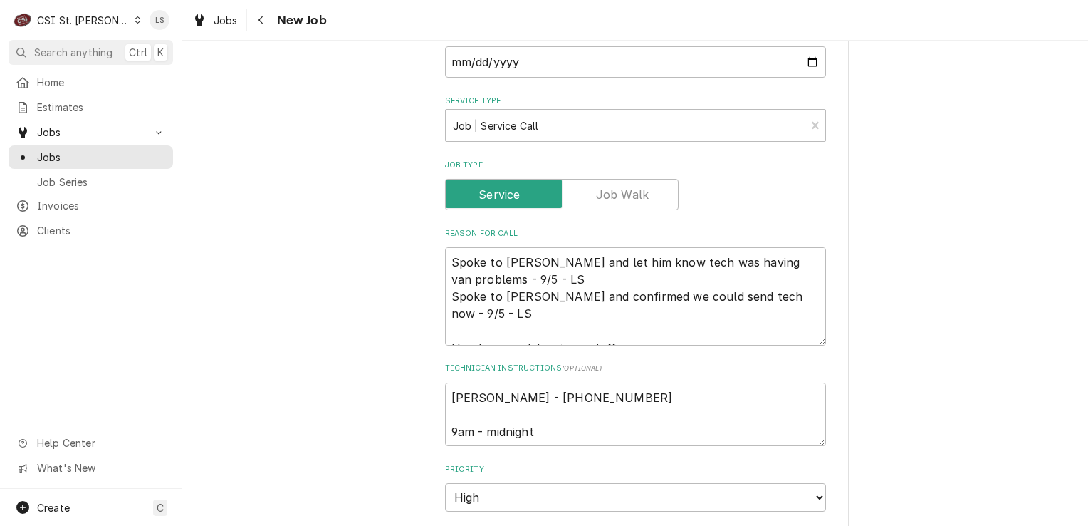
scroll to position [712, 0]
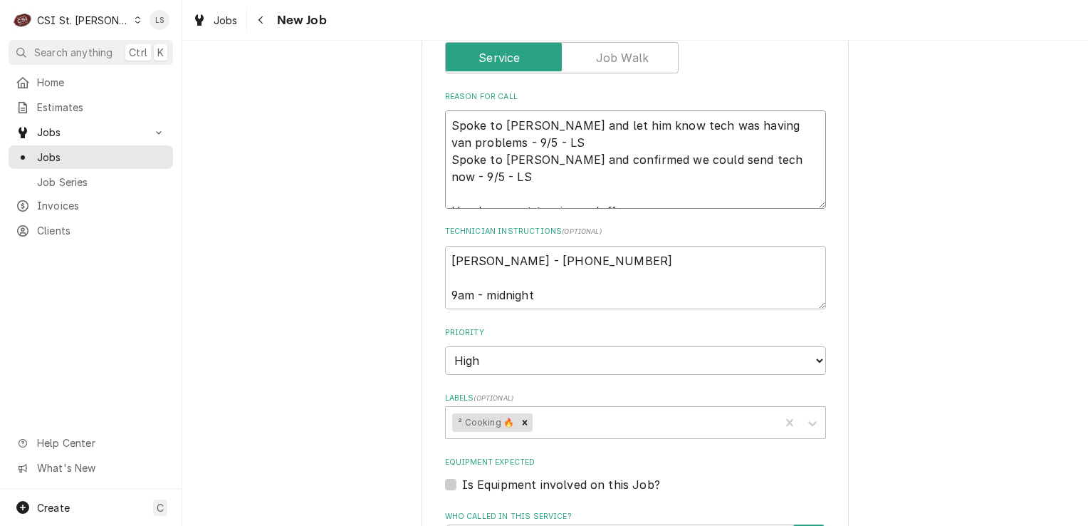
click at [447, 110] on textarea "Spoke to [PERSON_NAME] and let him know tech was having van problems - 9/5 - LS…" at bounding box center [635, 159] width 381 height 98
type textarea "x"
type textarea "Spoke to [PERSON_NAME] and let him know tech was having van problems - 9/5 - LS…"
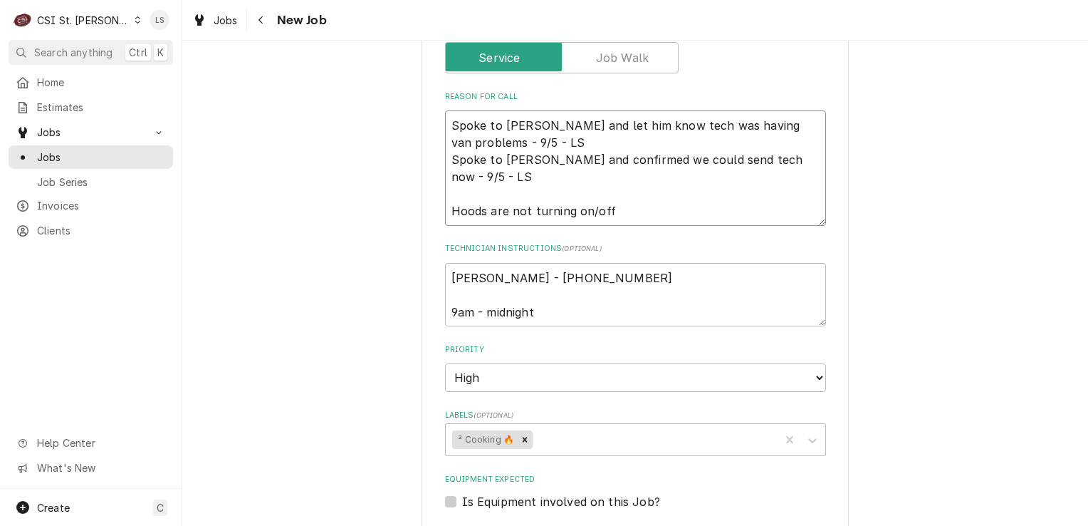
type textarea "x"
type textarea "Spoke to [PERSON_NAME] and let him know tech was having van problems - 9/5 - LS…"
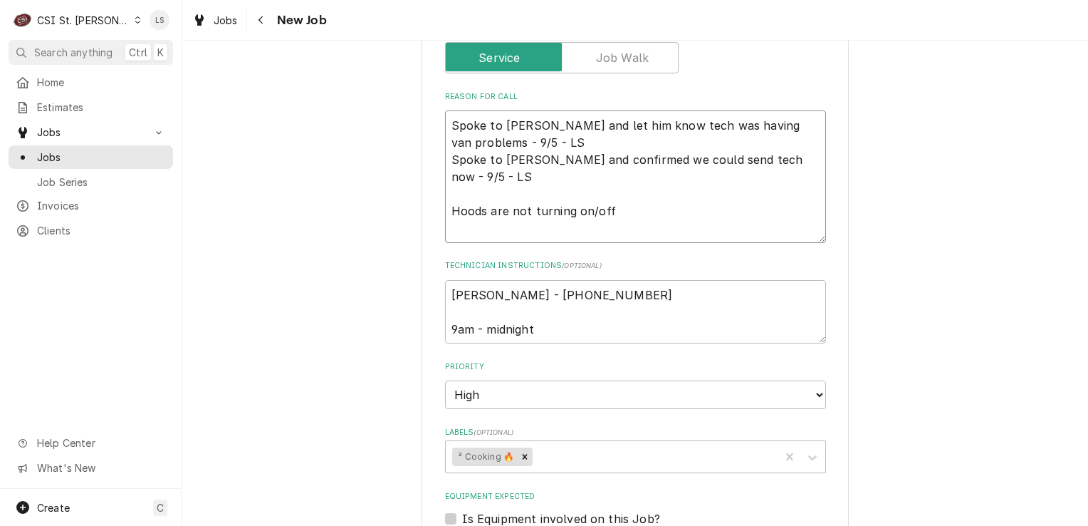
type textarea "x"
click at [447, 110] on textarea "Spoke to [PERSON_NAME] and let him know tech was having van problems - 9/5 - LS…" at bounding box center [635, 176] width 381 height 132
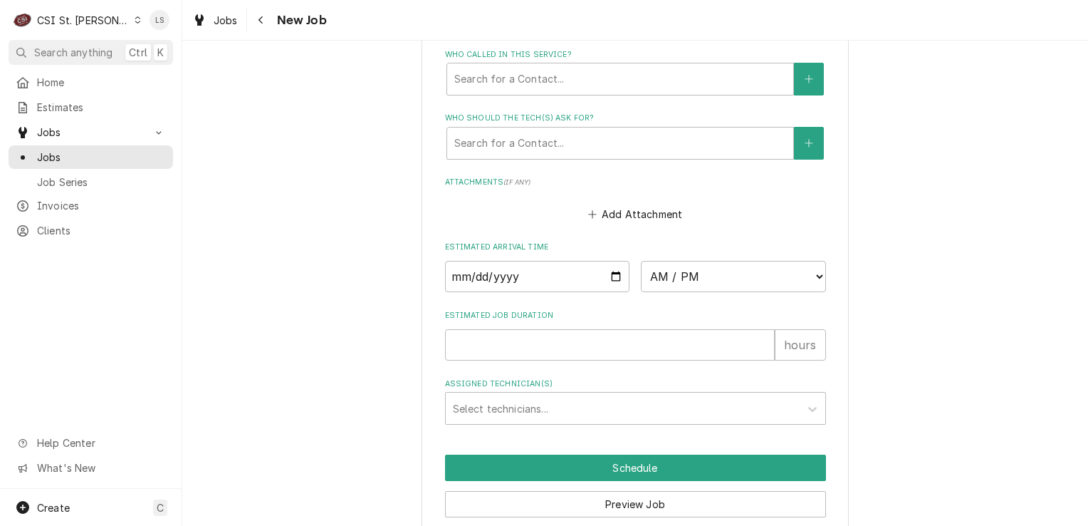
scroll to position [1211, 0]
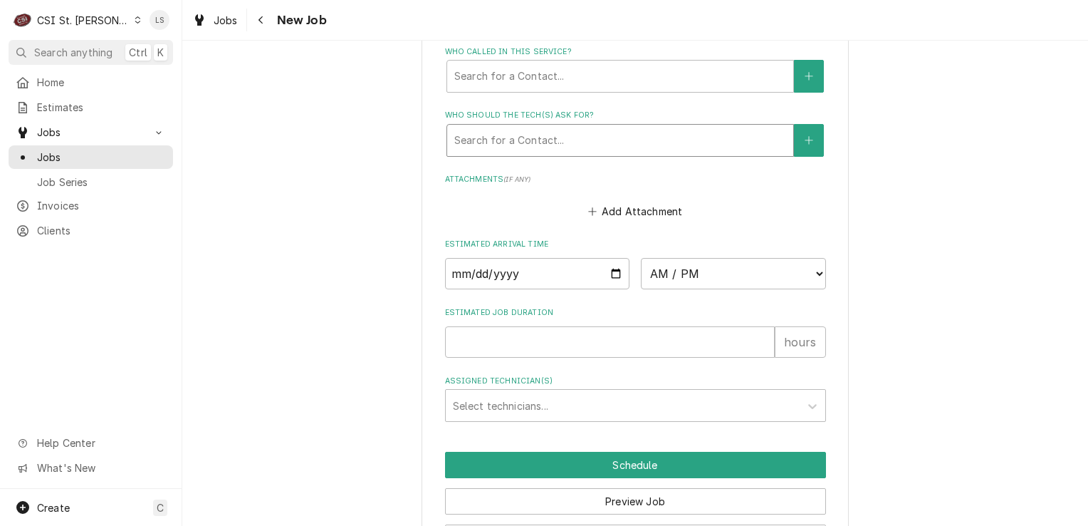
type textarea "Spoke to [PERSON_NAME] and let him know tech was having van problems - 9/5 - LS…"
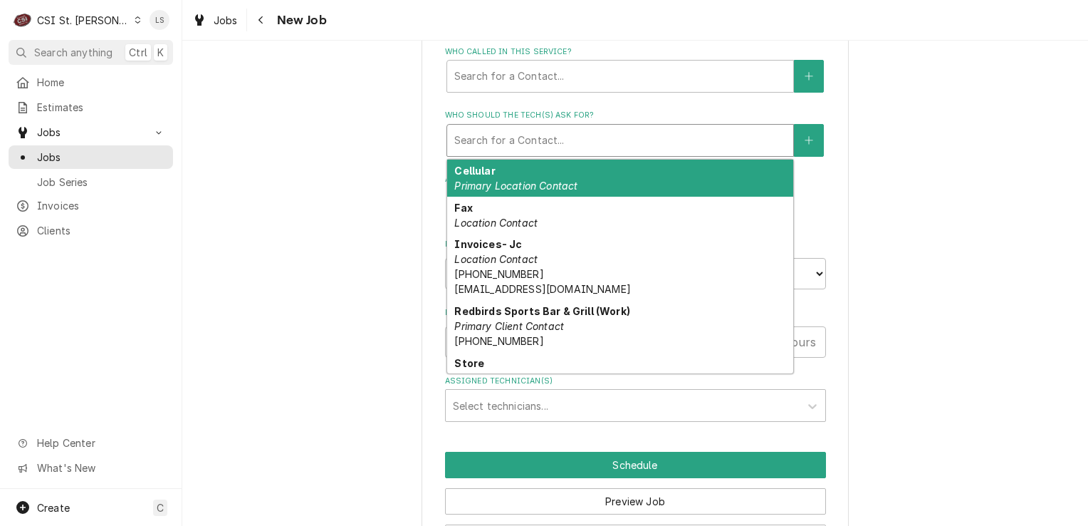
click at [499, 127] on div "Who should the tech(s) ask for?" at bounding box center [620, 140] width 332 height 26
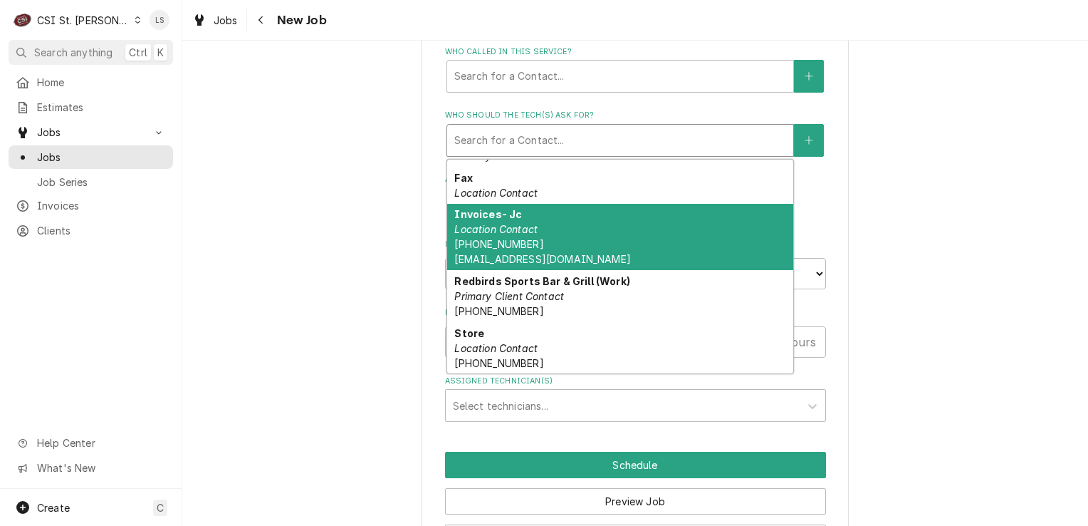
scroll to position [0, 0]
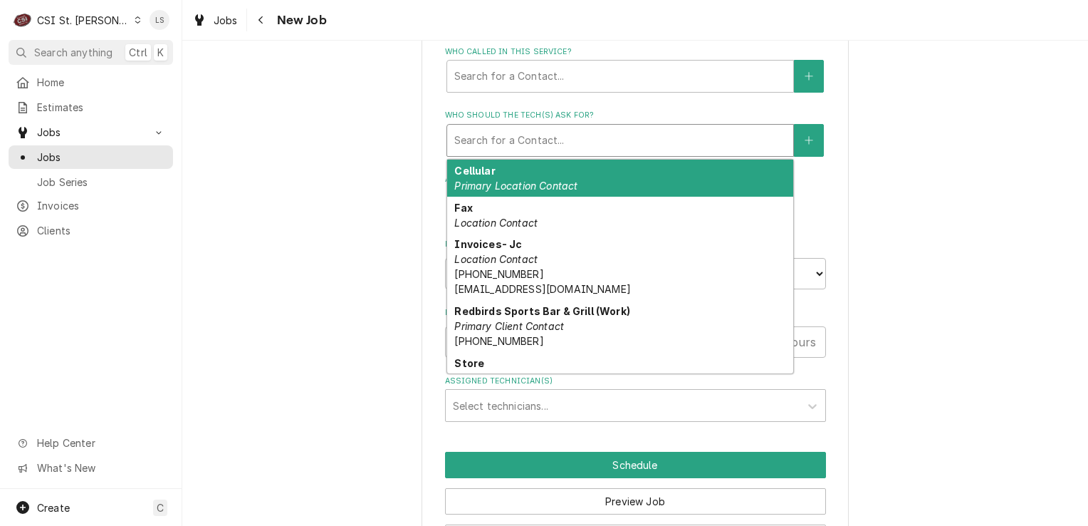
click at [482, 127] on div "Who should the tech(s) ask for?" at bounding box center [620, 140] width 332 height 26
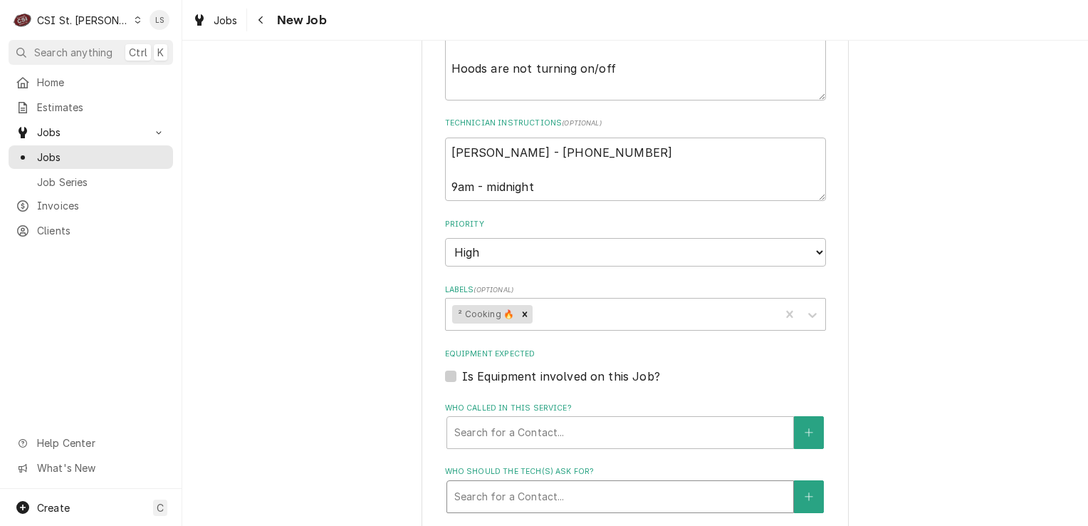
scroll to position [570, 0]
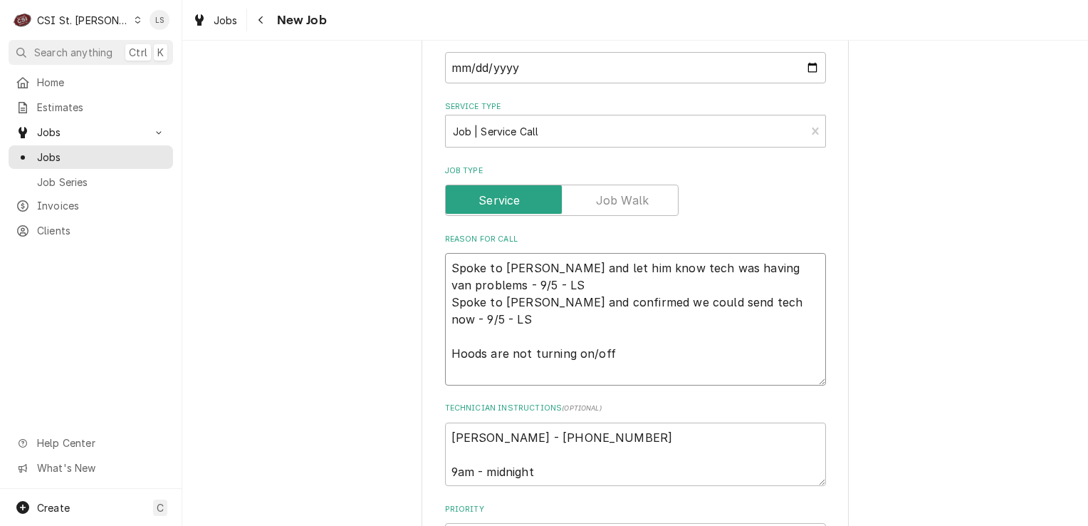
click at [453, 262] on textarea "Spoke to [PERSON_NAME] and let him know tech was having van problems - 9/5 - LS…" at bounding box center [635, 319] width 381 height 132
drag, startPoint x: 479, startPoint y: 319, endPoint x: 430, endPoint y: 269, distance: 70.0
click at [430, 269] on div "Use the fields below to edit this job: Client Details Client REDBIRDS SPORTS BA…" at bounding box center [635, 354] width 427 height 1711
click at [449, 422] on textarea "[PERSON_NAME] - [PHONE_NUMBER] 9am - midnight" at bounding box center [635, 454] width 381 height 64
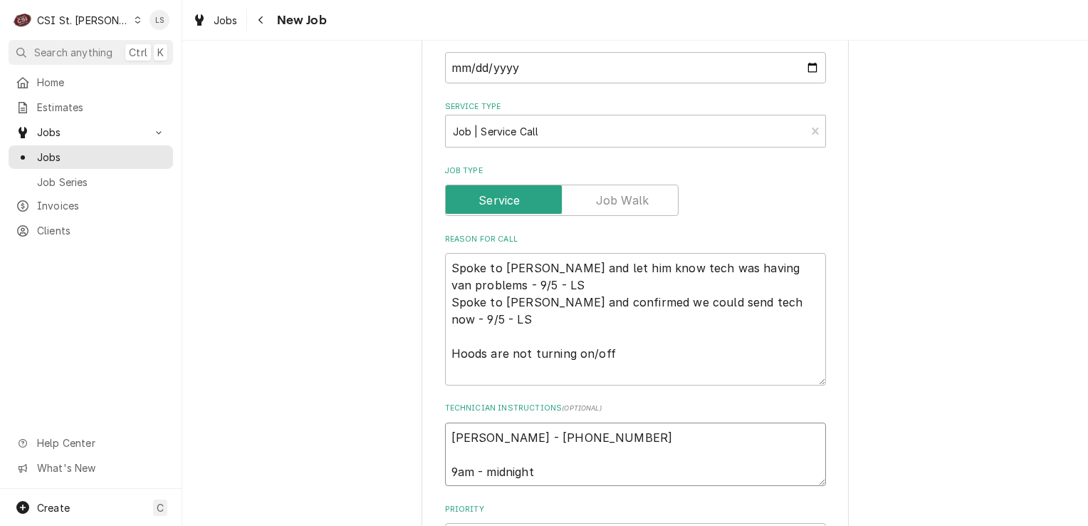
type textarea "x"
type textarea "[PERSON_NAME] - [PHONE_NUMBER] 9am - midnight"
type textarea "x"
type textarea "[PERSON_NAME] - [PHONE_NUMBER] 9am - midnight"
click at [449, 422] on textarea "[PERSON_NAME] - [PHONE_NUMBER] 9am - midnight" at bounding box center [635, 471] width 381 height 98
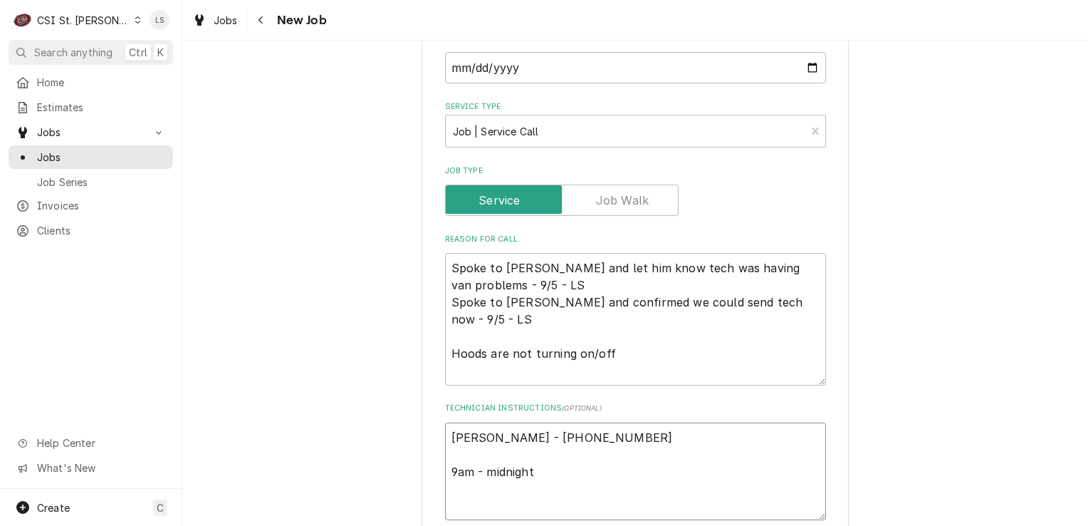
paste textarea "Spoke to [PERSON_NAME] and let him know tech was having van problems - 9/5 - LS…"
type textarea "x"
type textarea "Spoke to [PERSON_NAME] and let him know tech was having van problems - 9/5 - LS…"
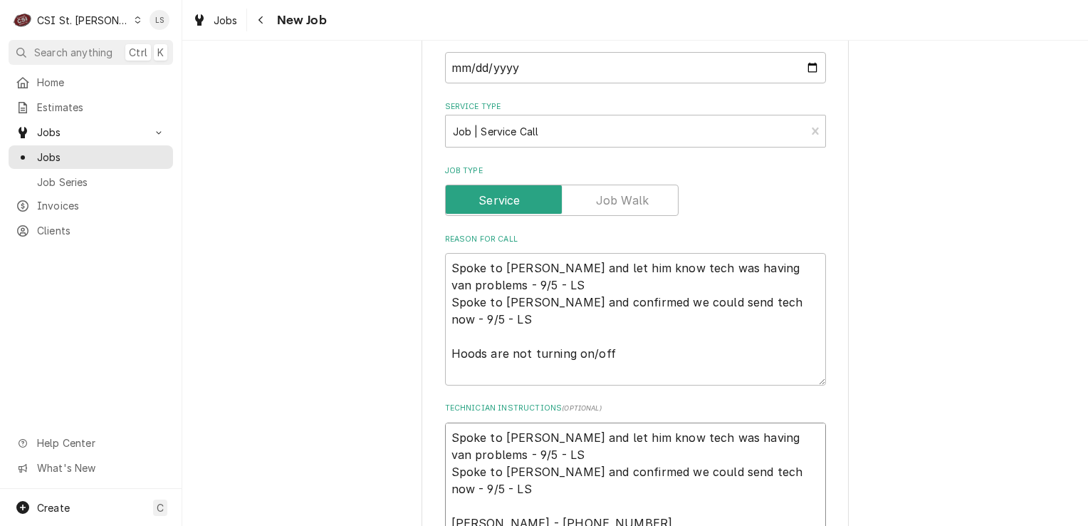
type textarea "x"
type textarea "Spoke to [PERSON_NAME] and let him know tech was having van problems - 9/5 - LS…"
drag, startPoint x: 452, startPoint y: 298, endPoint x: 440, endPoint y: 272, distance: 28.7
click at [445, 272] on textarea "Spoke to [PERSON_NAME] and let him know tech was having van problems - 9/5 - LS…" at bounding box center [635, 319] width 381 height 132
type textarea "x"
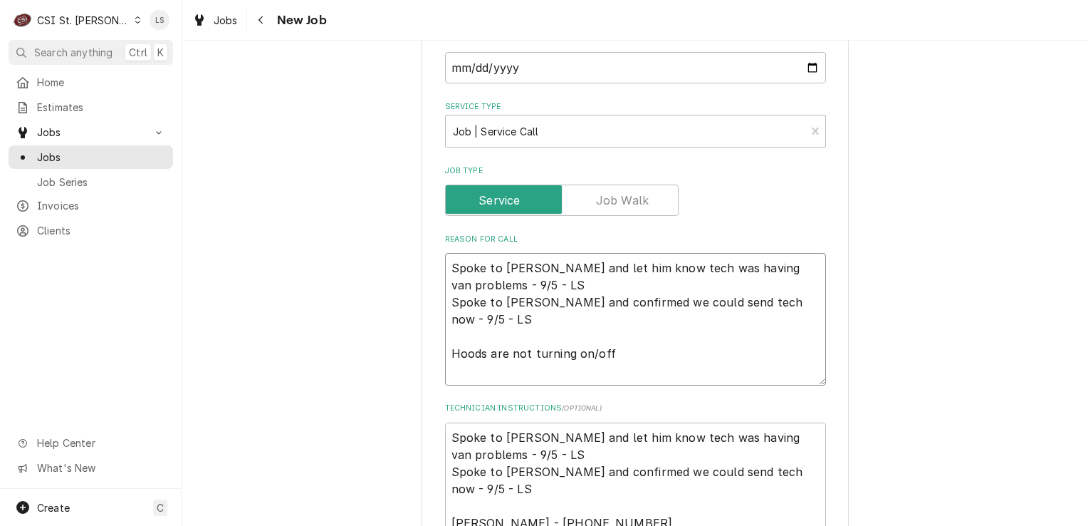
type textarea "Hoods are not turning on/off"
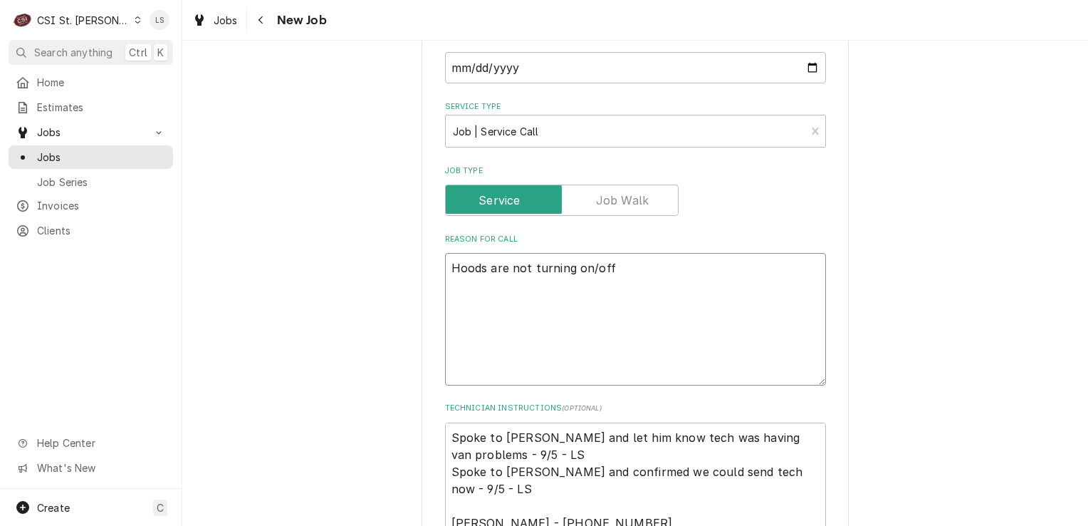
scroll to position [0, 0]
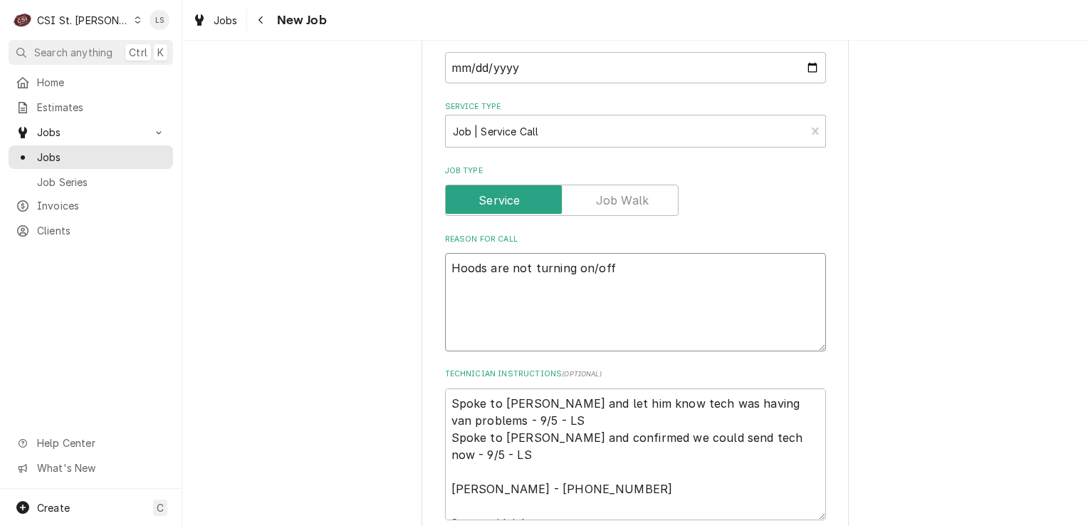
click at [445, 314] on textarea "Hoods are not turning on/off" at bounding box center [635, 302] width 381 height 98
type textarea "x"
type textarea "Hoods are not turning on/off"
type textarea "x"
type textarea "Hoods are not turning on/off"
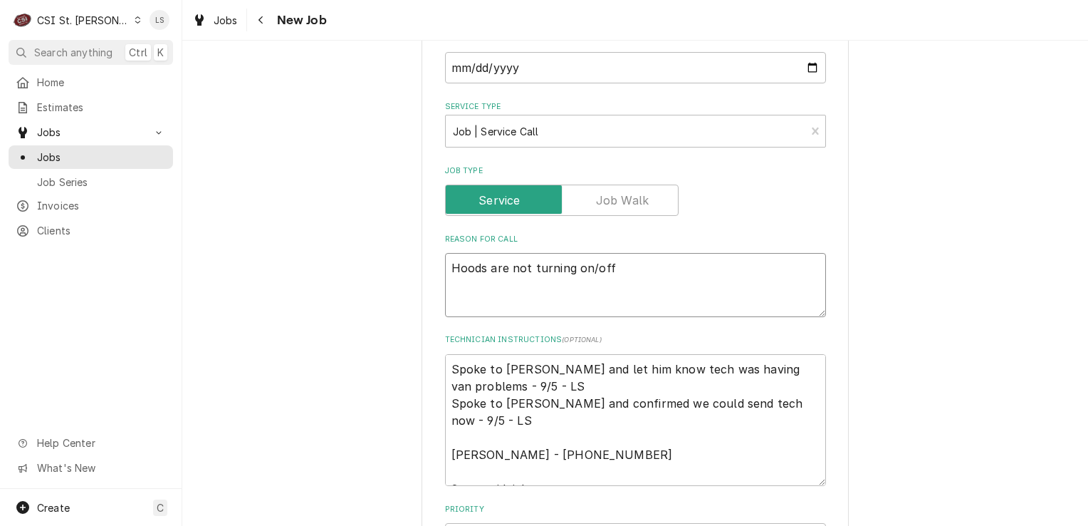
type textarea "x"
type textarea "Hoods are not turning on/off"
type textarea "x"
type textarea "Hoods are not turning on/off"
type textarea "x"
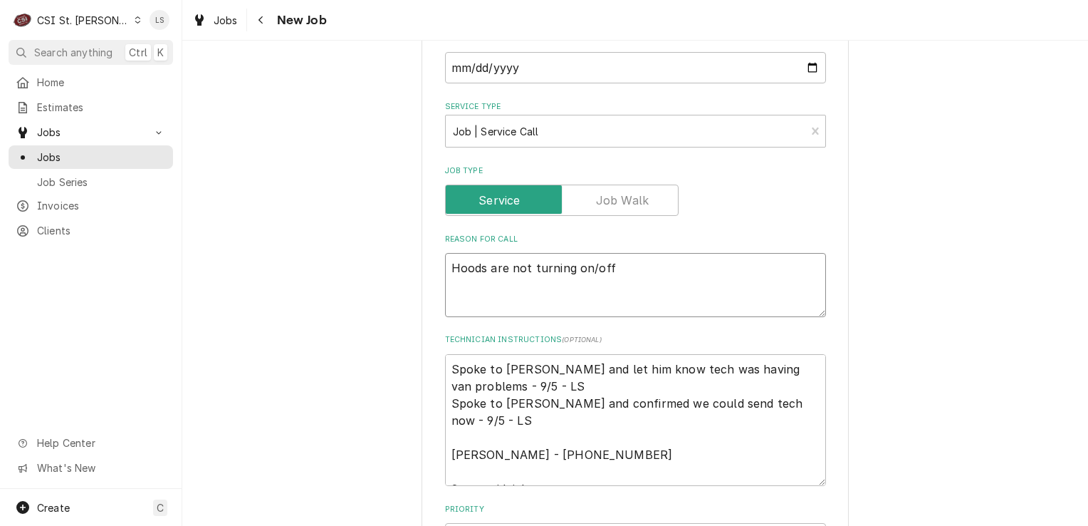
type textarea "Hoods are not turning on/off"
click at [445, 354] on textarea "Spoke to [PERSON_NAME] and let him know tech was having van problems - 9/5 - LS…" at bounding box center [635, 420] width 381 height 132
type textarea "x"
type textarea "Spoke to [PERSON_NAME] and let him know tech was having van problems - 9/5 - LS…"
type textarea "x"
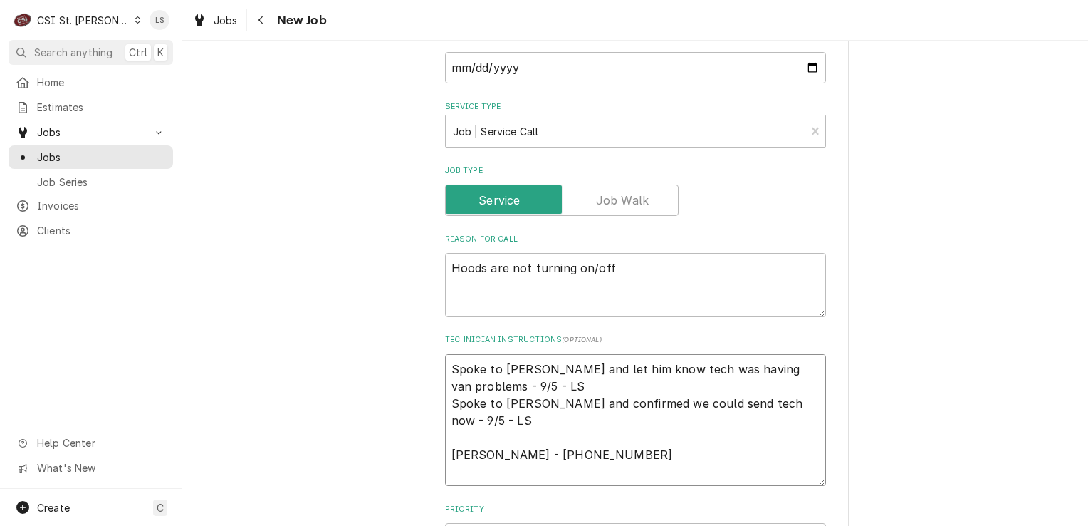
type textarea "Spoke to [PERSON_NAME] and let him know tech was having van problems - 9/5 - LS…"
click at [445, 354] on textarea "Spoke to [PERSON_NAME] and let him know tech was having van problems - 9/5 - LS…" at bounding box center [635, 437] width 381 height 167
type textarea "x"
type textarea "Spoke to [PERSON_NAME] and let him know tech was having van problems - 9/5 - LS…"
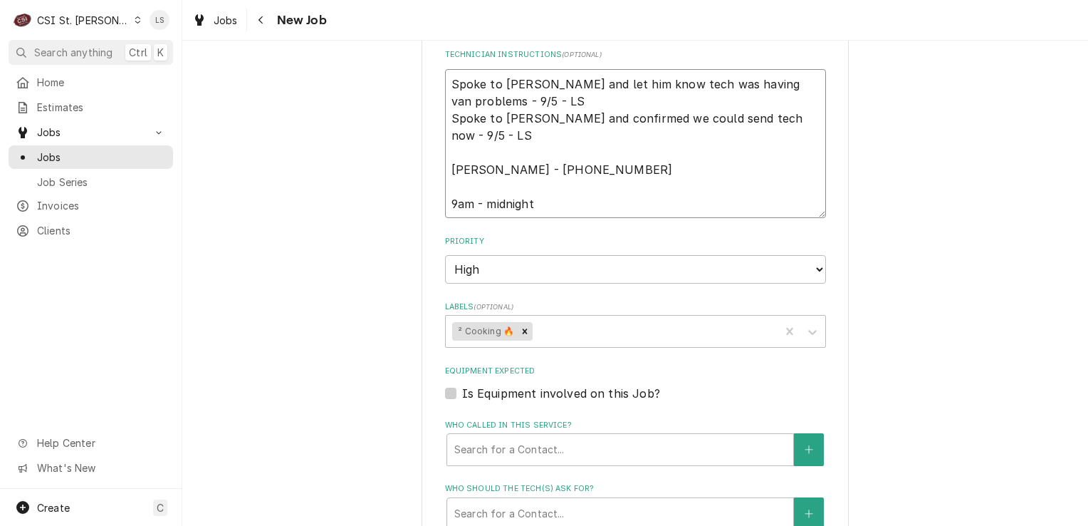
scroll to position [712, 0]
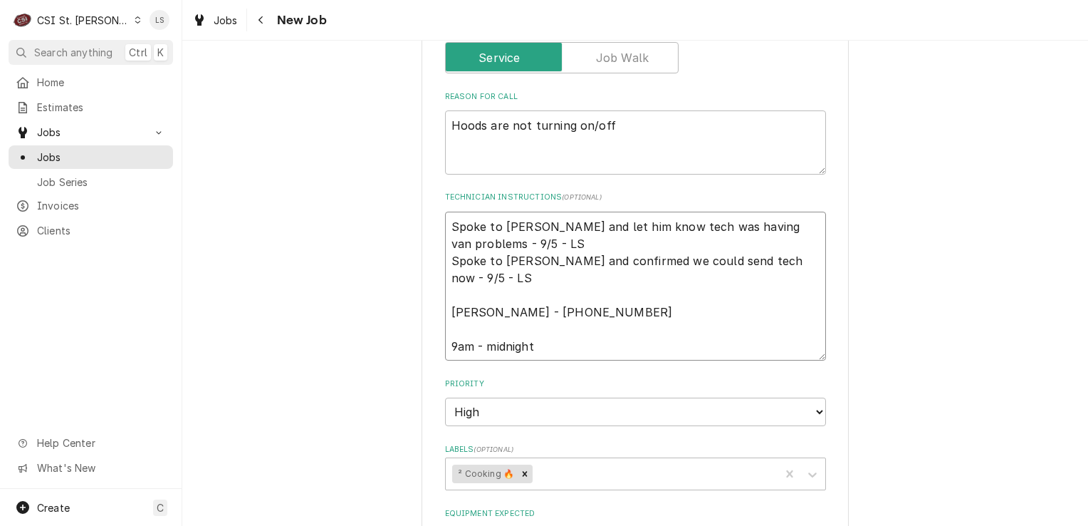
type textarea "x"
type textarea "S Spoke to [PERSON_NAME] and let him know tech was having van problems - 9/5 - …"
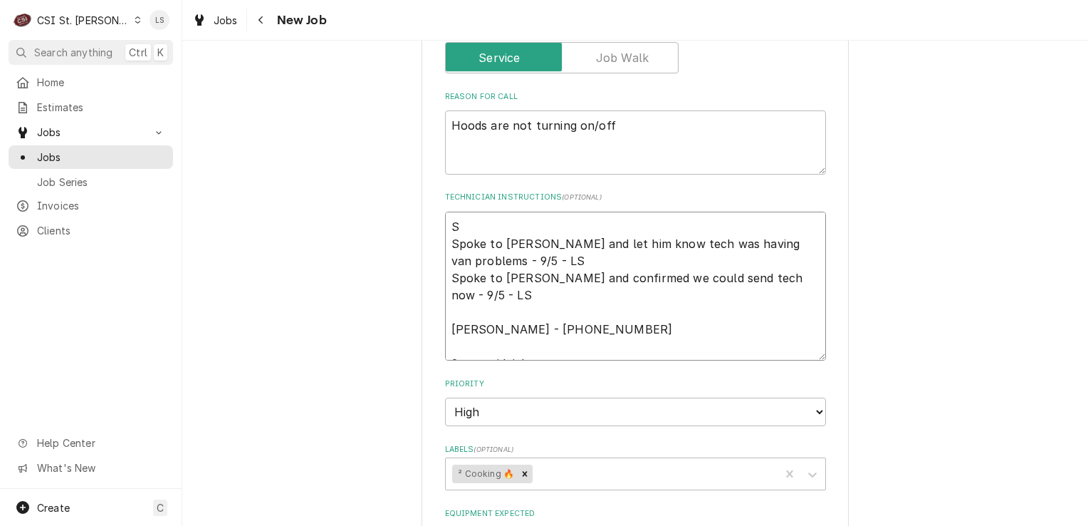
type textarea "x"
type textarea "Sp Spoke to [PERSON_NAME] and let him know tech was having van problems - 9/5 -…"
type textarea "x"
type textarea "Spo Spoke to [PERSON_NAME] and let him know tech was having van problems - 9/5 …"
type textarea "x"
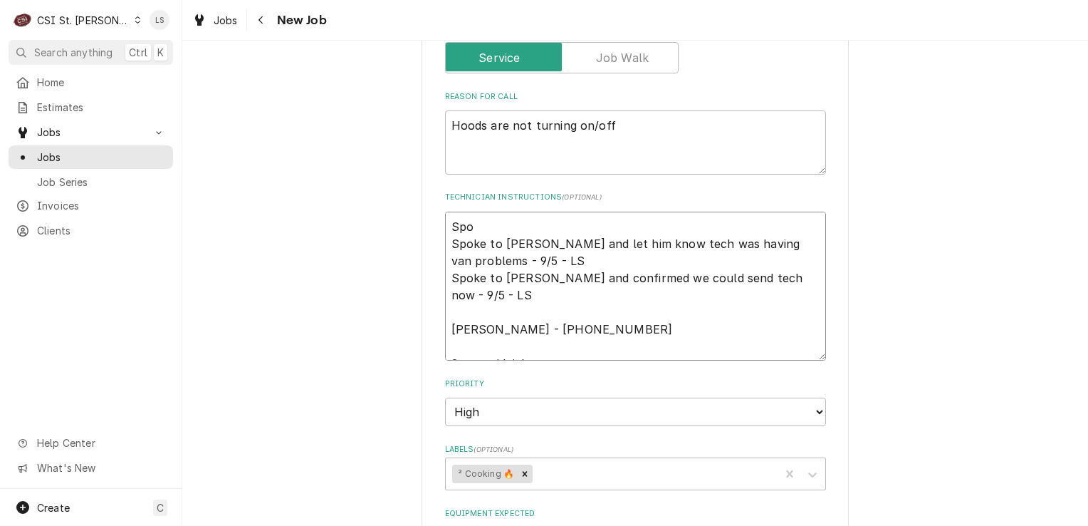
type textarea "Spok Spoke to [PERSON_NAME] and let him know tech was having van problems - 9/5…"
type textarea "x"
type textarea "Spoke Spoke to [PERSON_NAME] and let him know tech was having van problems - 9/…"
type textarea "x"
type textarea "Spoke t Spoke to [PERSON_NAME] and let him know tech was having van problems - …"
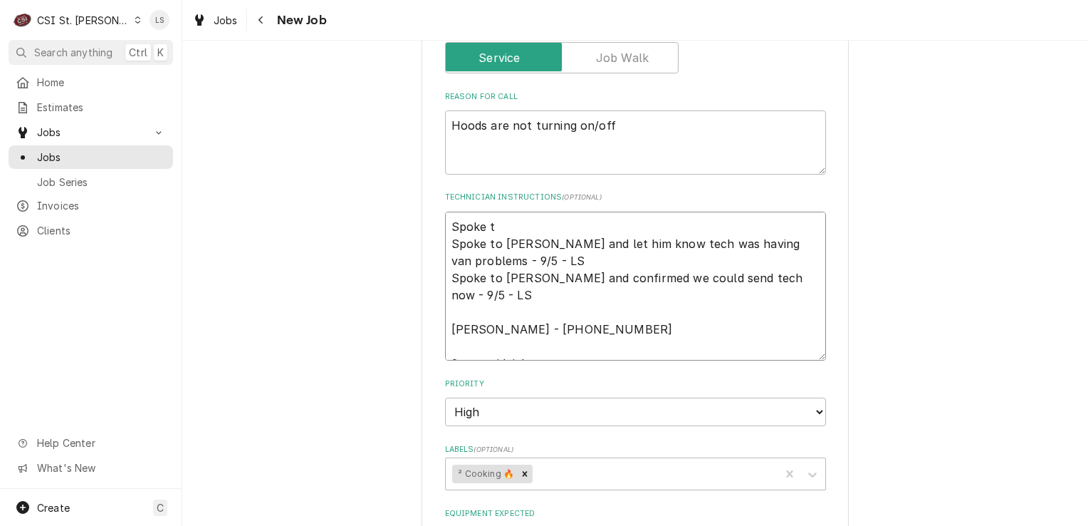
type textarea "x"
type textarea "Spoke to Spoke to [PERSON_NAME] and let him know tech was having van problems -…"
type textarea "x"
type textarea "Spoke to Spoke to [PERSON_NAME] and let him know tech was having van problems -…"
type textarea "x"
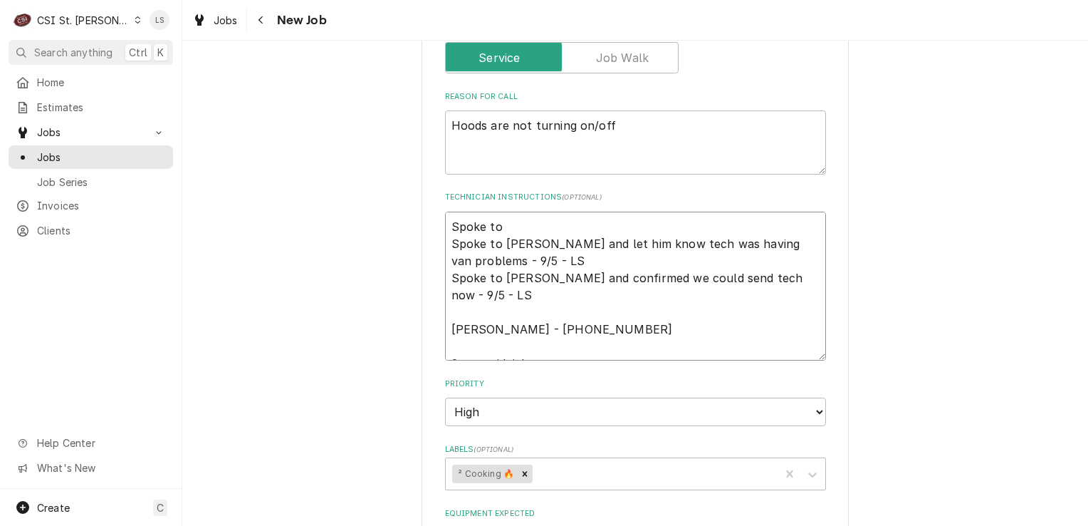
type textarea "Spoke to N Spoke to [PERSON_NAME] and let him know tech was having van problems…"
type textarea "x"
type textarea "Spoke to Na Spoke to [PERSON_NAME] and let him know tech was having van problem…"
type textarea "x"
type textarea "Spoke to [PERSON_NAME] to [PERSON_NAME] and let him know tech was having van pr…"
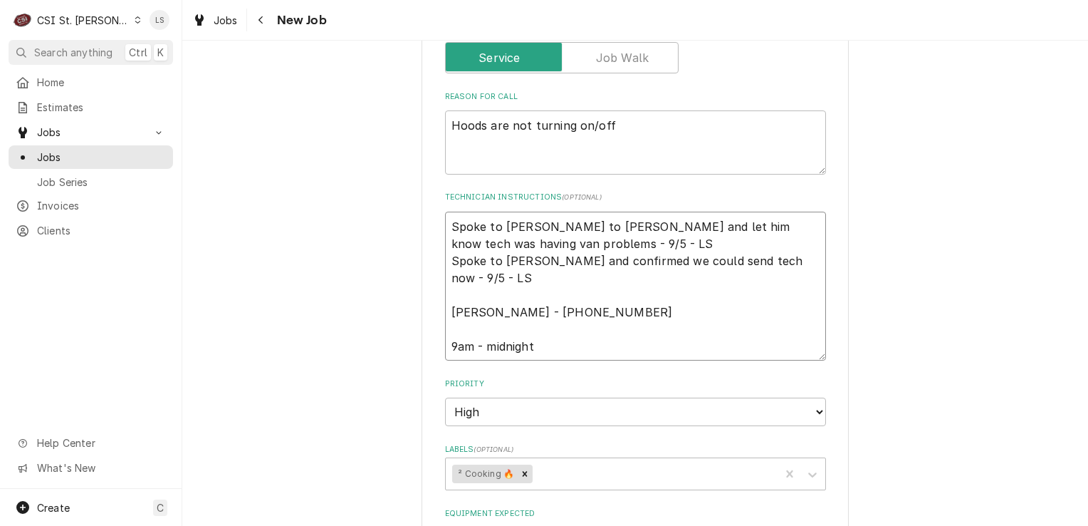
type textarea "x"
type textarea "Spoke to [PERSON_NAME] to [PERSON_NAME] and let him know tech was having van pr…"
type textarea "x"
type textarea "Spoke to [PERSON_NAME] to [PERSON_NAME] and let him know tech was having van pr…"
type textarea "x"
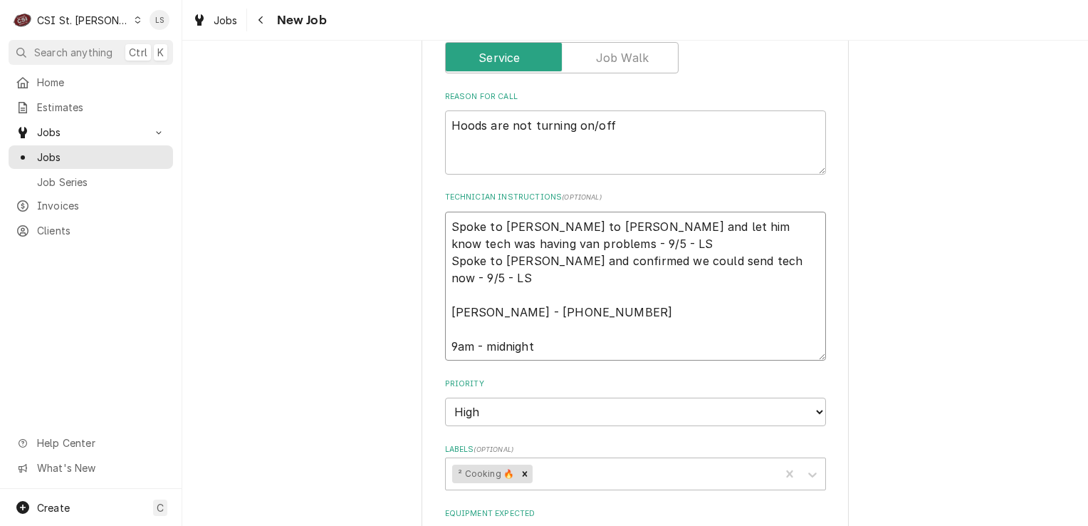
type textarea "Spoke to [PERSON_NAME] to [PERSON_NAME] and let him know tech was having van pr…"
type textarea "x"
type textarea "Spoke to [PERSON_NAME] to [PERSON_NAME] and let him know tech was having van pr…"
type textarea "x"
type textarea "Spoke to [PERSON_NAME] a Spoke to [PERSON_NAME] and let him know tech was havin…"
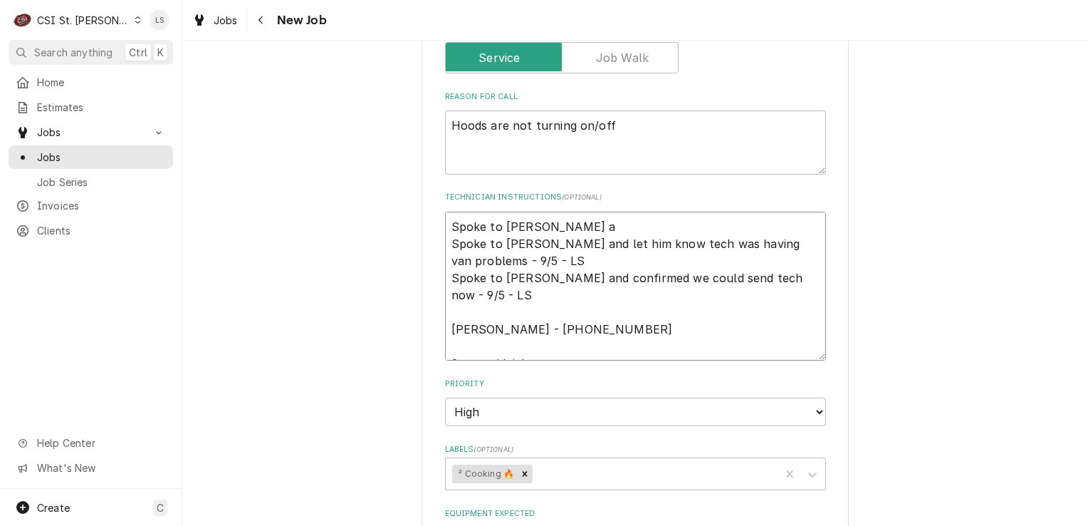
type textarea "x"
type textarea "Spoke to [PERSON_NAME] an Spoke to [PERSON_NAME] and let him know tech was havi…"
type textarea "x"
type textarea "Spoke to [PERSON_NAME] and [PERSON_NAME] to [PERSON_NAME] and let him know tech…"
type textarea "x"
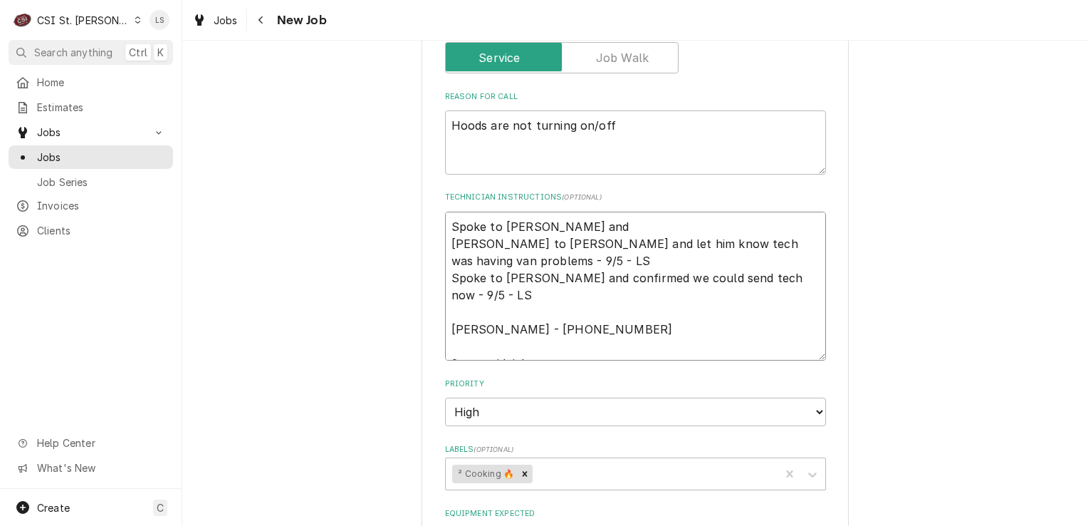
type textarea "Spoke to [PERSON_NAME] and [PERSON_NAME] to [PERSON_NAME] and let him know tech…"
type textarea "x"
type textarea "Spoke to [PERSON_NAME] and co Spoke to [PERSON_NAME] and let him know tech was …"
type textarea "x"
type textarea "Spoke to [PERSON_NAME] and con [PERSON_NAME] to [PERSON_NAME] and let him know …"
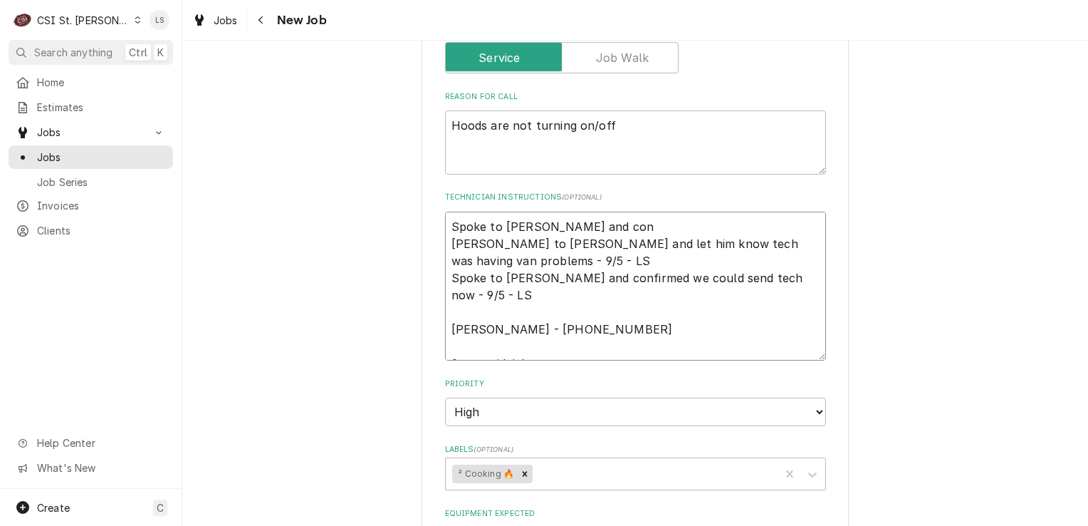
type textarea "x"
type textarea "Spoke to [PERSON_NAME] and [PERSON_NAME] to [PERSON_NAME] and let him know tech…"
type textarea "x"
type textarea "Spoke to [PERSON_NAME] and [PERSON_NAME] to [PERSON_NAME] and let him know tech…"
type textarea "x"
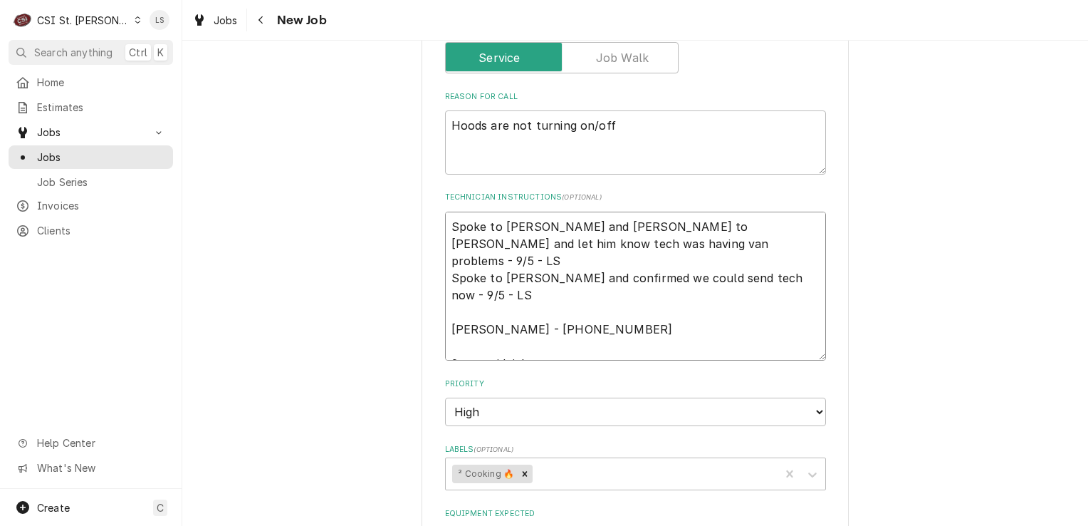
type textarea "Spoke to [PERSON_NAME] and [PERSON_NAME] to [PERSON_NAME] and let him know tech…"
type textarea "x"
type textarea "Spoke to [PERSON_NAME] and confirme [PERSON_NAME] to [PERSON_NAME] and let him …"
type textarea "x"
type textarea "Spoke to [PERSON_NAME] and confirmed [PERSON_NAME] to [PERSON_NAME] and let him…"
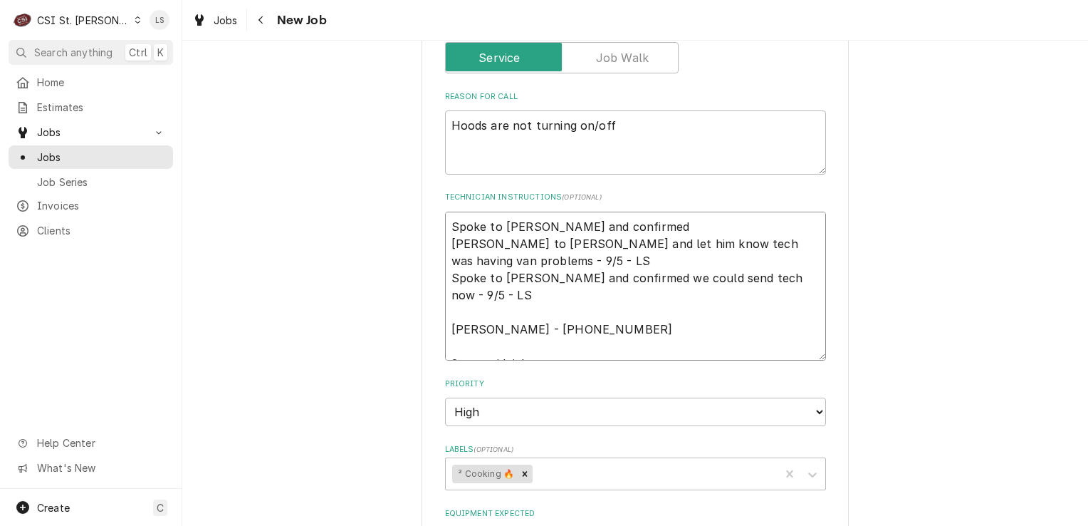
type textarea "x"
type textarea "Spoke to [PERSON_NAME] and confirmed [PERSON_NAME] to [PERSON_NAME] and let him…"
type textarea "x"
type textarea "Spoke to [PERSON_NAME] and confirmed [PERSON_NAME] to [PERSON_NAME] and let him…"
type textarea "x"
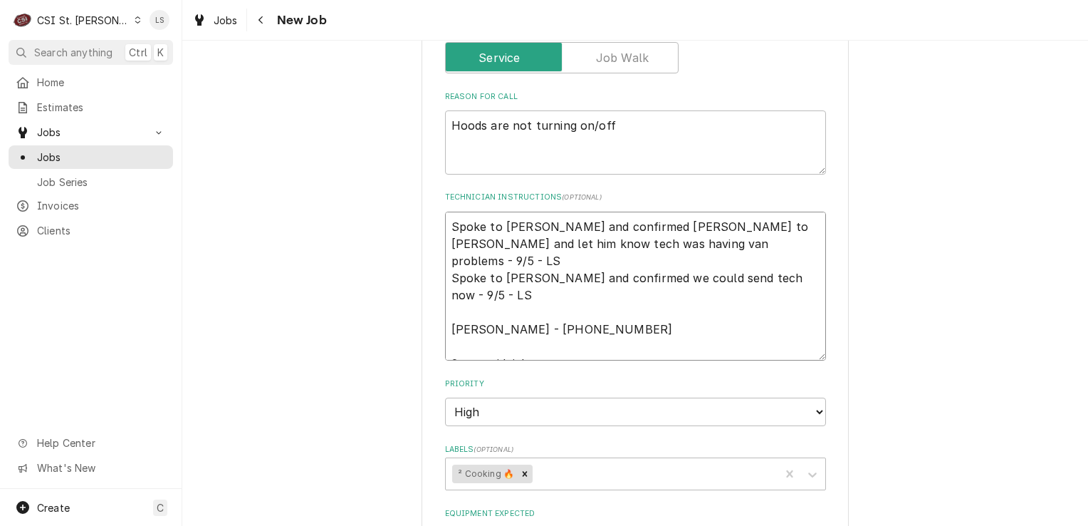
type textarea "Spoke to [PERSON_NAME] and confirmed fo Spoke to [PERSON_NAME] and let him know…"
type textarea "x"
type textarea "Spoke to [PERSON_NAME] and confirmed for Spoke to [PERSON_NAME] and let him kno…"
type textarea "x"
type textarea "Spoke to [PERSON_NAME] and confirmed for Spoke to [PERSON_NAME] and let him kno…"
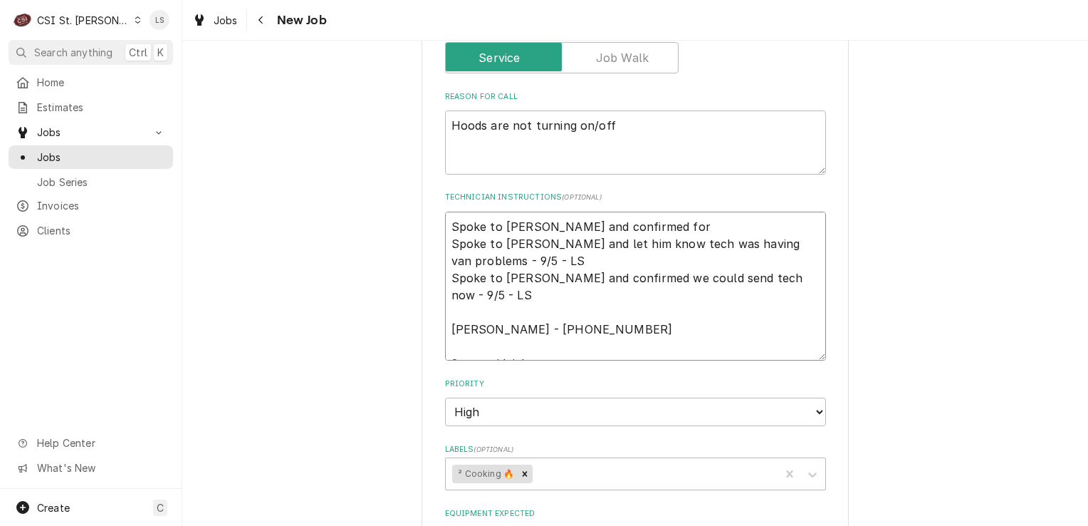
type textarea "x"
type textarea "Spoke to [PERSON_NAME] and confirmed for M Spoke to [PERSON_NAME] and let him k…"
type textarea "x"
type textarea "Spoke to [PERSON_NAME] and confirmed for Mo Spoke to [PERSON_NAME] and let him …"
type textarea "x"
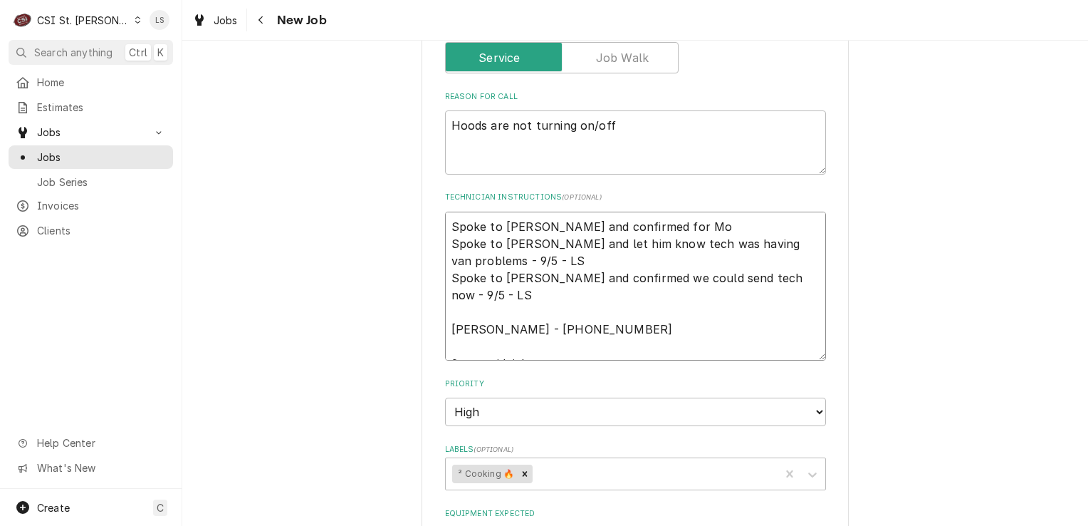
type textarea "Spoke to [PERSON_NAME] and confirmed for Mon Spoke to [PERSON_NAME] and let him…"
type textarea "x"
type textarea "Spoke to [PERSON_NAME] and confirmed for [PERSON_NAME] to [PERSON_NAME] and let…"
type textarea "x"
type textarea "Spoke to [PERSON_NAME] and confirmed for [PERSON_NAME] to [PERSON_NAME] and let…"
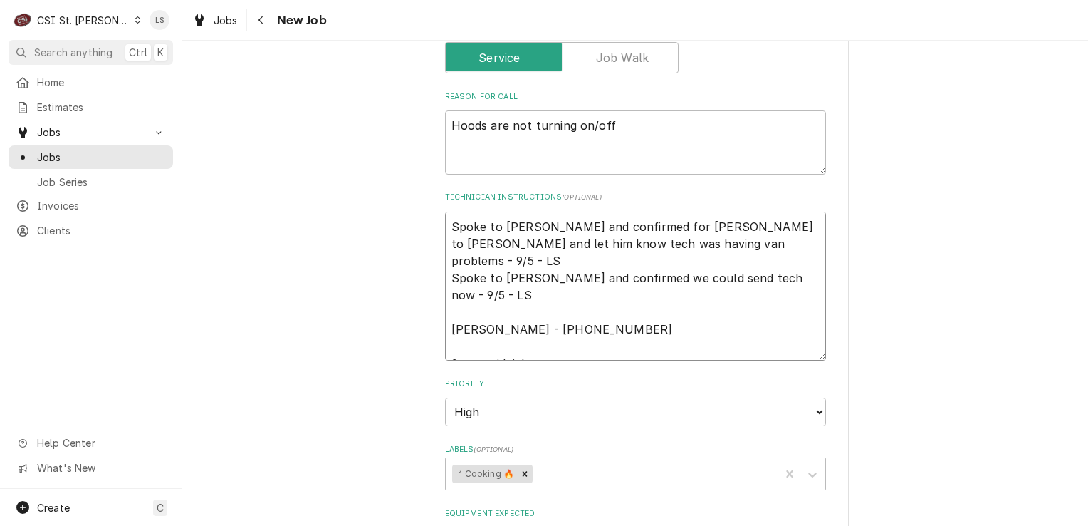
type textarea "x"
type textarea "Spoke to [PERSON_NAME] and confirmed for [DATE] Spoke to [PERSON_NAME] and let …"
type textarea "x"
type textarea "Spoke to [PERSON_NAME] and confirmed for [DATE] Spoke to [PERSON_NAME] and let …"
type textarea "x"
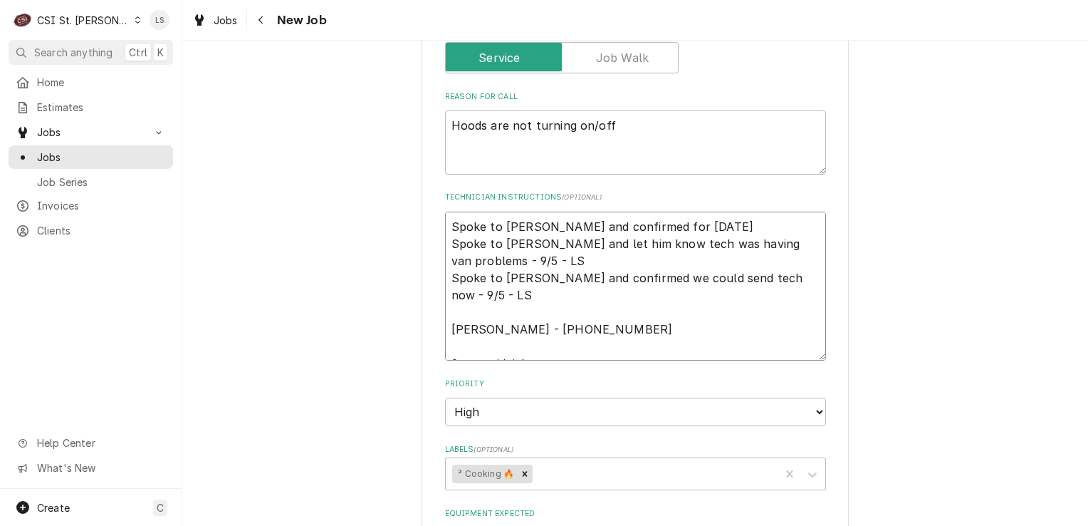
type textarea "Spoke to [PERSON_NAME] and confirmed for [DATE] 9 Spoke to [PERSON_NAME] and le…"
type textarea "x"
type textarea "Spoke to [PERSON_NAME] and confirmed for [DATE] 9/ Spoke to [PERSON_NAME] and l…"
type textarea "x"
type textarea "Spoke to [PERSON_NAME] and confirmed for [DATE] Spoke to [PERSON_NAME] and let …"
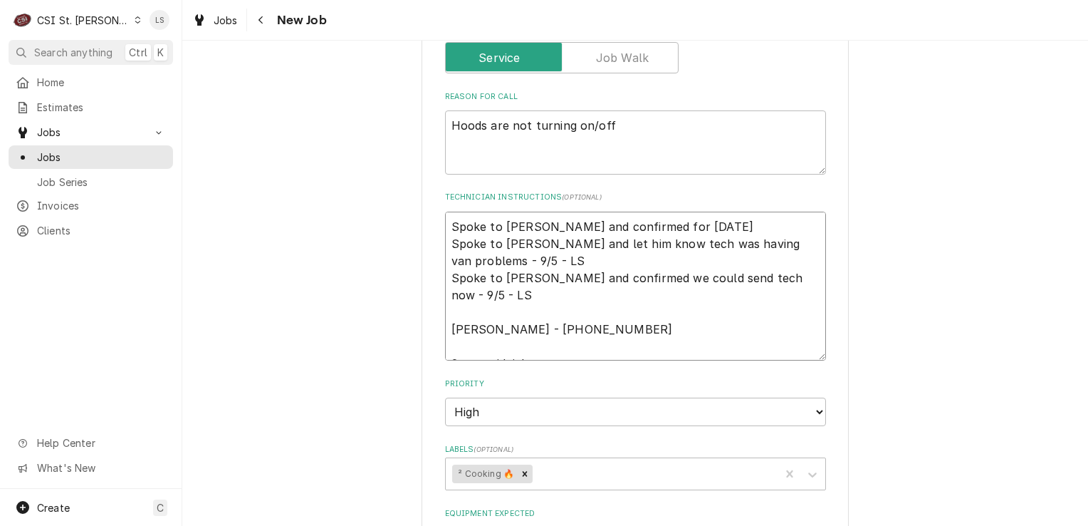
type textarea "x"
type textarea "Spoke to [PERSON_NAME] and confirmed for [DATE] Spoke to [PERSON_NAME] and let …"
type textarea "x"
type textarea "Spoke to [PERSON_NAME] and confirmed for [DATE] a Spoke to [PERSON_NAME] and le…"
type textarea "x"
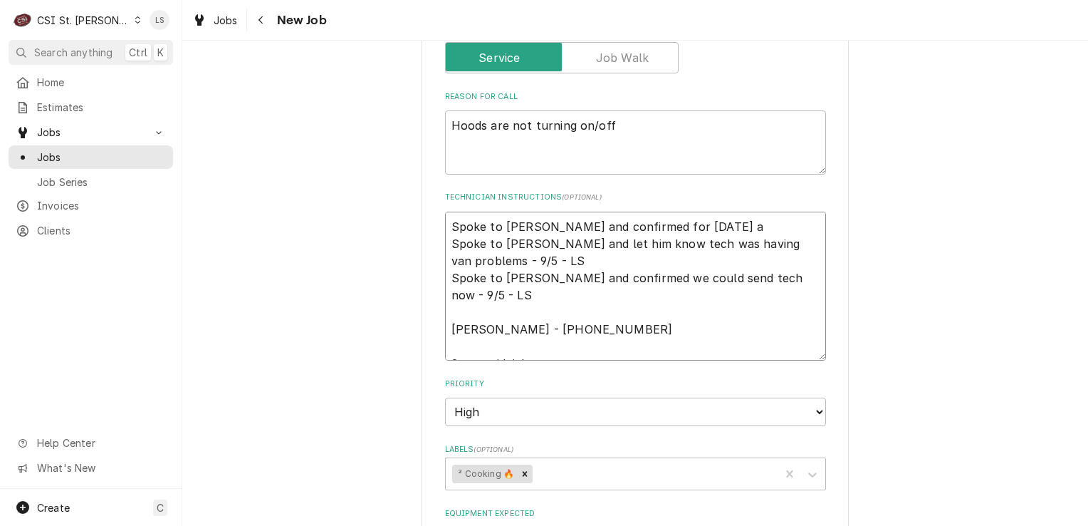
type textarea "Spoke to [PERSON_NAME] and confirmed for [DATE] ar Spoke to [PERSON_NAME] and l…"
type textarea "x"
type textarea "Spoke to [PERSON_NAME] and confirmed for [DATE] ar Spoke to [PERSON_NAME] and l…"
type textarea "x"
type textarea "Spoke to [PERSON_NAME] and confirmed for [DATE] ar 8a Spoke to [PERSON_NAME] an…"
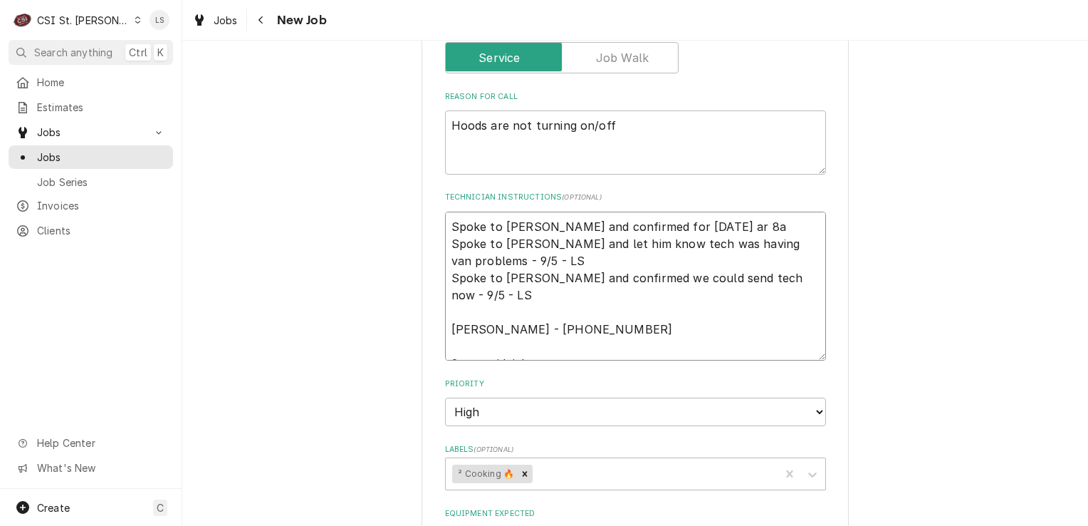
type textarea "x"
type textarea "Spoke to [PERSON_NAME] and confirmed for [DATE] ar 8am Spoke to [PERSON_NAME] a…"
type textarea "x"
type textarea "Spoke to [PERSON_NAME] and confirmed for [DATE] ar 8am Spoke to [PERSON_NAME] a…"
type textarea "x"
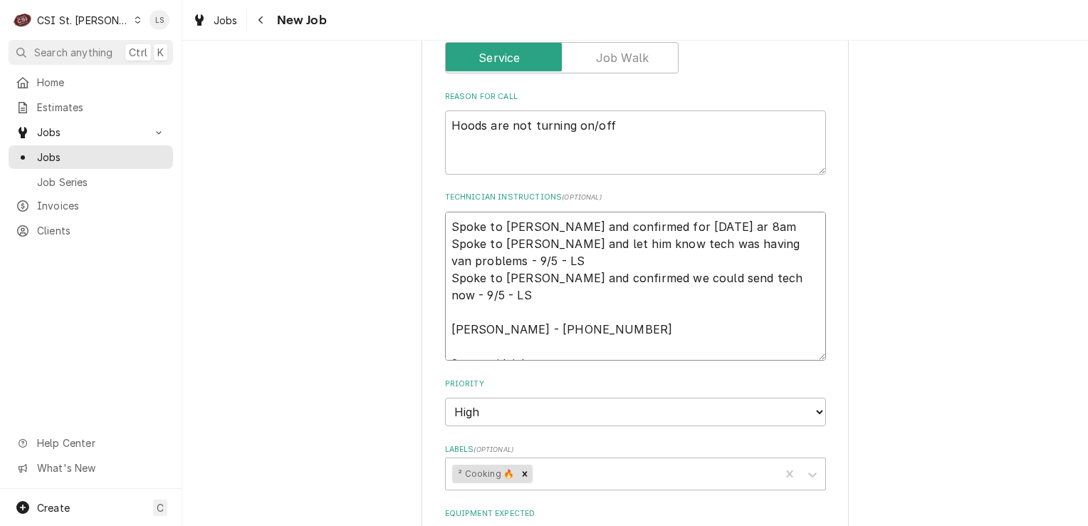
type textarea "Spoke to [PERSON_NAME] and confirmed for [DATE] ar 8am - Spoke to [PERSON_NAME]…"
type textarea "x"
type textarea "Spoke to [PERSON_NAME] and confirmed for [DATE] ar 8am - Spoke to [PERSON_NAME]…"
type textarea "x"
type textarea "Spoke to [PERSON_NAME] and confirmed for [DATE] ar 8am - l Spoke to [PERSON_NAM…"
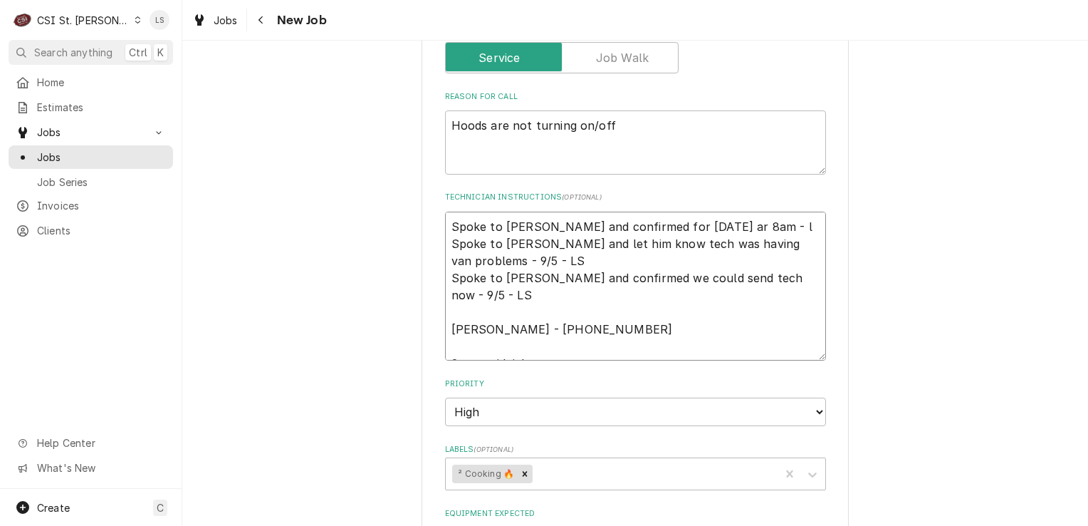
type textarea "x"
type textarea "Spoke to [PERSON_NAME] and confirmed for [DATE] ar 8am - lS Spoke to [PERSON_NA…"
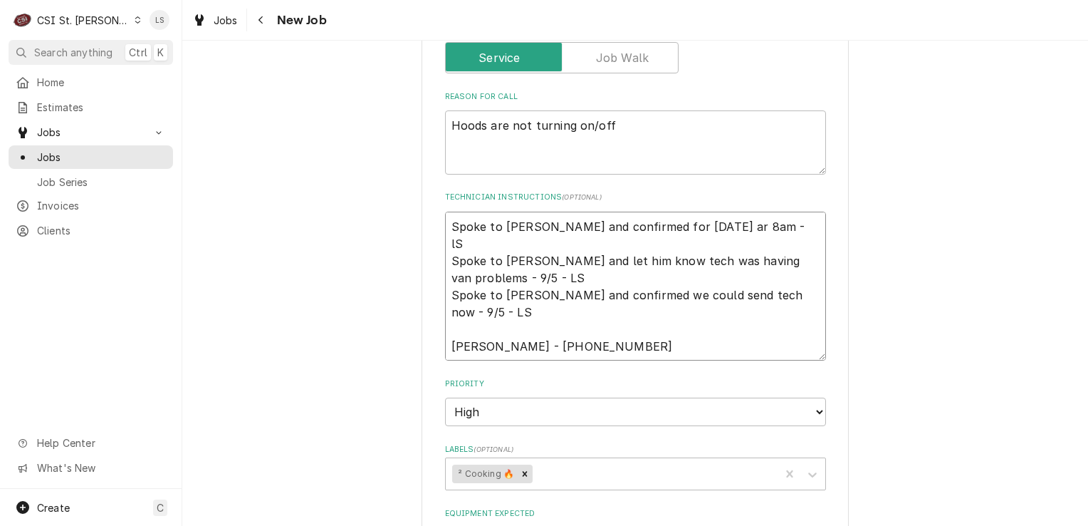
type textarea "x"
type textarea "Spoke to [PERSON_NAME] and confirmed for [DATE] ar 8am - l Spoke to [PERSON_NAM…"
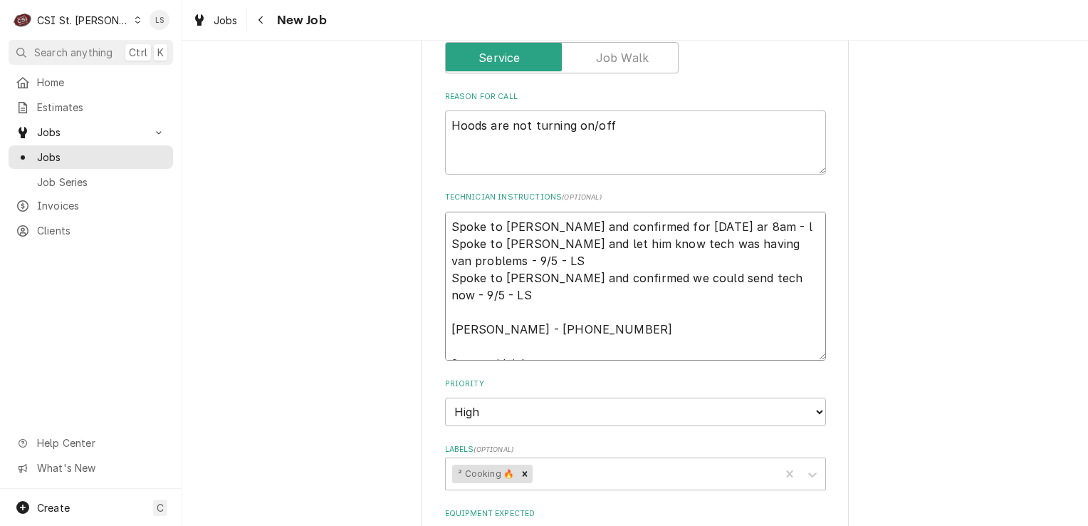
type textarea "x"
type textarea "Spoke to [PERSON_NAME] and confirmed for [DATE] ar 8am - Spoke to [PERSON_NAME]…"
type textarea "x"
type textarea "Spoke to [PERSON_NAME] and confirmed for [DATE] ar 8am - L Spoke to [PERSON_NAM…"
type textarea "x"
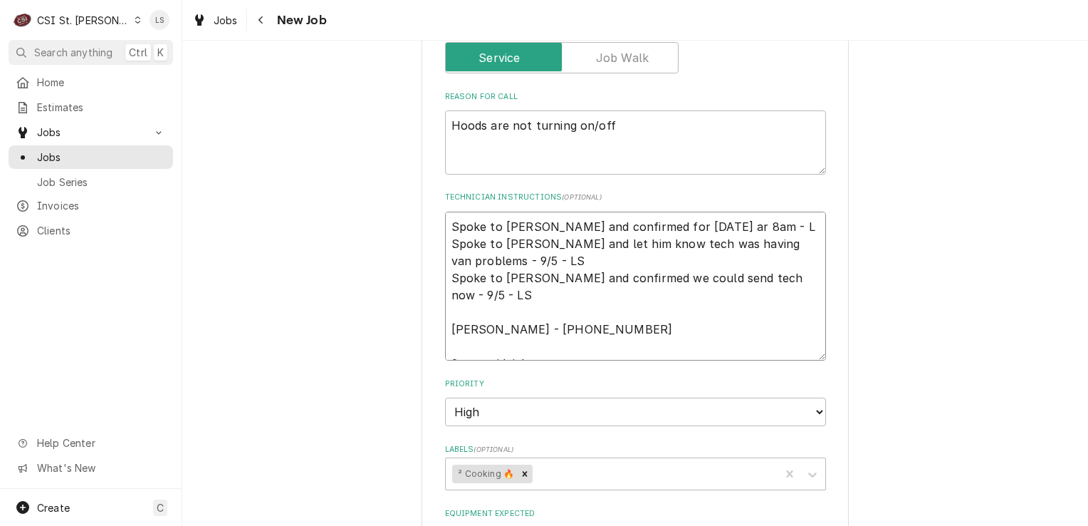
type textarea "Spoke to [PERSON_NAME] and confirmed for [DATE] ar 8am - LS Spoke to [PERSON_NA…"
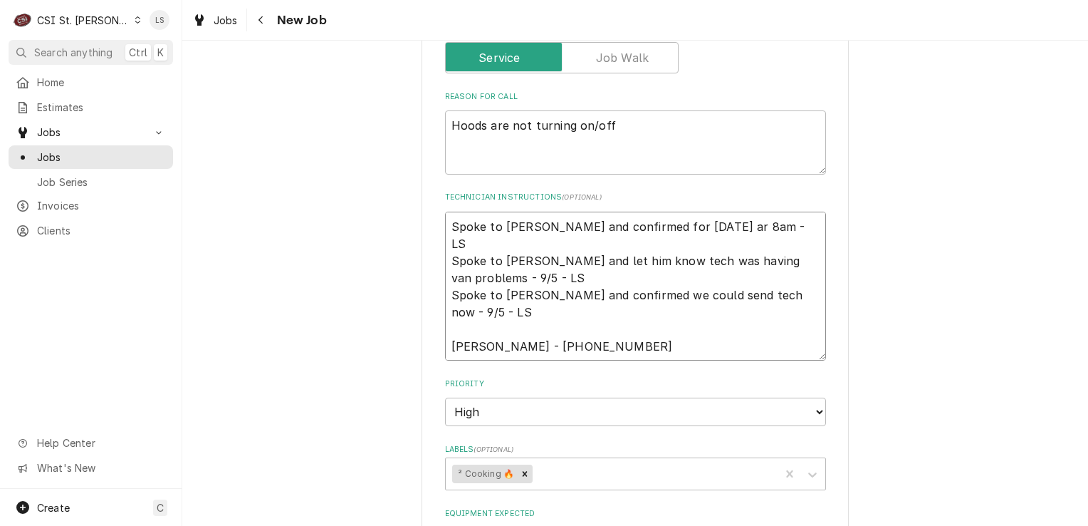
type textarea "x"
type textarea "Spoke to [PERSON_NAME] and confirmed for [DATE] ar 8am - L Spoke to [PERSON_NAM…"
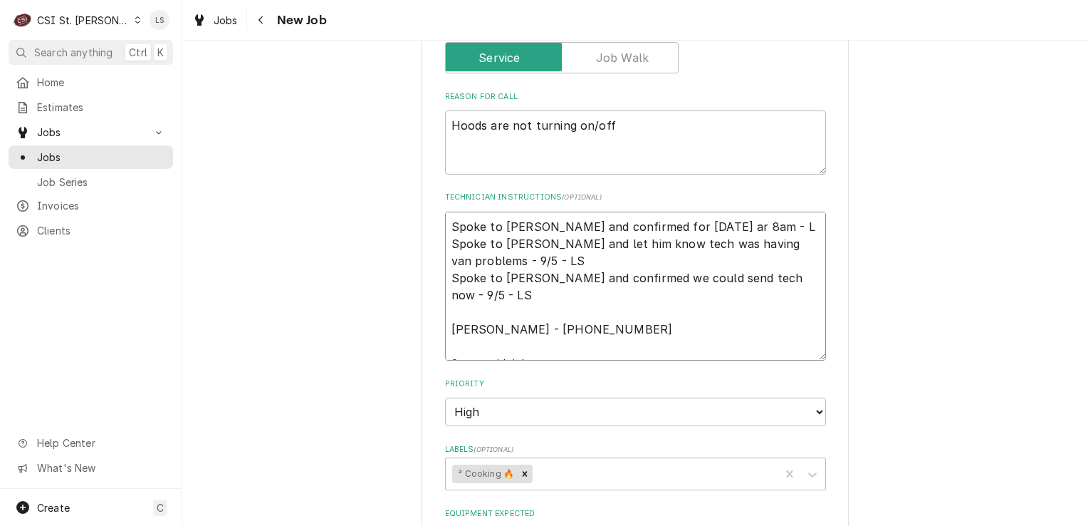
type textarea "x"
type textarea "Spoke to [PERSON_NAME] and confirmed for [DATE] ar 8am - Spoke to [PERSON_NAME]…"
type textarea "x"
type textarea "Spoke to [PERSON_NAME] and confirmed for [DATE] ar 8am - Spoke to [PERSON_NAME]…"
type textarea "x"
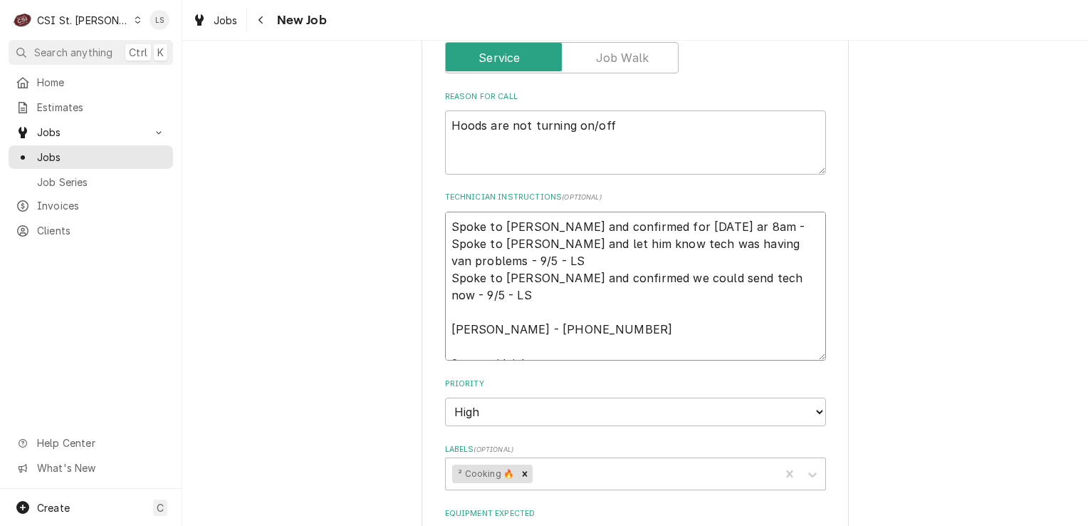
type textarea "Spoke to [PERSON_NAME] and confirmed for [DATE] ar 8am Spoke to [PERSON_NAME] a…"
type textarea "x"
type textarea "Spoke to [PERSON_NAME] and confirmed for [DATE] ar 8am Spoke to [PERSON_NAME] a…"
type textarea "x"
type textarea "Spoke to [PERSON_NAME] and confirmed for [DATE] ar 8a Spoke to [PERSON_NAME] an…"
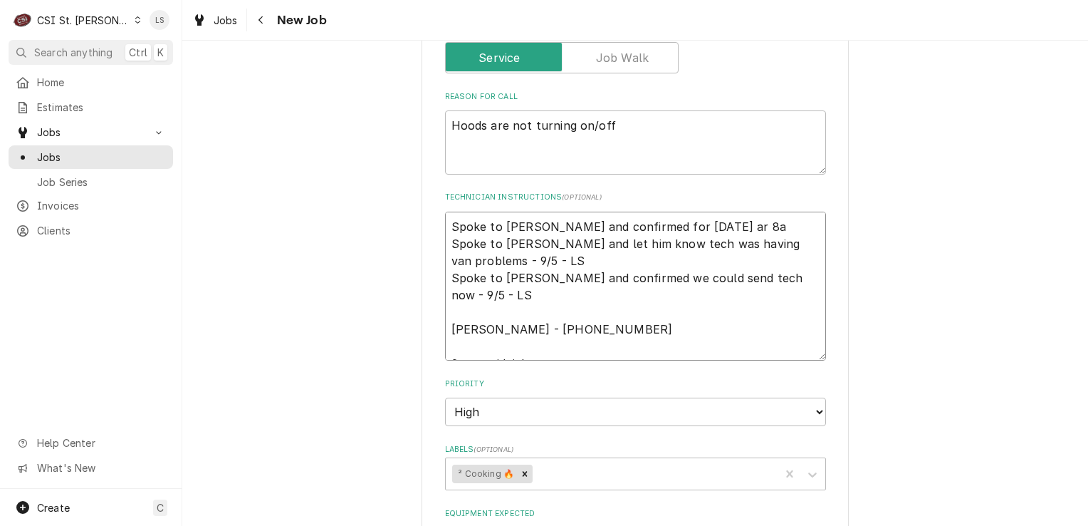
type textarea "x"
type textarea "Spoke to [PERSON_NAME] and confirmed for [DATE] ar 8 Spoke to [PERSON_NAME] and…"
type textarea "x"
type textarea "Spoke to [PERSON_NAME] and confirmed for [DATE] ar Spoke to [PERSON_NAME] and l…"
type textarea "x"
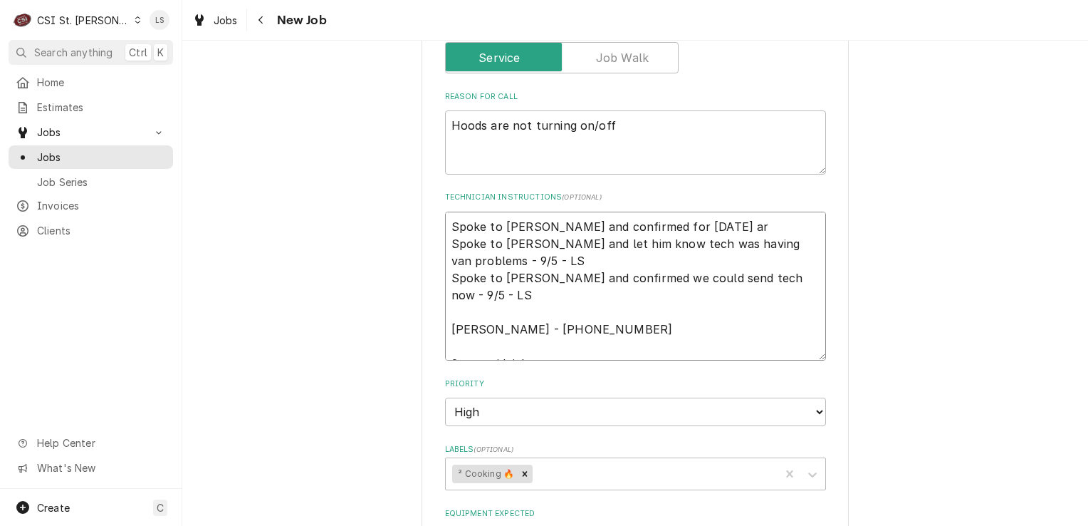
type textarea "Spoke to [PERSON_NAME] and confirmed for [DATE] ar Spoke to [PERSON_NAME] and l…"
type textarea "x"
type textarea "Spoke to [PERSON_NAME] and confirmed for [DATE] a Spoke to [PERSON_NAME] and le…"
type textarea "x"
type textarea "Spoke to [PERSON_NAME] and confirmed for [DATE] at [GEOGRAPHIC_DATA] to [PERSON…"
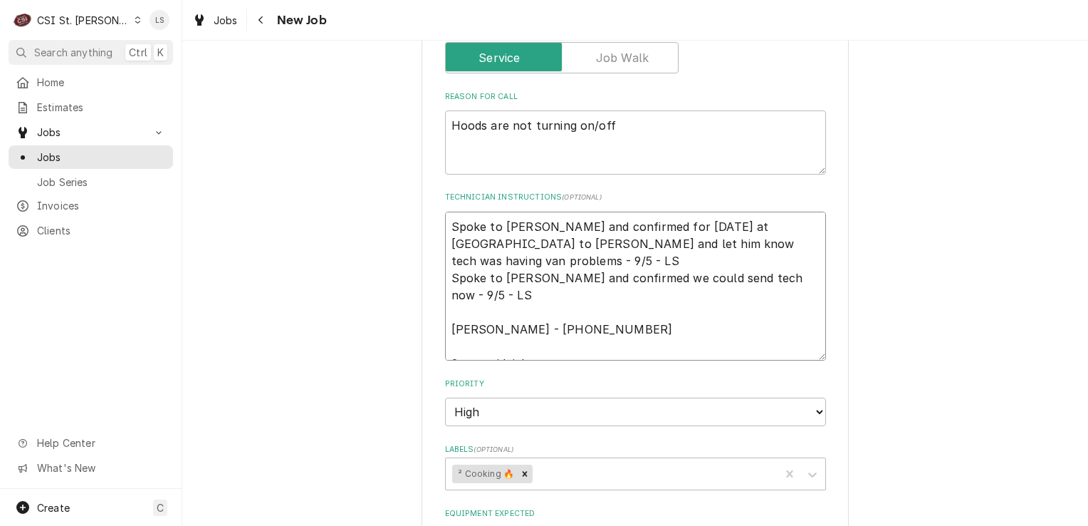
type textarea "x"
type textarea "Spoke to [PERSON_NAME] and confirmed for [DATE] at [GEOGRAPHIC_DATA] to [PERSON…"
type textarea "x"
type textarea "Spoke to [PERSON_NAME] and confirmed for [DATE] at 8 Spoke to [PERSON_NAME] and…"
type textarea "x"
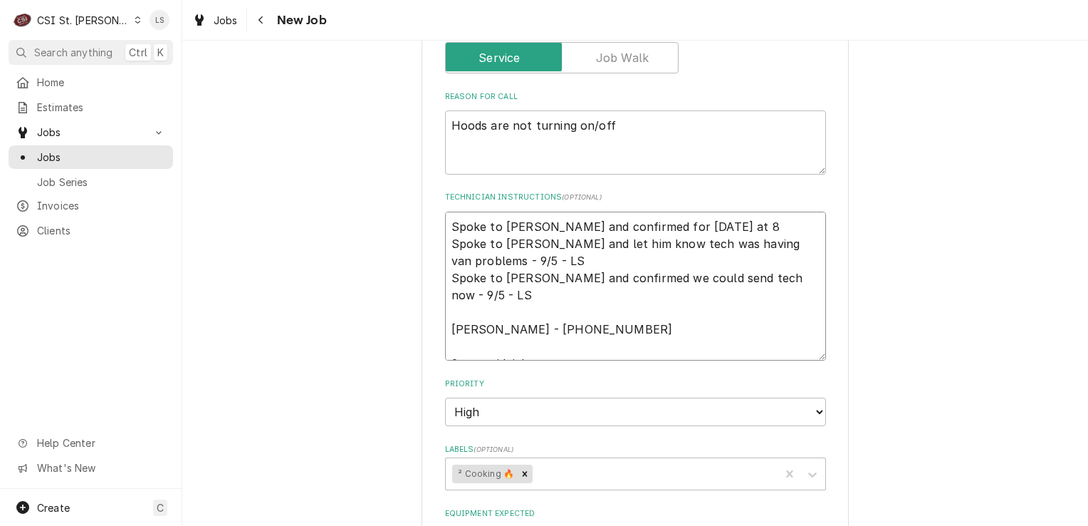
type textarea "Spoke to [PERSON_NAME] and confirmed for [DATE] 8a Spoke to [PERSON_NAME] and l…"
type textarea "x"
type textarea "Spoke to [PERSON_NAME] and confirmed for [DATE] 8am Spoke to [PERSON_NAME] and …"
type textarea "x"
type textarea "Spoke to [PERSON_NAME] and confirmed for [DATE] 8am Spoke to [PERSON_NAME] and …"
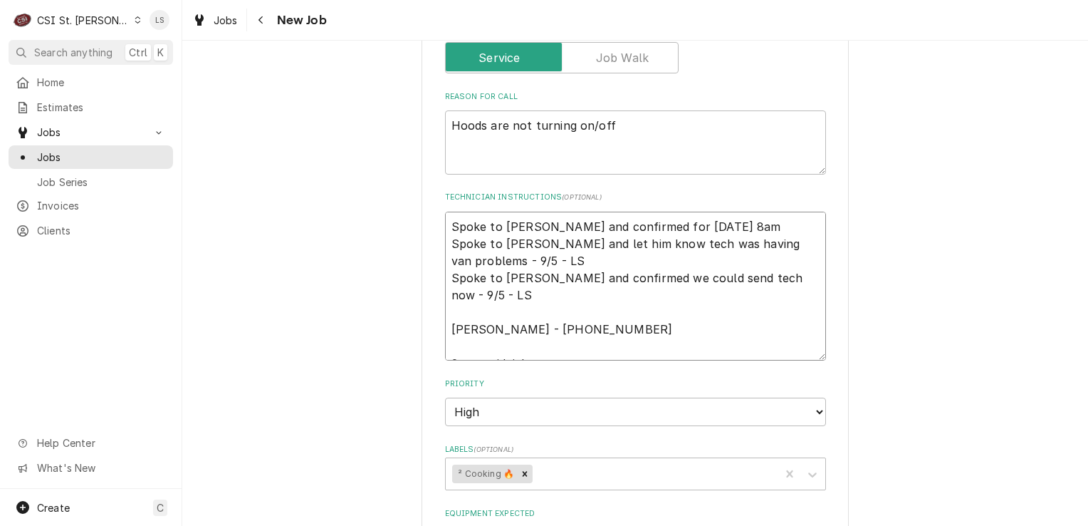
type textarea "x"
type textarea "Spoke to [PERSON_NAME] and confirmed for [DATE] 8am - Spoke to [PERSON_NAME] an…"
type textarea "x"
type textarea "Spoke to [PERSON_NAME] and confirmed for [DATE] 8am - Spoke to [PERSON_NAME] an…"
type textarea "x"
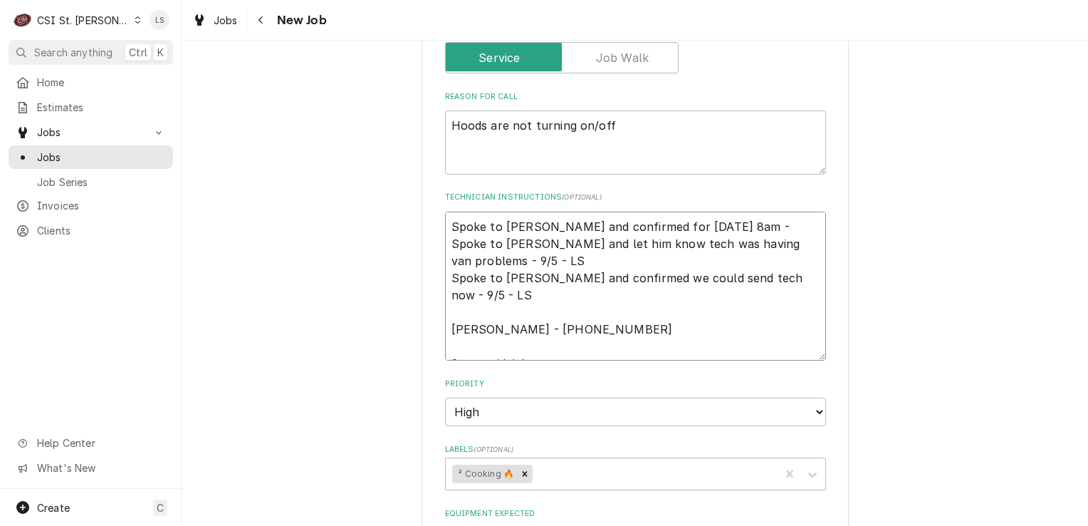
type textarea "Spoke to [PERSON_NAME] and confirmed for [DATE] 8am - L Spoke to [PERSON_NAME] …"
type textarea "x"
type textarea "Spoke to [PERSON_NAME] and confirmed for [DATE] 8am - LS Spoke to [PERSON_NAME]…"
type textarea "x"
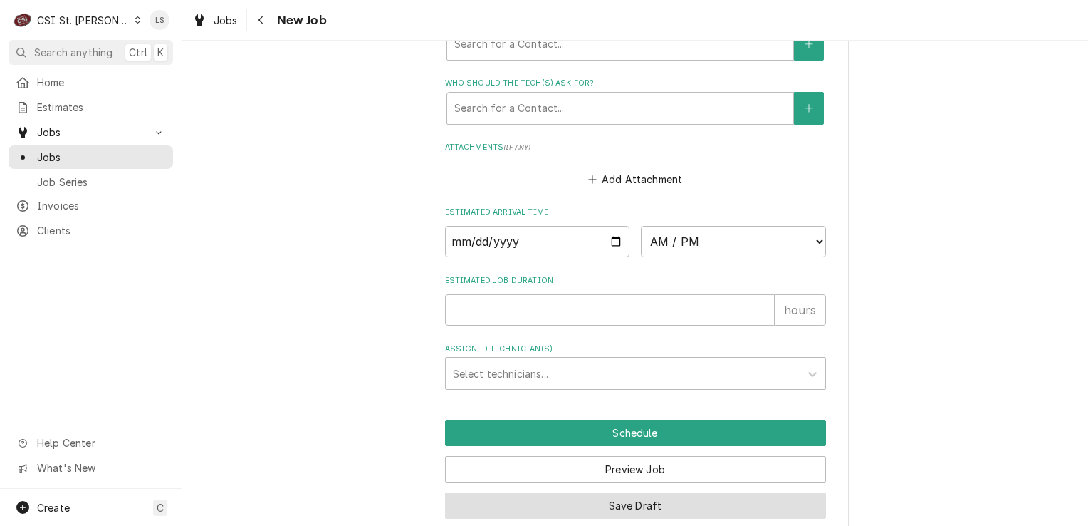
type textarea "Spoke to [PERSON_NAME] and confirmed for [DATE] 8am - LS Spoke to [PERSON_NAME]…"
click at [620, 492] on button "Save Draft" at bounding box center [635, 505] width 381 height 26
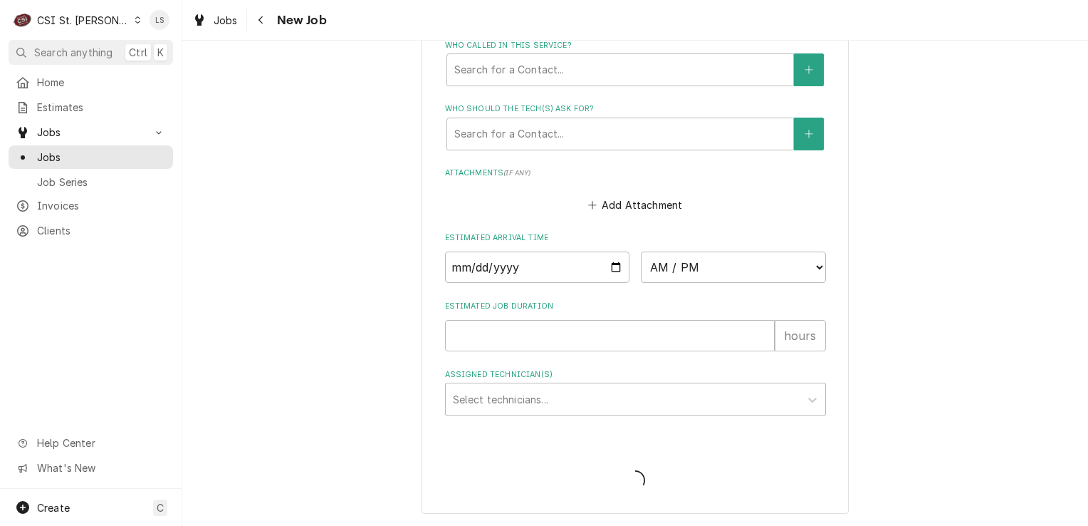
scroll to position [1212, 0]
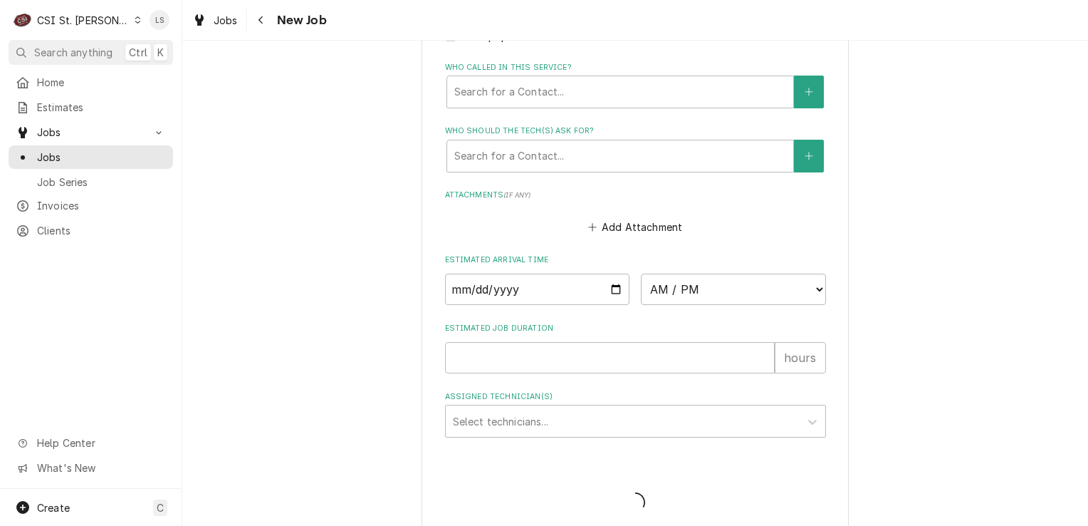
type textarea "x"
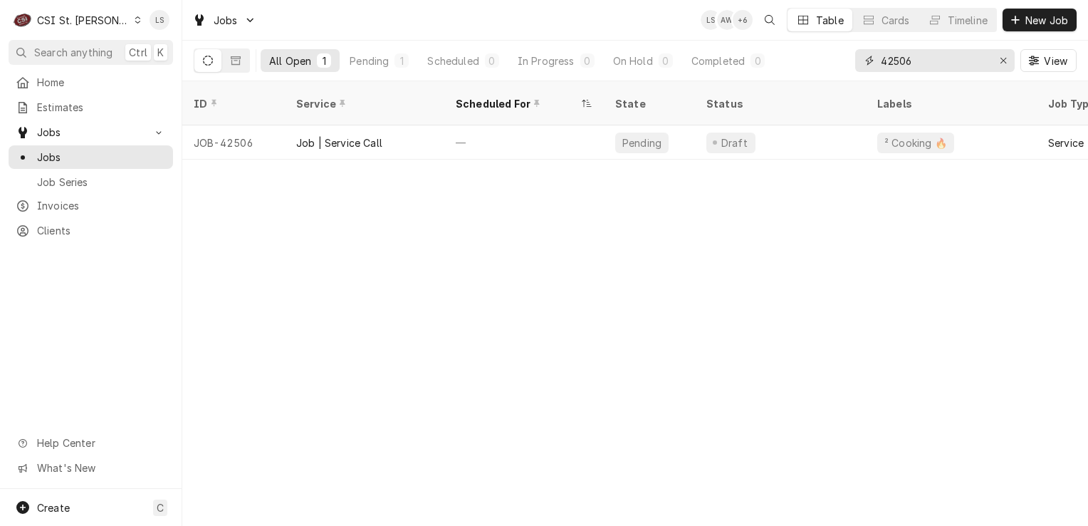
drag, startPoint x: 1000, startPoint y: 61, endPoint x: 1001, endPoint y: 51, distance: 10.8
click at [1001, 61] on icon "Erase input" at bounding box center [1004, 61] width 8 height 10
